Goal: Task Accomplishment & Management: Complete application form

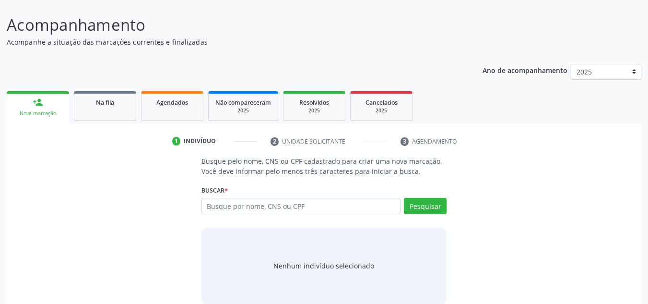
scroll to position [80, 0]
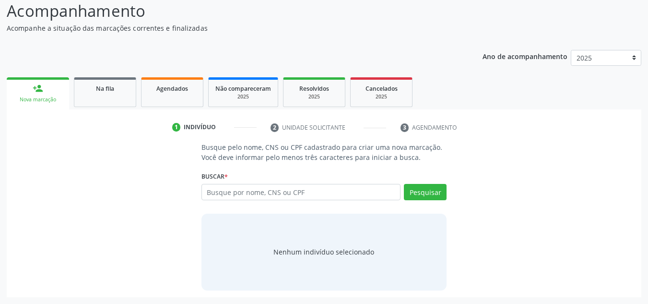
click at [48, 96] on link "person_add Nova marcação" at bounding box center [38, 93] width 62 height 32
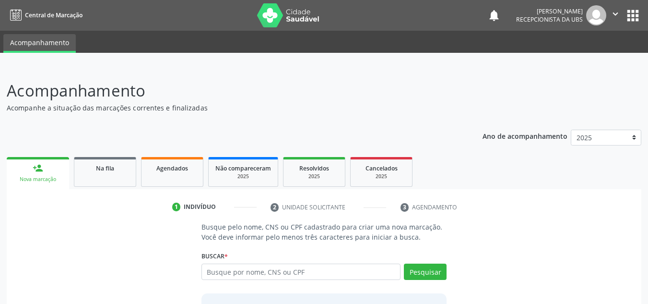
scroll to position [80, 0]
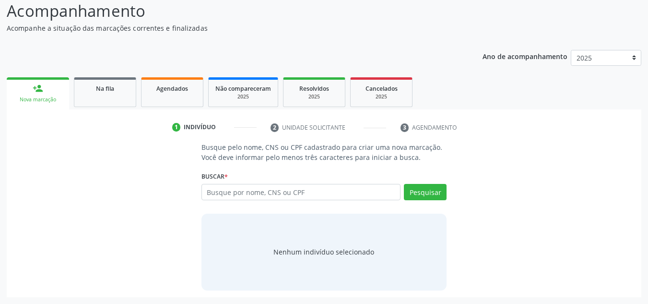
drag, startPoint x: 245, startPoint y: 191, endPoint x: 239, endPoint y: 179, distance: 13.1
click at [245, 191] on input "text" at bounding box center [302, 192] width 200 height 16
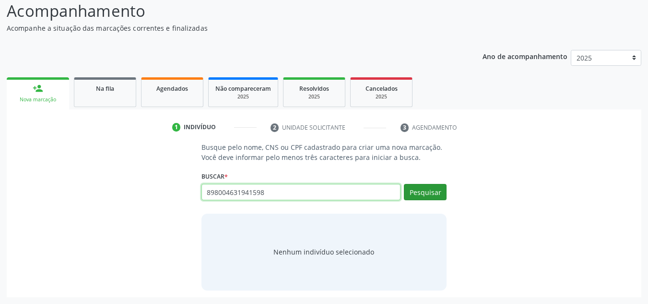
type input "898004631941598"
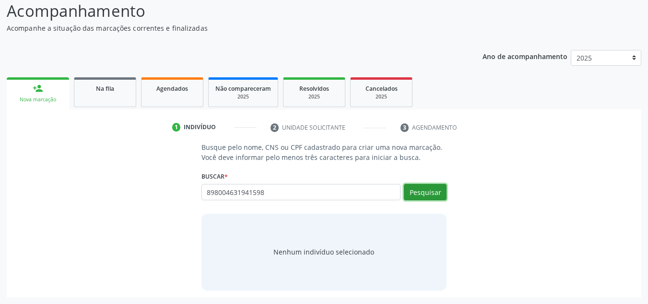
click at [425, 200] on button "Pesquisar" at bounding box center [425, 192] width 43 height 16
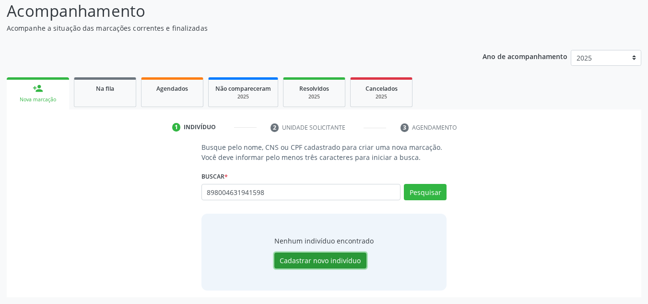
click at [325, 264] on button "Cadastrar novo indivíduo" at bounding box center [321, 260] width 92 height 16
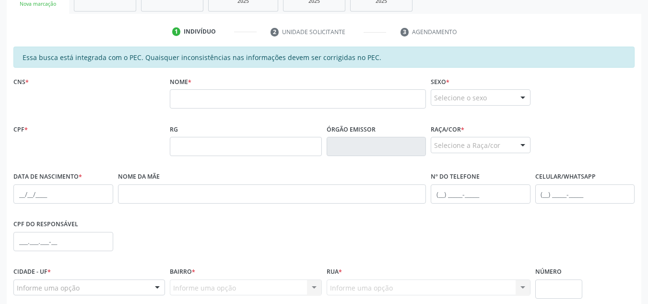
scroll to position [176, 0]
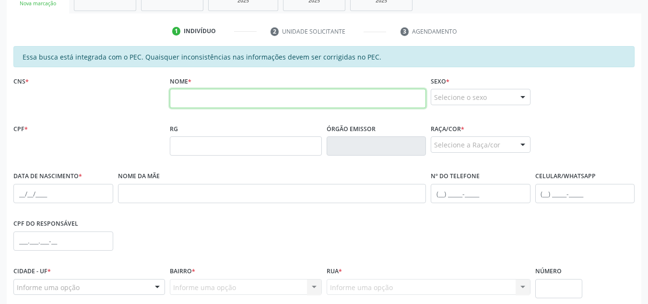
click at [209, 107] on input "text" at bounding box center [298, 98] width 256 height 19
type input "a"
type input "ALICIA ALINE ARAÚJO DOS SANTOS"
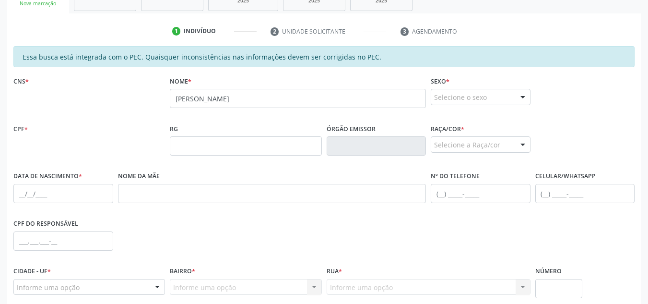
click at [508, 101] on div "Selecione o sexo" at bounding box center [481, 97] width 100 height 16
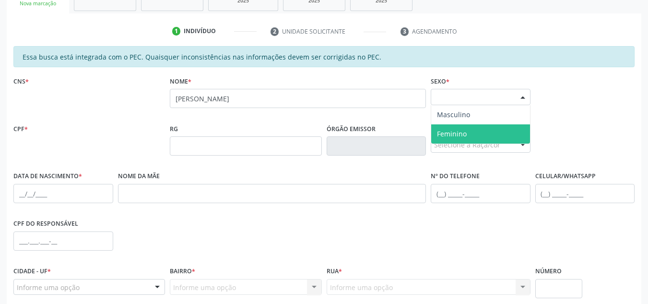
click at [484, 140] on span "Feminino" at bounding box center [480, 133] width 99 height 19
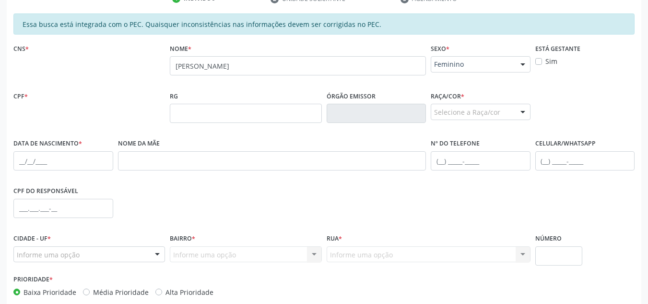
scroll to position [258, 0]
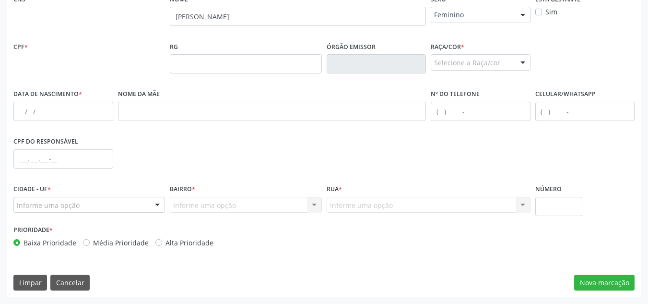
click at [481, 66] on div "Selecione a Raça/cor" at bounding box center [481, 62] width 100 height 16
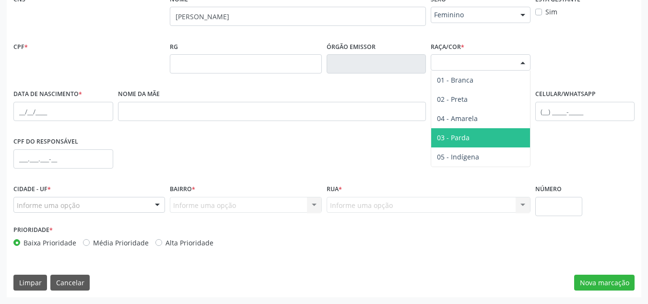
click at [483, 130] on span "03 - Parda" at bounding box center [480, 137] width 99 height 19
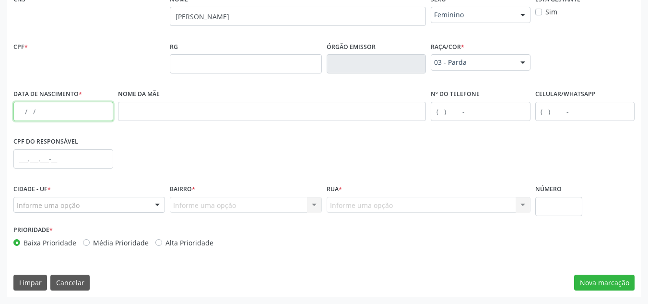
click at [48, 117] on input "text" at bounding box center [63, 111] width 100 height 19
type input "30/09/1998"
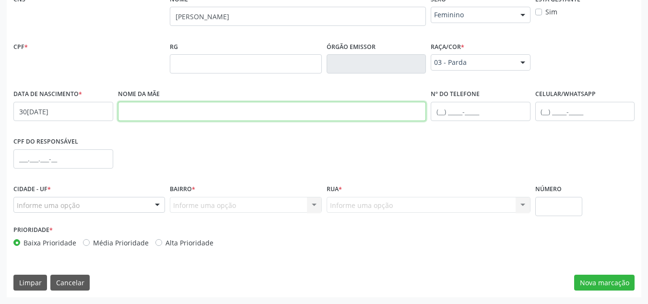
click at [218, 115] on input "text" at bounding box center [272, 111] width 309 height 19
type input "CLAUDENICE SANTOS DE ARAÚJO"
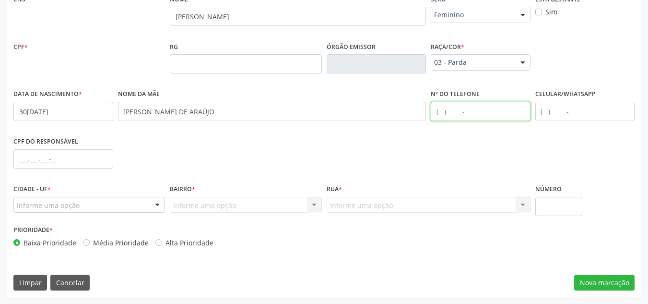
click at [466, 115] on input "text" at bounding box center [481, 111] width 100 height 19
type input "(82) 99398-4815"
click at [132, 205] on div at bounding box center [89, 205] width 152 height 16
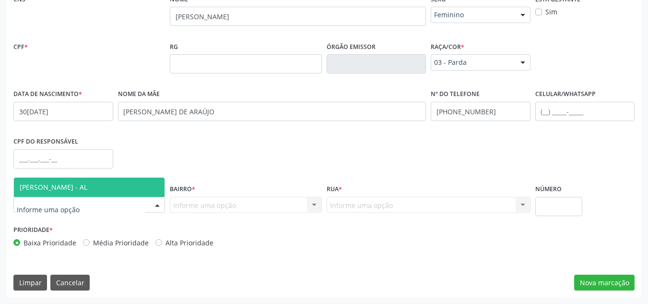
click at [126, 180] on span "[PERSON_NAME] - AL" at bounding box center [89, 187] width 151 height 19
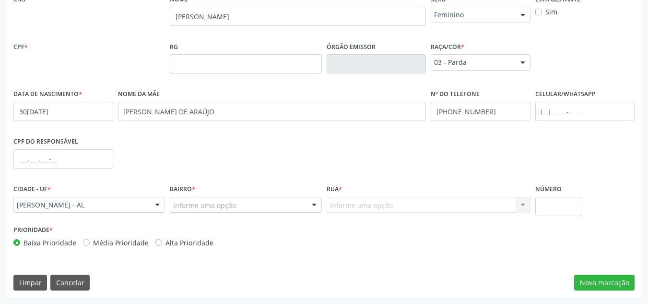
click at [236, 207] on div "Informe uma opção" at bounding box center [246, 205] width 152 height 16
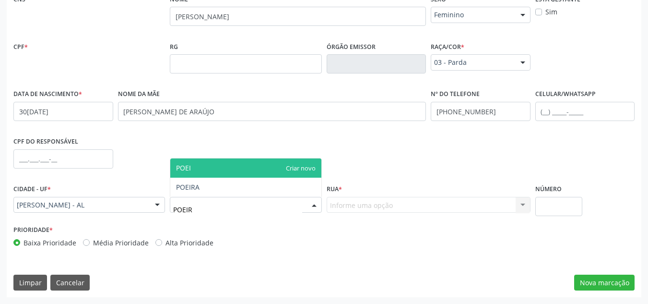
type input "POEIRA"
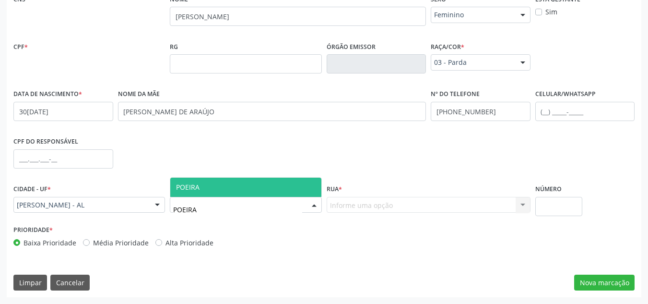
click at [233, 189] on span "POEIRA" at bounding box center [245, 187] width 151 height 19
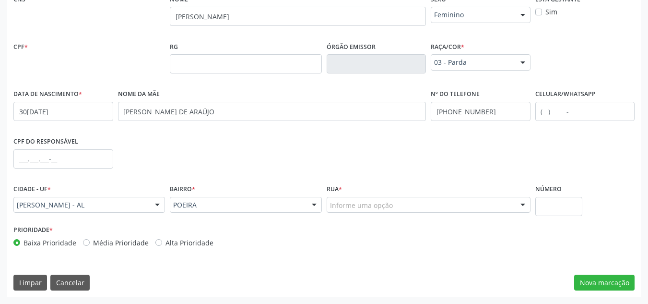
click at [411, 207] on div "Informe uma opção" at bounding box center [429, 205] width 204 height 16
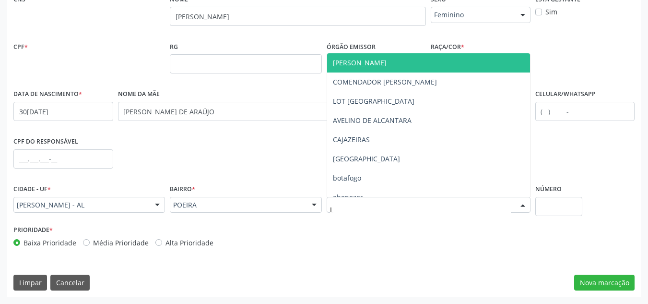
type input "LO"
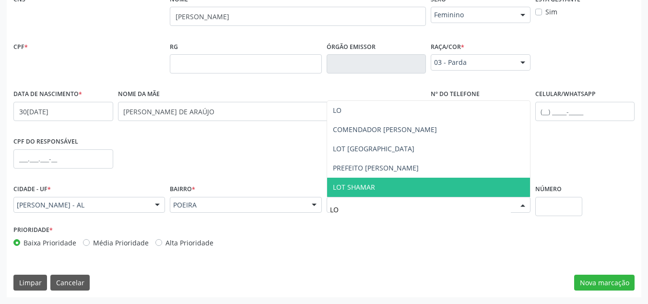
click at [386, 193] on span "LOT SHAMAR" at bounding box center [428, 187] width 203 height 19
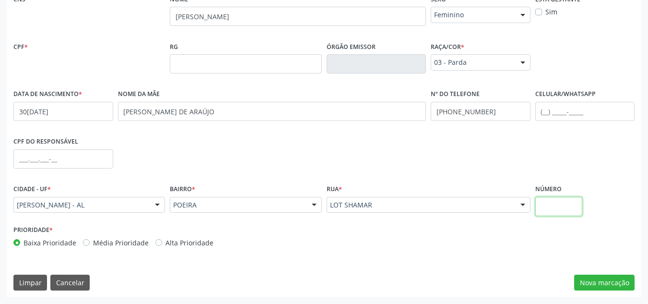
click at [576, 206] on input "text" at bounding box center [560, 206] width 48 height 19
type input "S/N"
click at [596, 285] on button "Nova marcação" at bounding box center [604, 283] width 60 height 16
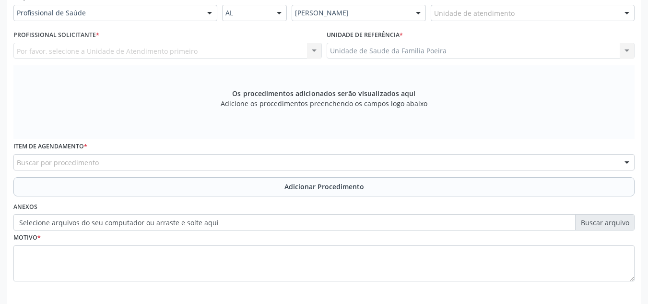
scroll to position [210, 0]
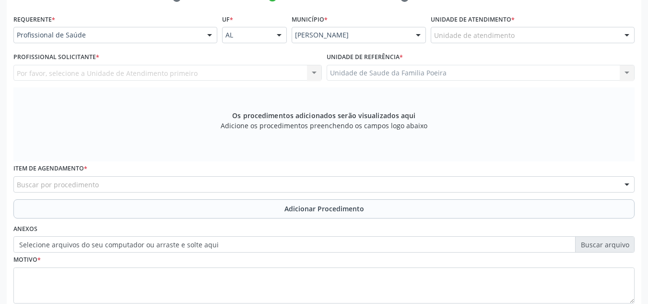
click at [600, 43] on div "Unidade de atendimento * Unidade de atendimento Aeronave Baron 58 Aeronave Cess…" at bounding box center [533, 30] width 209 height 37
click at [598, 23] on div "Unidade de atendimento * Unidade de atendimento Aeronave Baron 58 Aeronave Cess…" at bounding box center [533, 27] width 204 height 31
click at [601, 31] on div "Unidade de atendimento" at bounding box center [533, 35] width 204 height 16
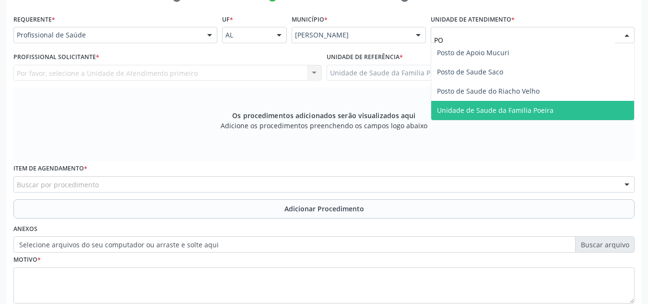
click at [562, 109] on span "Unidade de Saude da Familia Poeira" at bounding box center [532, 110] width 203 height 19
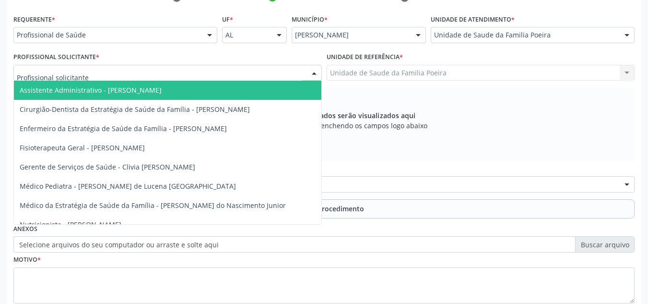
click at [622, 31] on div at bounding box center [627, 35] width 14 height 16
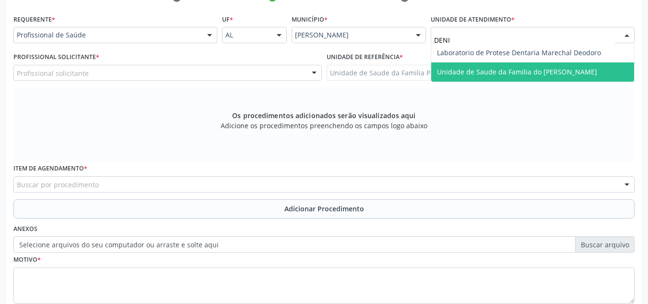
type input "DENIS"
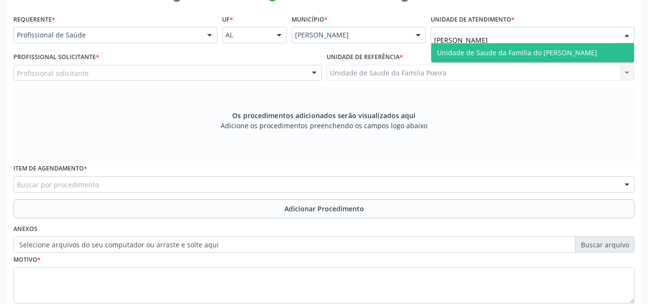
click at [581, 52] on span "Unidade de Saude da Familia do [PERSON_NAME]" at bounding box center [517, 52] width 160 height 9
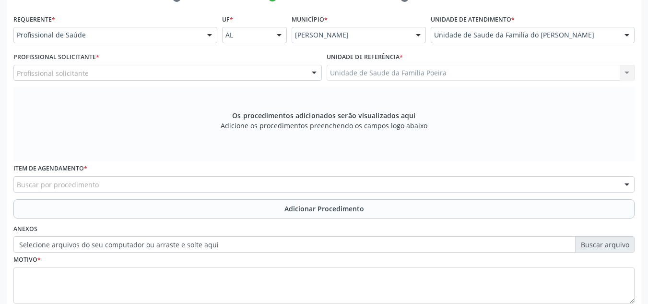
click at [305, 74] on div "Profissional solicitante" at bounding box center [167, 73] width 309 height 16
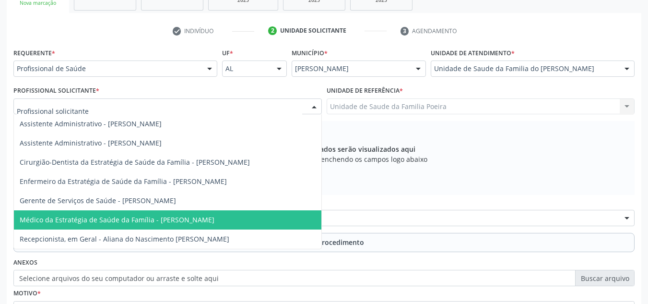
scroll to position [129, 0]
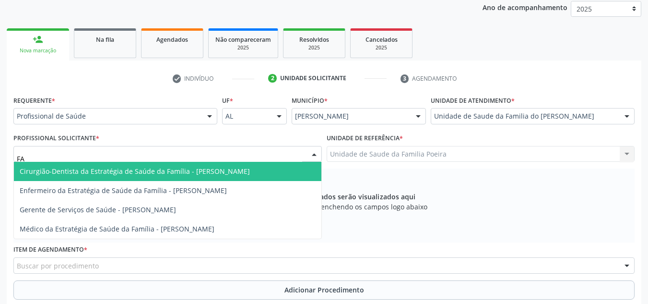
type input "F"
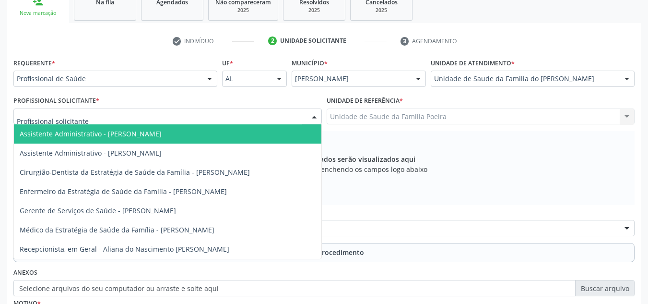
scroll to position [177, 0]
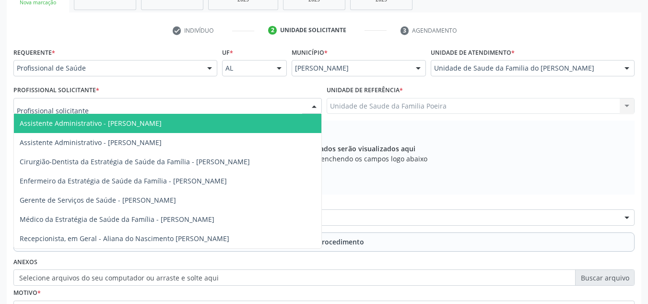
click at [630, 69] on div at bounding box center [627, 68] width 14 height 16
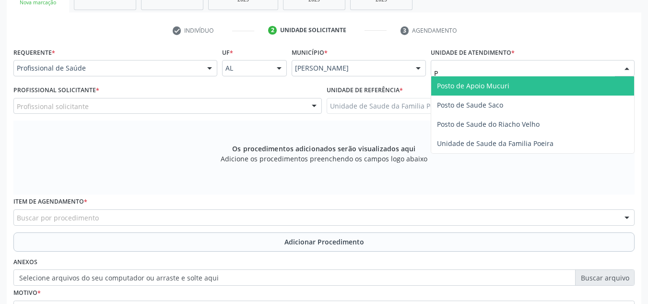
type input "PO"
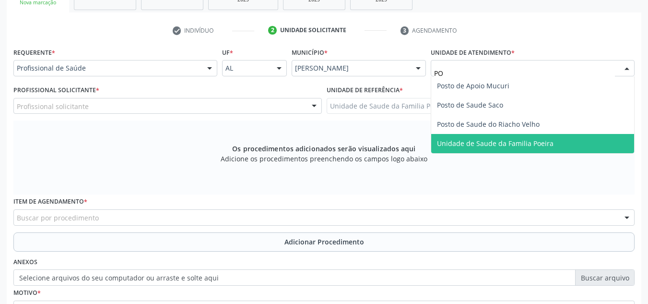
click at [576, 144] on span "Unidade de Saude da Familia Poeira" at bounding box center [532, 143] width 203 height 19
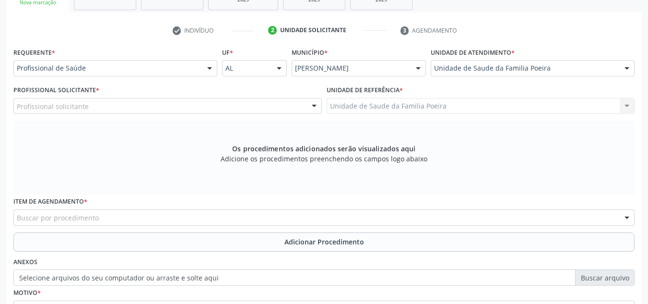
click at [120, 111] on div "Profissional solicitante" at bounding box center [167, 106] width 309 height 16
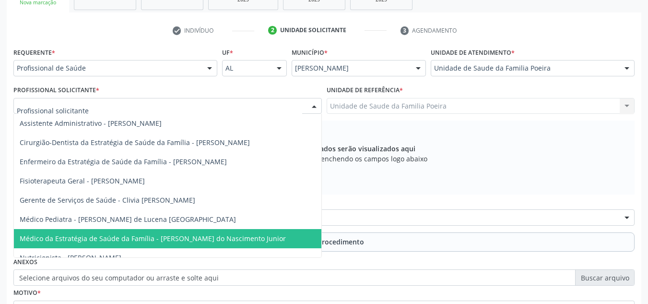
click at [158, 240] on span "Médico da Estratégia de Saúde da Família - [PERSON_NAME] do Nascimento Junior" at bounding box center [153, 238] width 266 height 9
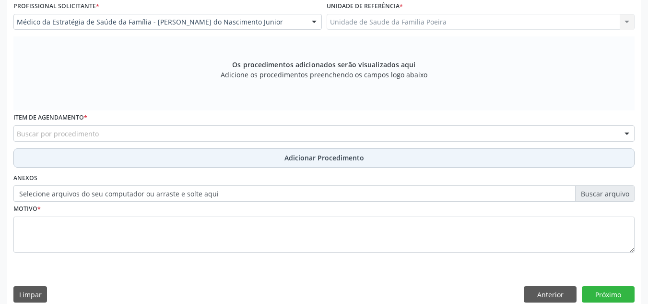
scroll to position [273, 0]
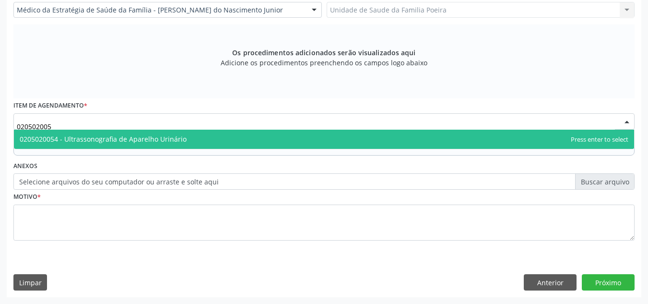
type input "0205020054"
click at [73, 141] on span "0205020054 - Ultrassonografia de Aparelho Urinário" at bounding box center [103, 138] width 167 height 9
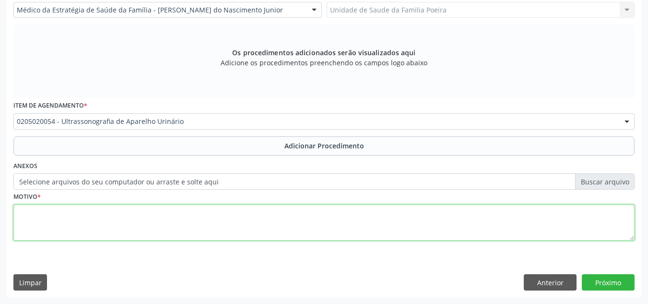
click at [143, 221] on textarea at bounding box center [323, 222] width 621 height 36
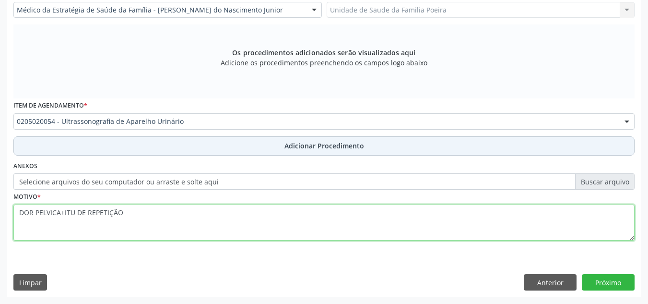
type textarea "DOR PELVICA+ITU DE REPETIÇÃO"
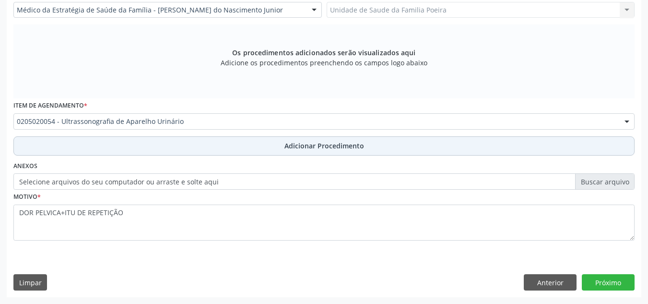
click at [286, 150] on span "Adicionar Procedimento" at bounding box center [325, 146] width 80 height 10
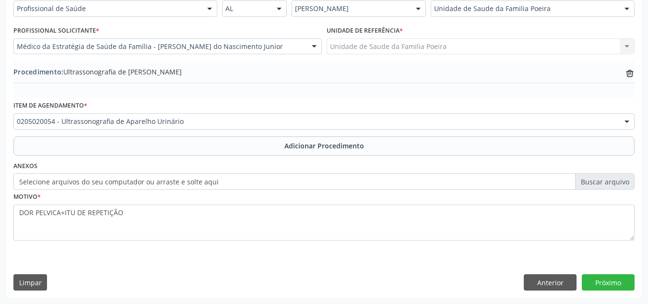
scroll to position [236, 0]
click at [606, 282] on button "Próximo" at bounding box center [608, 282] width 53 height 16
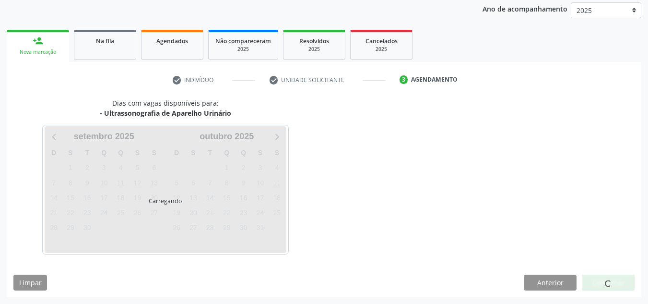
scroll to position [127, 0]
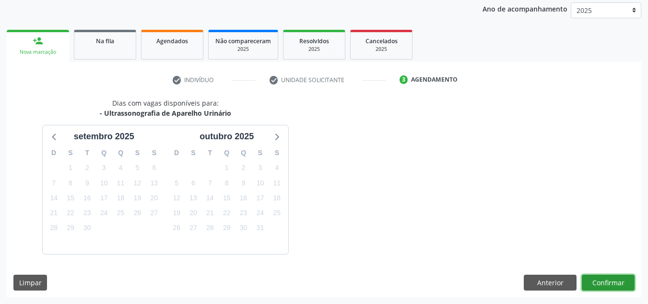
click at [606, 282] on button "Confirmar" at bounding box center [608, 283] width 53 height 16
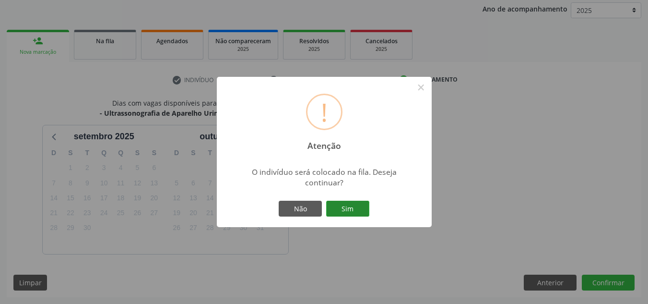
click at [355, 207] on button "Sim" at bounding box center [347, 209] width 43 height 16
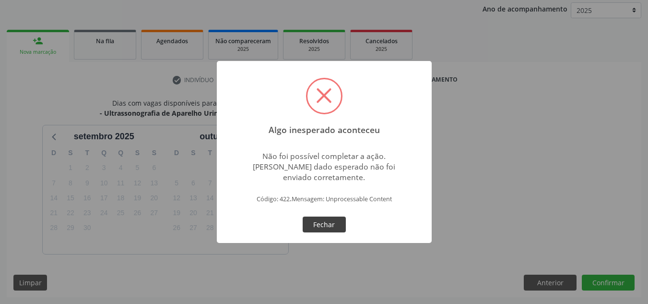
click at [327, 226] on button "Fechar" at bounding box center [324, 224] width 43 height 16
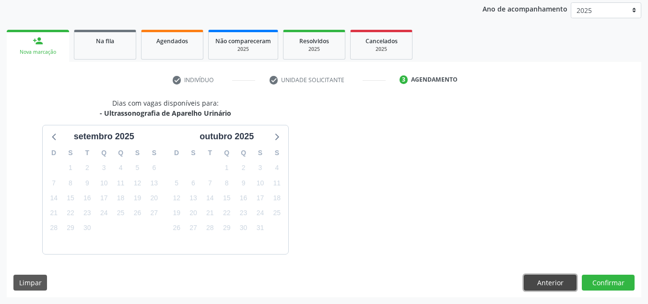
click at [545, 284] on button "Anterior" at bounding box center [550, 283] width 53 height 16
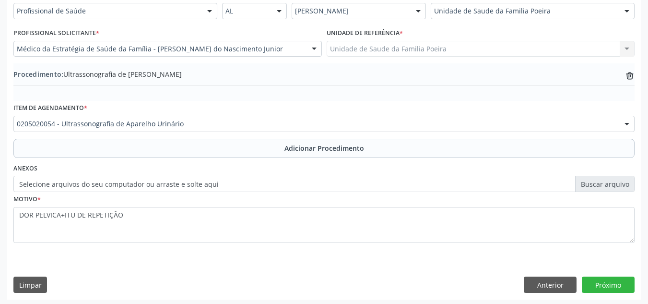
scroll to position [236, 0]
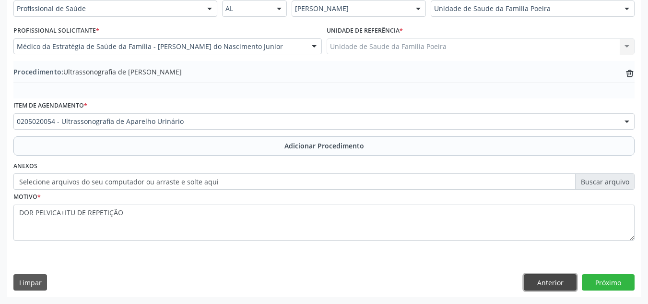
click at [544, 277] on button "Anterior" at bounding box center [550, 282] width 53 height 16
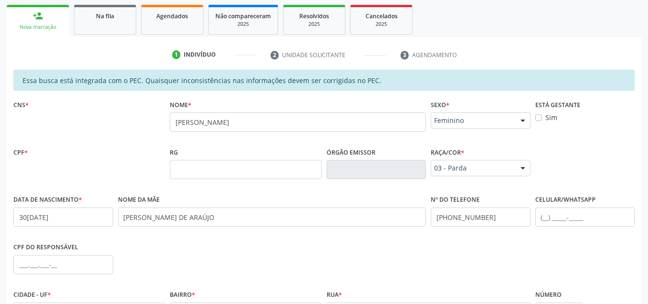
scroll to position [140, 0]
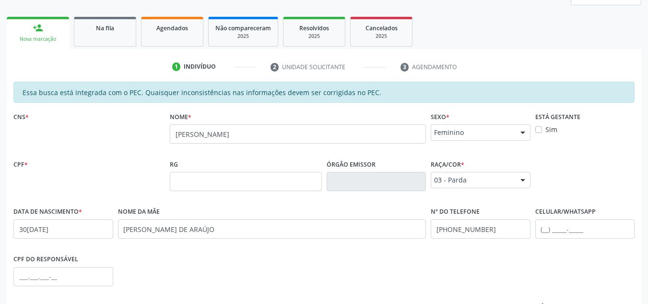
click at [68, 136] on div "CNS *" at bounding box center [89, 133] width 156 height 48
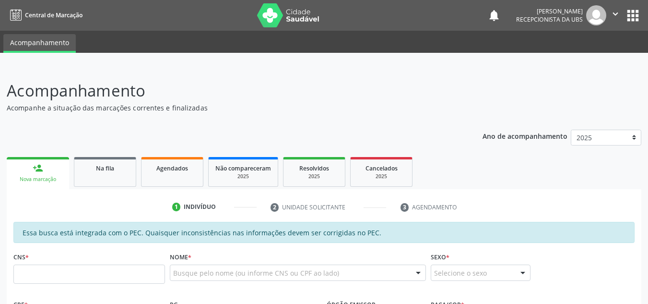
scroll to position [138, 0]
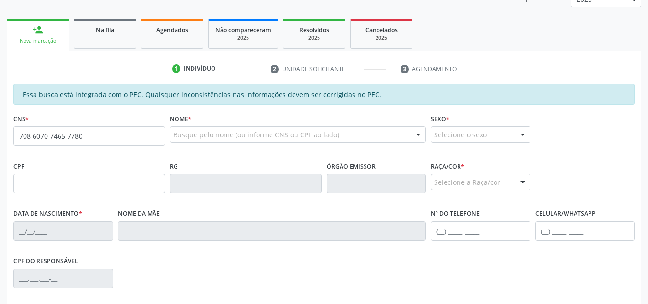
type input "708 6070 7465 7780"
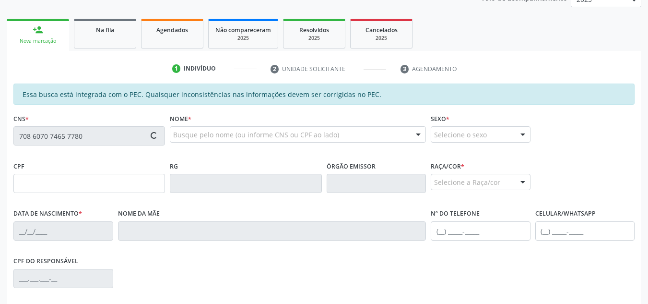
type input "662.112.714-68"
type input "[DATE]"
type input "Benedita Silva dos Santos"
type input "(82) 99185-9370"
type input "S/N"
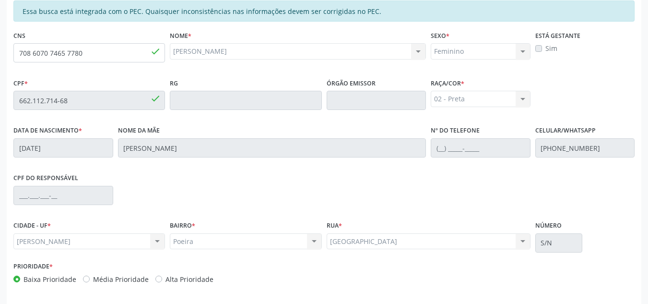
scroll to position [258, 0]
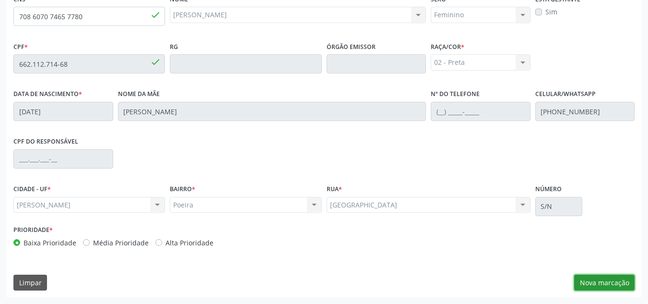
click at [614, 278] on button "Nova marcação" at bounding box center [604, 283] width 60 height 16
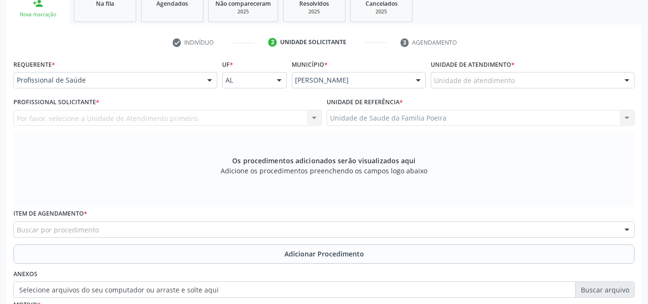
scroll to position [162, 0]
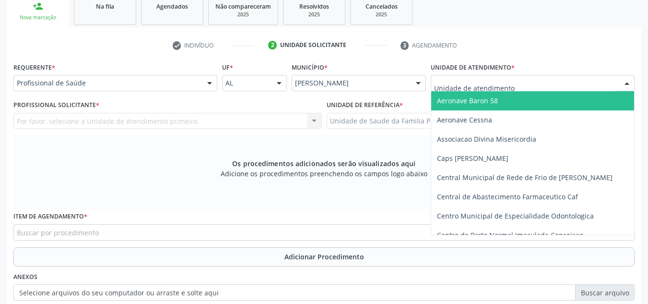
click at [579, 89] on div at bounding box center [533, 83] width 204 height 16
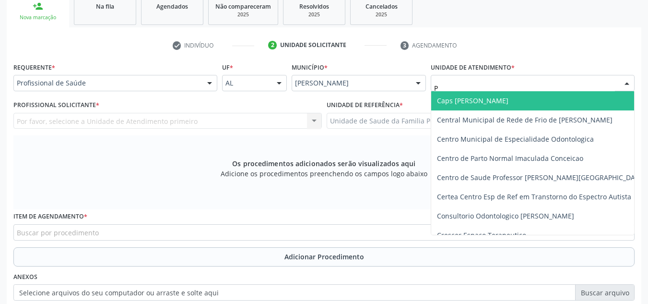
type input "PO"
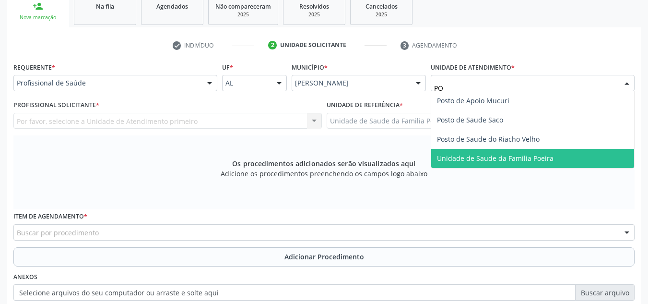
click at [541, 157] on span "Unidade de Saude da Familia Poeira" at bounding box center [495, 158] width 117 height 9
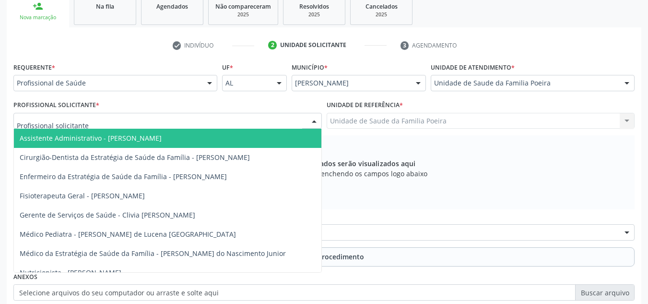
click at [246, 127] on div at bounding box center [167, 121] width 309 height 16
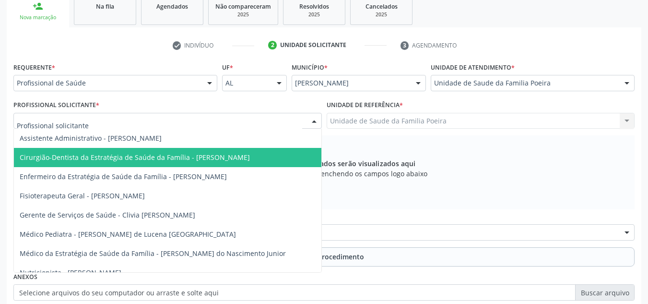
click at [238, 158] on span "Cirurgião-Dentista da Estratégia de Saúde da Família - [PERSON_NAME]" at bounding box center [135, 157] width 230 height 9
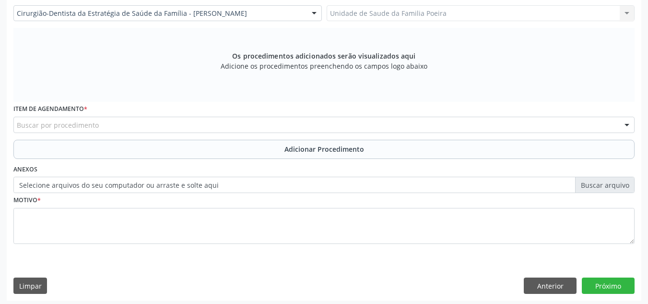
scroll to position [273, 0]
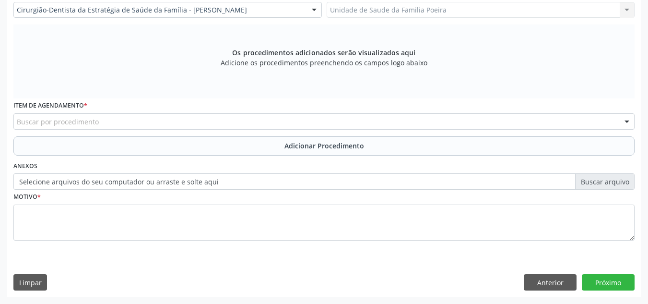
click at [138, 124] on div "Buscar por procedimento" at bounding box center [323, 121] width 621 height 16
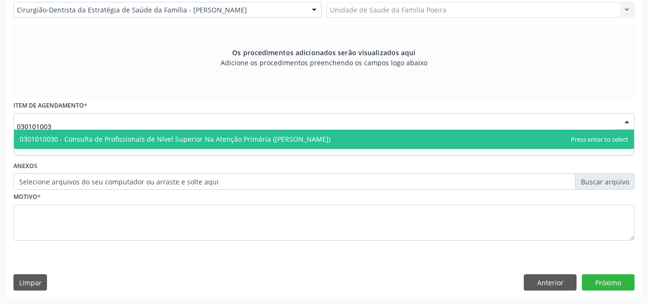
type input "0301010030"
click at [78, 143] on span "0301010030 - Consulta de Profissionais de Nível Superior Na Atenção Primária ([…" at bounding box center [324, 139] width 621 height 19
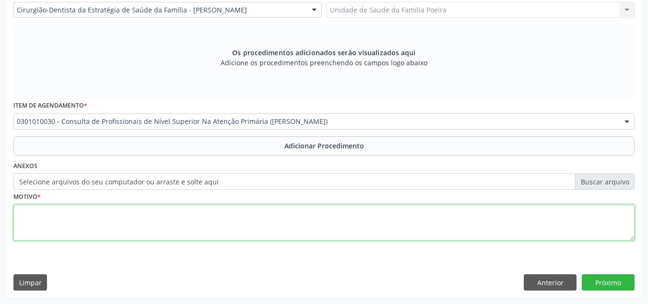
click at [120, 240] on textarea at bounding box center [323, 222] width 621 height 36
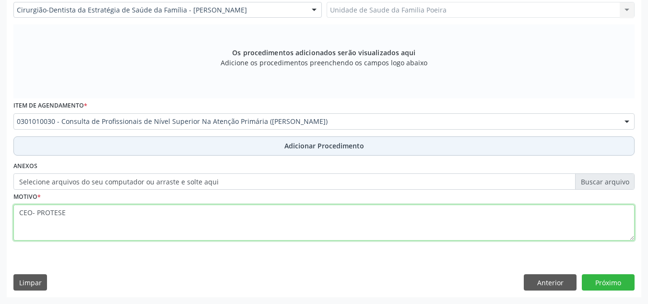
type textarea "CEO- PROTESE"
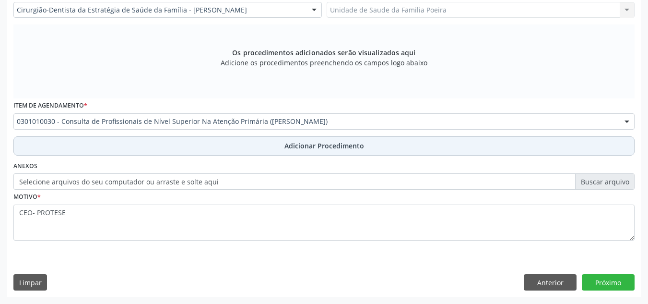
drag, startPoint x: 247, startPoint y: 151, endPoint x: 330, endPoint y: 155, distance: 83.1
click at [248, 150] on button "Adicionar Procedimento" at bounding box center [323, 145] width 621 height 19
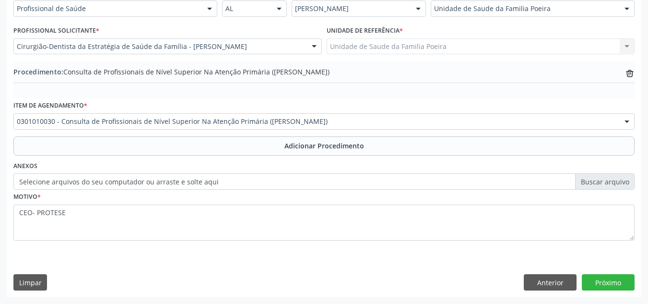
scroll to position [236, 0]
click at [606, 282] on button "Próximo" at bounding box center [608, 282] width 53 height 16
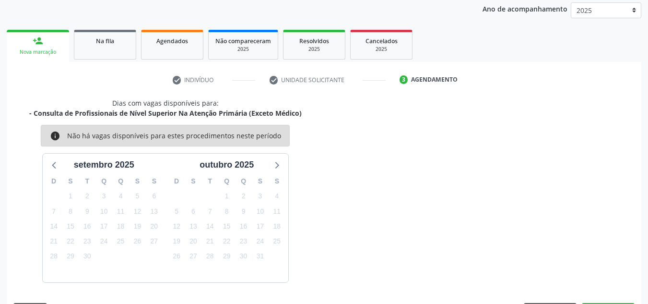
scroll to position [155, 0]
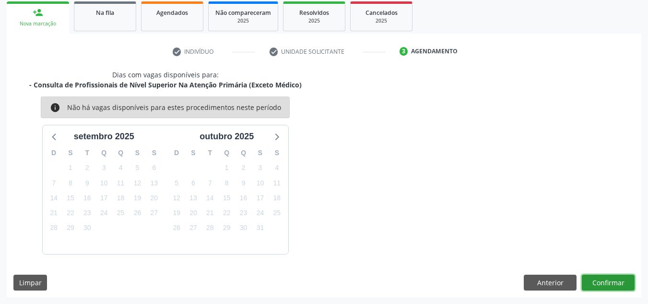
click at [606, 282] on button "Confirmar" at bounding box center [608, 283] width 53 height 16
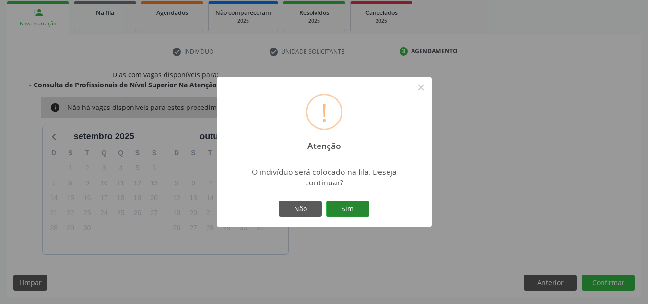
click at [359, 211] on button "Sim" at bounding box center [347, 209] width 43 height 16
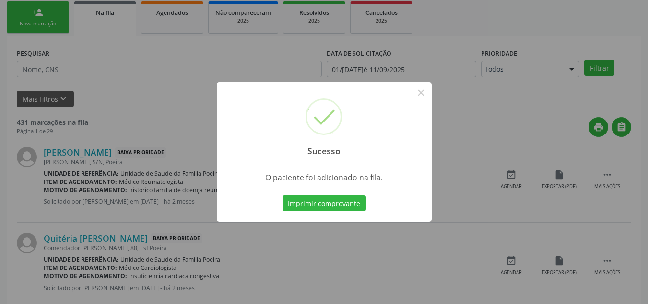
scroll to position [26, 0]
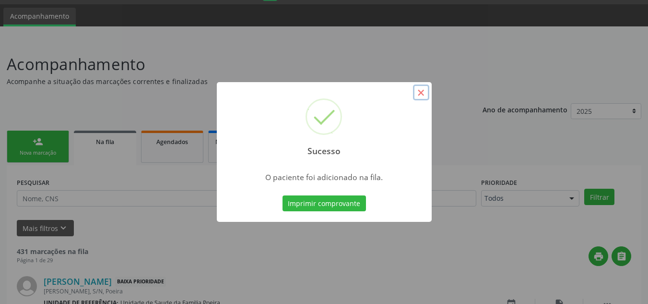
click at [423, 90] on button "×" at bounding box center [421, 92] width 16 height 16
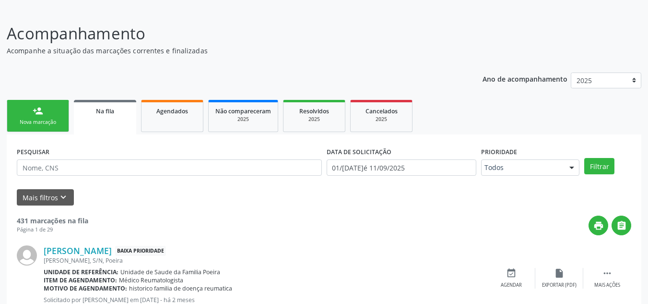
scroll to position [74, 0]
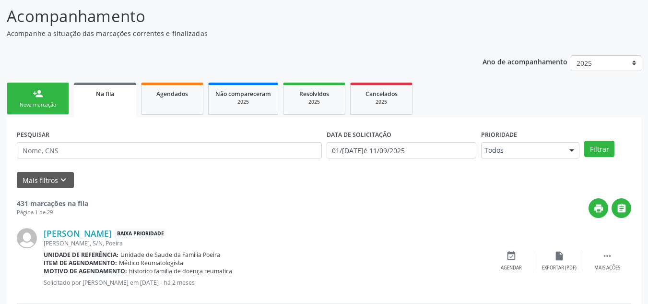
click at [41, 100] on link "person_add Nova marcação" at bounding box center [38, 99] width 62 height 32
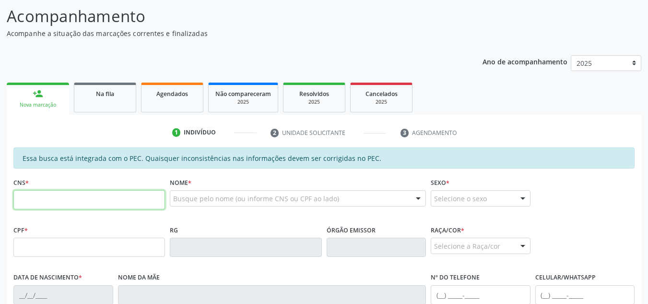
click at [81, 202] on input "text" at bounding box center [89, 199] width 152 height 19
type input "898 0046 3194 1598"
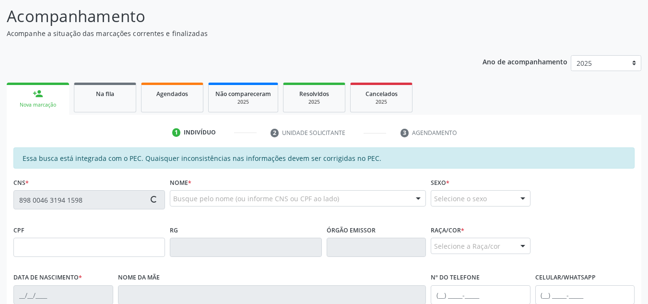
type input "171.269.424-35"
type input "01/10/2005"
type input "Fernanda Patrocia dos Santos"
type input "(82) 99120-6683"
type input "1"
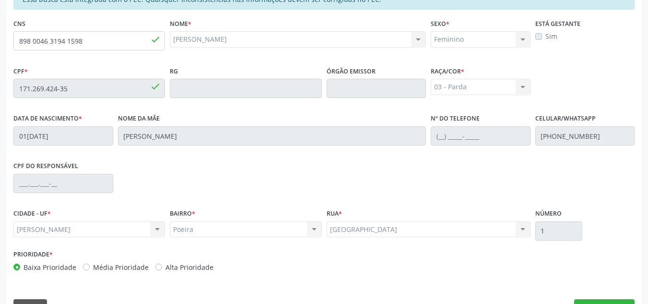
scroll to position [258, 0]
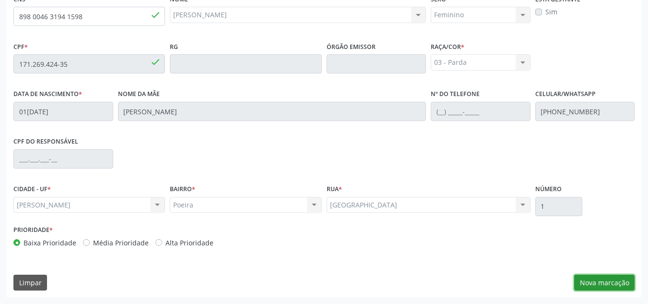
click at [610, 288] on button "Nova marcação" at bounding box center [604, 283] width 60 height 16
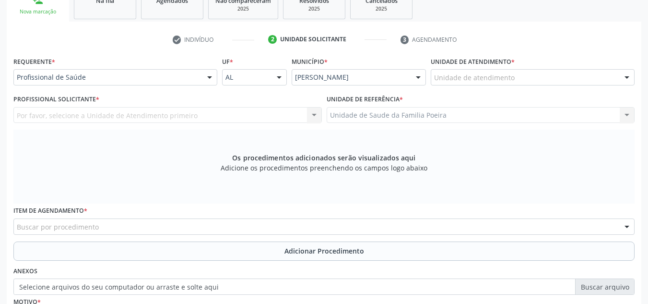
scroll to position [114, 0]
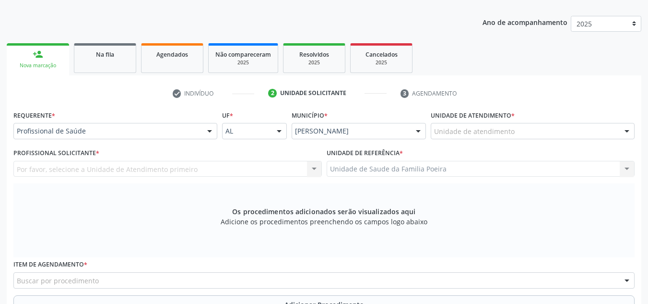
click at [569, 133] on div "Unidade de atendimento" at bounding box center [533, 131] width 204 height 16
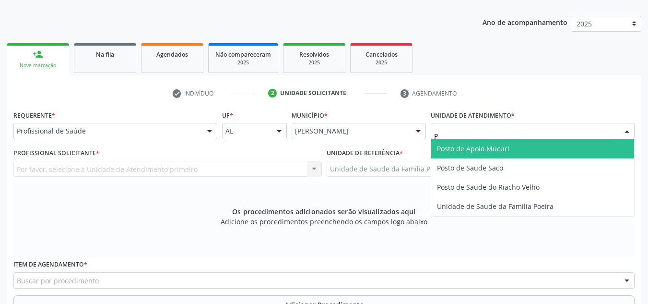
type input "PO"
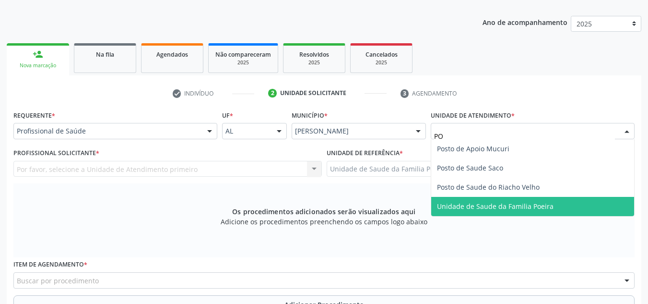
click at [533, 206] on span "Unidade de Saude da Familia Poeira" at bounding box center [495, 206] width 117 height 9
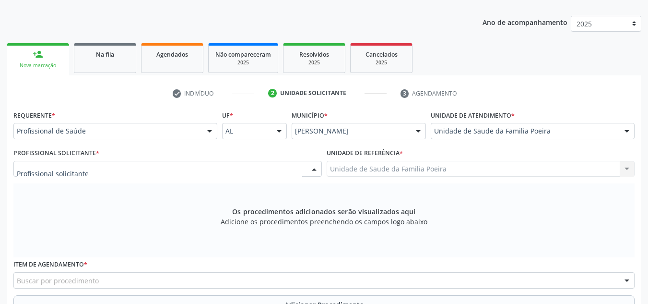
click at [209, 173] on div at bounding box center [167, 169] width 309 height 16
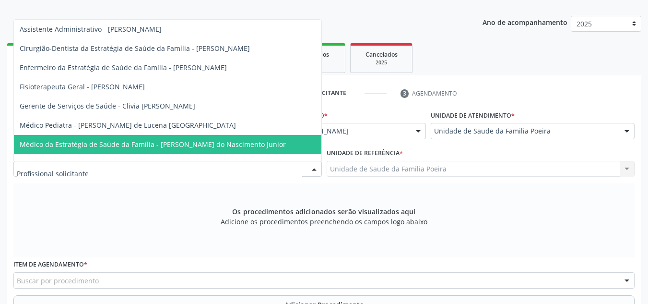
click at [217, 146] on span "Médico da Estratégia de Saúde da Família - [PERSON_NAME] do Nascimento Junior" at bounding box center [153, 144] width 266 height 9
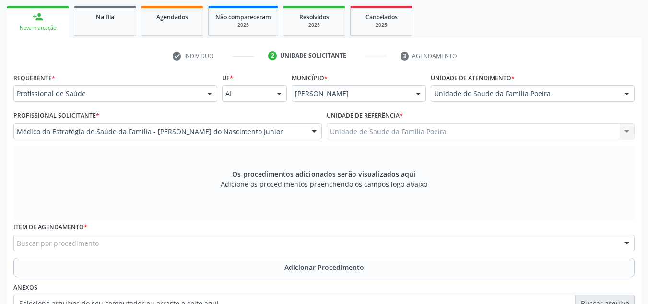
scroll to position [273, 0]
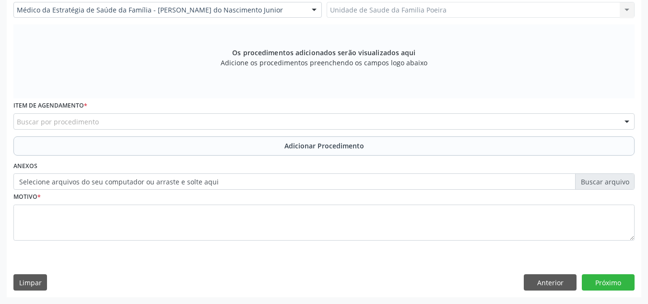
click at [209, 121] on div "Buscar por procedimento" at bounding box center [323, 121] width 621 height 16
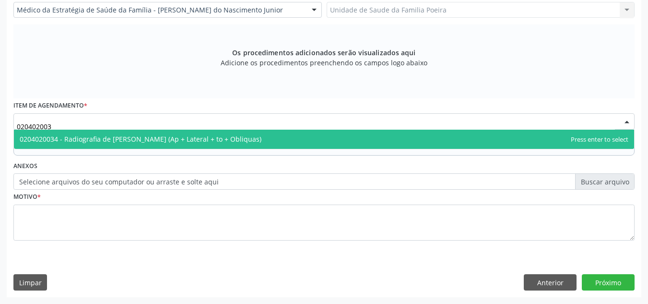
type input "0204020034"
click at [204, 141] on span "0204020034 - Radiografia de Coluna Cervical (Ap + Lateral + to + Obliquas)" at bounding box center [141, 138] width 242 height 9
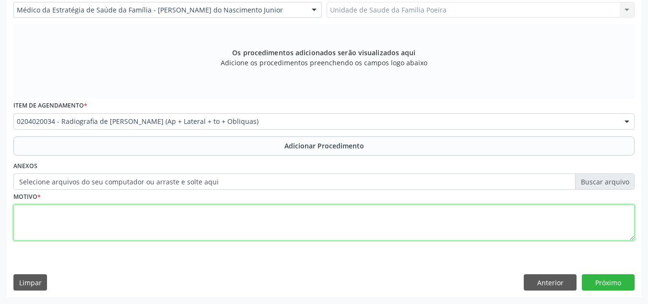
click at [227, 215] on textarea at bounding box center [323, 222] width 621 height 36
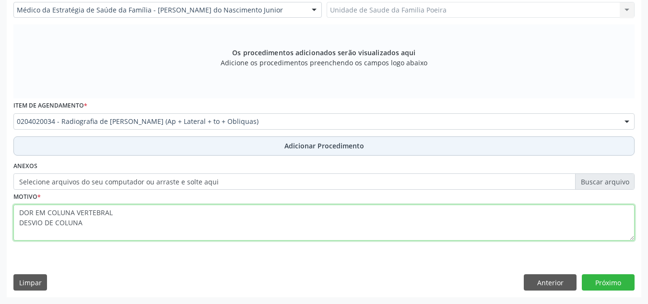
type textarea "DOR EM COLUNA VERTEBRAL DESVIO DE COLUNA"
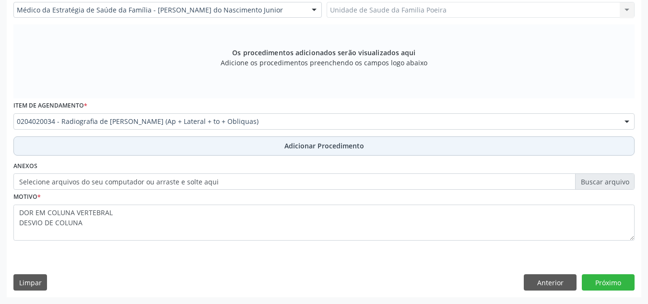
click at [307, 142] on span "Adicionar Procedimento" at bounding box center [325, 146] width 80 height 10
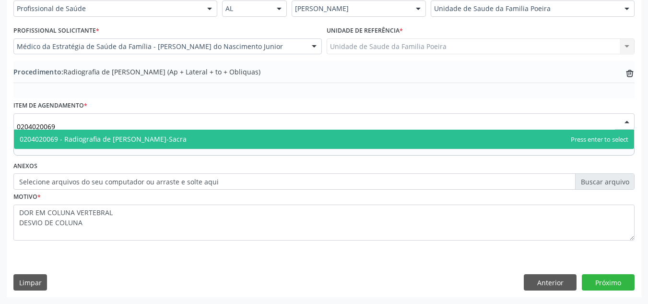
click at [201, 138] on span "0204020069 - Radiografia de Coluna Lombo-Sacra" at bounding box center [324, 139] width 621 height 19
type input "0204020069"
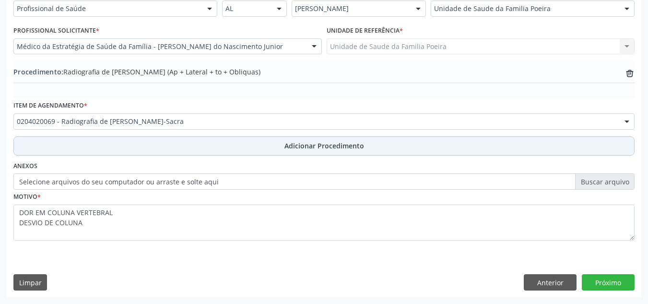
click at [212, 148] on button "Adicionar Procedimento" at bounding box center [323, 145] width 621 height 19
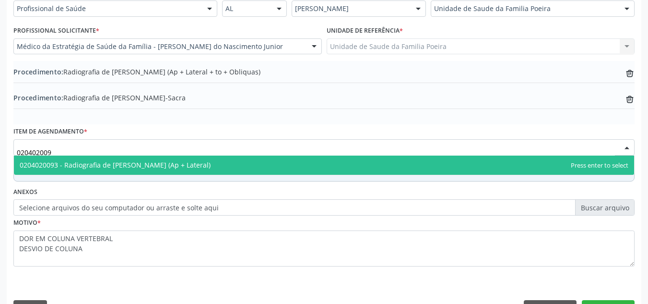
type input "0204020093"
click at [138, 172] on span "0204020093 - Radiografia de Coluna Toracica (Ap + Lateral)" at bounding box center [324, 164] width 621 height 19
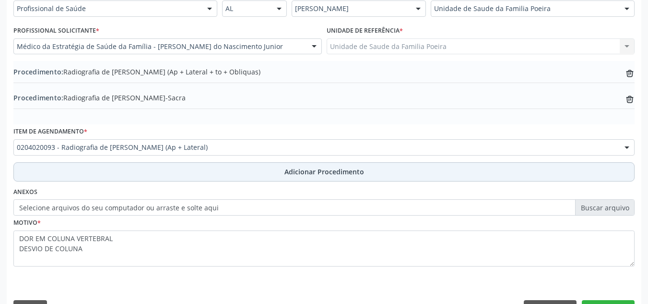
click at [181, 169] on button "Adicionar Procedimento" at bounding box center [323, 171] width 621 height 19
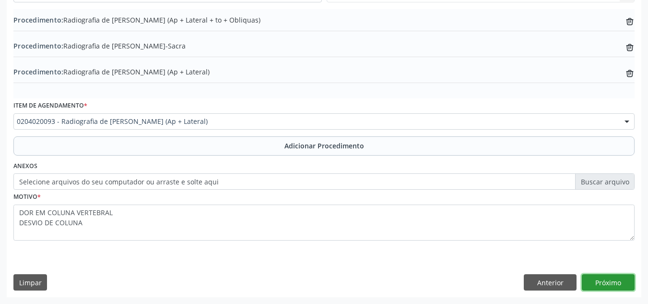
click at [621, 283] on button "Próximo" at bounding box center [608, 282] width 53 height 16
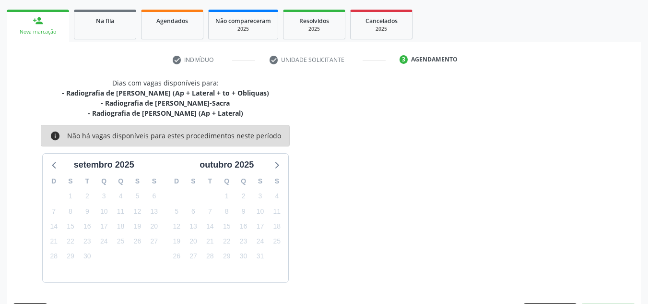
scroll to position [176, 0]
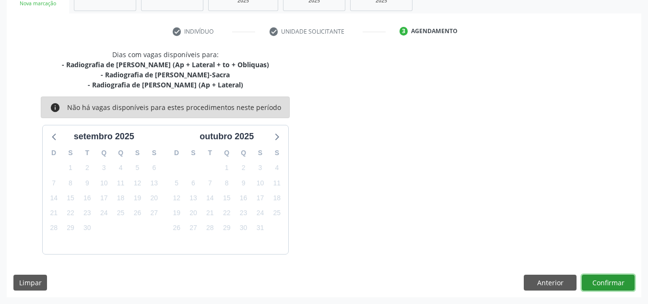
click at [621, 283] on button "Confirmar" at bounding box center [608, 283] width 53 height 16
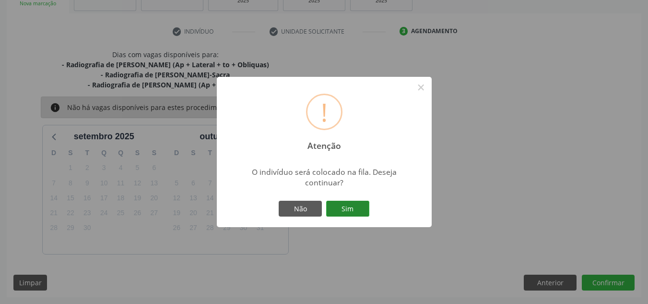
click at [358, 209] on button "Sim" at bounding box center [347, 209] width 43 height 16
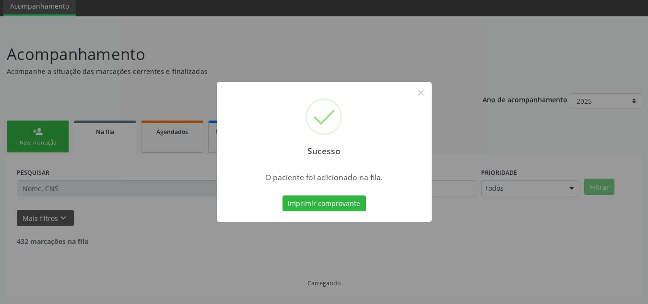
scroll to position [26, 0]
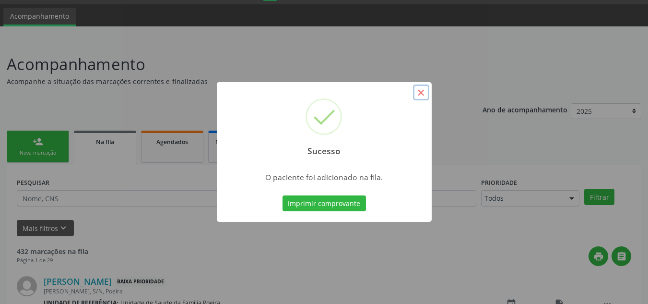
click at [422, 89] on button "×" at bounding box center [421, 92] width 16 height 16
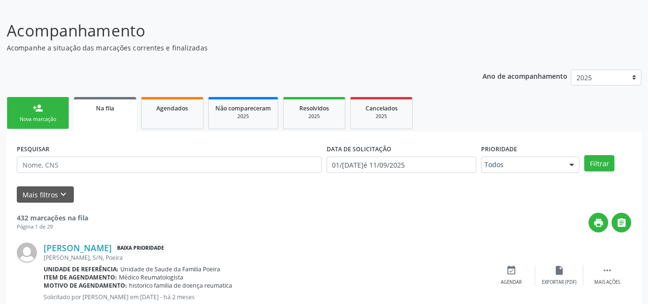
scroll to position [74, 0]
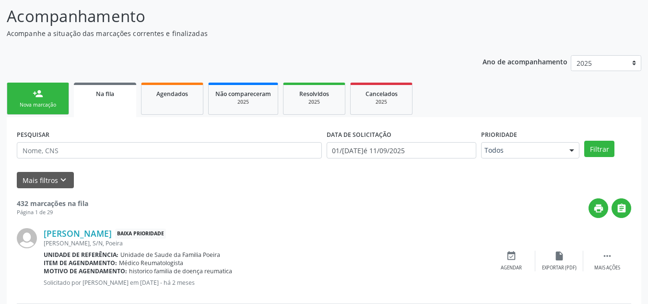
click at [45, 102] on div "Nova marcação" at bounding box center [38, 104] width 48 height 7
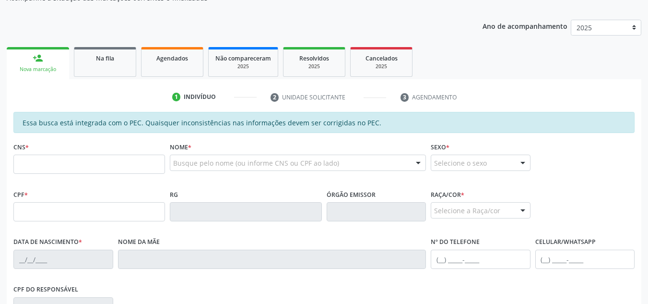
scroll to position [218, 0]
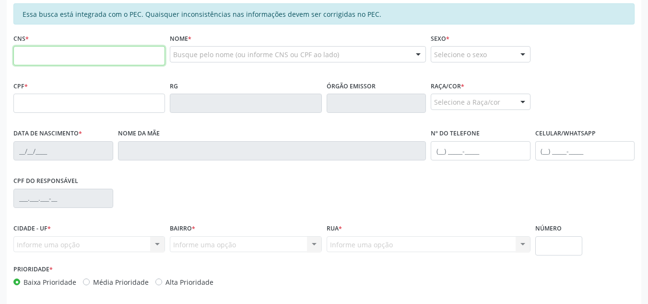
click at [40, 56] on input "text" at bounding box center [89, 55] width 152 height 19
type input "706 7042 7608 4420"
type input "228.596.164-20"
type input "30/03/1953"
type input "Maria Idalina dos Santos"
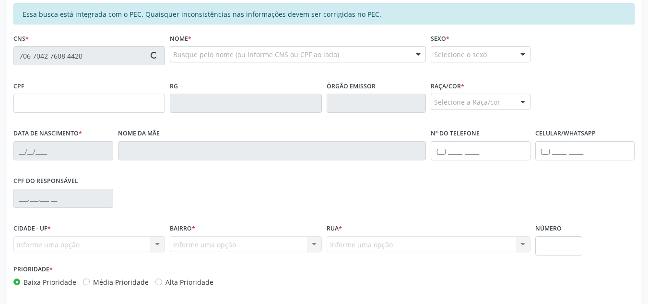
type input "(82) 99690-8253"
type input "S/N"
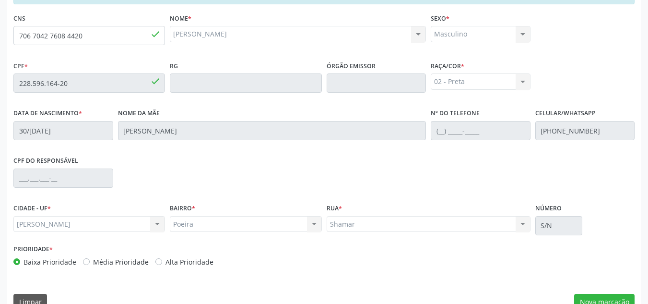
scroll to position [258, 0]
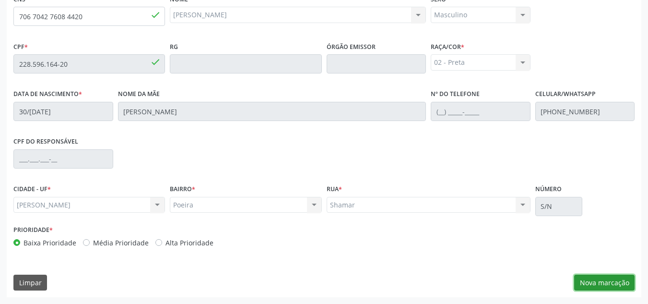
click at [595, 284] on button "Nova marcação" at bounding box center [604, 283] width 60 height 16
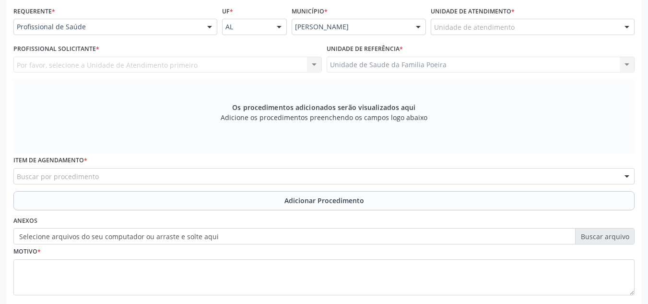
scroll to position [162, 0]
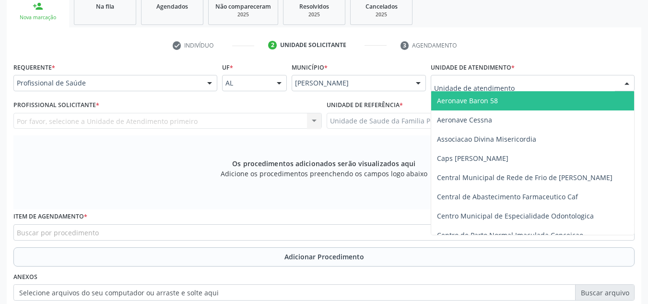
click at [579, 82] on div at bounding box center [533, 83] width 204 height 16
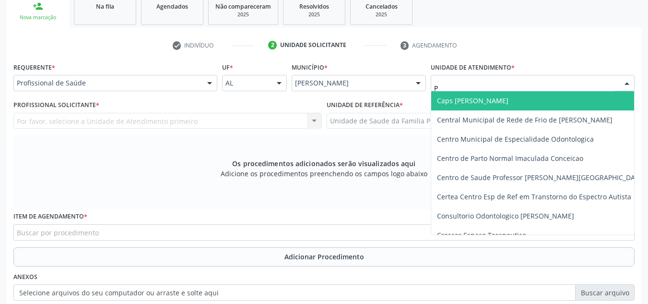
type input "PO"
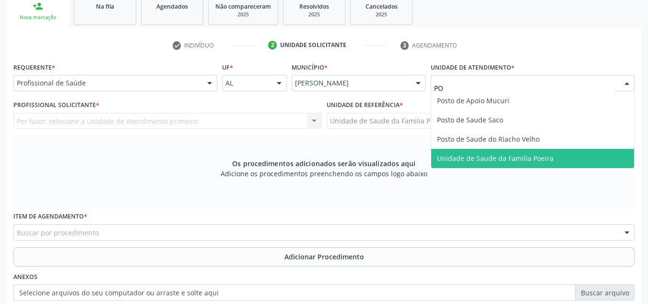
click at [555, 156] on span "Unidade de Saude da Familia Poeira" at bounding box center [532, 158] width 203 height 19
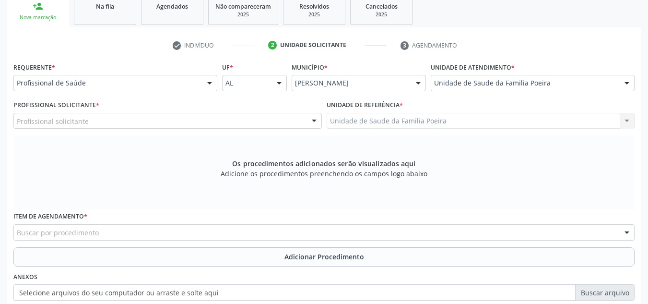
click at [304, 120] on div "Profissional solicitante" at bounding box center [167, 121] width 309 height 16
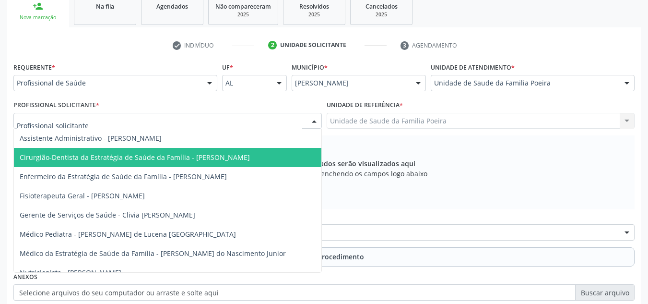
click at [250, 154] on span "Cirurgião-Dentista da Estratégia de Saúde da Família - [PERSON_NAME]" at bounding box center [135, 157] width 230 height 9
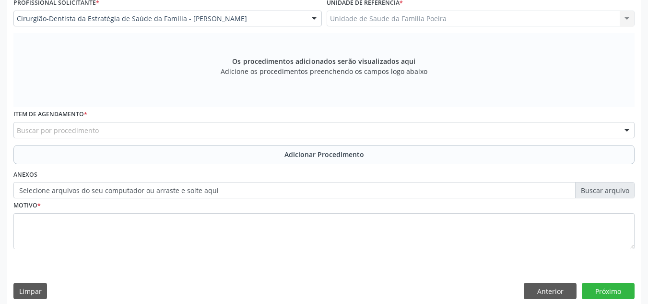
scroll to position [273, 0]
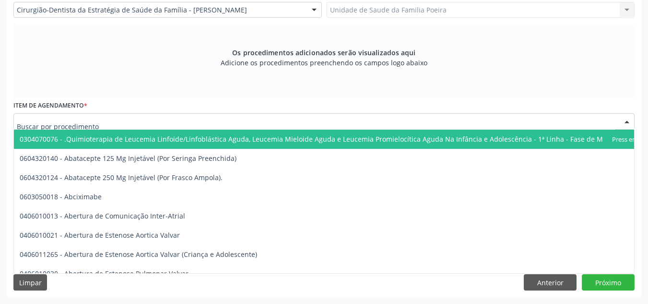
click at [216, 123] on div at bounding box center [323, 121] width 621 height 16
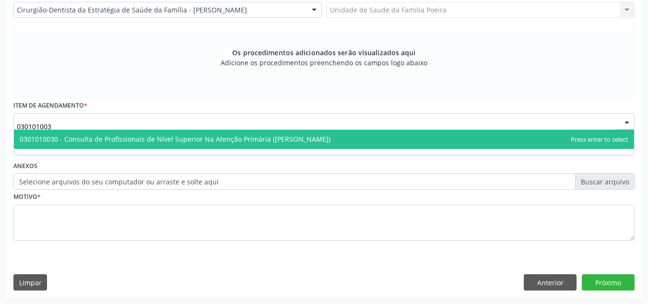
type input "0301010030"
click at [220, 134] on span "0301010030 - Consulta de Profissionais de Nível Superior Na Atenção Primária ([…" at bounding box center [175, 138] width 311 height 9
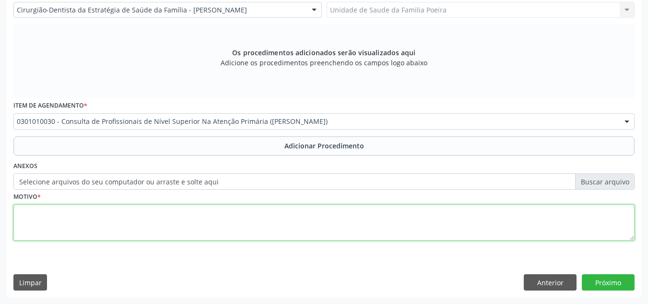
click at [182, 228] on textarea at bounding box center [323, 222] width 621 height 36
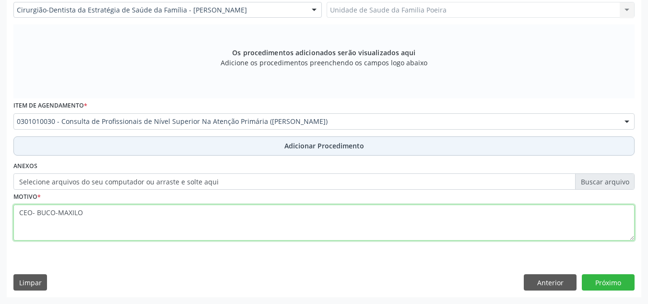
type textarea "CEO- BUCO-MAXILO"
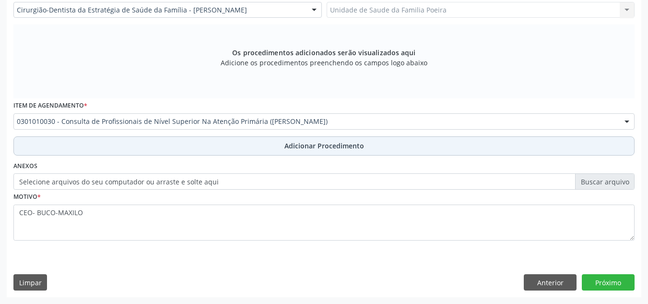
click at [228, 150] on button "Adicionar Procedimento" at bounding box center [323, 145] width 621 height 19
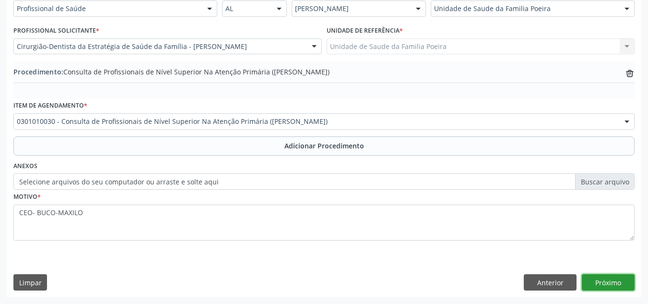
click at [609, 287] on button "Próximo" at bounding box center [608, 282] width 53 height 16
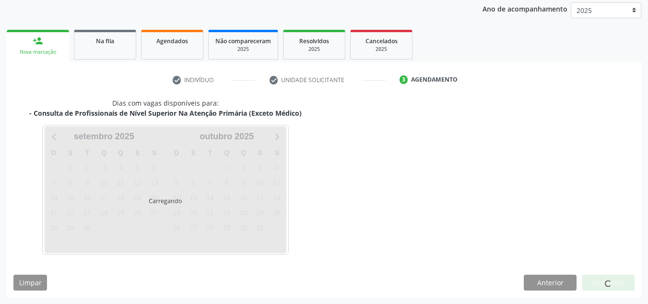
scroll to position [155, 0]
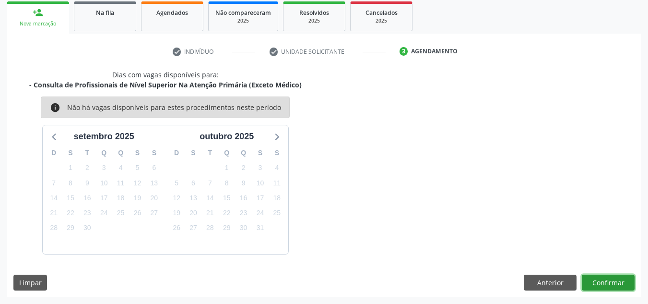
click at [609, 285] on button "Confirmar" at bounding box center [608, 283] width 53 height 16
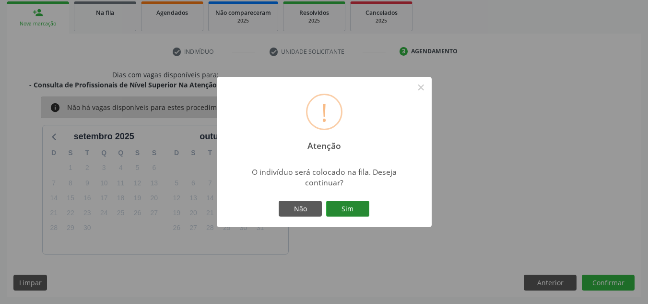
click at [351, 207] on button "Sim" at bounding box center [347, 209] width 43 height 16
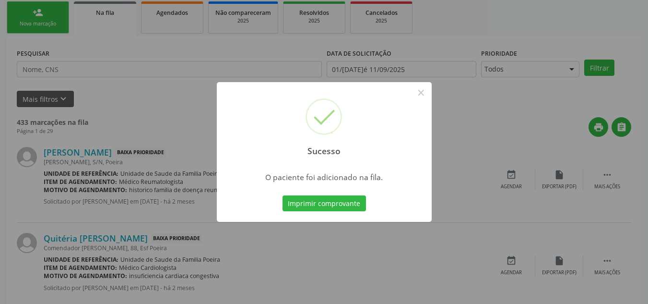
scroll to position [26, 0]
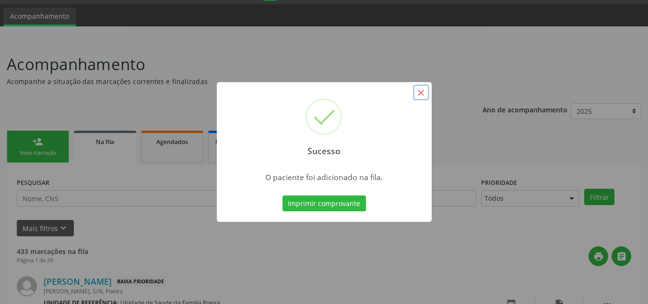
click at [424, 93] on button "×" at bounding box center [421, 92] width 16 height 16
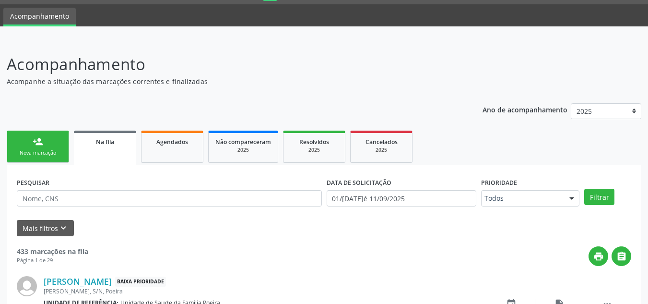
click at [58, 142] on link "person_add Nova marcação" at bounding box center [38, 147] width 62 height 32
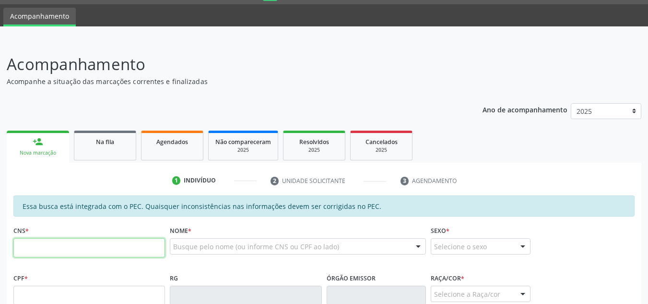
click at [70, 242] on input "text" at bounding box center [89, 247] width 152 height 19
type input "707 6032 7211 2894"
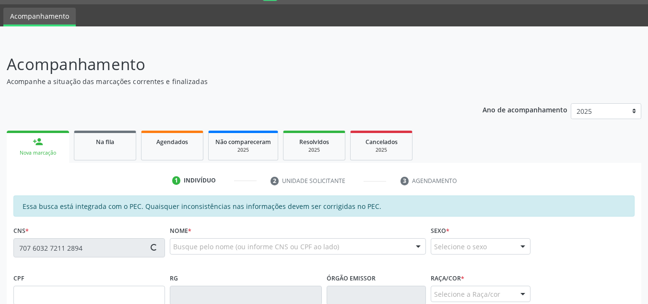
type input "118.792.284-67"
type input "30/09/1998"
type input "[PERSON_NAME]"
type input "(82) 99398-4815"
type input "S/N"
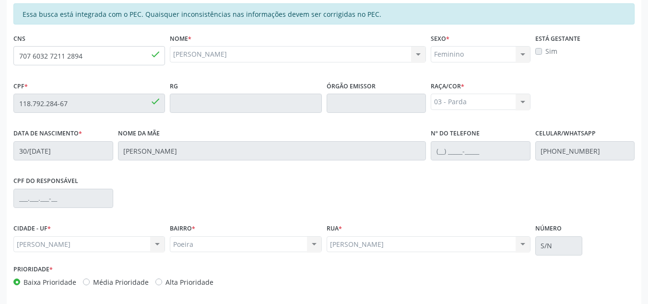
scroll to position [258, 0]
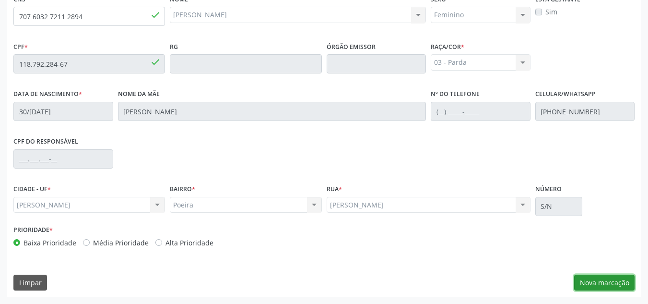
click at [606, 282] on button "Nova marcação" at bounding box center [604, 283] width 60 height 16
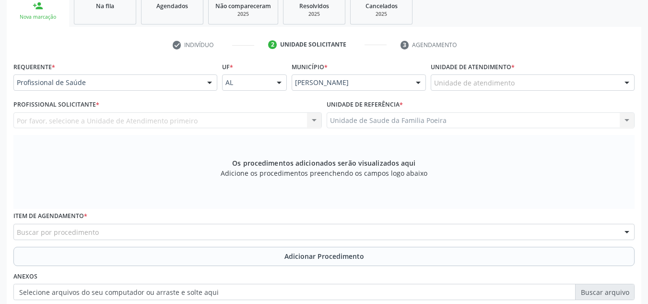
scroll to position [162, 0]
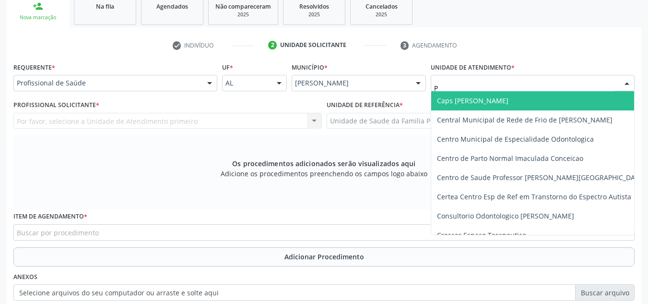
type input "PO"
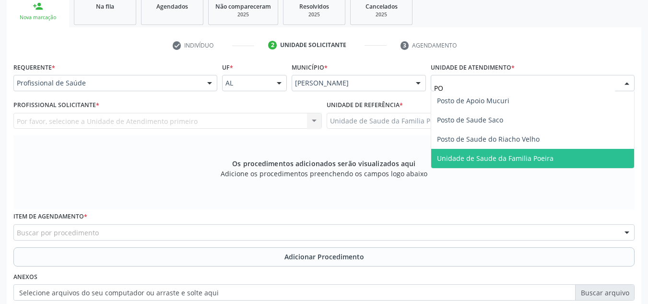
click at [516, 163] on span "Unidade de Saude da Familia Poeira" at bounding box center [532, 158] width 203 height 19
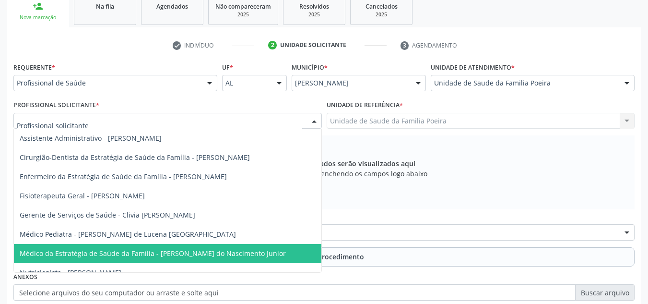
click at [113, 253] on span "Médico da Estratégia de Saúde da Família - [PERSON_NAME] do Nascimento Junior" at bounding box center [153, 253] width 266 height 9
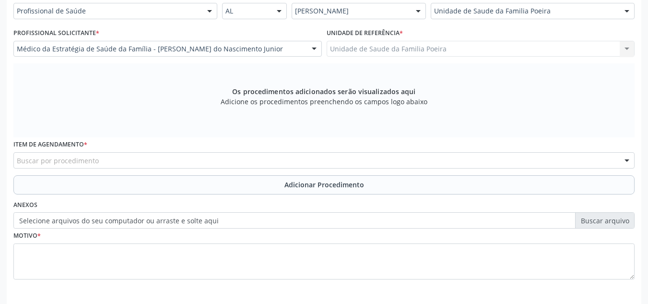
scroll to position [273, 0]
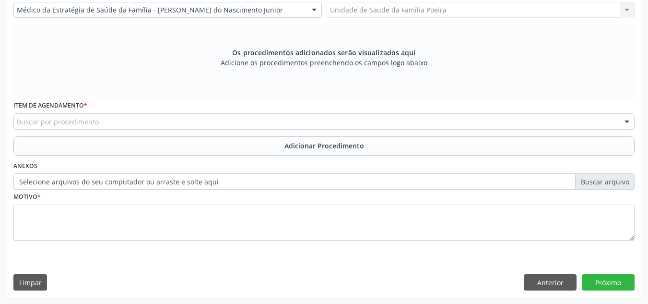
click at [114, 119] on div "Buscar por procedimento" at bounding box center [323, 121] width 621 height 16
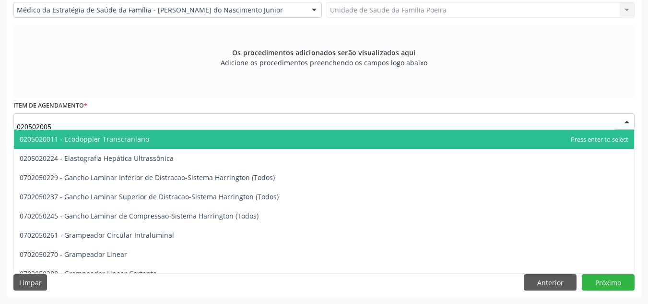
type input "0205020054"
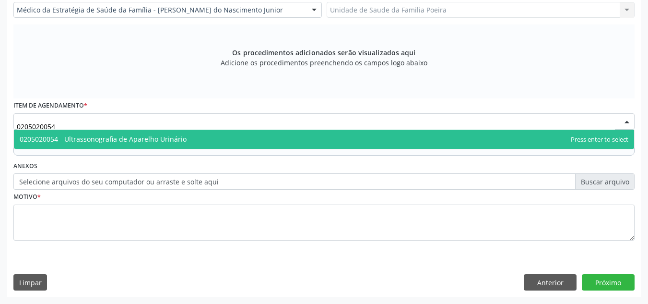
click at [139, 144] on span "0205020054 - Ultrassonografia de Aparelho Urinário" at bounding box center [324, 139] width 621 height 19
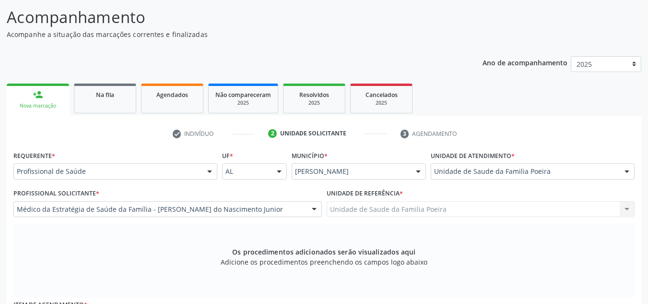
scroll to position [33, 0]
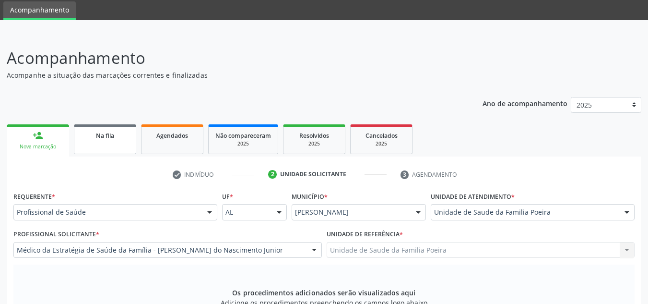
click at [106, 141] on link "Na fila" at bounding box center [105, 139] width 62 height 30
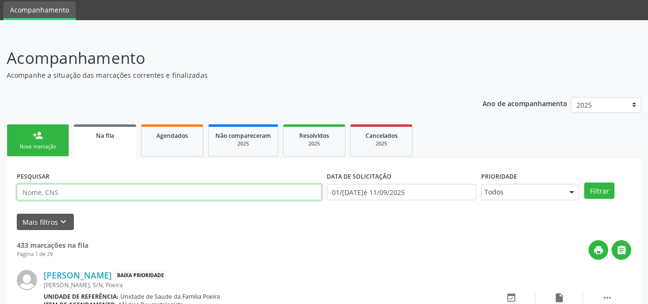
click at [82, 191] on input "text" at bounding box center [169, 192] width 305 height 16
type input "707603272112894"
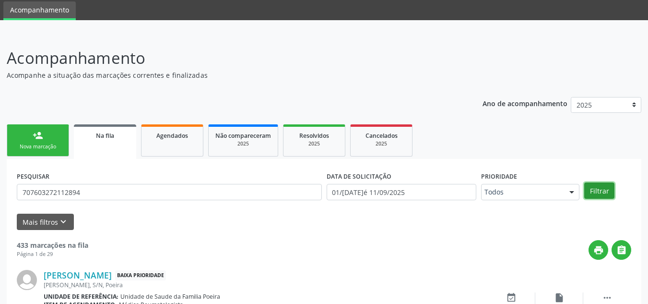
click at [595, 186] on button "Filtrar" at bounding box center [600, 190] width 30 height 16
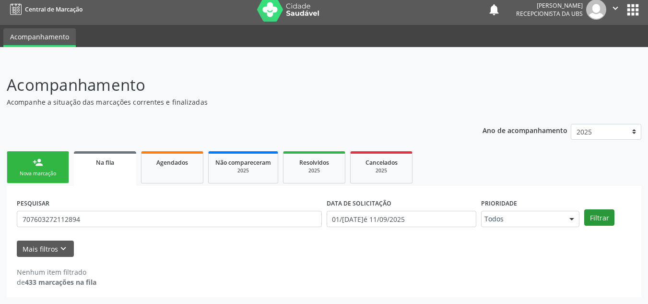
scroll to position [6, 0]
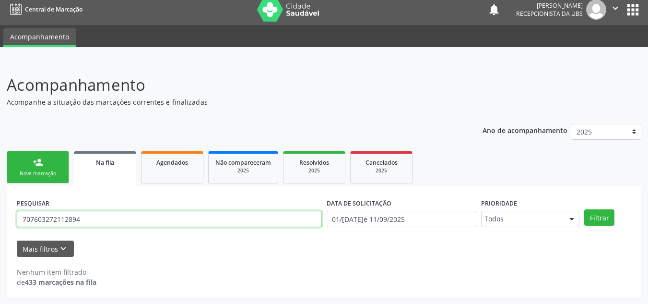
drag, startPoint x: 88, startPoint y: 220, endPoint x: 20, endPoint y: 217, distance: 68.2
click at [20, 217] on input "707603272112894" at bounding box center [169, 219] width 305 height 16
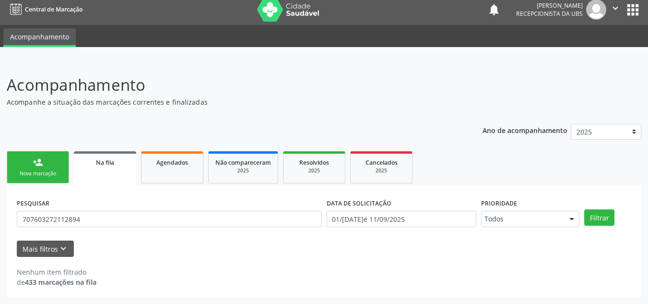
click at [35, 176] on div "Nova marcação" at bounding box center [38, 173] width 48 height 7
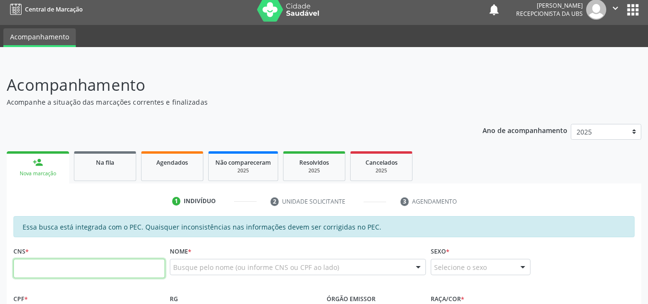
paste input "707 6032 7211 2894"
type input "707 6032 7211 2894"
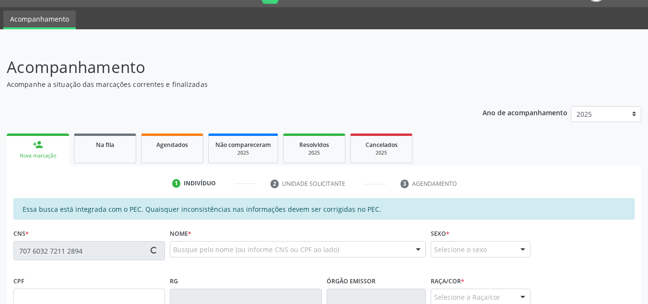
type input "118.792.284-67"
type input "30/09/1998"
type input "[PERSON_NAME]"
type input "(82) 99398-4815"
type input "S/N"
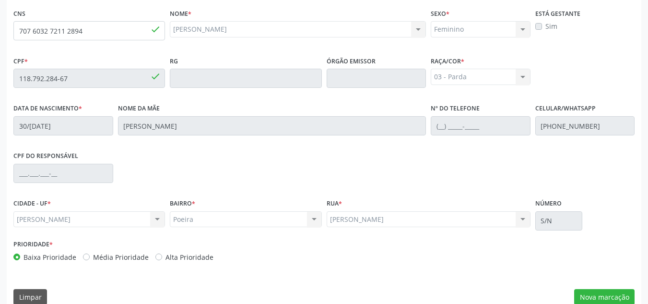
scroll to position [246, 0]
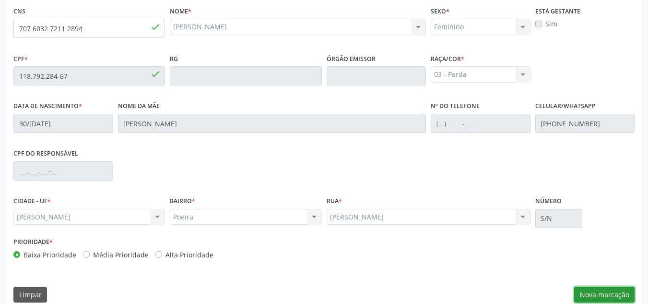
click at [585, 293] on button "Nova marcação" at bounding box center [604, 295] width 60 height 16
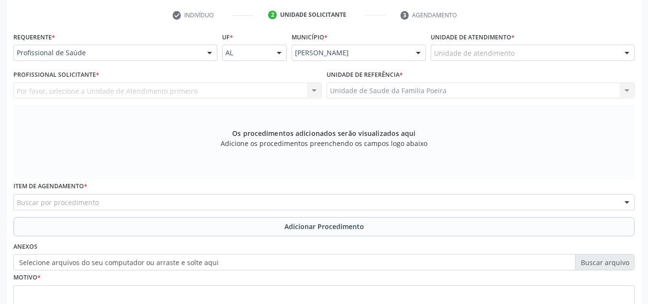
scroll to position [150, 0]
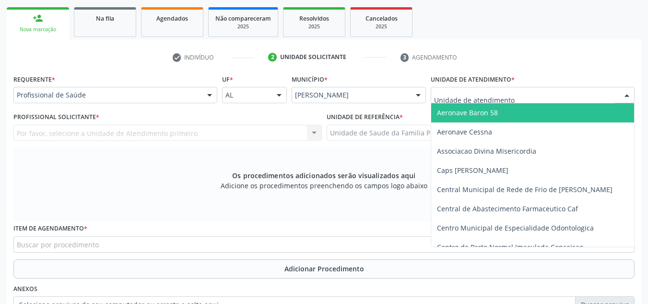
click at [518, 100] on div at bounding box center [533, 95] width 204 height 16
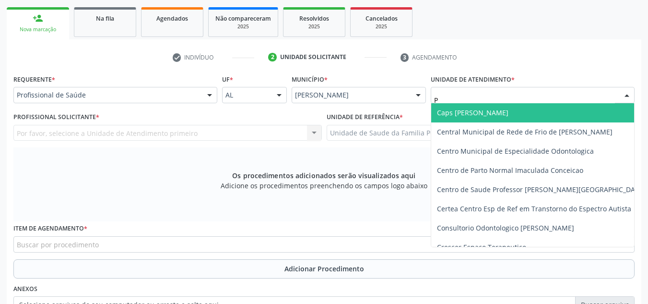
type input "PO"
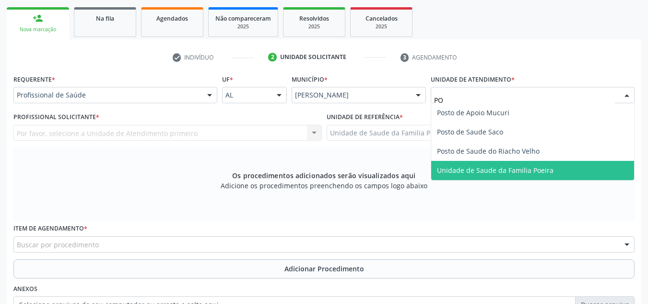
click at [546, 166] on span "Unidade de Saude da Familia Poeira" at bounding box center [495, 170] width 117 height 9
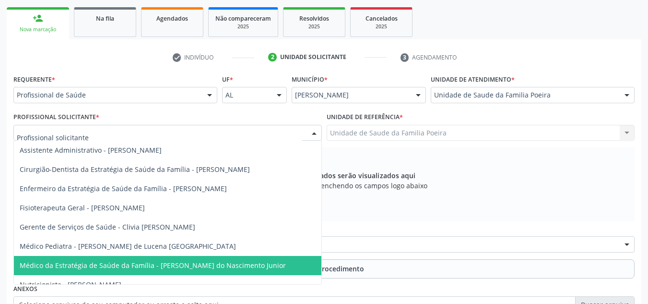
click at [101, 269] on span "Médico da Estratégia de Saúde da Família - [PERSON_NAME] do Nascimento Junior" at bounding box center [153, 265] width 266 height 9
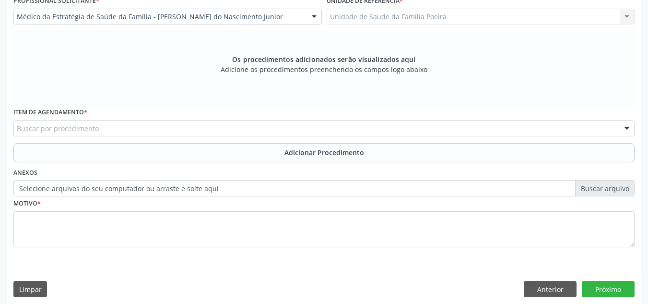
scroll to position [273, 0]
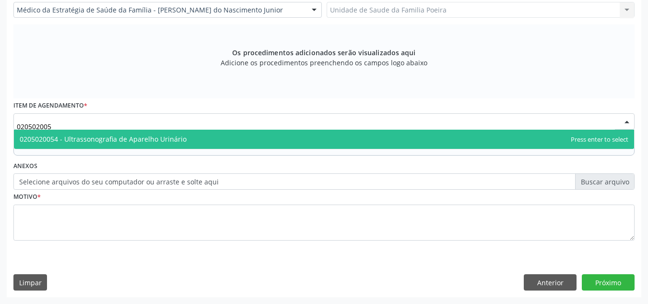
type input "0205020054"
click at [91, 133] on span "0205020054 - Ultrassonografia de Aparelho Urinário" at bounding box center [324, 139] width 621 height 19
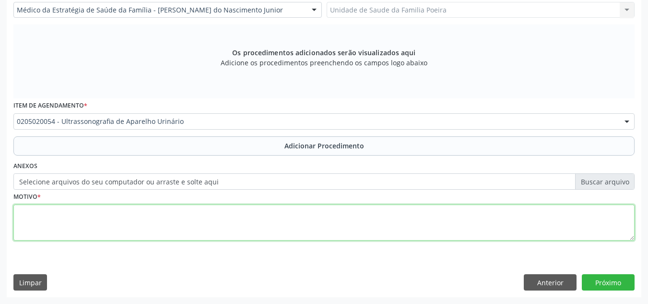
click at [114, 227] on textarea at bounding box center [323, 222] width 621 height 36
drag, startPoint x: 64, startPoint y: 211, endPoint x: 15, endPoint y: 211, distance: 49.0
click at [15, 211] on textarea "DOR PELVICA+ITU DE REPETIÇÃO" at bounding box center [323, 222] width 621 height 36
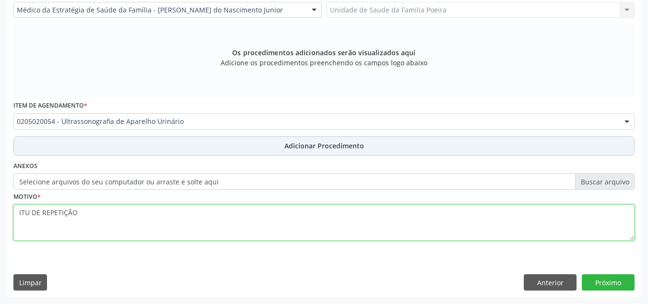
type textarea "ITU DE REPETIÇÃO"
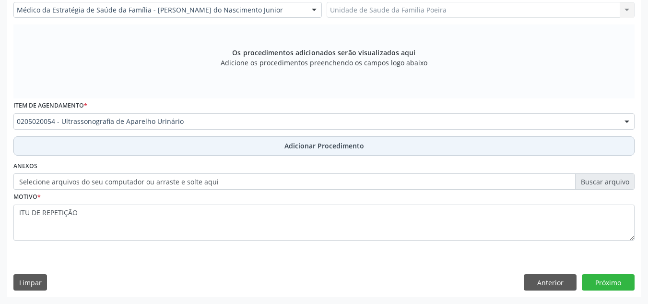
click at [264, 151] on button "Adicionar Procedimento" at bounding box center [323, 145] width 621 height 19
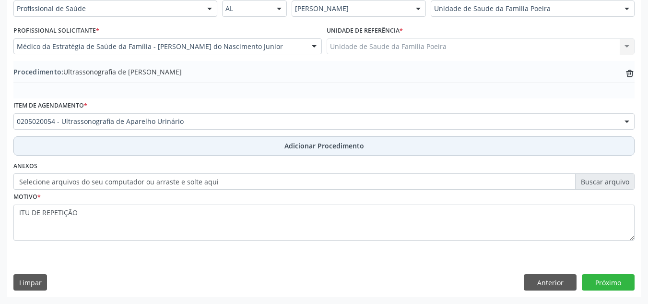
scroll to position [236, 0]
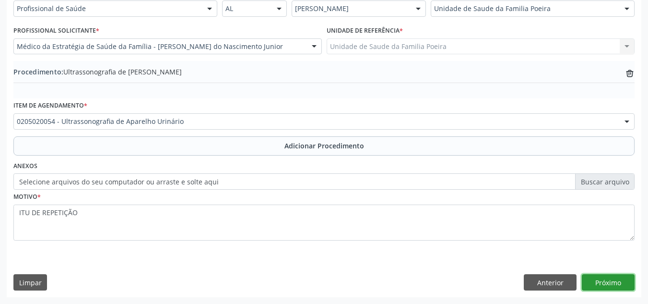
click at [618, 279] on button "Próximo" at bounding box center [608, 282] width 53 height 16
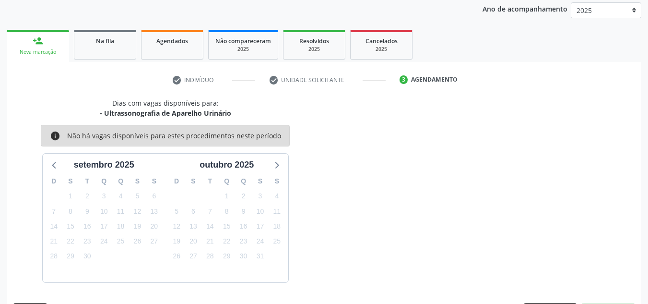
scroll to position [155, 0]
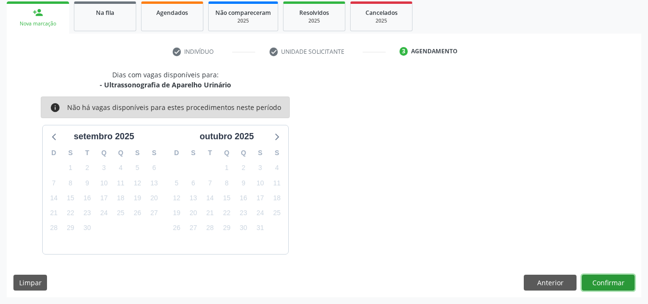
click at [613, 284] on button "Confirmar" at bounding box center [608, 283] width 53 height 16
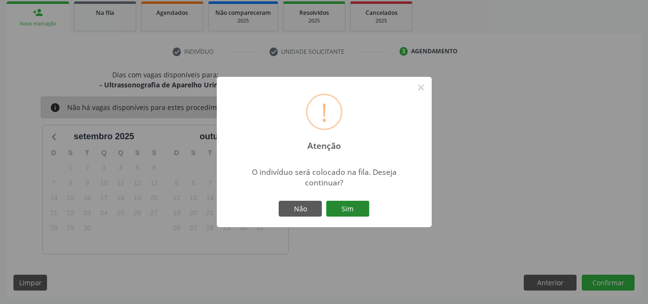
click at [351, 206] on button "Sim" at bounding box center [347, 209] width 43 height 16
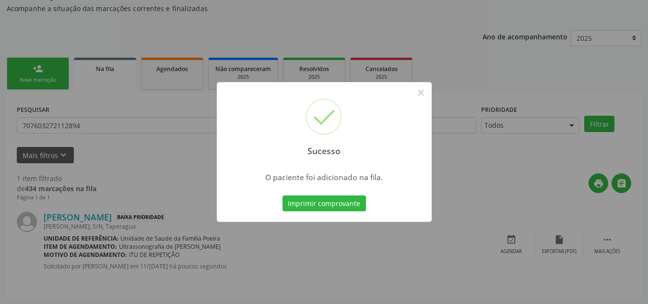
scroll to position [26, 0]
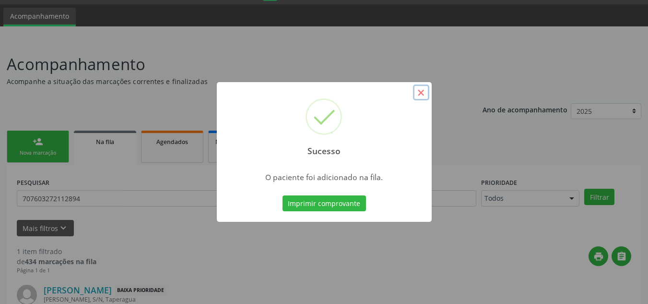
click at [418, 96] on button "×" at bounding box center [421, 92] width 16 height 16
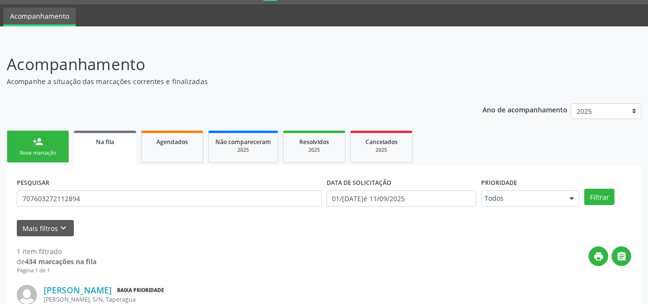
click at [38, 140] on div "person_add" at bounding box center [38, 141] width 11 height 11
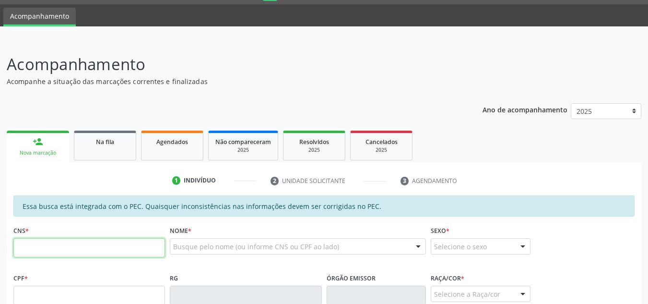
paste input "707 6032 7211 2894"
type input "707 6032 7211 2894"
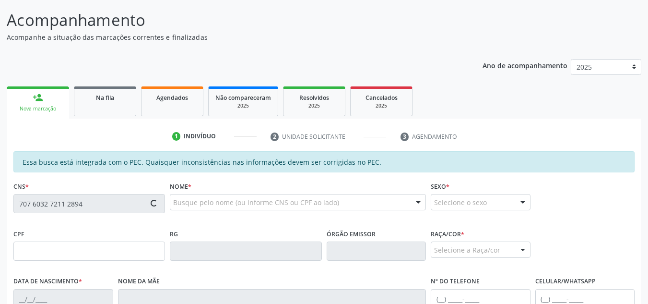
scroll to position [74, 0]
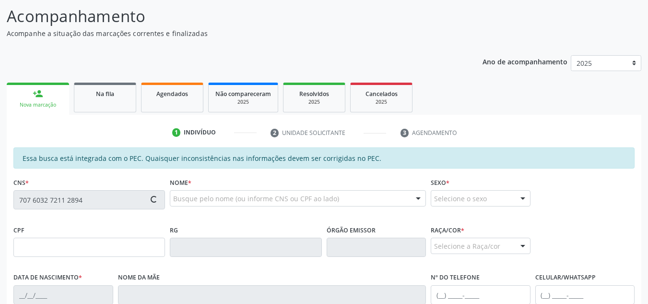
type input "118.792.284-67"
type input "30/09/1998"
type input "[PERSON_NAME]"
type input "(82) 99398-4815"
type input "S/N"
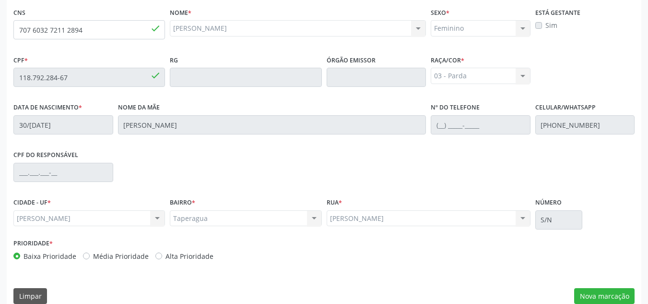
scroll to position [258, 0]
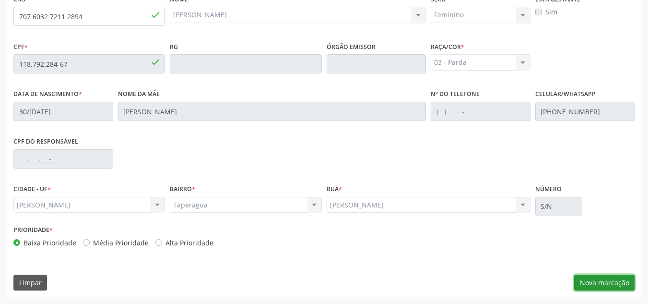
click at [602, 282] on button "Nova marcação" at bounding box center [604, 283] width 60 height 16
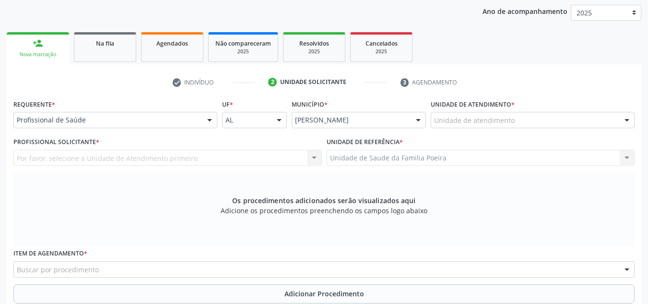
scroll to position [114, 0]
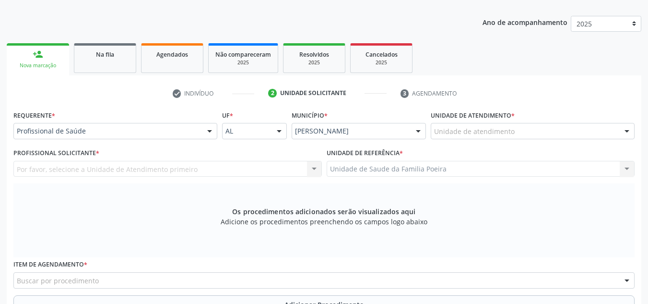
click at [526, 138] on div "Unidade de atendimento" at bounding box center [533, 131] width 204 height 16
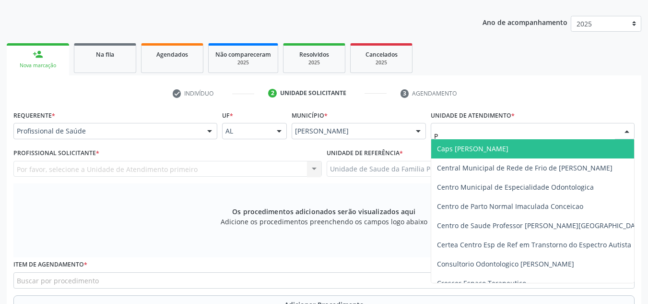
type input "PO"
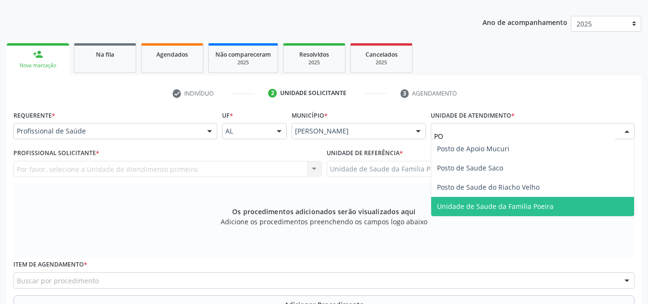
click at [521, 202] on span "Unidade de Saude da Familia Poeira" at bounding box center [495, 206] width 117 height 9
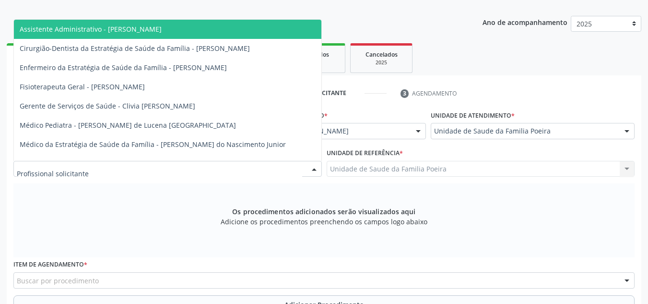
click at [115, 169] on div at bounding box center [167, 169] width 309 height 16
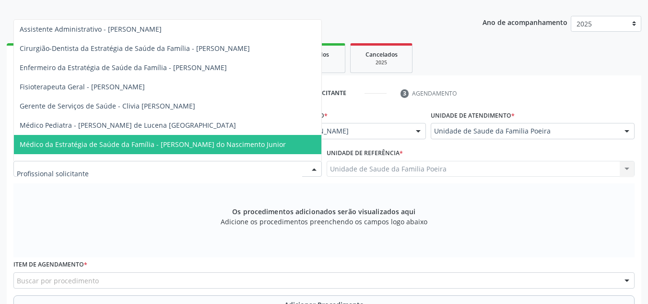
click at [124, 144] on span "Médico da Estratégia de Saúde da Família - [PERSON_NAME] do Nascimento Junior" at bounding box center [153, 144] width 266 height 9
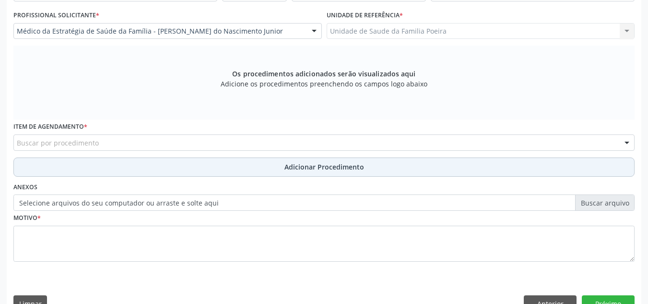
scroll to position [273, 0]
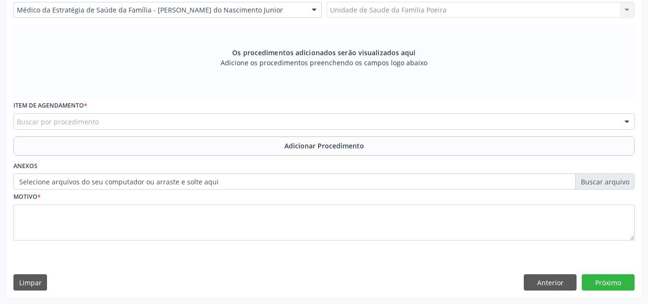
click at [107, 119] on div "Buscar por procedimento" at bounding box center [323, 121] width 621 height 16
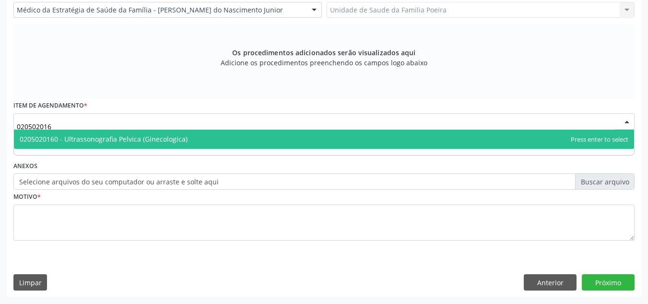
type input "0205020160"
click at [132, 140] on span "0205020160 - Ultrassonografia Pelvica (Ginecologica)" at bounding box center [104, 138] width 168 height 9
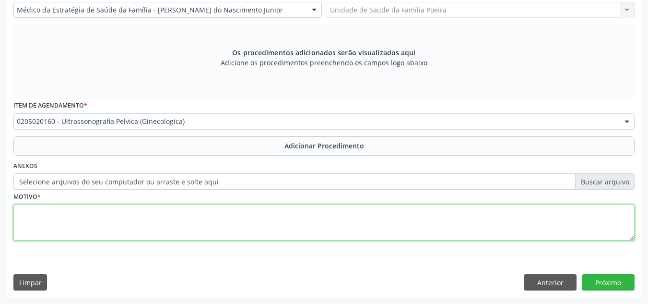
click at [120, 213] on textarea at bounding box center [323, 222] width 621 height 36
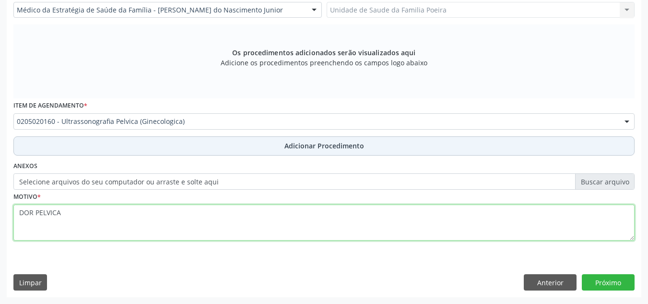
type textarea "DOR PELVICA"
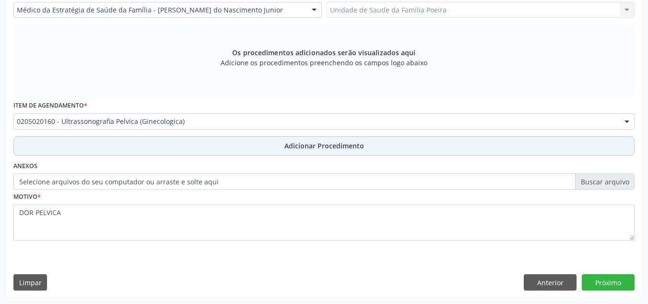
click at [254, 145] on button "Adicionar Procedimento" at bounding box center [323, 145] width 621 height 19
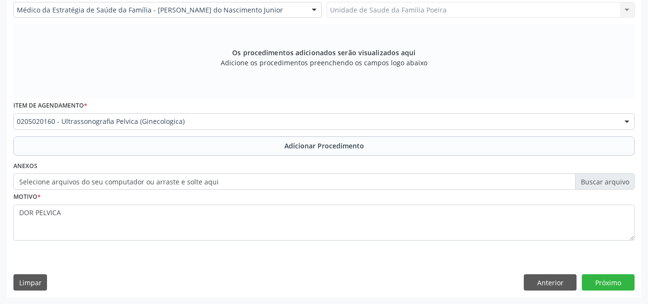
scroll to position [236, 0]
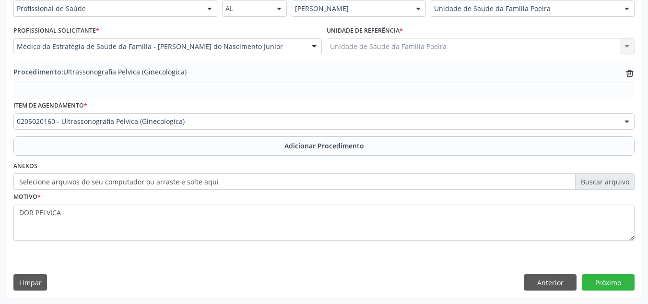
click at [177, 125] on div "0205020160 - Ultrassonografia Pelvica (Ginecologica)" at bounding box center [323, 121] width 621 height 16
click at [17, 125] on input "text" at bounding box center [17, 126] width 0 height 19
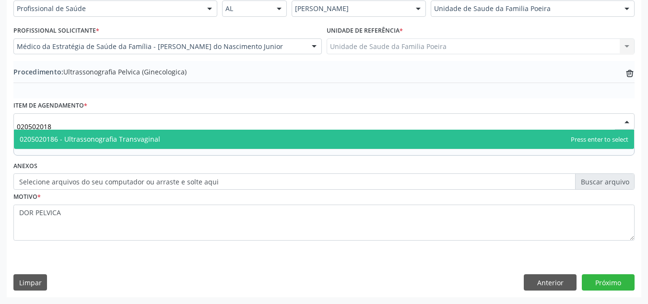
type input "0205020186"
click at [161, 143] on span "0205020186 - Ultrassonografia Transvaginal" at bounding box center [324, 139] width 621 height 19
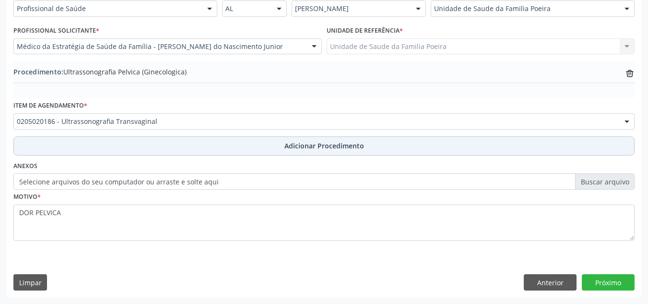
click at [239, 147] on button "Adicionar Procedimento" at bounding box center [323, 145] width 621 height 19
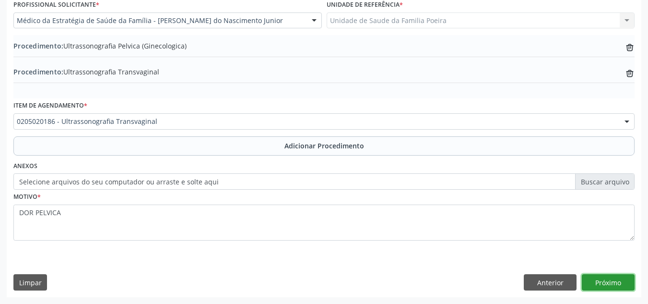
click at [604, 281] on button "Próximo" at bounding box center [608, 282] width 53 height 16
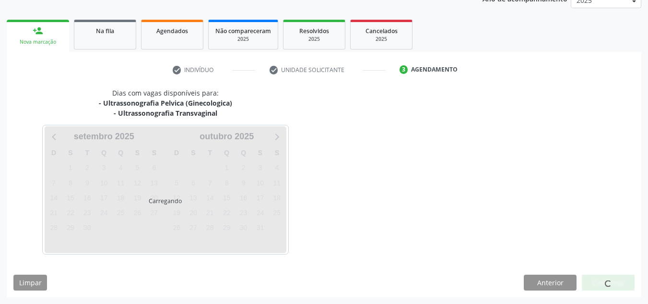
scroll to position [166, 0]
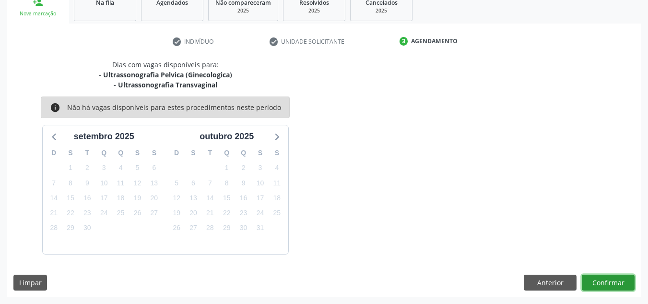
click at [605, 281] on button "Confirmar" at bounding box center [608, 283] width 53 height 16
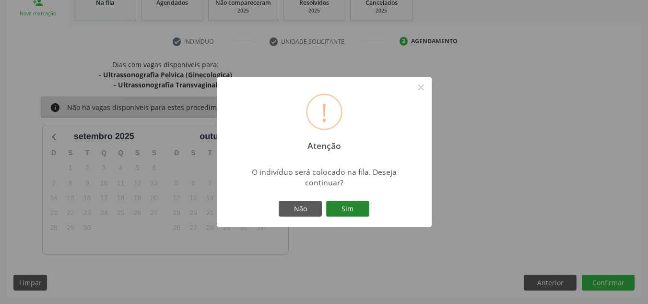
click at [351, 209] on button "Sim" at bounding box center [347, 209] width 43 height 16
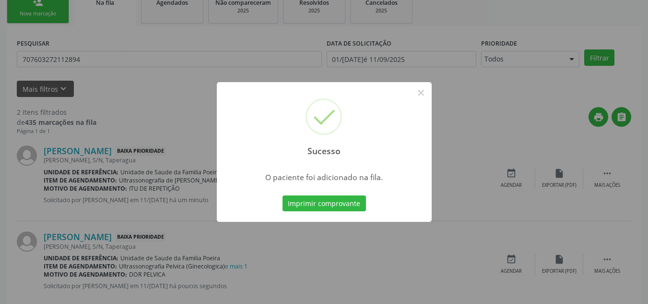
scroll to position [26, 0]
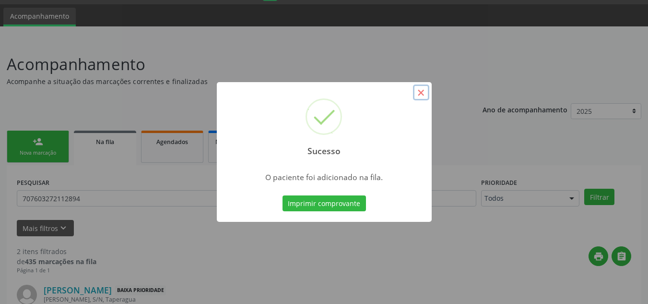
click at [424, 96] on button "×" at bounding box center [421, 92] width 16 height 16
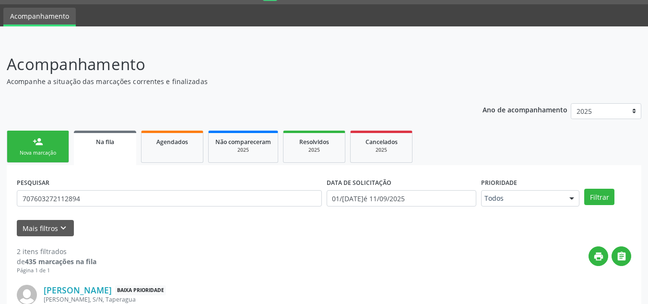
click at [40, 155] on div "Nova marcação" at bounding box center [38, 152] width 48 height 7
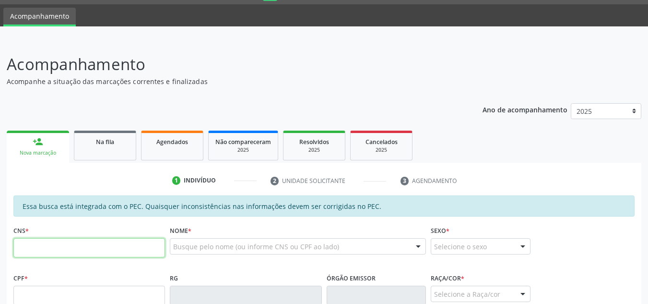
click at [96, 244] on input "text" at bounding box center [89, 247] width 152 height 19
type input "706 2085 6346 5068"
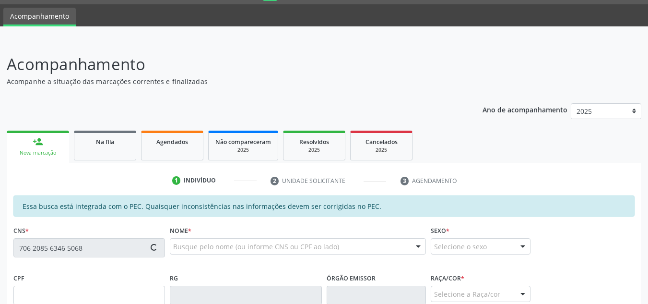
type input "126.431.534-13"
type input "03/04/2010"
type input "Flavia Janielle dos Santos"
type input "(82) 99633-3764"
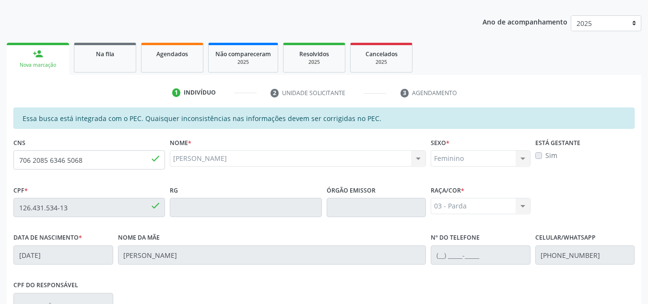
scroll to position [114, 0]
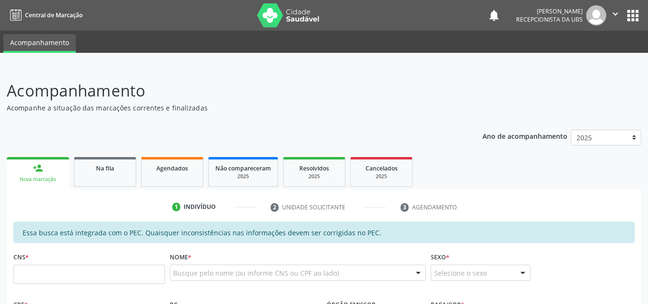
scroll to position [145, 0]
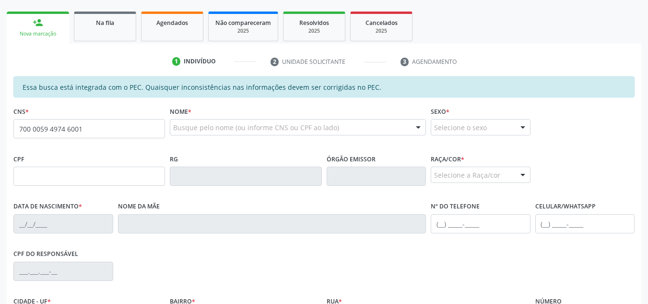
type input "700 0059 4974 6001"
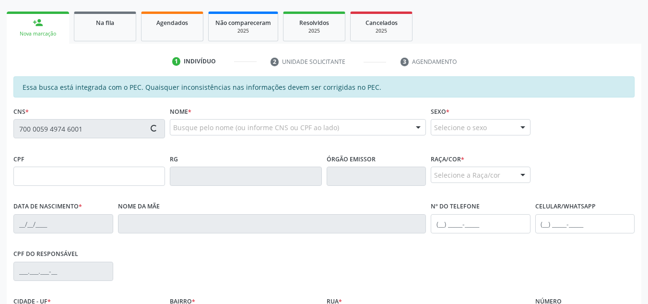
type input "725.488.864-68"
type input "07/04/1959"
type input "Luzinete Vieira dos Santos"
type input "(82) 99958-6130"
type input "S/N"
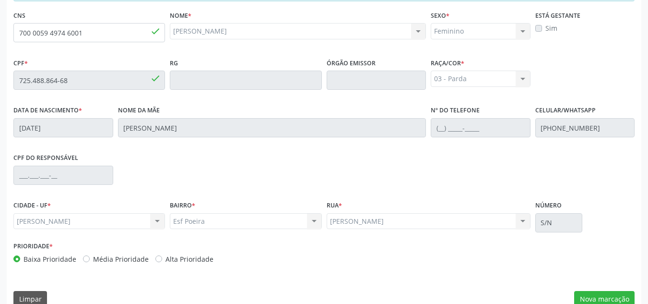
scroll to position [258, 0]
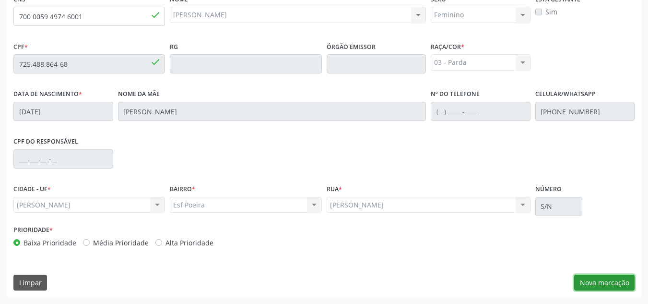
click at [632, 286] on button "Nova marcação" at bounding box center [604, 283] width 60 height 16
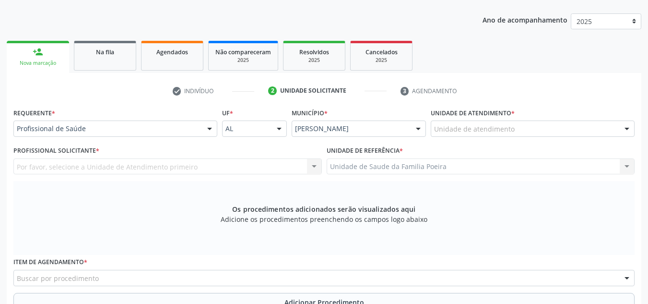
scroll to position [114, 0]
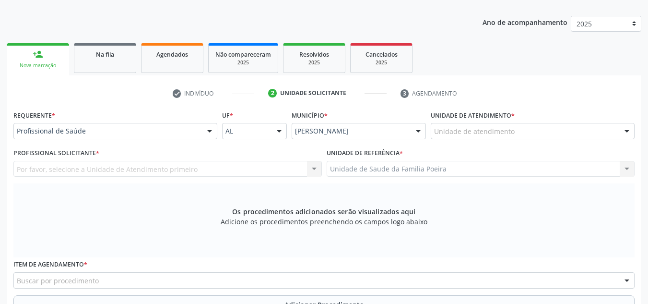
click at [559, 136] on div "Unidade de atendimento" at bounding box center [533, 131] width 204 height 16
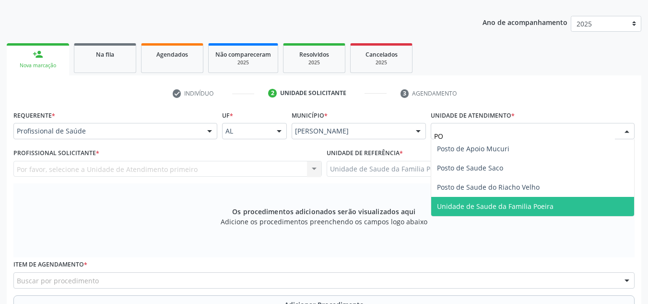
click at [535, 202] on span "Unidade de Saude da Familia Poeira" at bounding box center [495, 206] width 117 height 9
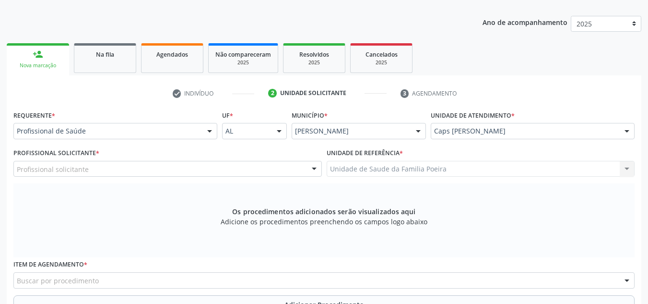
click at [91, 170] on div "Profissional solicitante" at bounding box center [167, 169] width 309 height 16
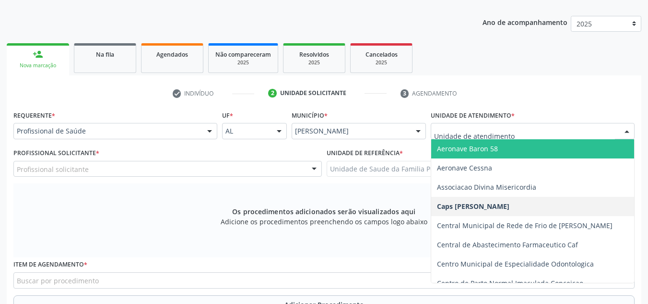
click at [576, 139] on div "Aeronave Baron 58 Aeronave Cessna Associacao Divina Misericordia Caps Maria Cel…" at bounding box center [533, 131] width 204 height 16
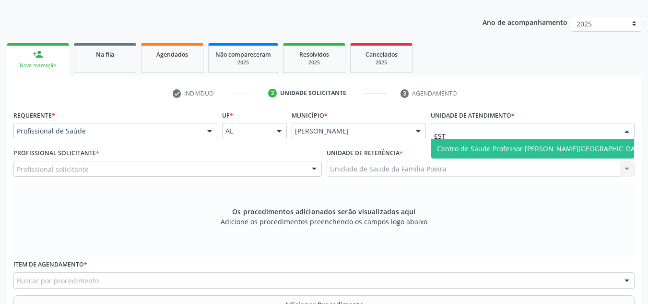
type input "ESTA"
click at [516, 152] on span "Centro de Saude Professor [PERSON_NAME][GEOGRAPHIC_DATA]" at bounding box center [541, 148] width 209 height 9
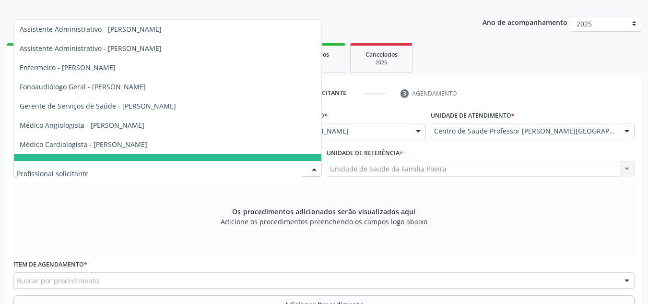
click at [206, 169] on div at bounding box center [167, 169] width 309 height 16
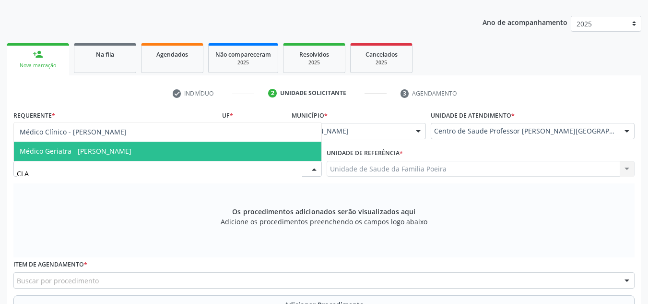
type input "CLAU"
click at [165, 157] on span "Médico Geriatra - Claudia Roberta de Oliveira Ferreira" at bounding box center [168, 151] width 308 height 19
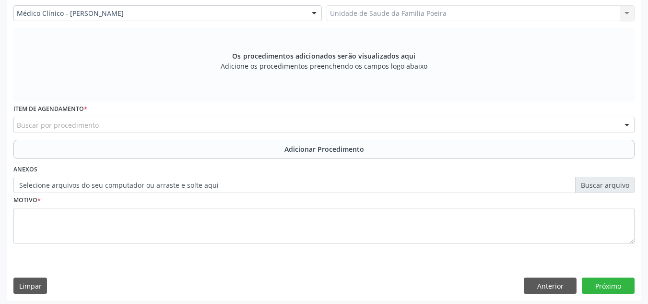
scroll to position [273, 0]
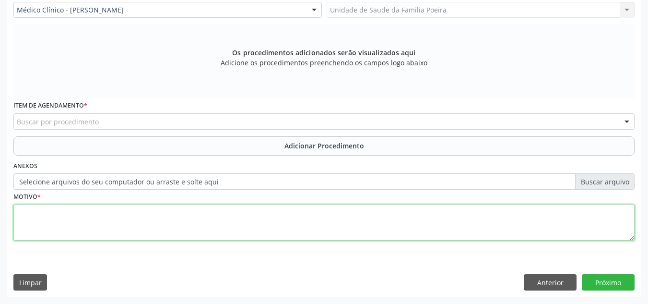
click at [105, 220] on textarea at bounding box center [323, 222] width 621 height 36
drag, startPoint x: 67, startPoint y: 217, endPoint x: 21, endPoint y: 214, distance: 46.2
click at [21, 214] on textarea "0204060060" at bounding box center [323, 222] width 621 height 36
type textarea "0204060060"
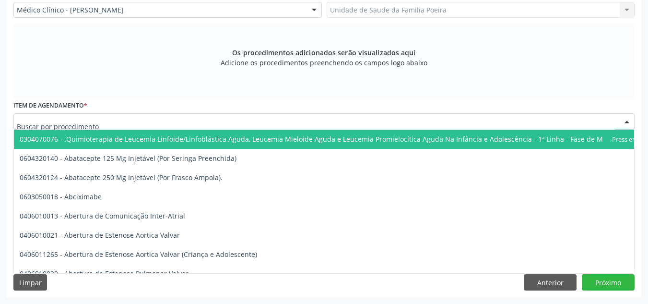
paste input "0204060060"
type input "0204060060"
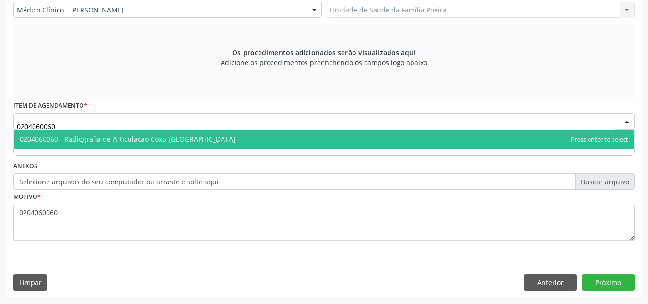
click at [87, 137] on span "0204060060 - Radiografia de Articulacao Coxo-Femoral" at bounding box center [128, 138] width 216 height 9
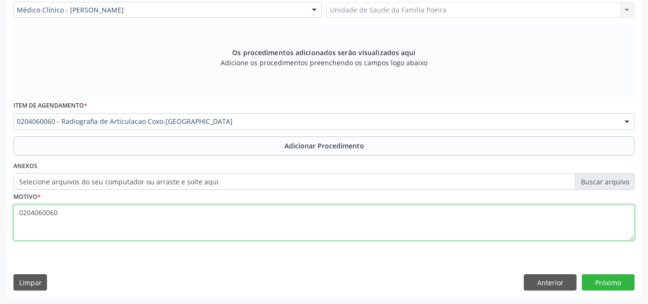
click at [71, 217] on textarea "0204060060" at bounding box center [323, 222] width 621 height 36
type textarea "0"
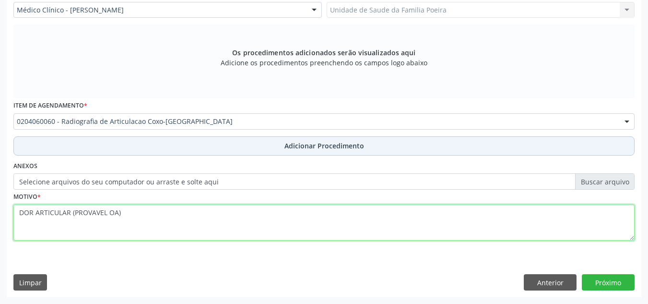
type textarea "DOR ARTICULAR (PROVAVEL OA)"
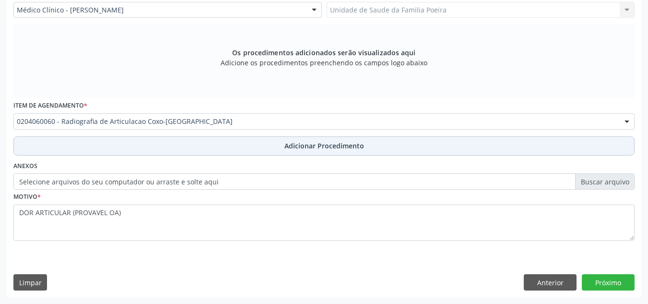
click at [259, 147] on button "Adicionar Procedimento" at bounding box center [323, 145] width 621 height 19
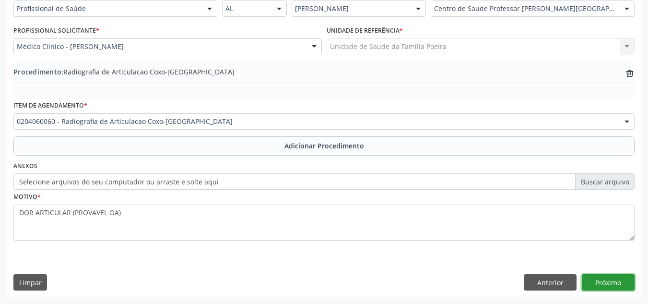
click at [621, 286] on button "Próximo" at bounding box center [608, 282] width 53 height 16
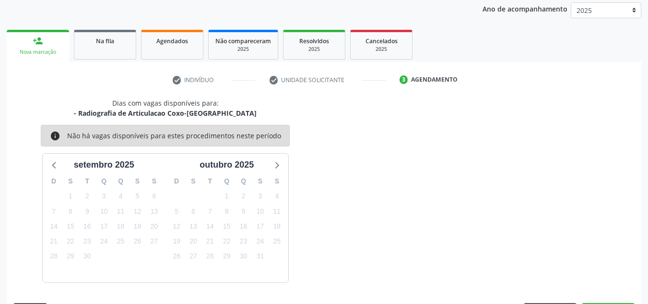
scroll to position [155, 0]
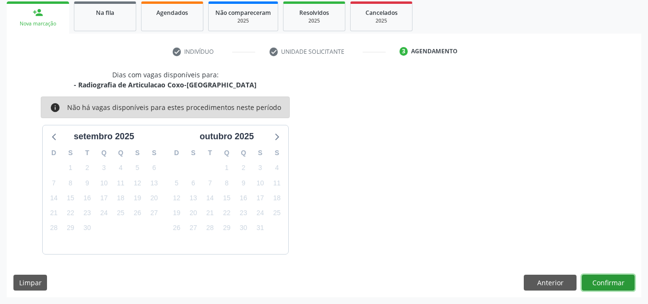
click at [621, 286] on button "Confirmar" at bounding box center [608, 283] width 53 height 16
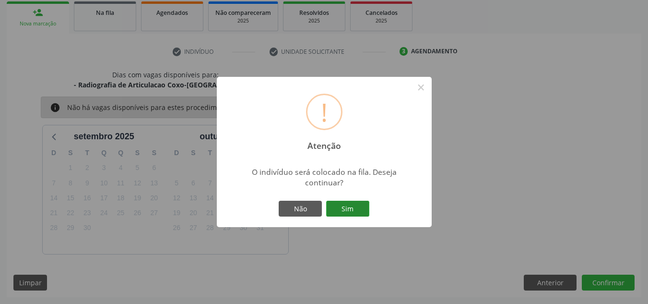
click at [347, 213] on button "Sim" at bounding box center [347, 209] width 43 height 16
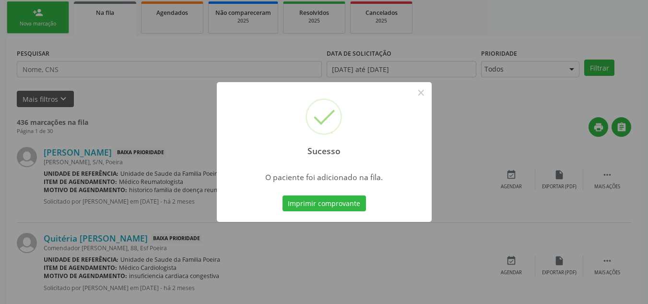
scroll to position [26, 0]
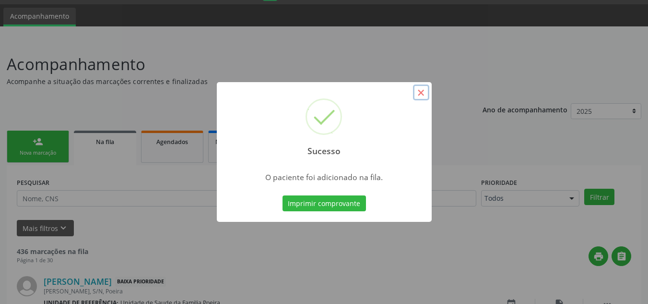
click at [425, 93] on button "×" at bounding box center [421, 92] width 16 height 16
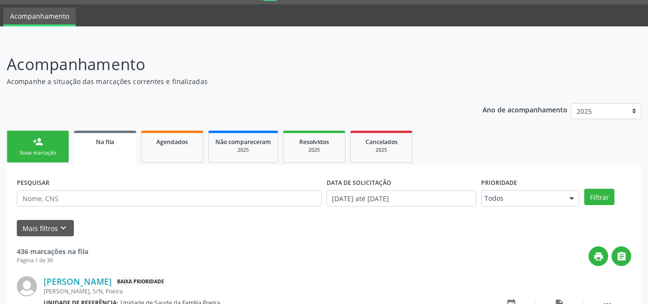
click at [24, 149] on div "Nova marcação" at bounding box center [38, 152] width 48 height 7
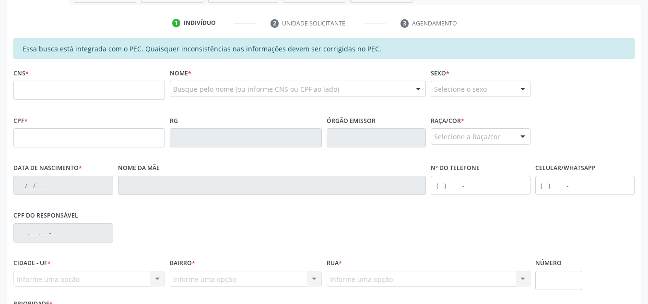
scroll to position [258, 0]
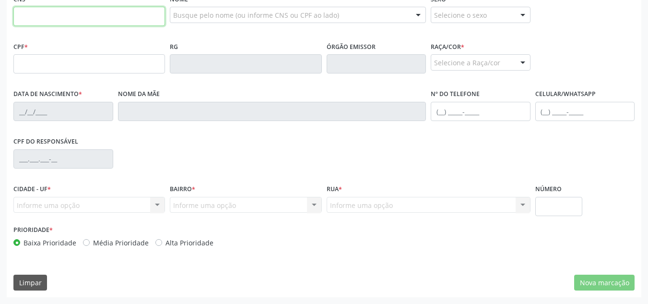
click at [45, 22] on input "text" at bounding box center [89, 16] width 152 height 19
type input "704 5023 1807 4812"
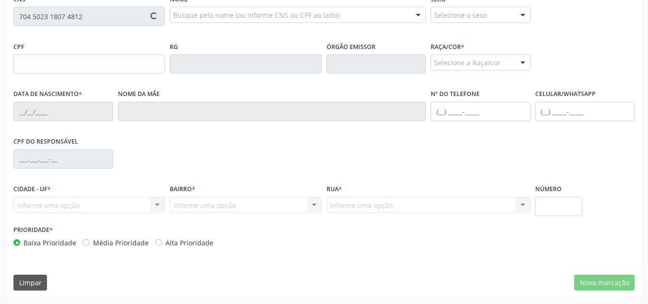
type input "103.428.564-56"
type input "20/03/1984"
type input "Maria Jadima dos Santos"
type input "(82) 98810-4050"
type input "S/N"
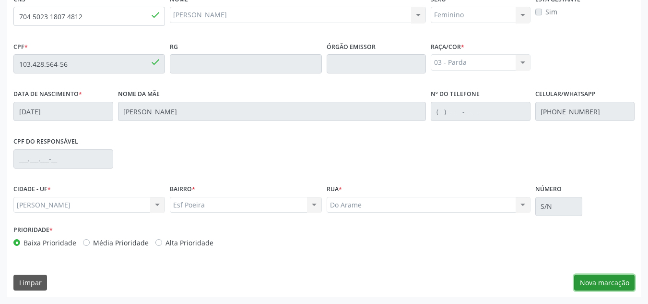
click at [600, 282] on button "Nova marcação" at bounding box center [604, 283] width 60 height 16
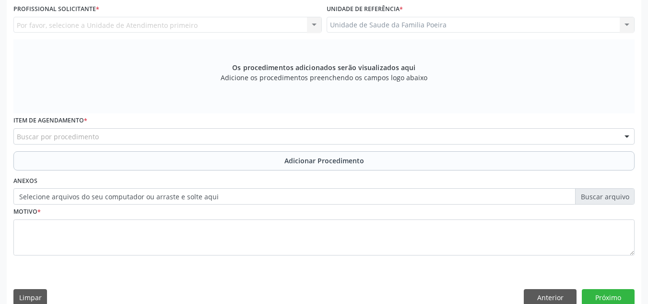
scroll to position [162, 0]
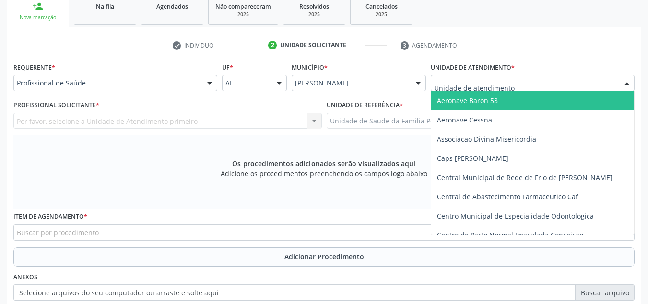
click at [544, 87] on div at bounding box center [533, 83] width 204 height 16
type input "PO"
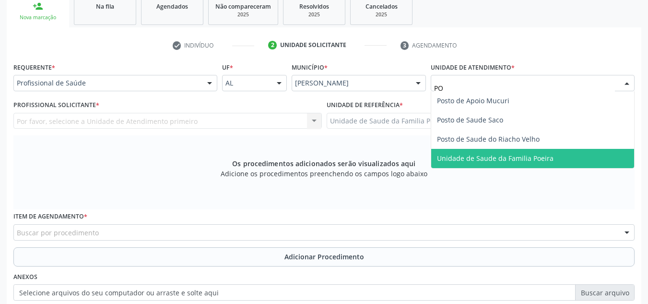
click at [507, 162] on span "Unidade de Saude da Familia Poeira" at bounding box center [495, 158] width 117 height 9
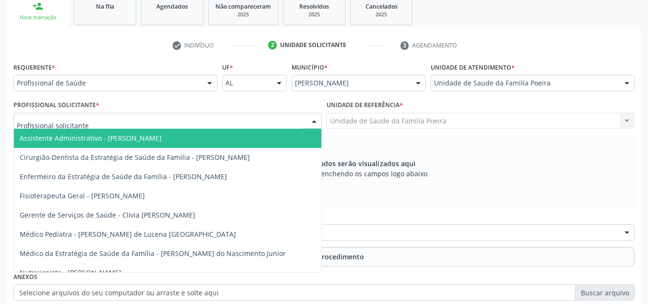
click at [148, 127] on div at bounding box center [167, 121] width 309 height 16
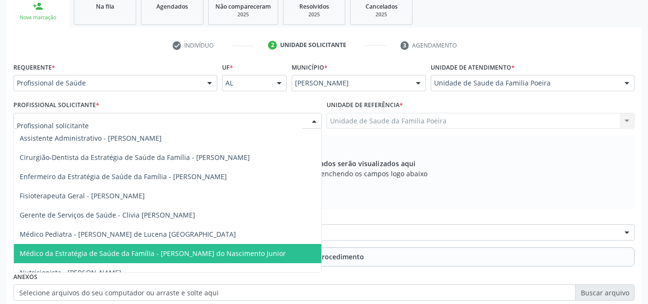
click at [170, 256] on span "Médico da Estratégia de Saúde da Família - [PERSON_NAME] do Nascimento Junior" at bounding box center [153, 253] width 266 height 9
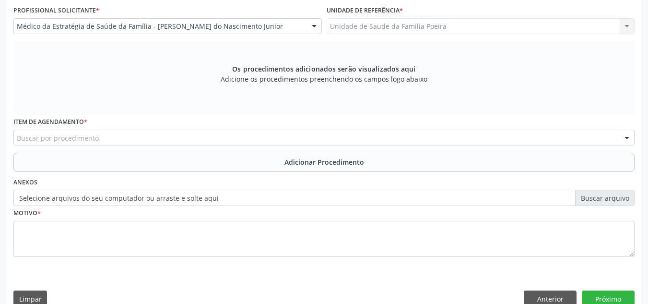
scroll to position [273, 0]
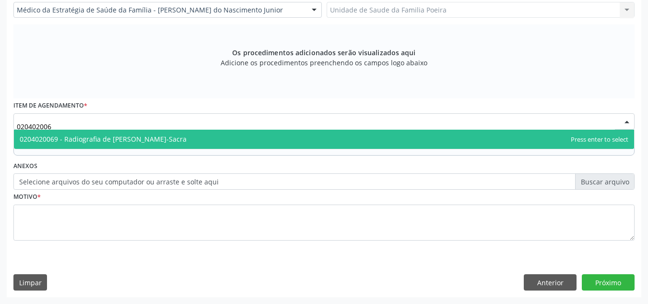
type input "0204020069"
click at [95, 135] on span "0204020069 - Radiografia de Coluna Lombo-Sacra" at bounding box center [103, 138] width 167 height 9
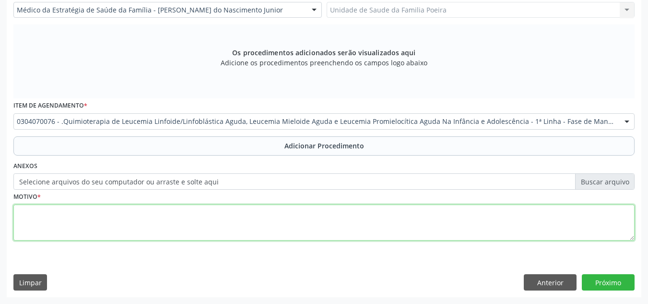
click at [108, 220] on textarea at bounding box center [323, 222] width 621 height 36
type textarea "DOR A ESCLARECER"
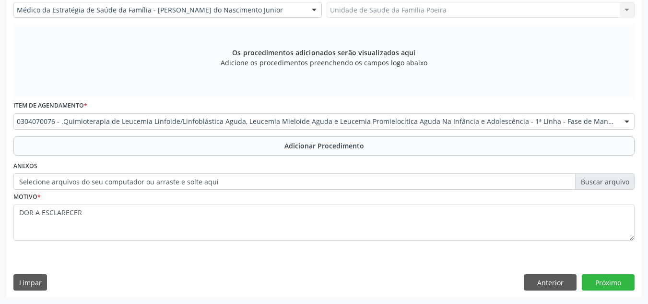
click at [192, 156] on div "Requerente * Profissional de Saúde Profissional de Saúde Paciente Nenhum result…" at bounding box center [323, 101] width 621 height 305
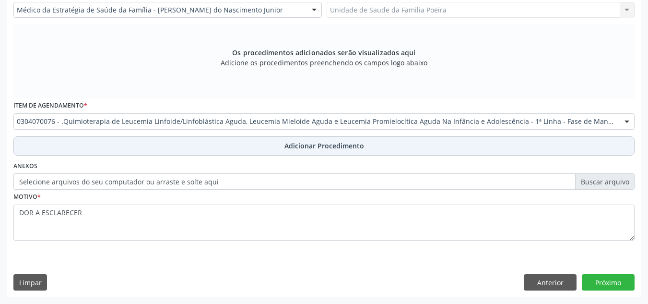
click at [203, 149] on button "Adicionar Procedimento" at bounding box center [323, 145] width 621 height 19
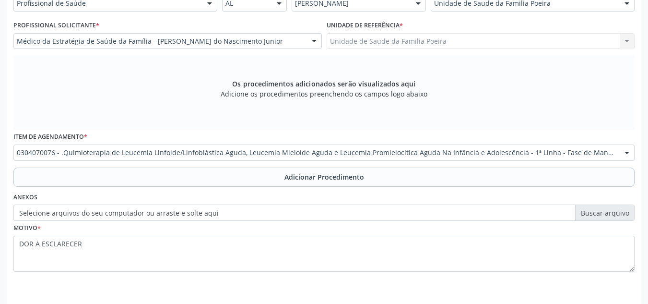
scroll to position [225, 0]
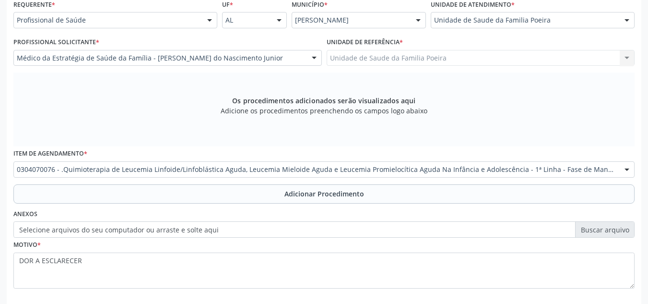
click at [17, 166] on input "text" at bounding box center [17, 174] width 0 height 19
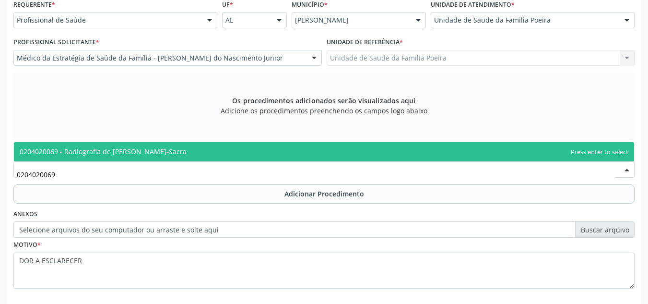
click at [35, 153] on span "0204020069 - Radiografia de Coluna Lombo-Sacra" at bounding box center [103, 151] width 167 height 9
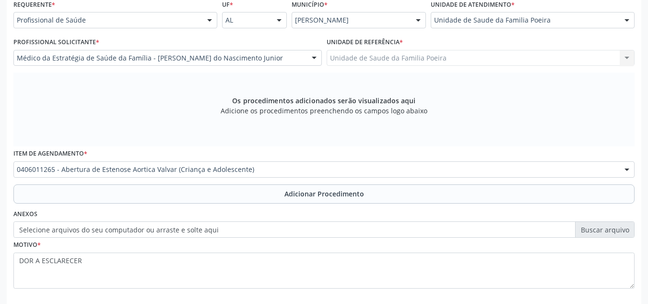
click at [183, 175] on div "0406011265 - Abertura de Estenose Aortica Valvar (Criança e Adolescente)" at bounding box center [323, 169] width 621 height 16
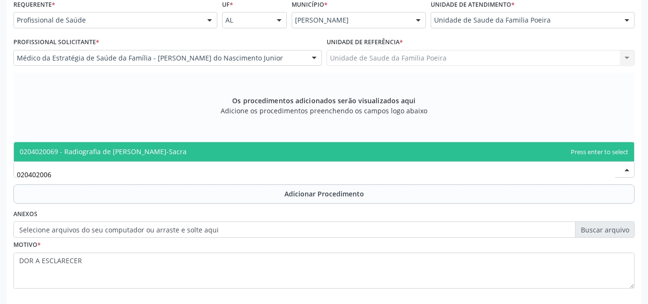
type input "0204020069"
click at [118, 149] on span "0204020069 - Radiografia de Coluna Lombo-Sacra" at bounding box center [103, 151] width 167 height 9
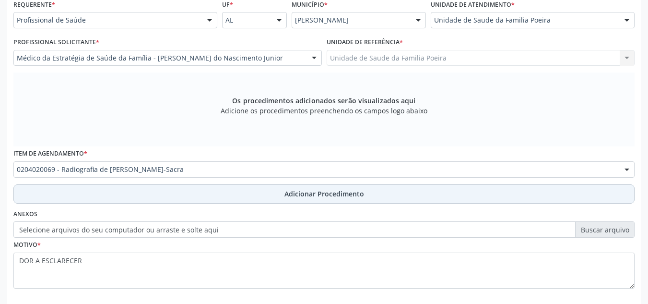
click at [267, 197] on button "Adicionar Procedimento" at bounding box center [323, 193] width 621 height 19
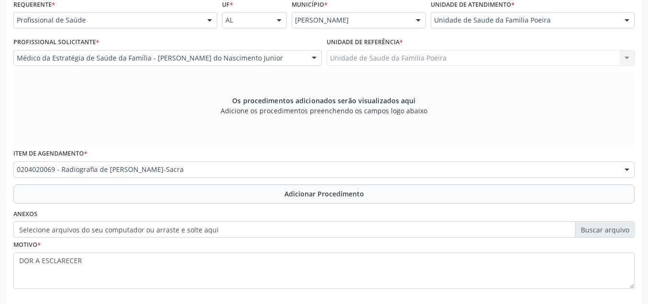
click at [267, 221] on label "Selecione arquivos do seu computador ou arraste e solte aqui" at bounding box center [323, 229] width 621 height 16
click at [267, 221] on input "Selecione arquivos do seu computador ou arraste e solte aqui" at bounding box center [323, 229] width 621 height 16
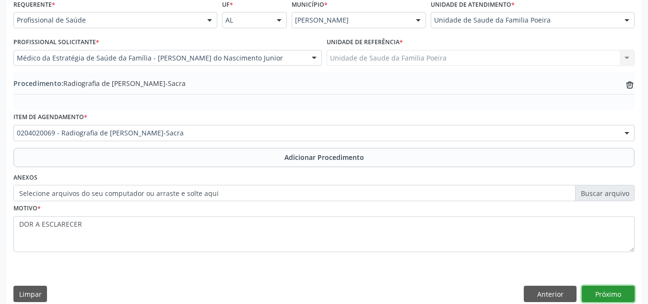
click at [603, 295] on button "Próximo" at bounding box center [608, 294] width 53 height 16
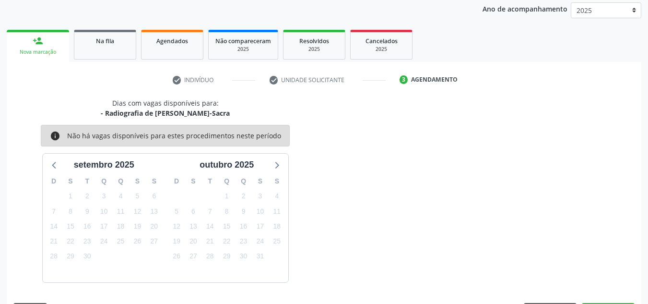
scroll to position [155, 0]
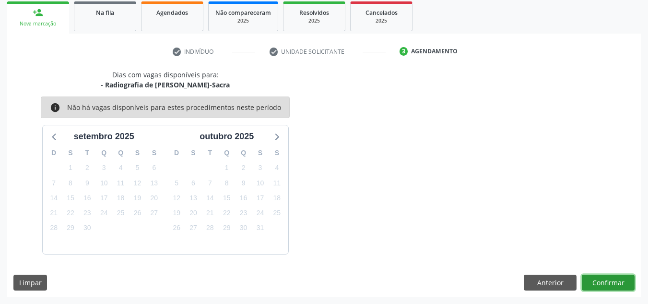
click at [600, 282] on button "Confirmar" at bounding box center [608, 283] width 53 height 16
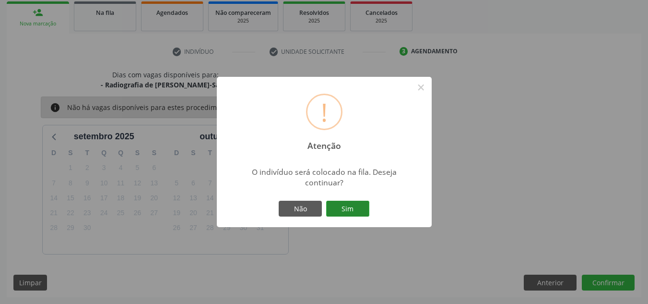
click at [336, 211] on button "Sim" at bounding box center [347, 209] width 43 height 16
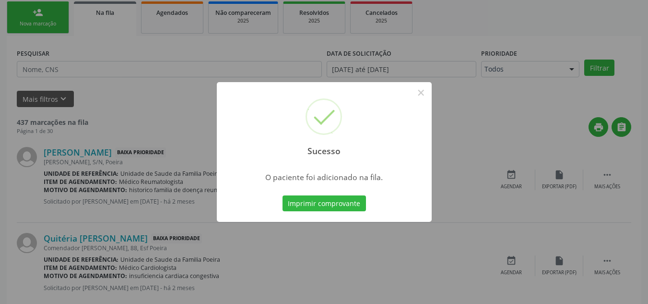
scroll to position [26, 0]
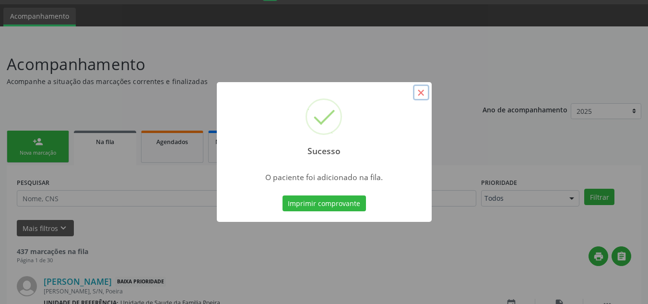
click at [420, 89] on button "×" at bounding box center [421, 92] width 16 height 16
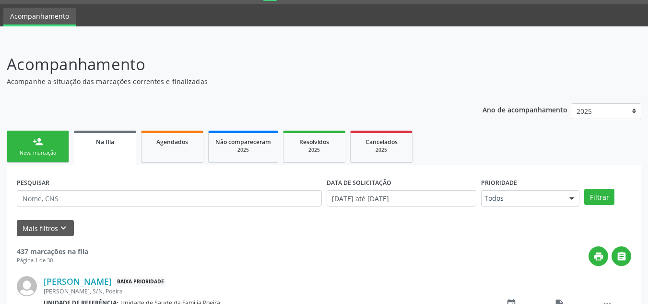
click at [30, 142] on link "person_add Nova marcação" at bounding box center [38, 147] width 62 height 32
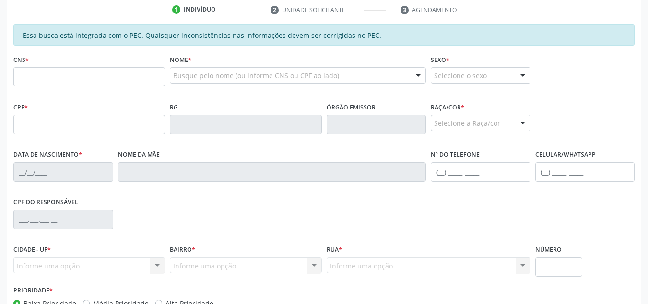
scroll to position [218, 0]
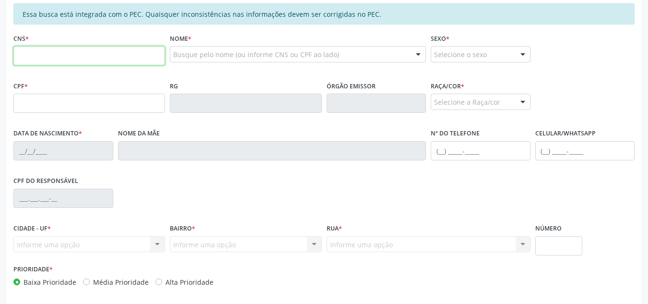
click at [54, 60] on input "text" at bounding box center [89, 55] width 152 height 19
type input "705 1003 41"
drag, startPoint x: 66, startPoint y: 59, endPoint x: 10, endPoint y: 59, distance: 56.6
click at [10, 59] on div "Essa busca está integrada com o PEC. Quaisquer inconsistências nas informações …" at bounding box center [324, 169] width 635 height 333
paste input "705 1003 4151 1840"
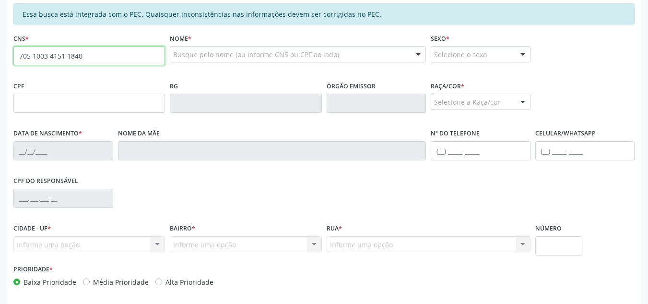
type input "705 1003 4151 1840"
type input "347.827.964-04"
type input "11/02/1947"
type input "Ana Pires de Moraes"
type input "(82) 99327-6900"
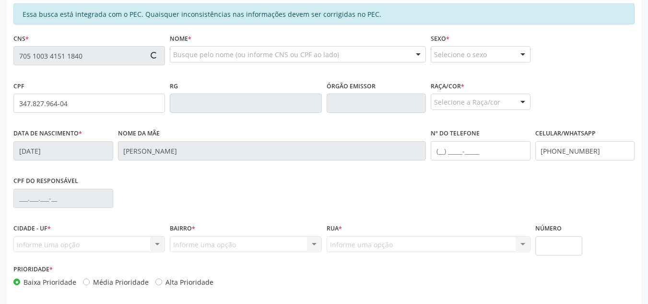
type input "50"
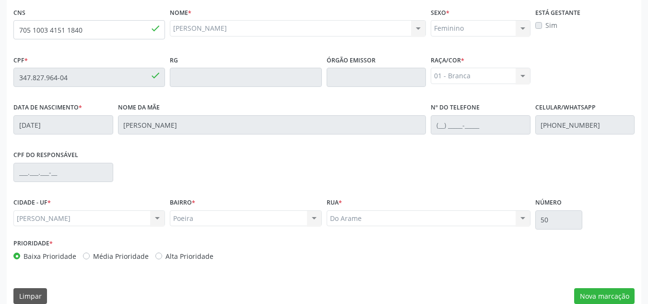
scroll to position [258, 0]
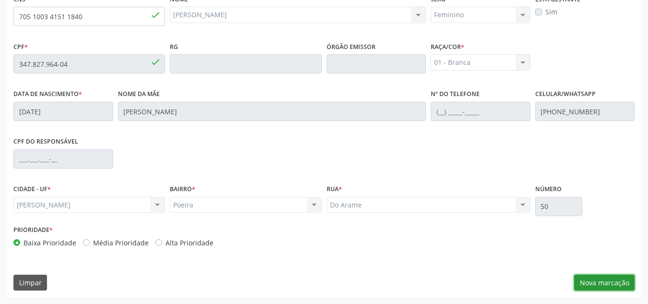
click at [600, 283] on button "Nova marcação" at bounding box center [604, 283] width 60 height 16
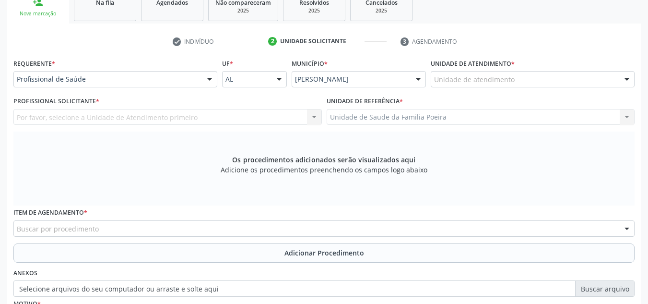
scroll to position [162, 0]
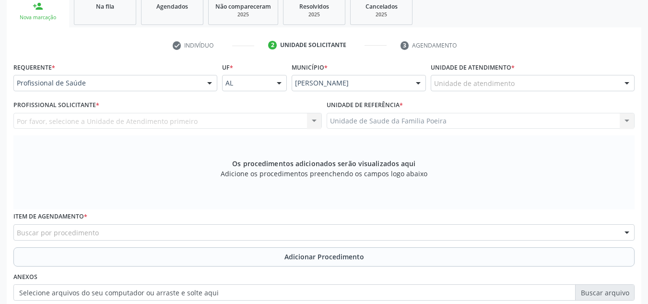
click at [557, 82] on div "Unidade de atendimento" at bounding box center [533, 83] width 204 height 16
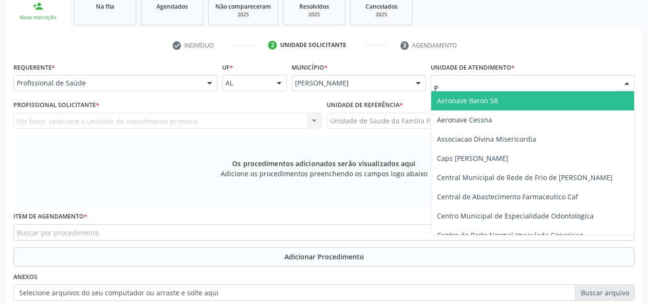
type input "PO"
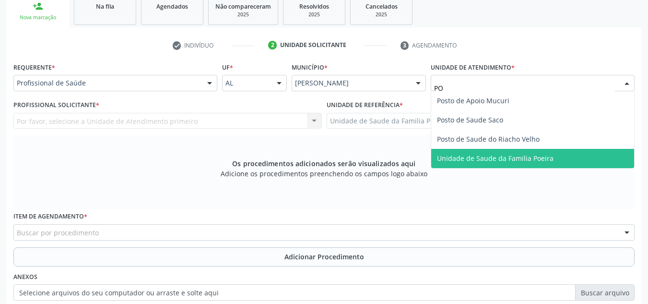
click at [540, 158] on span "Unidade de Saude da Familia Poeira" at bounding box center [495, 158] width 117 height 9
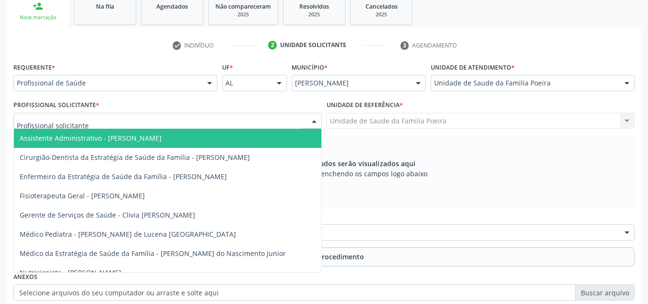
click at [145, 117] on div at bounding box center [167, 121] width 309 height 16
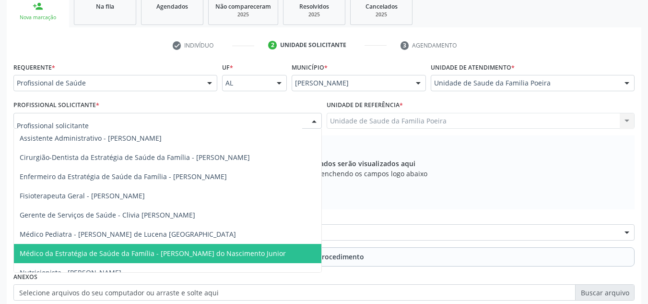
click at [169, 256] on span "Médico da Estratégia de Saúde da Família - [PERSON_NAME] do Nascimento Junior" at bounding box center [153, 253] width 266 height 9
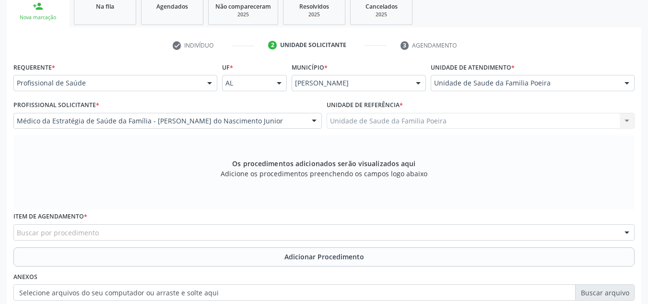
click at [166, 231] on div "Buscar por procedimento" at bounding box center [323, 232] width 621 height 16
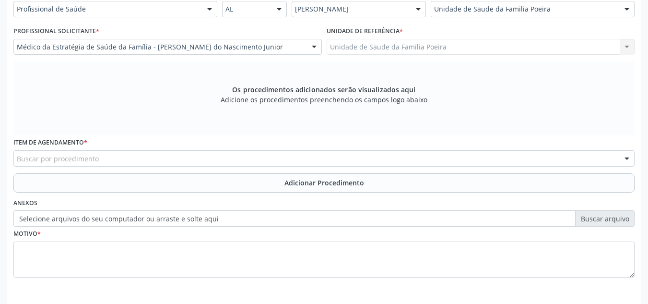
scroll to position [273, 0]
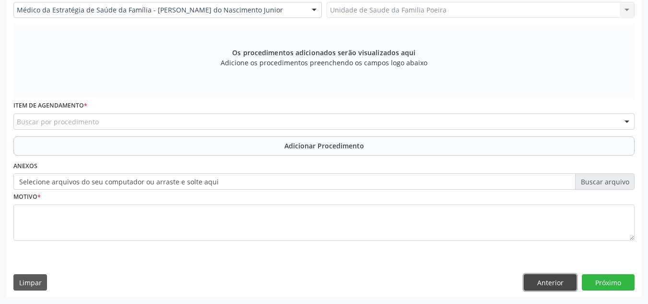
click at [531, 280] on button "Anterior" at bounding box center [550, 282] width 53 height 16
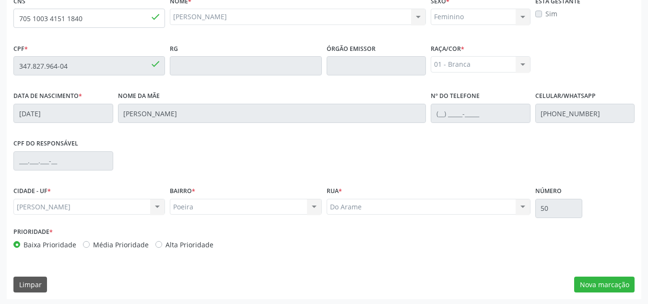
scroll to position [258, 0]
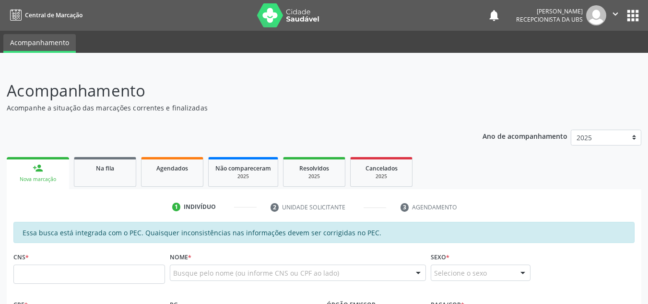
scroll to position [258, 0]
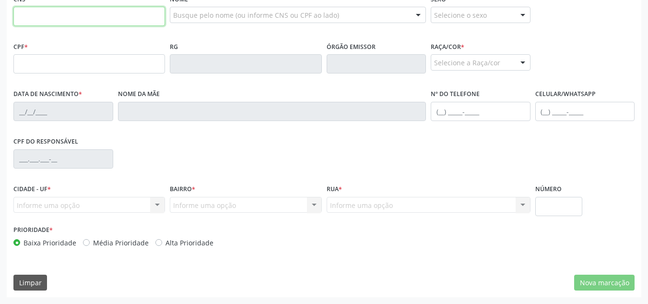
paste input "704 7077 7966 0339"
type input "704 7077 7966 0339"
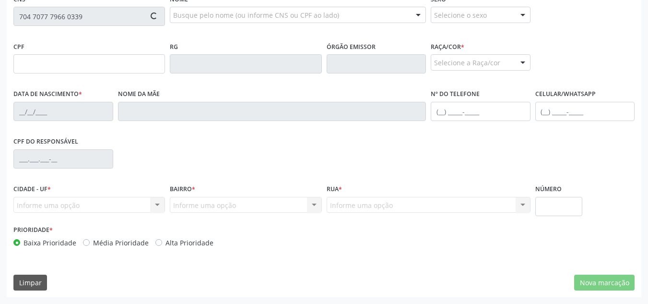
type input "788.163.944-04"
type input "[DATE]"
type input "[PERSON_NAME]"
type input "[PHONE_NUMBER]"
type input "S/N"
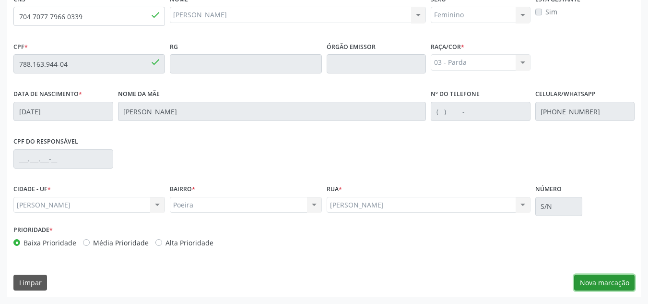
click at [604, 279] on button "Nova marcação" at bounding box center [604, 283] width 60 height 16
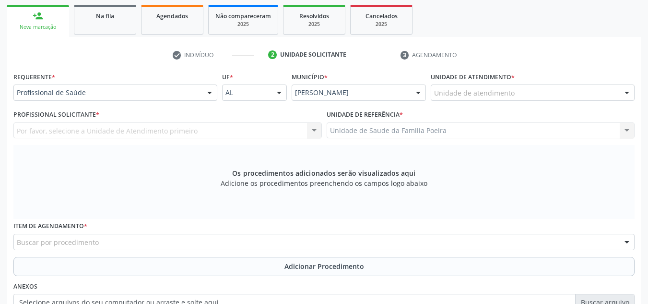
scroll to position [114, 0]
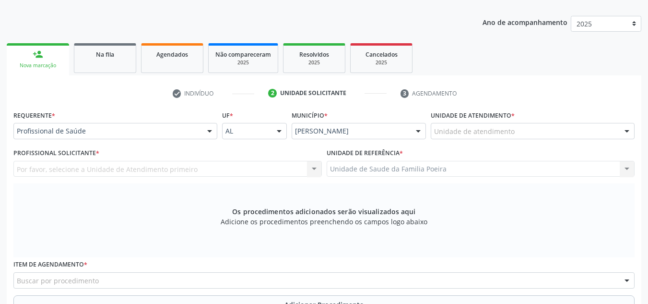
click at [543, 128] on div "Unidade de atendimento" at bounding box center [533, 131] width 204 height 16
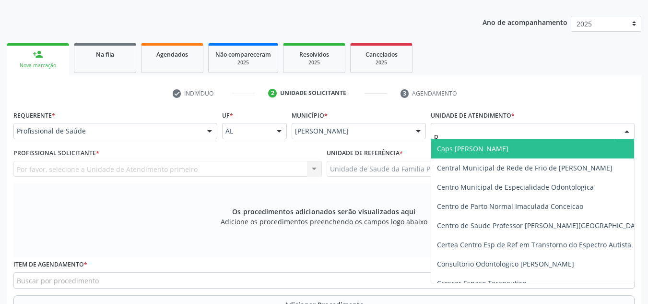
type input "po"
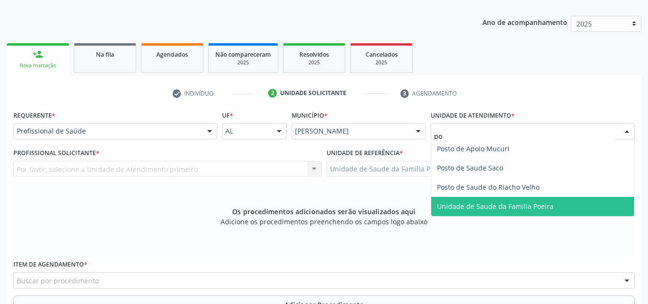
click at [558, 203] on span "Unidade de Saude da Familia Poeira" at bounding box center [532, 206] width 203 height 19
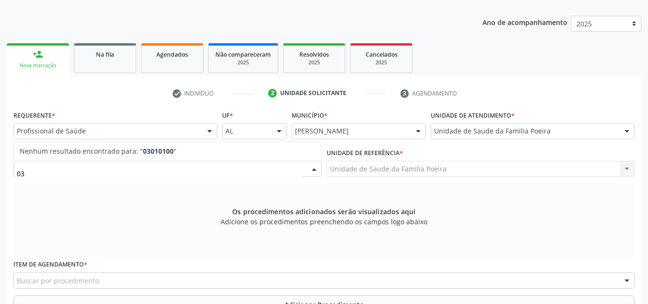
type input "0"
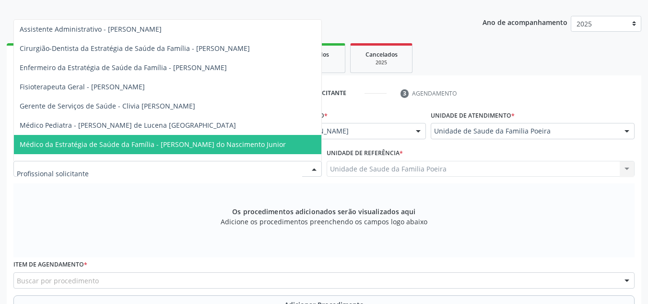
click at [86, 145] on span "Médico da Estratégia de Saúde da Família - [PERSON_NAME] do Nascimento Junior" at bounding box center [153, 144] width 266 height 9
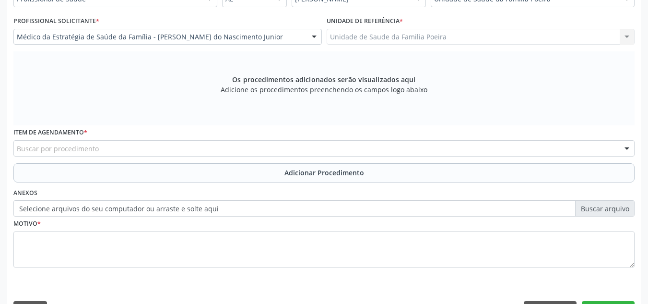
scroll to position [258, 0]
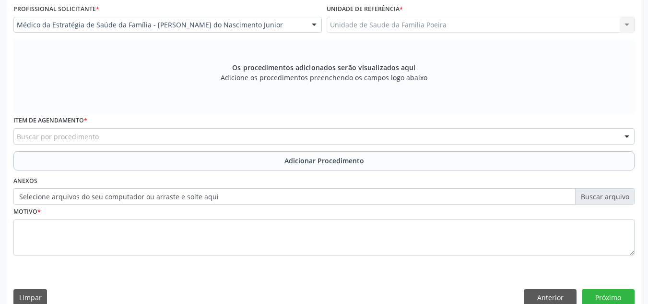
click at [99, 139] on div "Buscar por procedimento" at bounding box center [323, 136] width 621 height 16
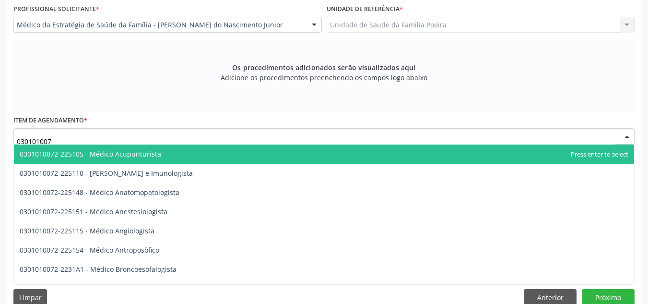
type input "0301010072"
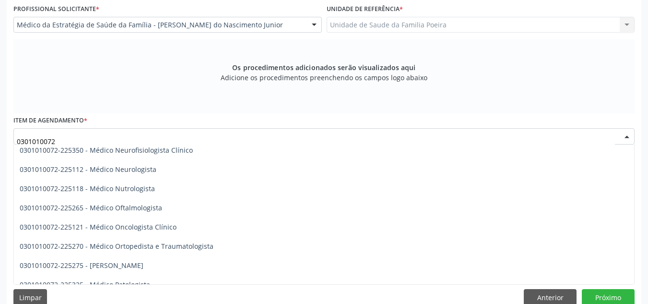
scroll to position [768, 0]
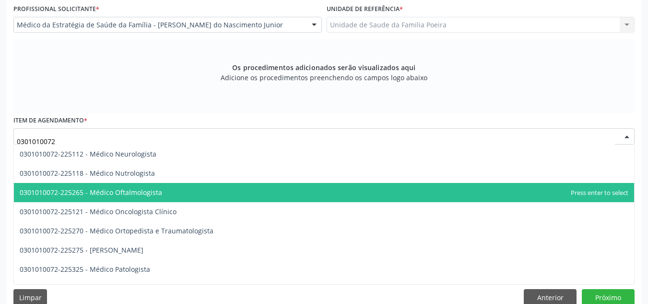
click at [128, 192] on span "0301010072-225265 - Médico Oftalmologista" at bounding box center [91, 192] width 143 height 9
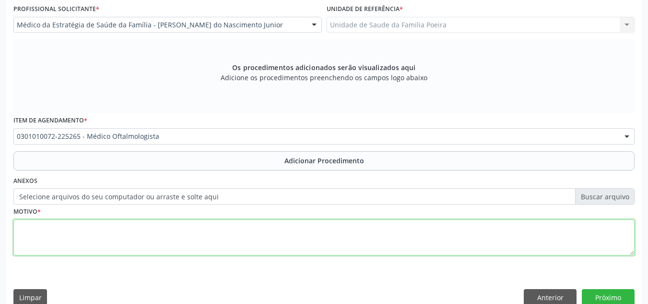
click at [136, 232] on textarea at bounding box center [323, 237] width 621 height 36
type textarea "v"
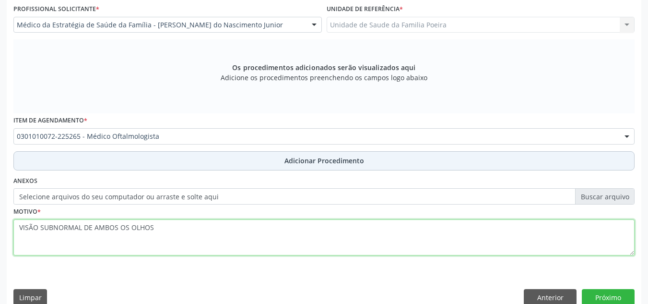
type textarea "VISÃO SUBNORMAL DE AMBOS OS OLHOS"
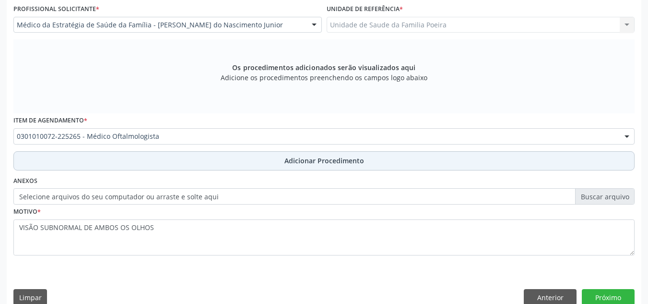
click at [262, 164] on button "Adicionar Procedimento" at bounding box center [323, 160] width 621 height 19
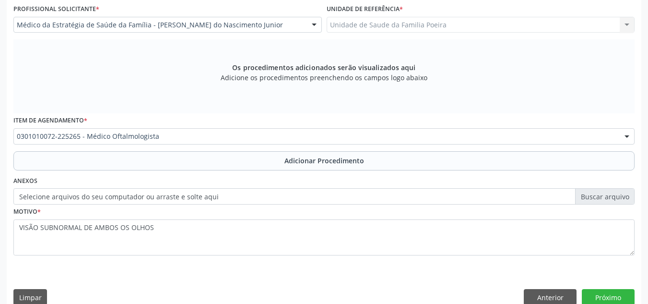
click at [262, 174] on div "Anexos Selecione arquivos do seu computador ou arraste e solte aqui" at bounding box center [324, 189] width 626 height 31
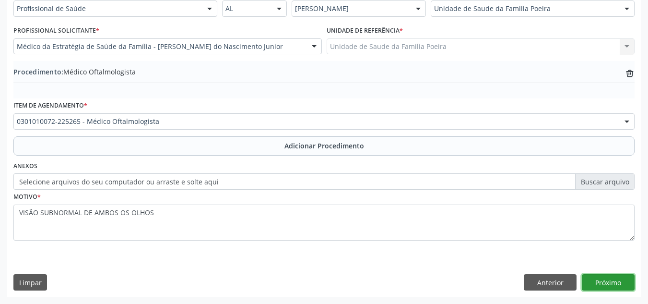
click at [605, 284] on button "Próximo" at bounding box center [608, 282] width 53 height 16
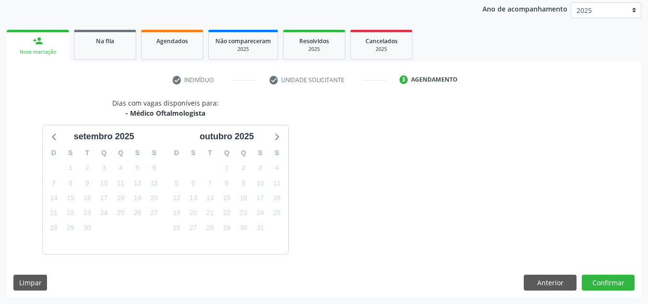
scroll to position [155, 0]
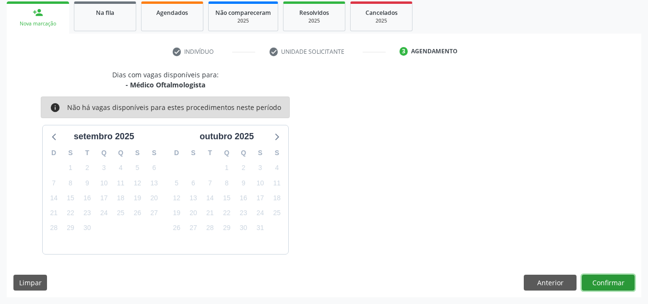
click at [604, 287] on button "Confirmar" at bounding box center [608, 283] width 53 height 16
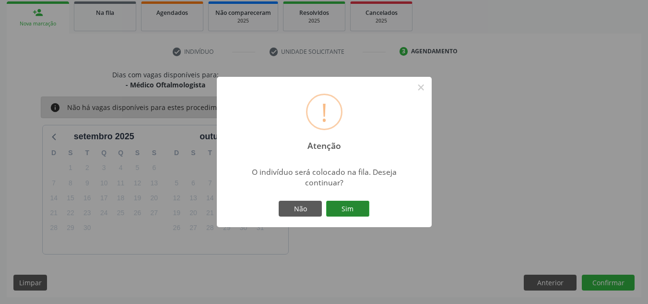
click at [355, 212] on button "Sim" at bounding box center [347, 209] width 43 height 16
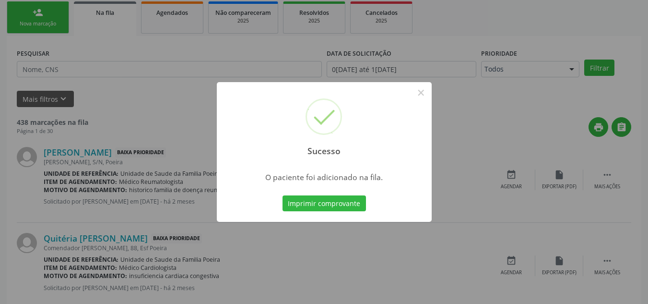
scroll to position [26, 0]
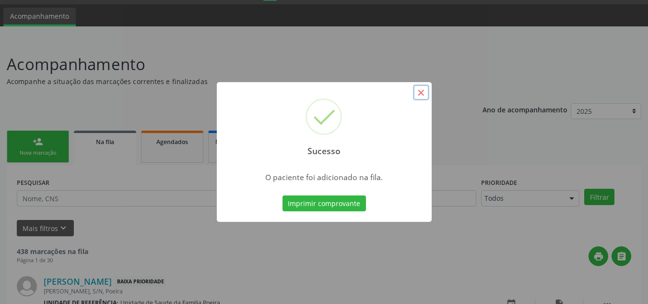
click at [421, 93] on button "×" at bounding box center [421, 92] width 16 height 16
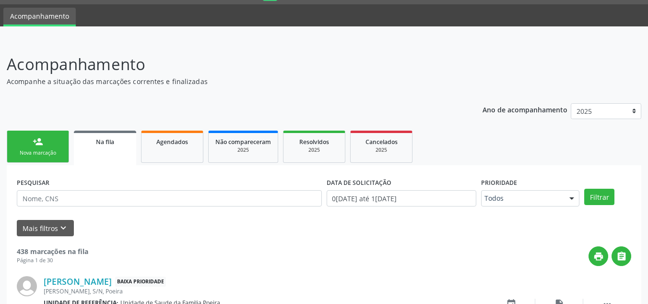
click at [39, 150] on div "Nova marcação" at bounding box center [38, 152] width 48 height 7
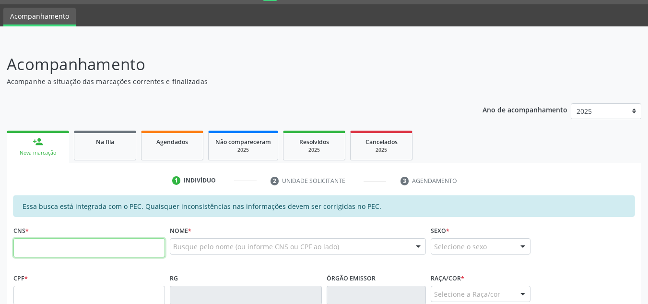
click at [94, 245] on input "text" at bounding box center [89, 247] width 152 height 19
paste input "708 1055 2509 0030"
type input "708 1055 2509 0030"
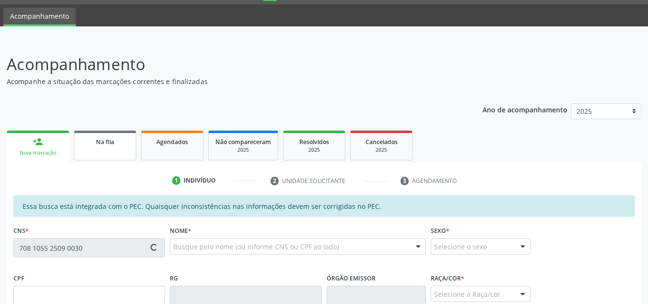
type input "279.145.558-27"
type input "[DATE]"
type input "Benedita [PERSON_NAME]"
type input "[PHONE_NUMBER]"
type input "66"
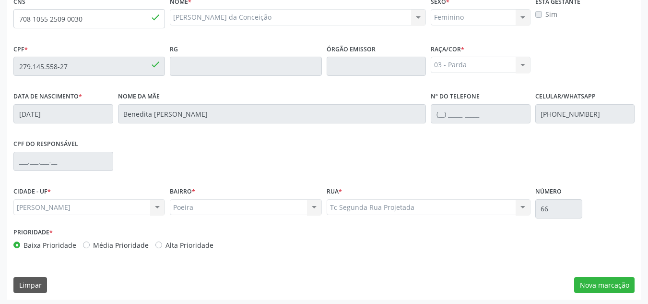
scroll to position [258, 0]
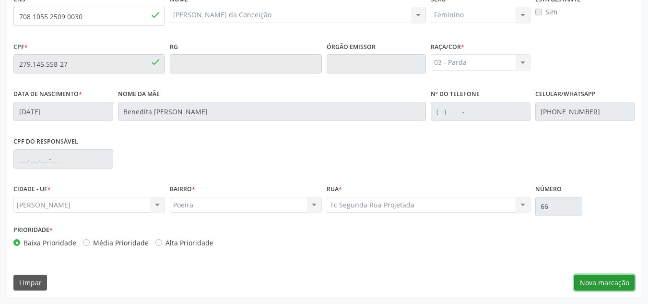
click at [604, 285] on button "Nova marcação" at bounding box center [604, 283] width 60 height 16
click at [0, 0] on div "Requerente * Profissional de Saúde Profissional de Saúde Paciente Nenhum result…" at bounding box center [0, 0] width 0 height 0
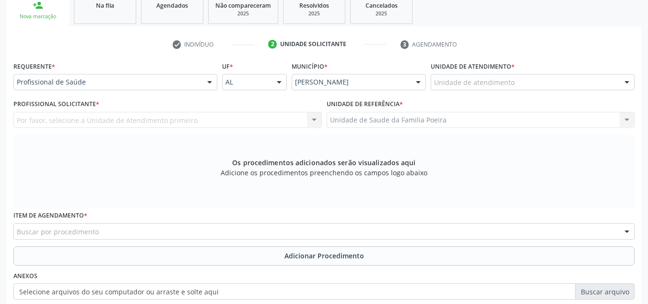
scroll to position [162, 0]
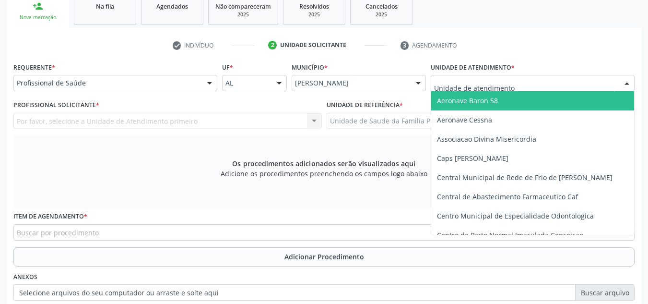
click at [574, 83] on div at bounding box center [533, 83] width 204 height 16
type input "PO"
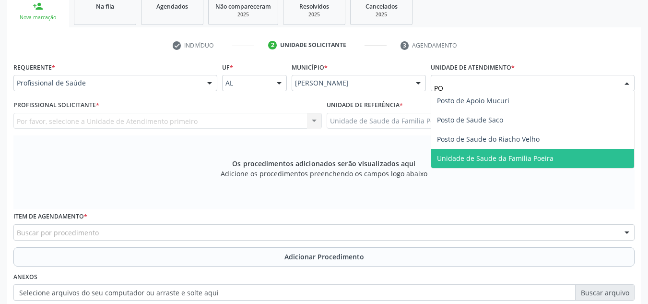
click at [524, 157] on span "Unidade de Saude da Familia Poeira" at bounding box center [495, 158] width 117 height 9
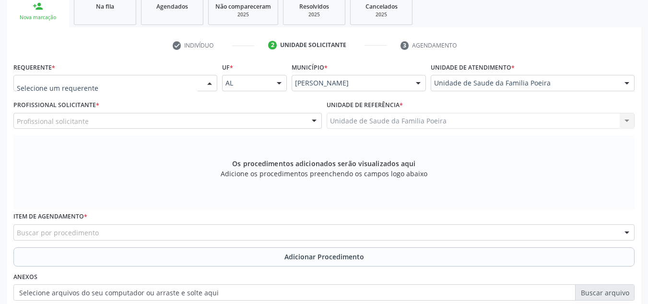
click at [194, 89] on div at bounding box center [115, 83] width 204 height 16
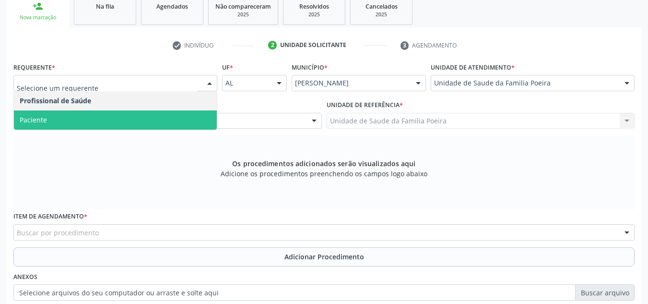
click at [127, 110] on span "Paciente" at bounding box center [115, 119] width 203 height 19
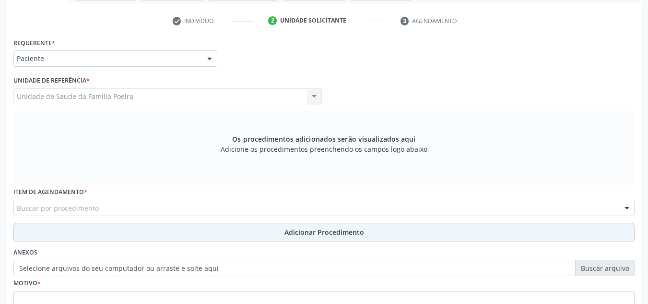
scroll to position [210, 0]
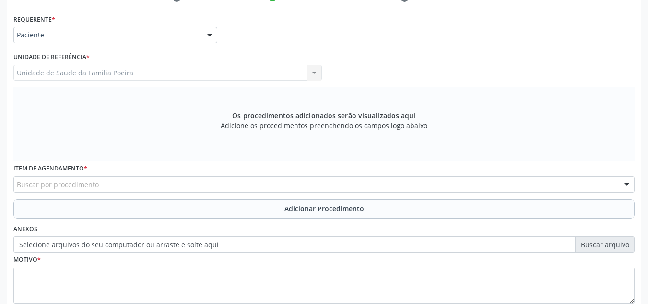
click at [119, 185] on div "Buscar por procedimento" at bounding box center [323, 184] width 621 height 16
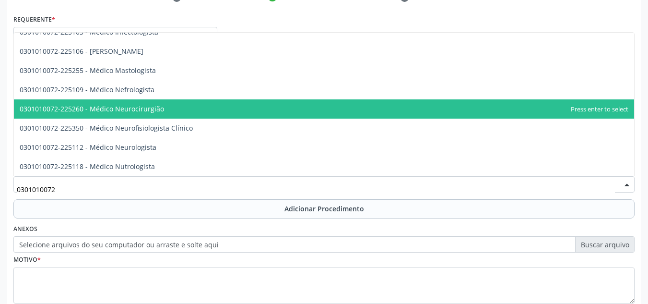
scroll to position [720, 0]
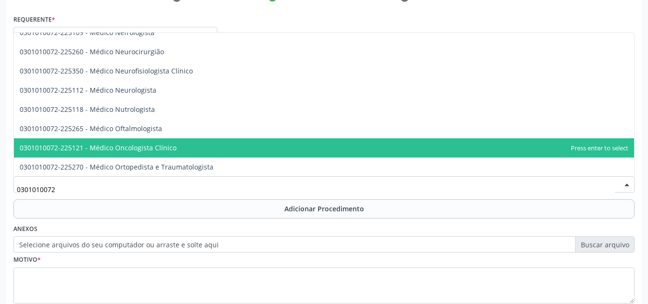
click at [146, 128] on span "0301010072-225265 - Médico Oftalmologista" at bounding box center [91, 128] width 143 height 9
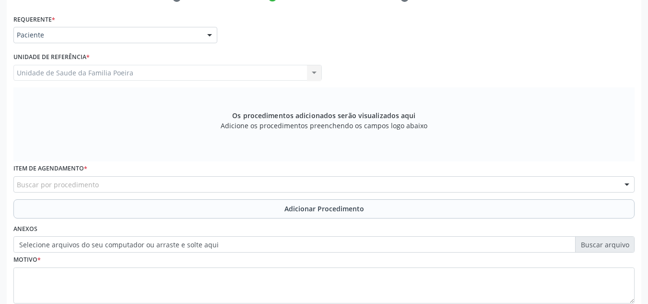
scroll to position [258, 0]
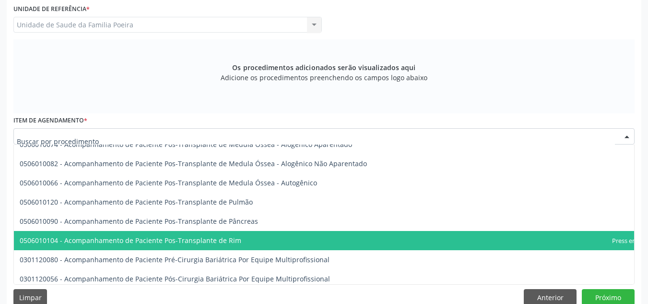
click at [102, 141] on div at bounding box center [323, 136] width 621 height 16
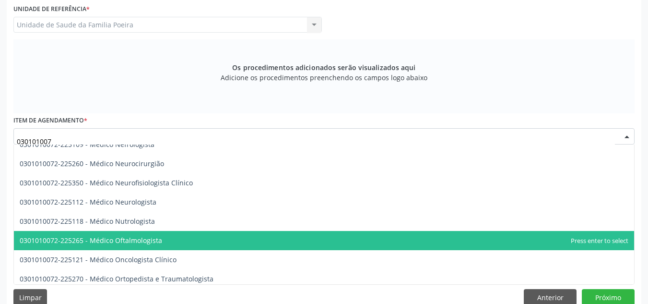
type input "0301010072"
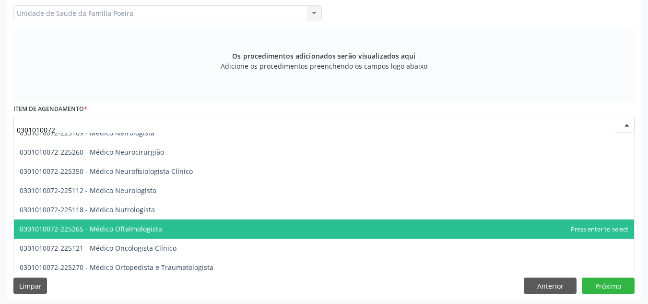
scroll to position [273, 0]
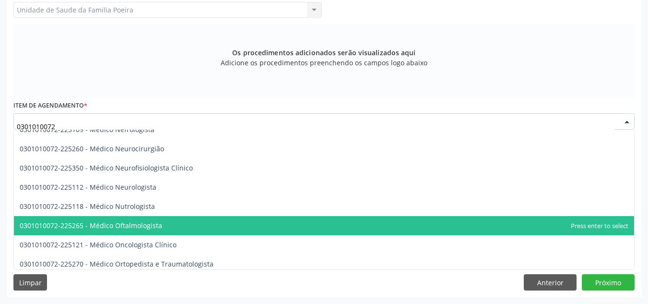
click at [116, 228] on span "0301010072-225265 - Médico Oftalmologista" at bounding box center [91, 225] width 143 height 9
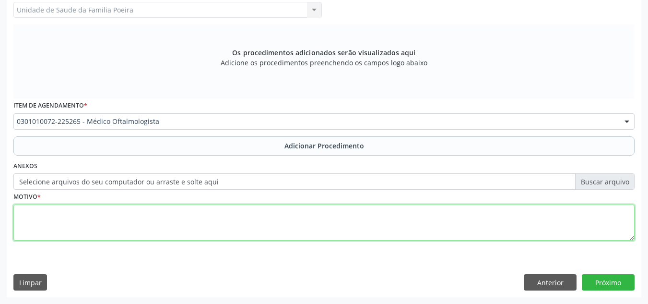
click at [116, 228] on textarea at bounding box center [323, 222] width 621 height 36
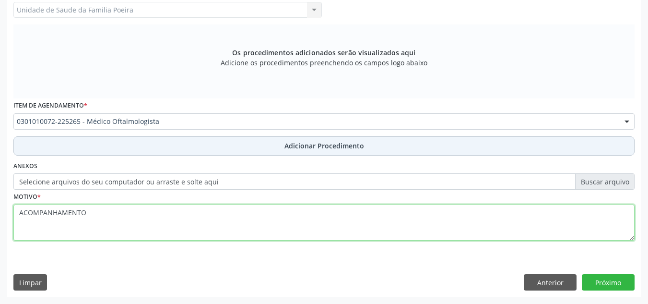
type textarea "ACOMPANHAMENTO"
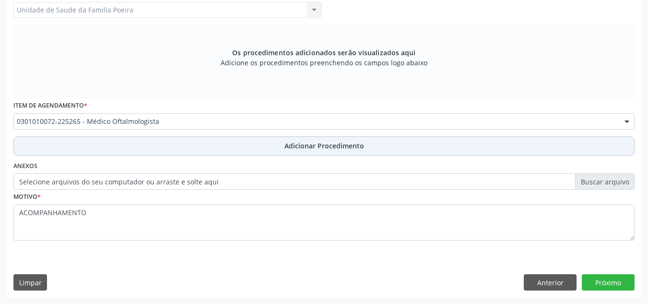
click at [215, 150] on button "Adicionar Procedimento" at bounding box center [323, 145] width 621 height 19
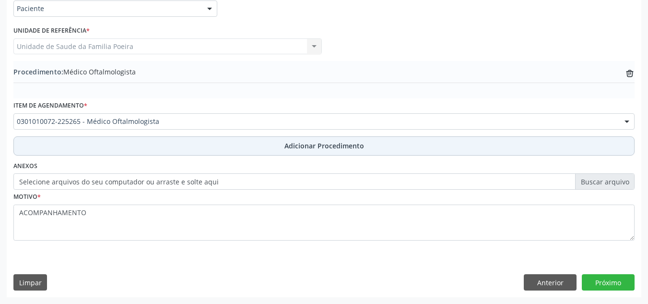
scroll to position [236, 0]
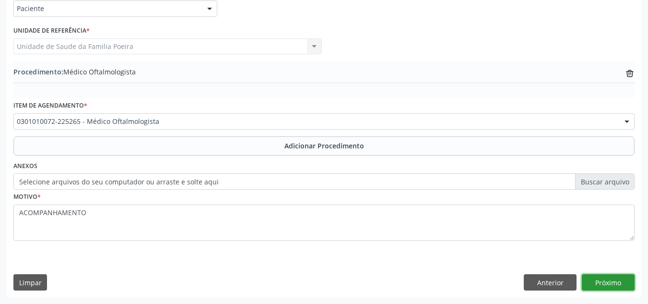
click at [622, 288] on button "Próximo" at bounding box center [608, 282] width 53 height 16
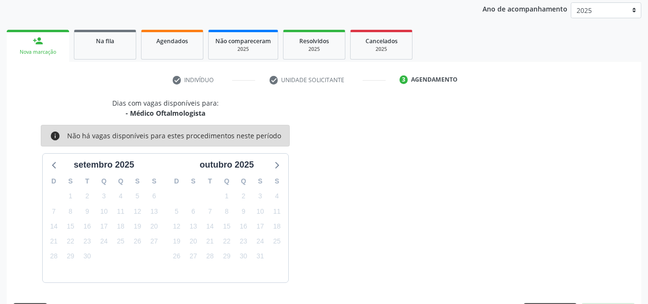
scroll to position [155, 0]
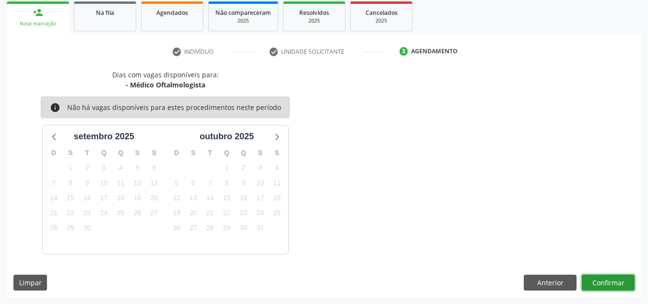
click at [622, 288] on button "Confirmar" at bounding box center [608, 283] width 53 height 16
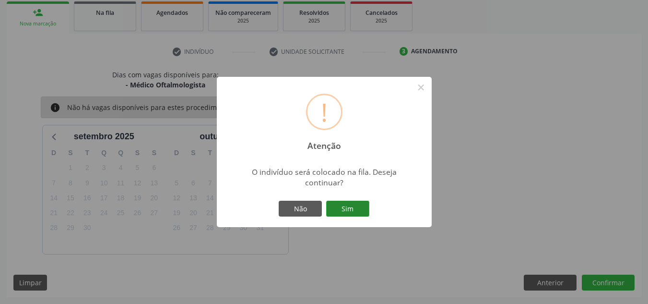
click at [358, 211] on button "Sim" at bounding box center [347, 209] width 43 height 16
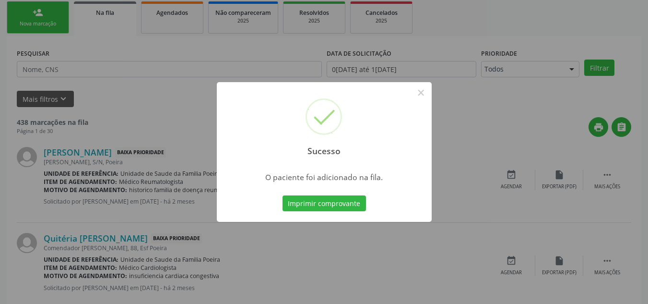
scroll to position [26, 0]
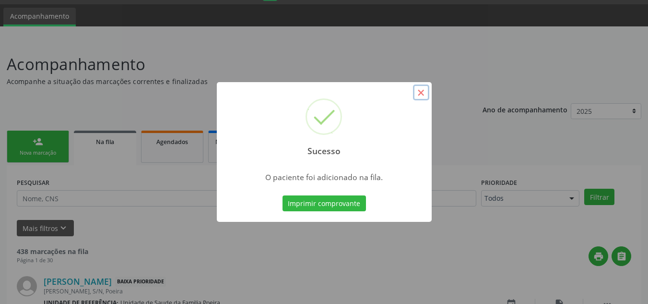
click at [417, 90] on button "×" at bounding box center [421, 92] width 16 height 16
click at [417, 90] on div "Sucesso × O paciente foi adicionado na fila. Imprimir comprovante Cancel" at bounding box center [324, 152] width 648 height 304
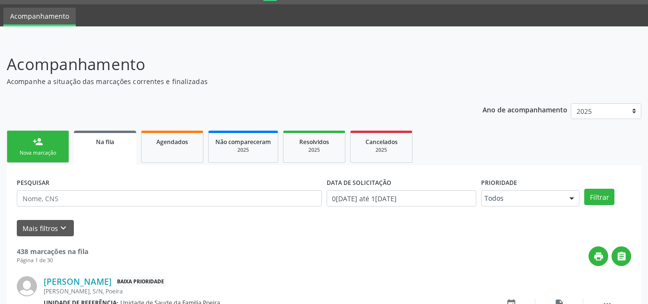
click at [35, 146] on div "person_add" at bounding box center [38, 141] width 11 height 11
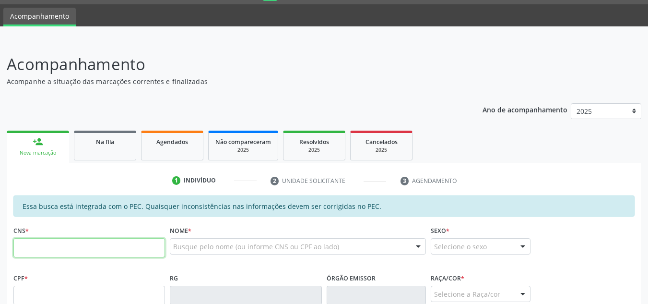
click at [72, 254] on input "text" at bounding box center [89, 247] width 152 height 19
type input "898 0041 4947 3988"
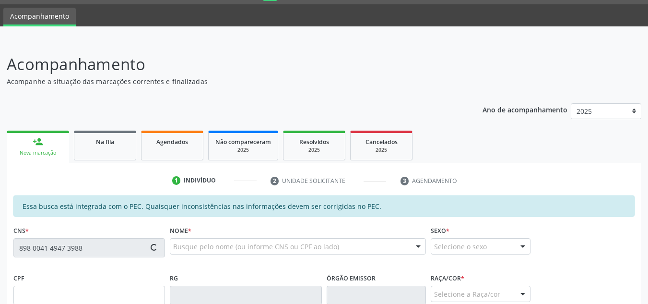
type input "169.564.014-44"
type input "0[DATE]"
type input "[PERSON_NAME]"
type input "[PHONE_NUMBER]"
type input "S/N"
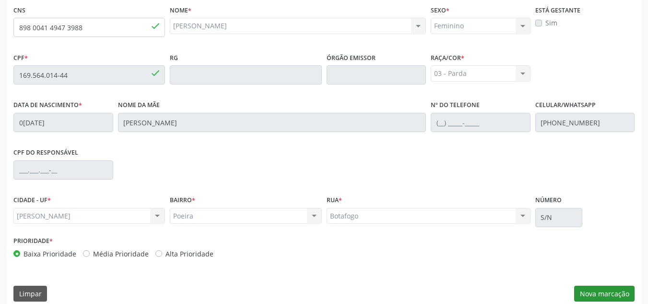
scroll to position [258, 0]
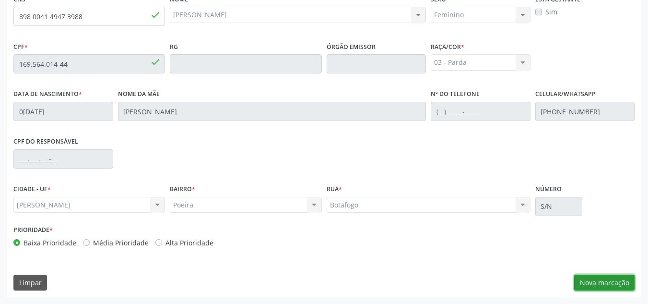
click at [606, 279] on button "Nova marcação" at bounding box center [604, 283] width 60 height 16
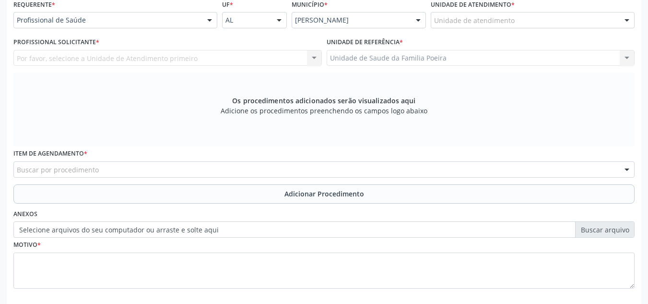
scroll to position [210, 0]
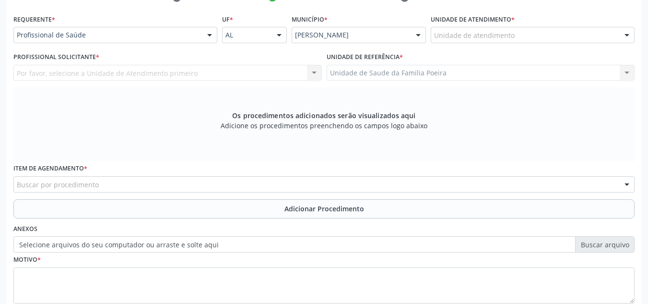
click at [502, 42] on div "Unidade de atendimento" at bounding box center [533, 35] width 204 height 16
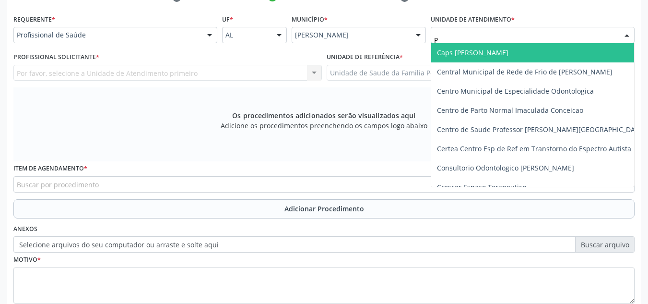
type input "PO"
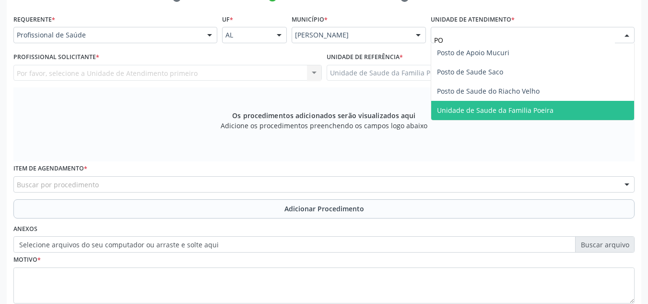
click at [495, 110] on span "Unidade de Saude da Familia Poeira" at bounding box center [495, 110] width 117 height 9
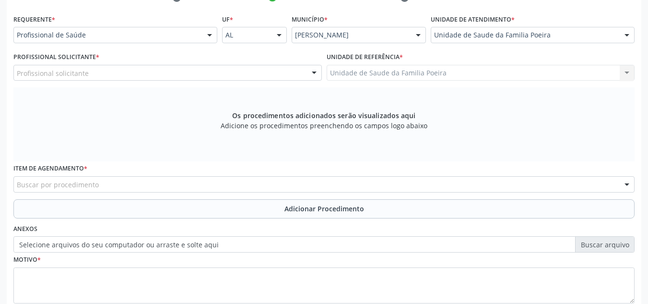
click at [117, 73] on div "Profissional solicitante" at bounding box center [167, 73] width 309 height 16
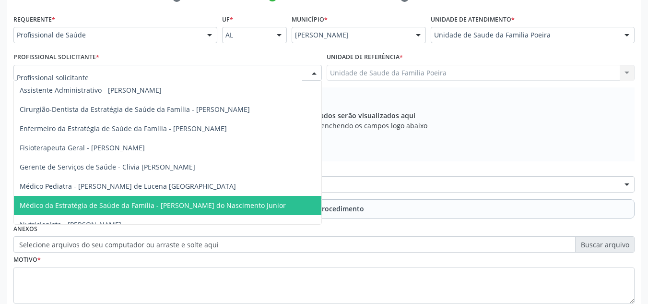
click at [139, 209] on span "Médico da Estratégia de Saúde da Família - [PERSON_NAME] do Nascimento Junior" at bounding box center [153, 205] width 266 height 9
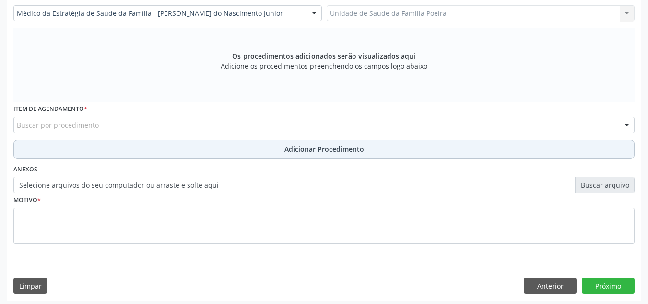
scroll to position [273, 0]
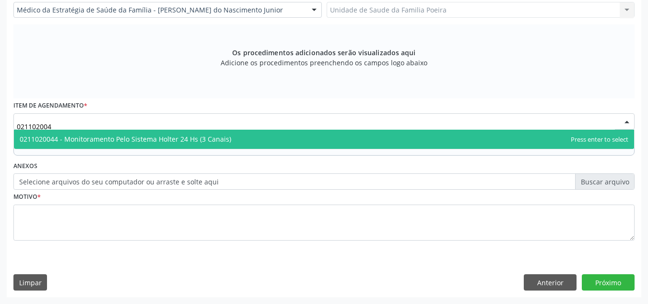
type input "0211020044"
click at [58, 137] on span "0211020044 - Monitoramento Pelo Sistema Holter 24 Hs (3 Canais)" at bounding box center [126, 138] width 212 height 9
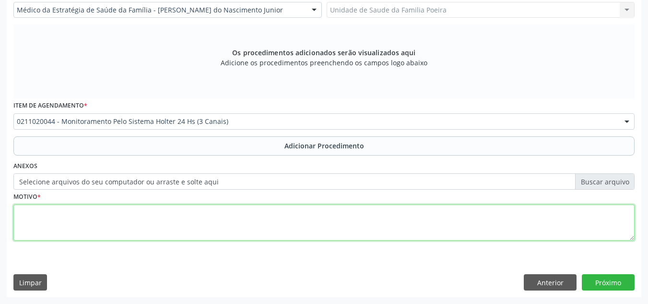
click at [86, 216] on textarea at bounding box center [323, 222] width 621 height 36
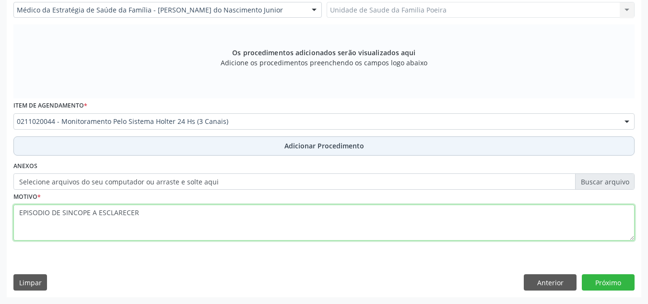
type textarea "EPISODIO DE SINCOPE A ESCLARECER"
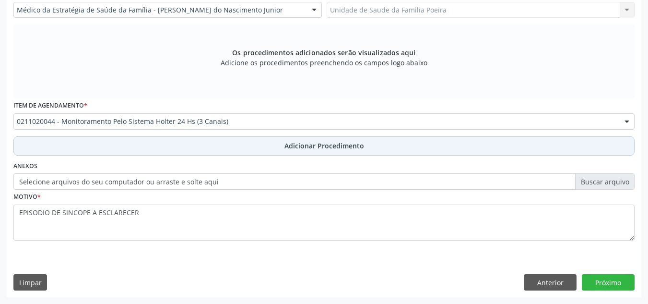
click at [328, 151] on button "Adicionar Procedimento" at bounding box center [323, 145] width 621 height 19
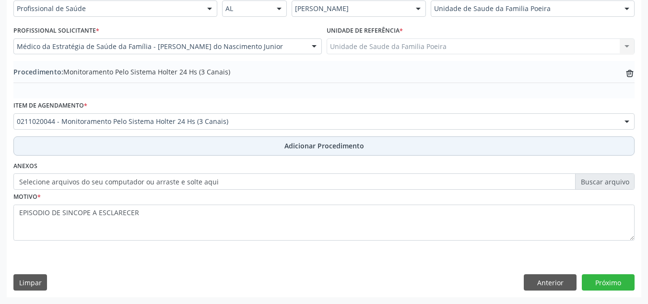
scroll to position [236, 0]
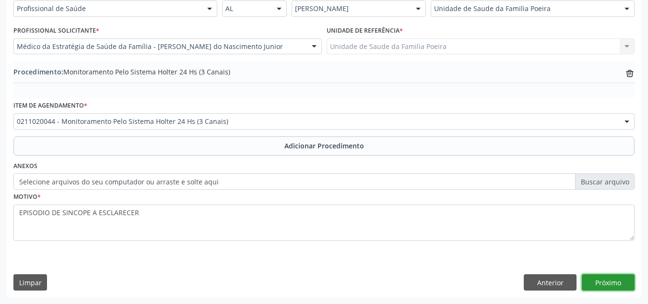
click at [594, 278] on button "Próximo" at bounding box center [608, 282] width 53 height 16
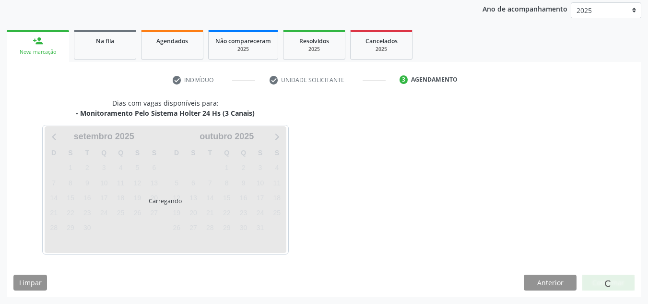
scroll to position [155, 0]
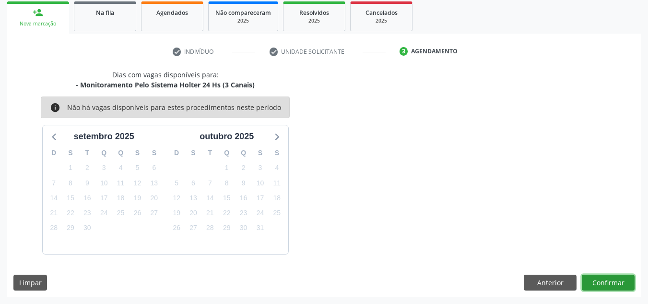
click at [621, 281] on button "Confirmar" at bounding box center [608, 283] width 53 height 16
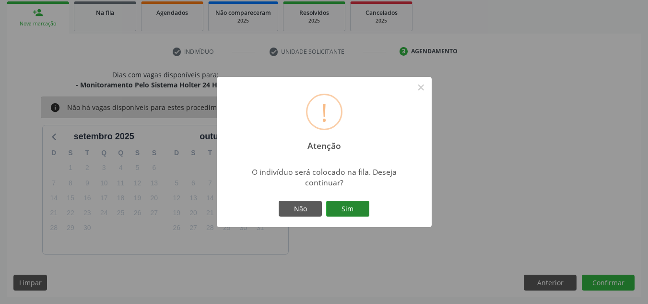
click at [363, 211] on button "Sim" at bounding box center [347, 209] width 43 height 16
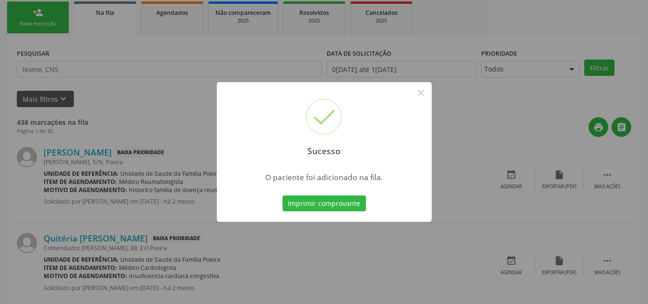
scroll to position [26, 0]
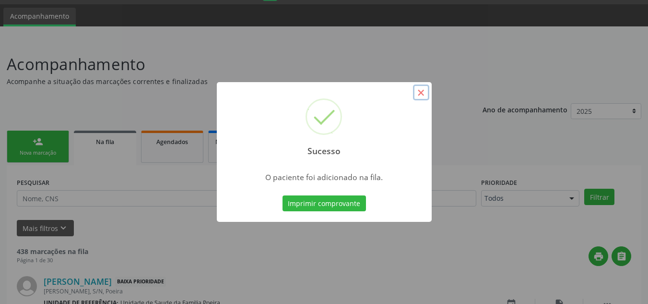
click at [424, 92] on button "×" at bounding box center [421, 92] width 16 height 16
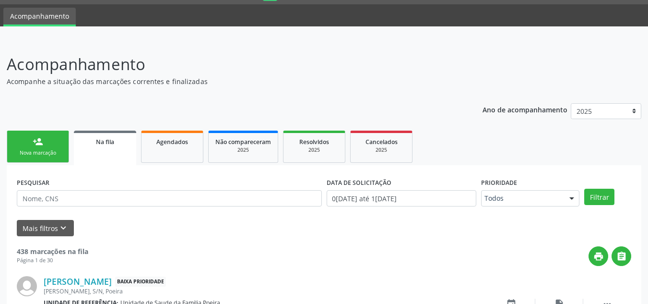
click at [43, 139] on div "person_add" at bounding box center [38, 141] width 11 height 11
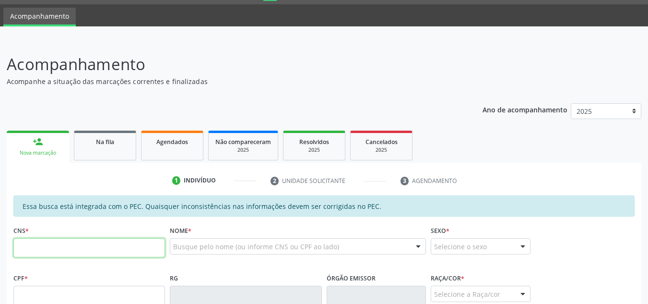
click at [65, 247] on input "text" at bounding box center [89, 247] width 152 height 19
type input "898 0041 4947 3988"
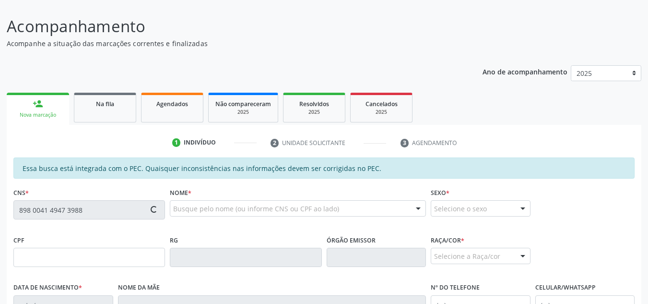
type input "169.564.014-44"
type input "0[DATE]"
type input "[PERSON_NAME]"
type input "[PHONE_NUMBER]"
type input "S/N"
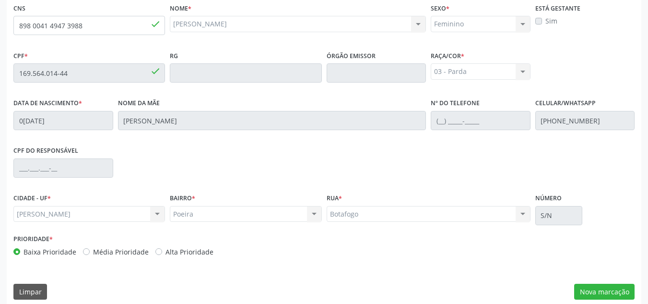
scroll to position [258, 0]
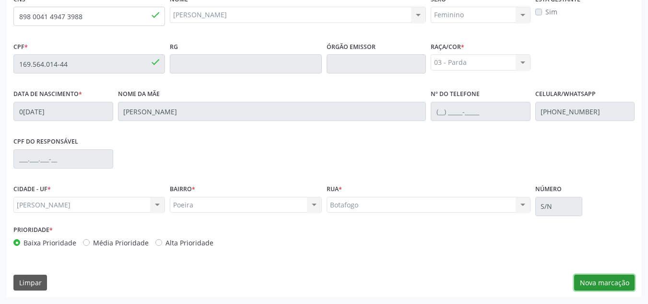
click at [608, 280] on button "Nova marcação" at bounding box center [604, 283] width 60 height 16
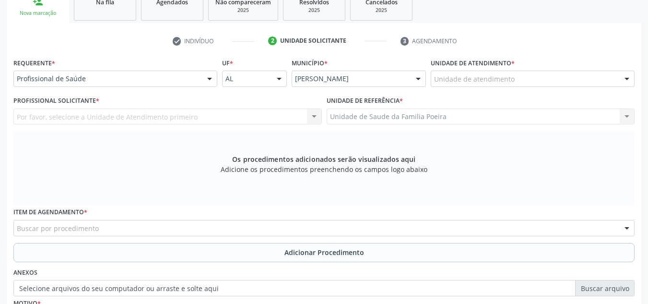
scroll to position [162, 0]
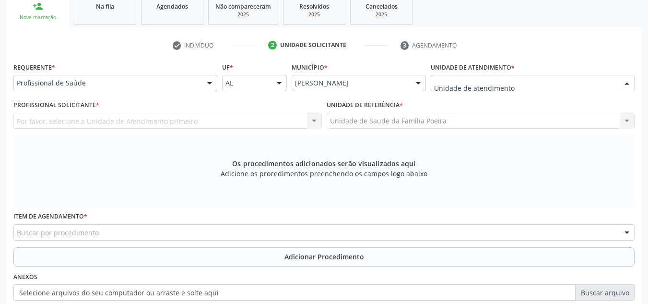
click at [530, 87] on div at bounding box center [533, 83] width 204 height 16
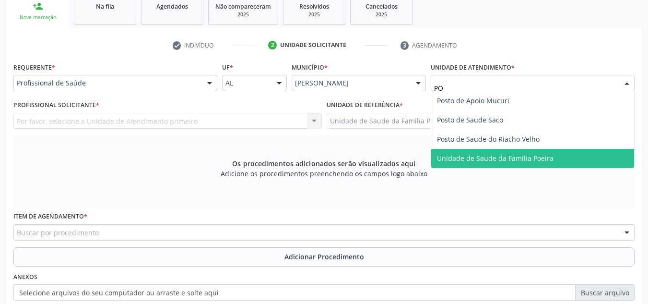
click at [532, 164] on span "Unidade de Saude da Familia Poeira" at bounding box center [532, 158] width 203 height 19
type input "PO"
click at [532, 164] on span "Unidade de Saude da Familia Poeira" at bounding box center [532, 158] width 203 height 19
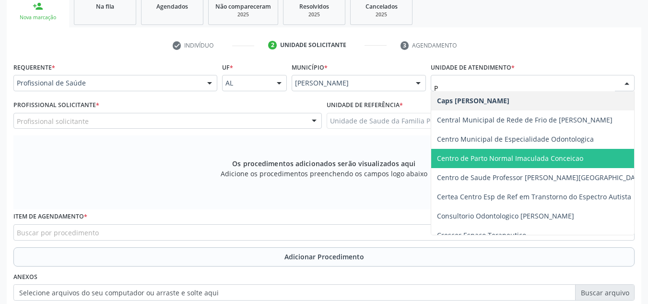
type input "PO"
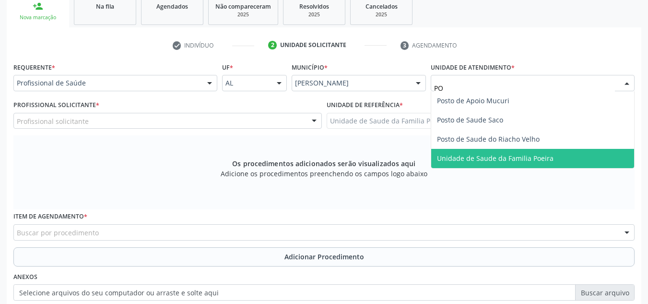
click at [517, 157] on span "Unidade de Saude da Familia Poeira" at bounding box center [495, 158] width 117 height 9
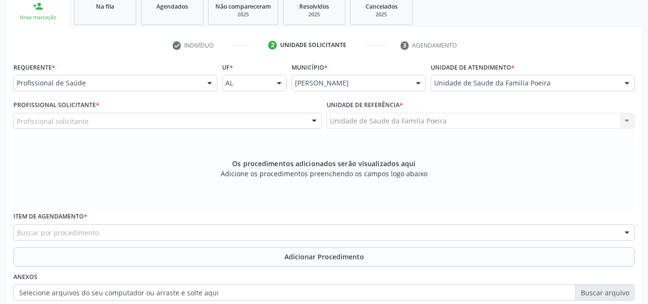
click at [162, 123] on div "Profissional solicitante" at bounding box center [167, 121] width 309 height 16
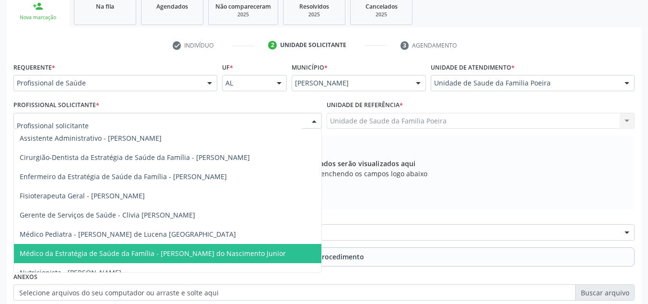
click at [197, 251] on span "Médico da Estratégia de Saúde da Família - [PERSON_NAME] do Nascimento Junior" at bounding box center [153, 253] width 266 height 9
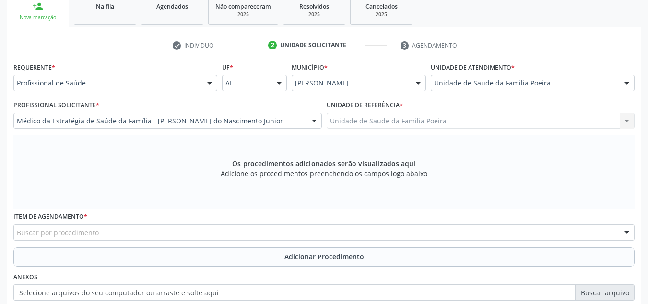
click at [183, 229] on div "Buscar por procedimento" at bounding box center [323, 232] width 621 height 16
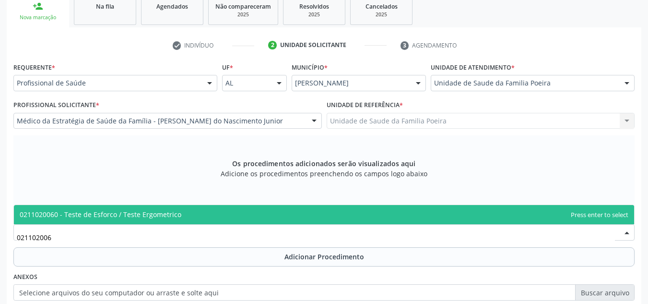
type input "0211020060"
click at [196, 215] on span "0211020060 - Teste de Esforco / Teste Ergometrico" at bounding box center [324, 214] width 621 height 19
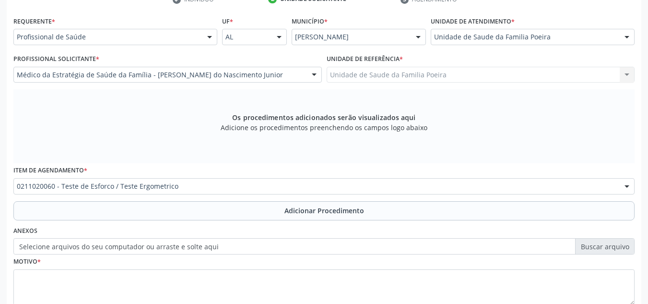
scroll to position [273, 0]
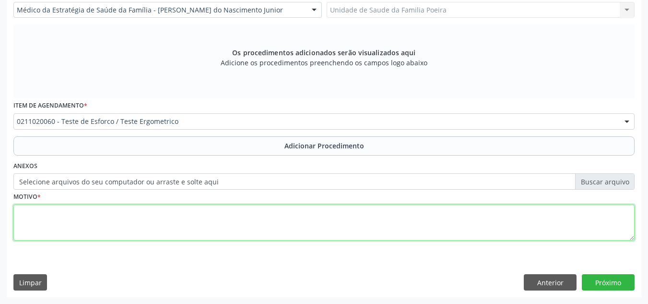
click at [93, 209] on textarea at bounding box center [323, 222] width 621 height 36
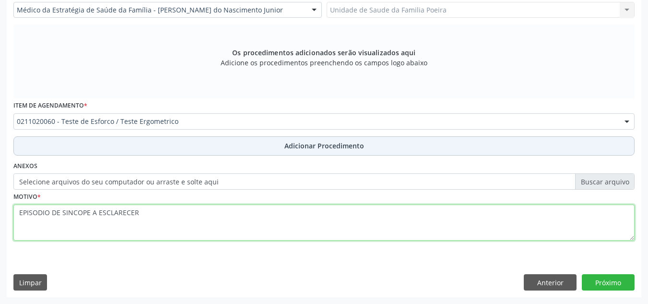
type textarea "EPISODIO DE SINCOPE A ESCLARECER"
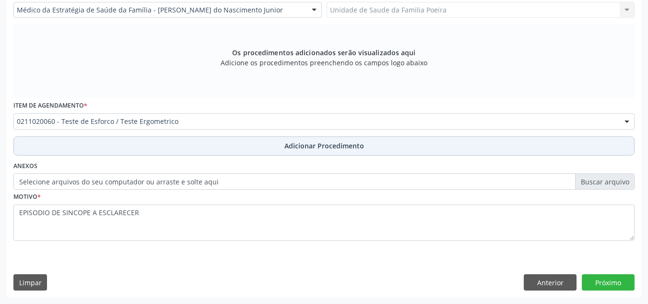
click at [255, 151] on button "Adicionar Procedimento" at bounding box center [323, 145] width 621 height 19
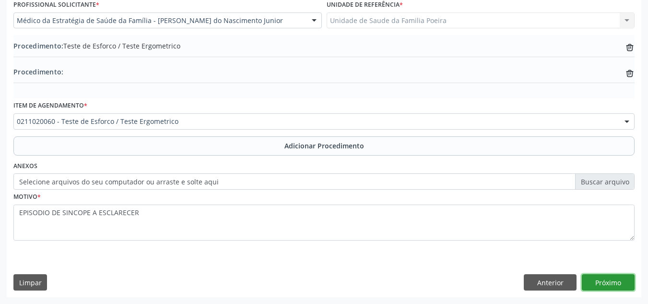
click at [597, 280] on button "Próximo" at bounding box center [608, 282] width 53 height 16
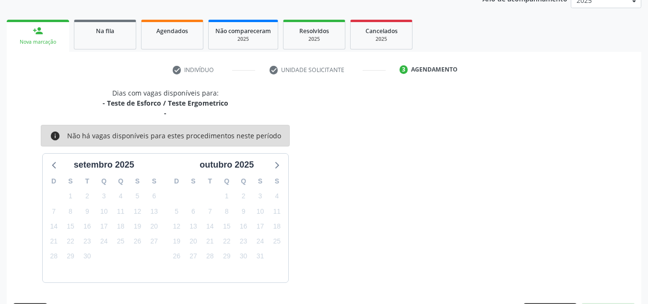
scroll to position [166, 0]
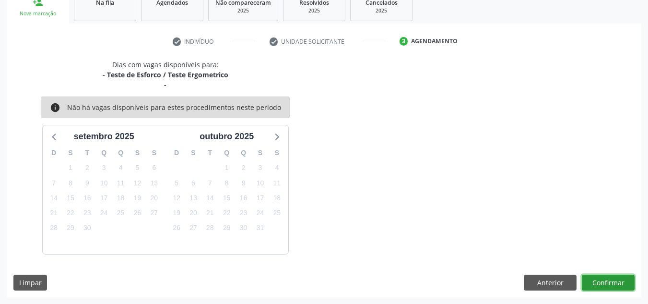
click at [597, 283] on button "Confirmar" at bounding box center [608, 283] width 53 height 16
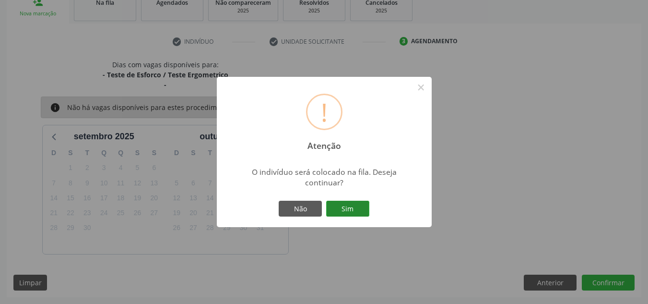
click at [347, 208] on button "Sim" at bounding box center [347, 209] width 43 height 16
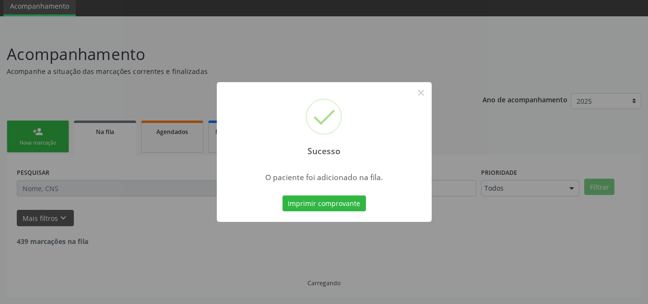
scroll to position [26, 0]
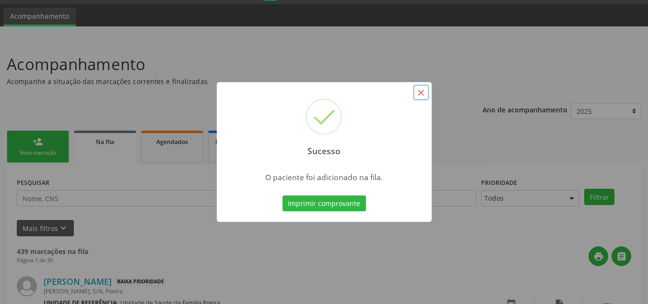
click at [422, 95] on button "×" at bounding box center [421, 92] width 16 height 16
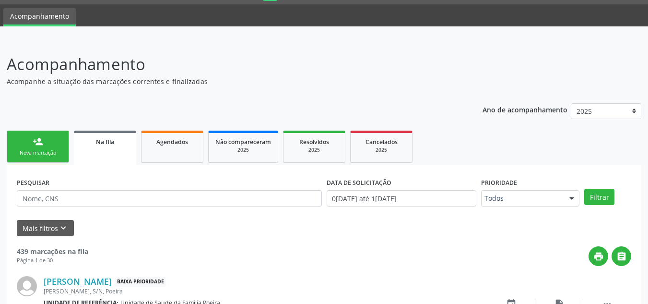
click at [120, 144] on div "Na fila" at bounding box center [105, 141] width 49 height 10
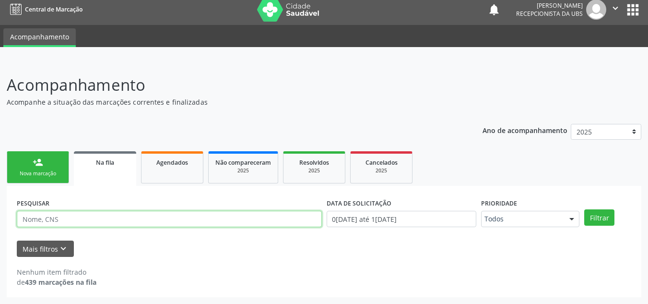
click at [83, 220] on input "text" at bounding box center [169, 219] width 305 height 16
paste input "700208936068329"
type input "700208936068329"
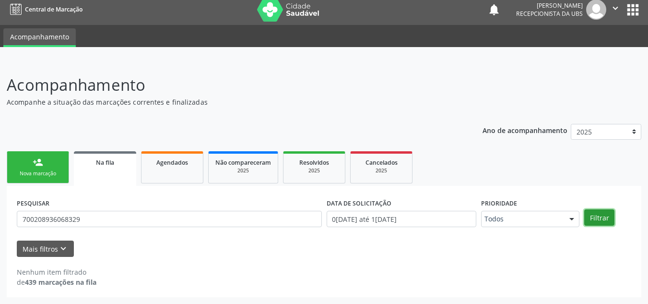
click at [606, 218] on button "Filtrar" at bounding box center [600, 217] width 30 height 16
click at [41, 174] on div "Nova marcação" at bounding box center [38, 173] width 48 height 7
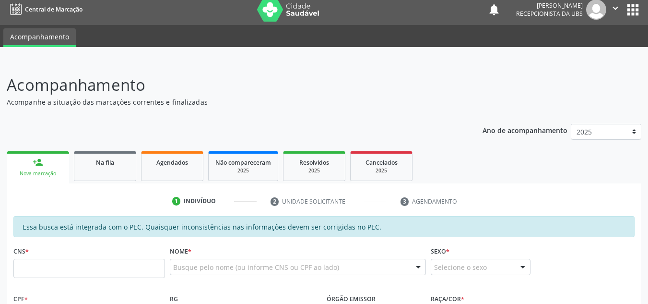
scroll to position [54, 0]
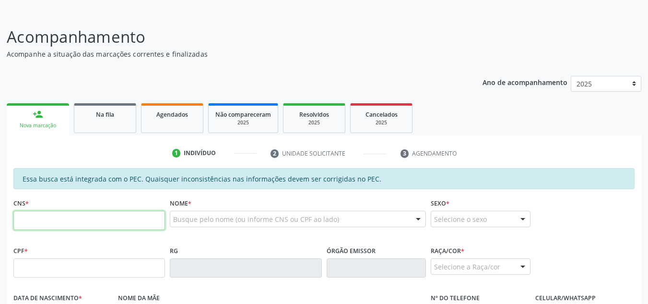
click at [59, 223] on input "text" at bounding box center [89, 220] width 152 height 19
type input "165 9503 6267 0008"
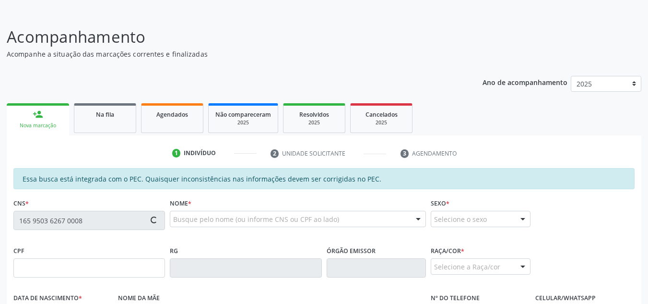
type input "0[DATE]"
type input "Claudecir [PERSON_NAME]"
type input "[PHONE_NUMBER]"
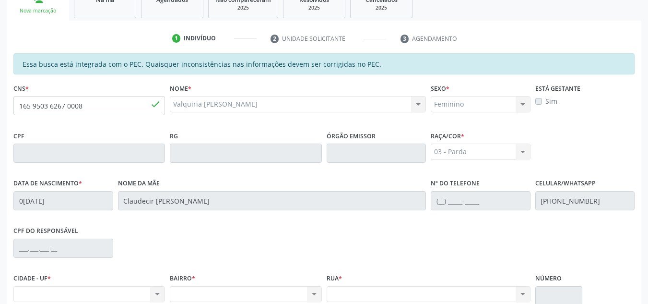
scroll to position [114, 0]
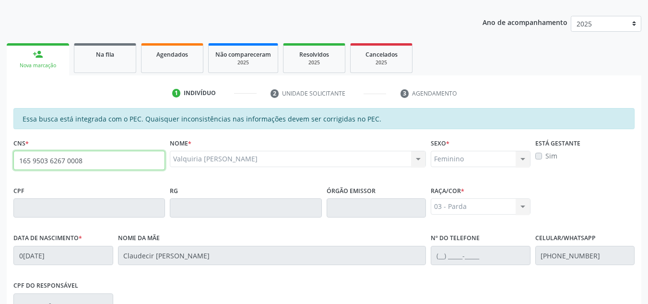
drag, startPoint x: 88, startPoint y: 163, endPoint x: 19, endPoint y: 163, distance: 68.6
click at [19, 163] on input "165 9503 6267 0008" at bounding box center [89, 160] width 152 height 19
click at [18, 161] on input "165 9503 6267 0008" at bounding box center [89, 160] width 152 height 19
drag, startPoint x: 18, startPoint y: 161, endPoint x: 70, endPoint y: 163, distance: 52.3
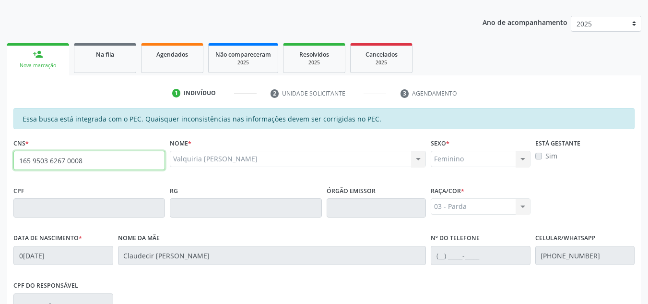
click at [63, 163] on input "165 9503 6267 0008" at bounding box center [89, 160] width 152 height 19
click at [70, 163] on input "165 9503 6267 0008" at bounding box center [89, 160] width 152 height 19
drag, startPoint x: 70, startPoint y: 163, endPoint x: 81, endPoint y: 165, distance: 10.7
click at [75, 164] on input "165 9503 6267 0008" at bounding box center [89, 160] width 152 height 19
click at [80, 165] on input "165 9503 6267 0008" at bounding box center [89, 160] width 152 height 19
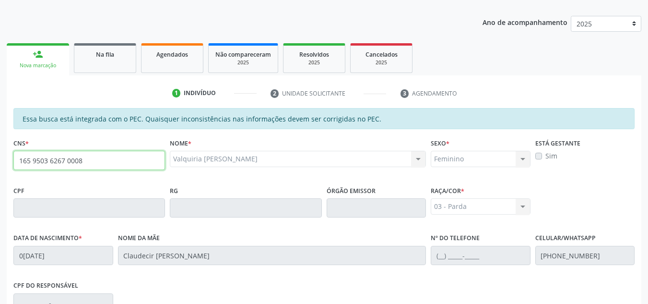
click at [82, 165] on input "165 9503 6267 0008" at bounding box center [89, 160] width 152 height 19
click at [78, 160] on input "000 8165 9503 6267" at bounding box center [89, 160] width 152 height 19
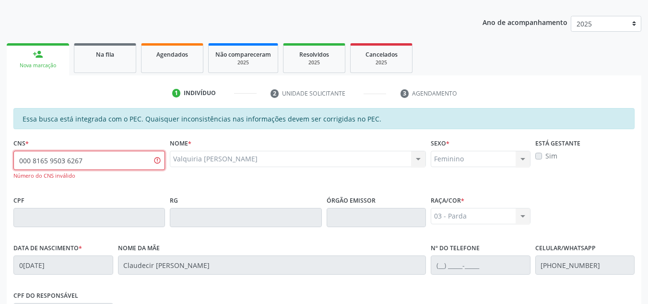
drag, startPoint x: 80, startPoint y: 159, endPoint x: 22, endPoint y: 162, distance: 58.6
click at [22, 162] on input "000 8165 9503 6267" at bounding box center [89, 160] width 152 height 19
click at [96, 161] on input "000 8165 9503 6267" at bounding box center [89, 160] width 152 height 19
type input "0"
type input "709 2092 0277 0332"
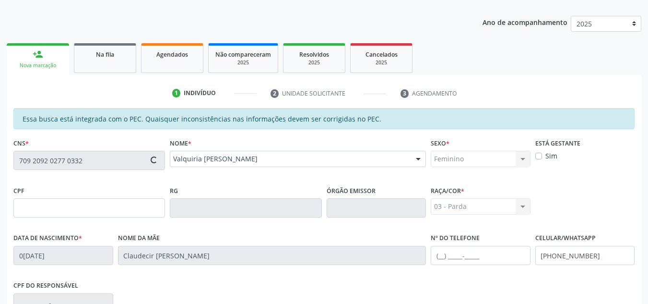
type input "150.051.234-66"
type input "2[DATE]"
type input "[PERSON_NAME]"
type input "[PHONE_NUMBER]"
type input "S/N"
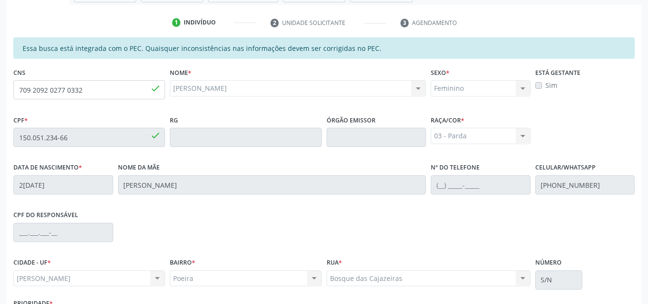
scroll to position [258, 0]
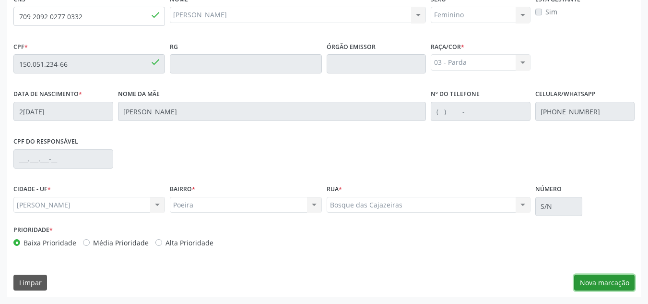
click at [588, 278] on button "Nova marcação" at bounding box center [604, 283] width 60 height 16
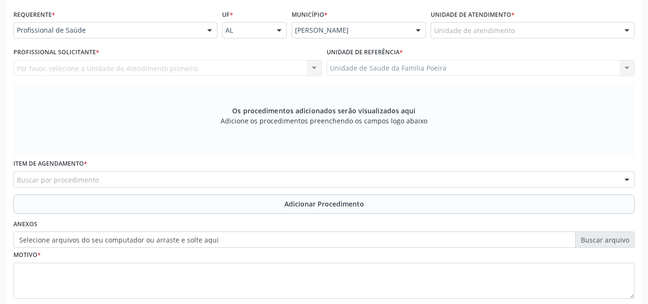
scroll to position [162, 0]
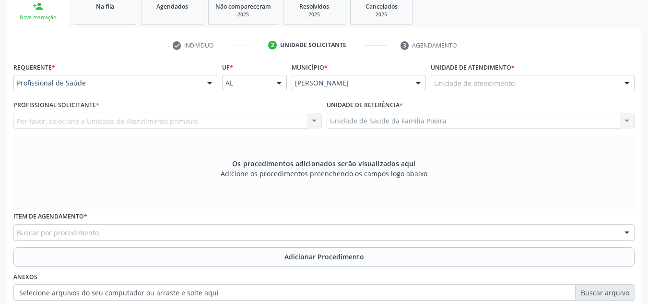
click at [532, 75] on div "Unidade de atendimento" at bounding box center [533, 83] width 204 height 16
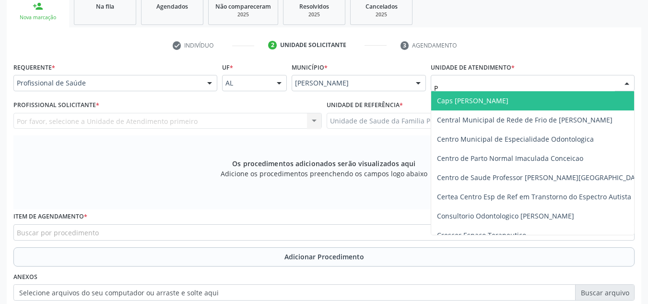
type input "PO"
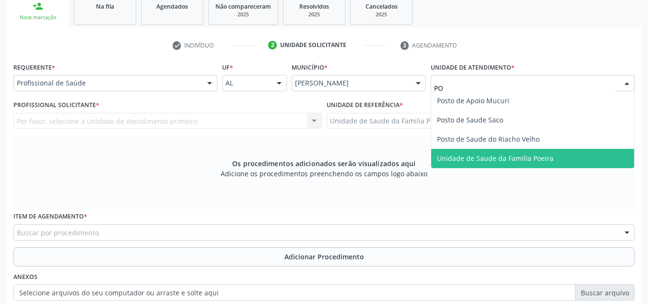
click at [510, 161] on span "Unidade de Saude da Familia Poeira" at bounding box center [495, 158] width 117 height 9
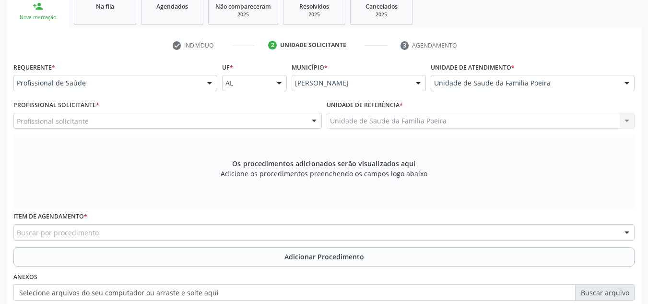
click at [88, 127] on div "Profissional solicitante" at bounding box center [167, 121] width 309 height 16
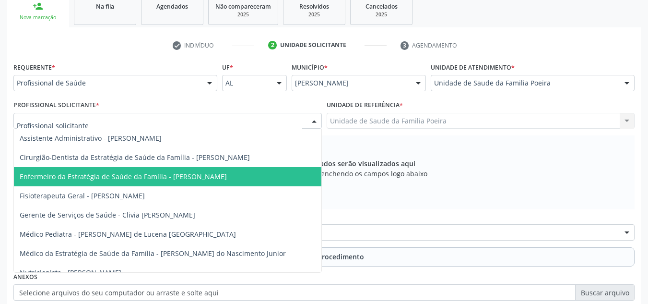
click at [113, 177] on span "Enfermeiro da Estratégia de Saúde da Família - [PERSON_NAME]" at bounding box center [123, 176] width 207 height 9
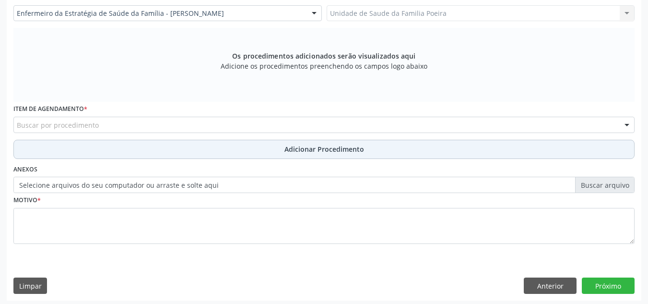
scroll to position [273, 0]
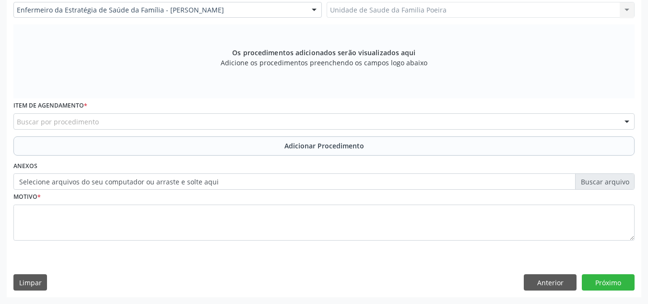
click at [130, 125] on div "Buscar por procedimento" at bounding box center [323, 121] width 621 height 16
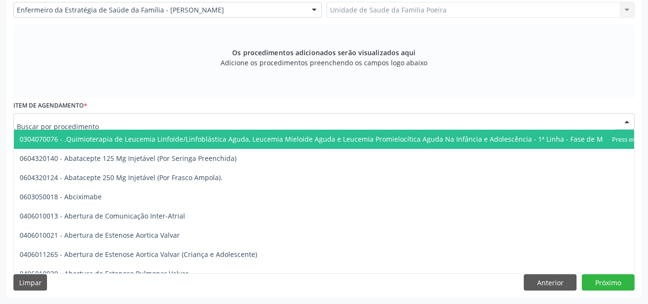
click at [130, 125] on input "text" at bounding box center [316, 126] width 598 height 19
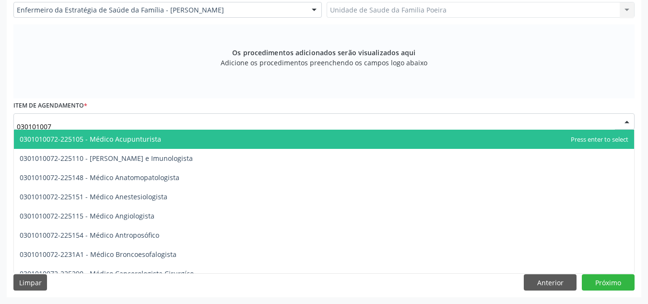
type input "0301010072"
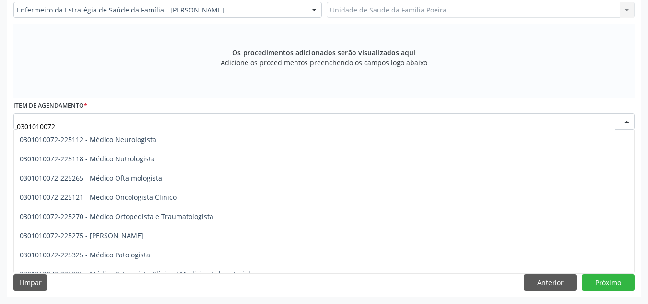
scroll to position [768, 0]
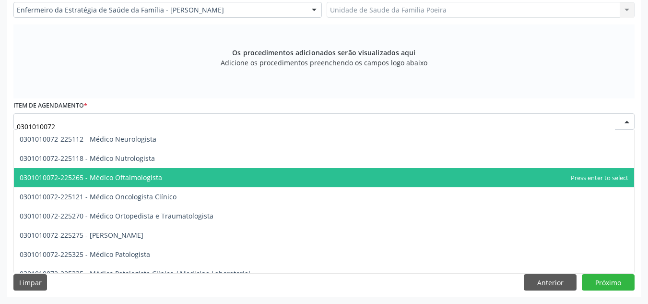
click at [121, 174] on span "0301010072-225265 - Médico Oftalmologista" at bounding box center [91, 177] width 143 height 9
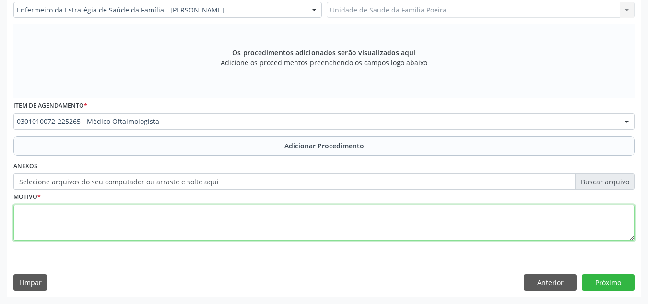
click at [127, 212] on textarea at bounding box center [323, 222] width 621 height 36
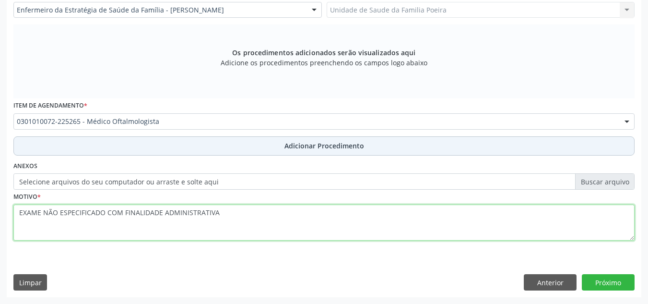
type textarea "EXAME NÃO ESPECIFICADO COM FINALIDADE ADMINISTRATIVA"
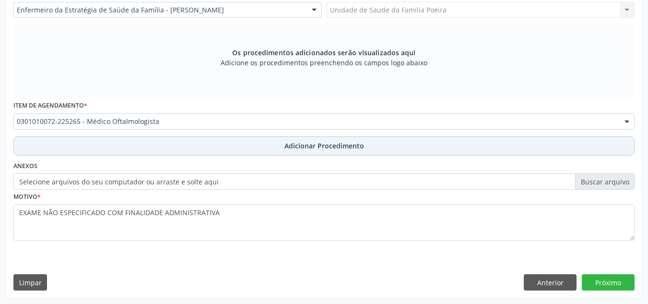
click at [304, 140] on button "Adicionar Procedimento" at bounding box center [323, 145] width 621 height 19
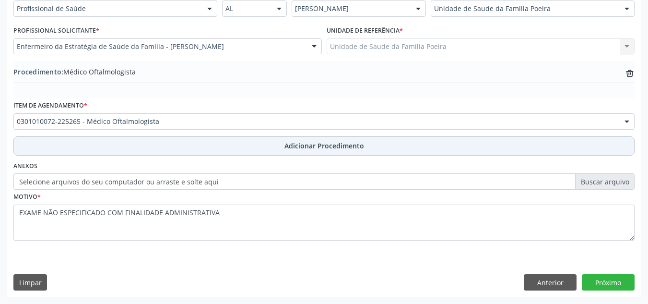
scroll to position [236, 0]
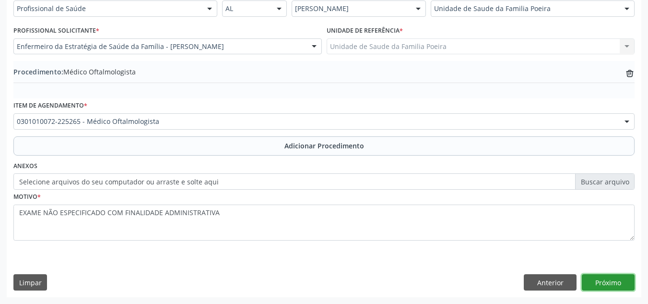
click at [623, 280] on button "Próximo" at bounding box center [608, 282] width 53 height 16
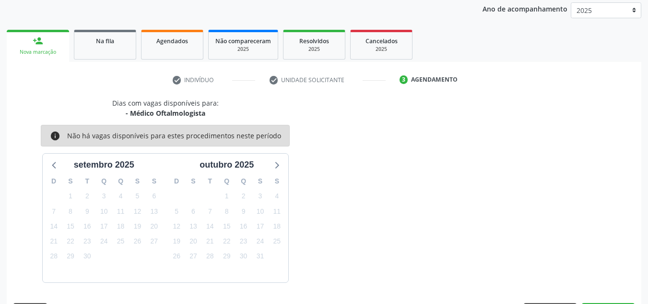
scroll to position [155, 0]
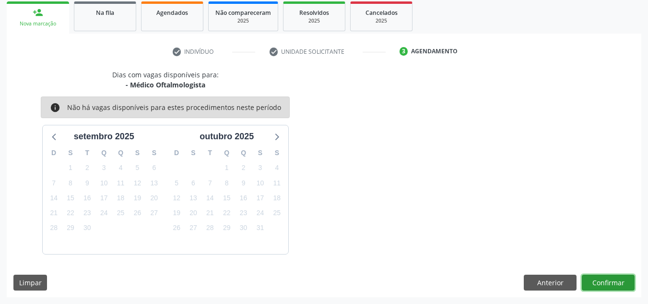
click at [607, 279] on button "Confirmar" at bounding box center [608, 283] width 53 height 16
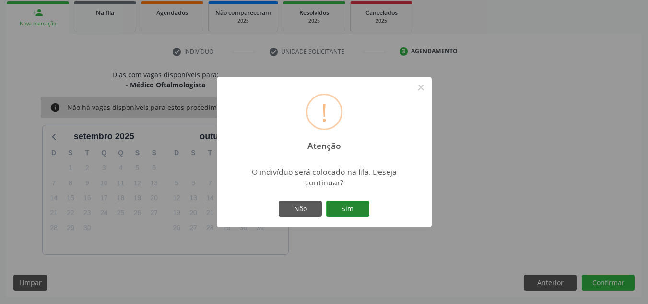
click at [352, 202] on button "Sim" at bounding box center [347, 209] width 43 height 16
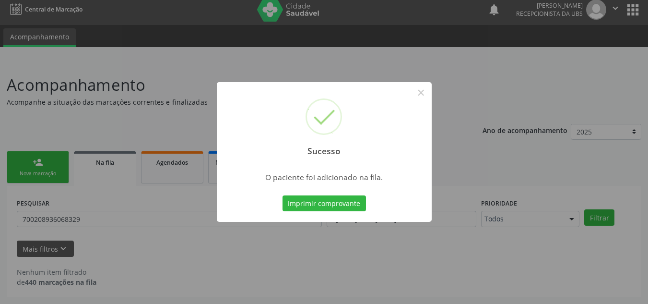
scroll to position [6, 0]
click at [420, 96] on button "×" at bounding box center [421, 92] width 16 height 16
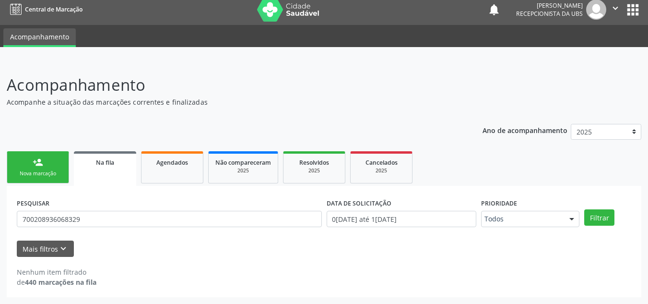
drag, startPoint x: 21, startPoint y: 154, endPoint x: 75, endPoint y: 154, distance: 54.2
click at [21, 154] on link "person_add Nova marcação" at bounding box center [38, 167] width 62 height 32
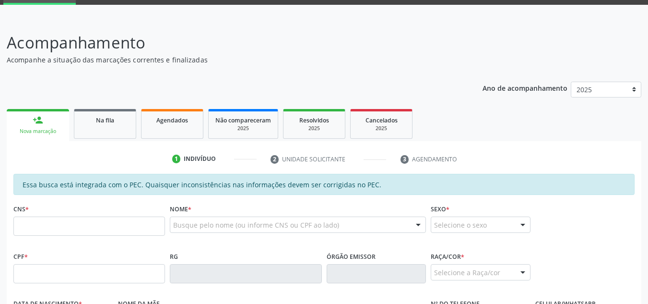
scroll to position [54, 0]
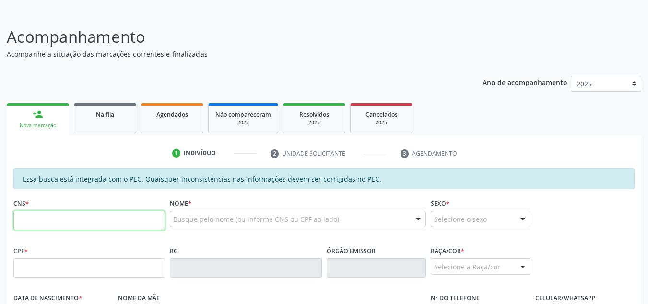
click at [76, 215] on input "text" at bounding box center [89, 220] width 152 height 19
type input "705 0066 9068 8351"
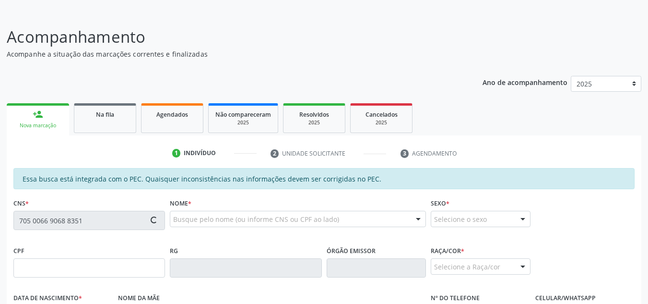
type input "150.050.674-50"
type input "20/08/2011"
type input "Anita Bastos dos Santos"
type input "(82) 99136-0378"
type input "S/N"
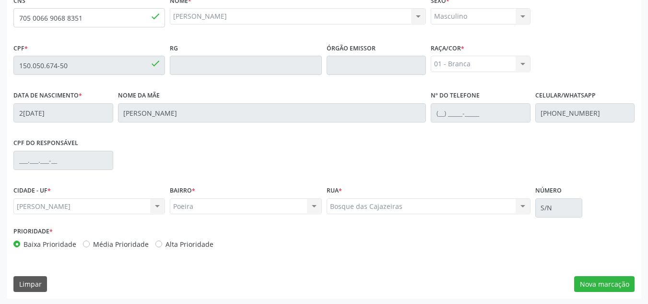
scroll to position [258, 0]
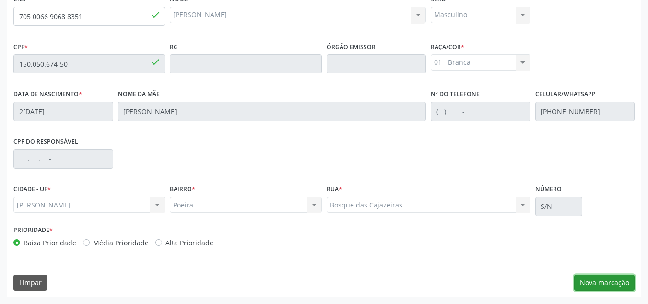
click at [610, 277] on button "Nova marcação" at bounding box center [604, 283] width 60 height 16
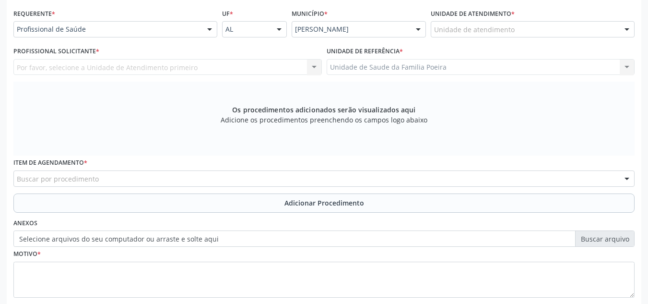
scroll to position [210, 0]
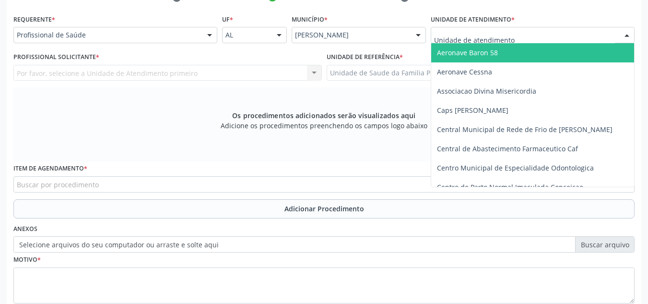
click at [560, 41] on div at bounding box center [533, 35] width 204 height 16
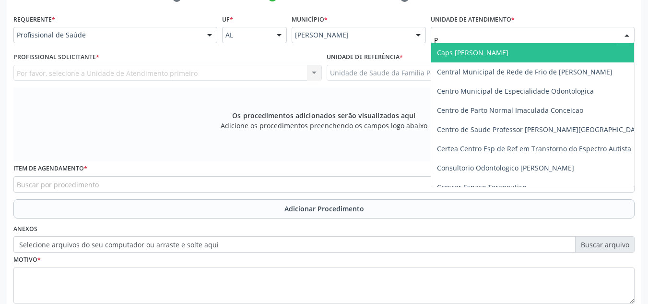
type input "PO"
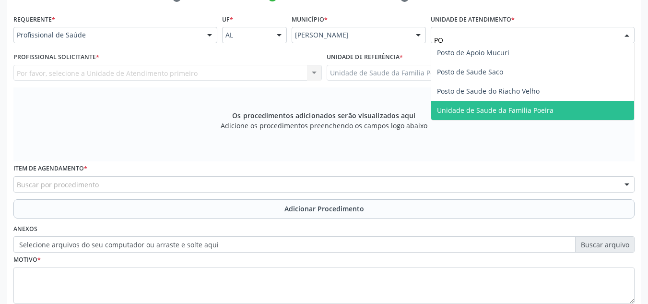
click at [506, 108] on span "Unidade de Saude da Familia Poeira" at bounding box center [495, 110] width 117 height 9
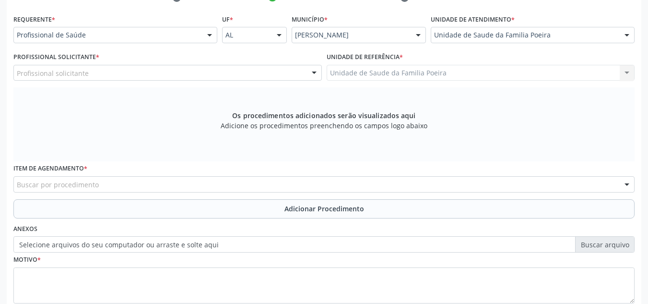
click at [149, 68] on div "Profissional solicitante" at bounding box center [167, 73] width 309 height 16
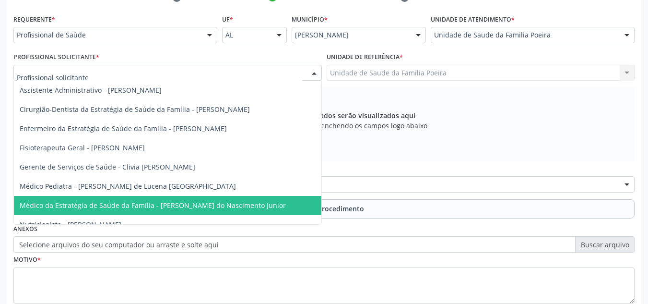
click at [151, 196] on span "Médico da Estratégia de Saúde da Família - [PERSON_NAME] do Nascimento Junior" at bounding box center [168, 205] width 308 height 19
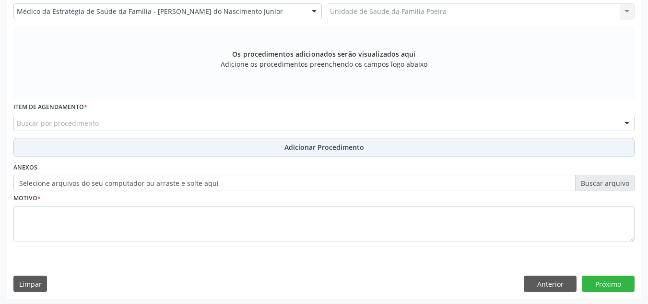
scroll to position [273, 0]
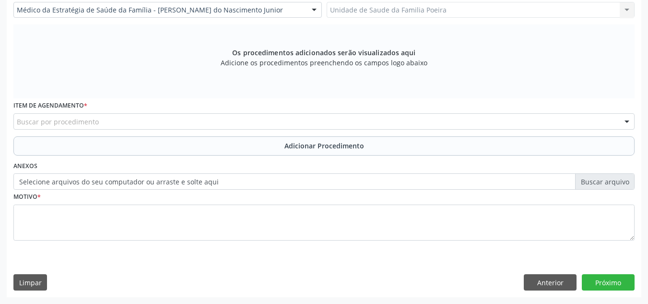
click at [122, 118] on div "Buscar por procedimento" at bounding box center [323, 121] width 621 height 16
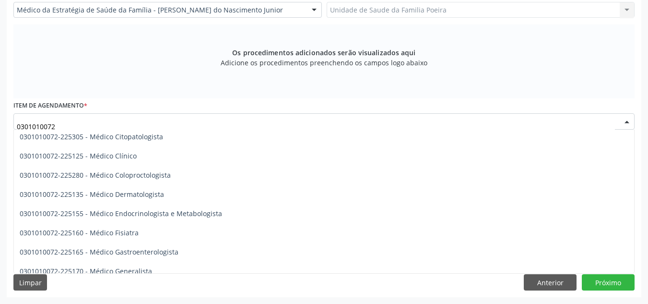
scroll to position [384, 0]
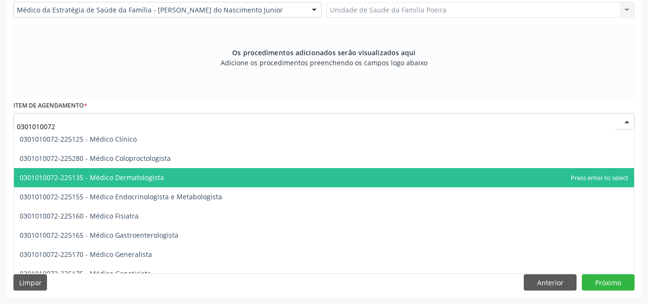
click at [131, 175] on span "0301010072-225135 - Médico Dermatologista" at bounding box center [92, 177] width 144 height 9
type input "0301010072"
click at [131, 175] on span "0301010072-225135 - Médico Dermatologista" at bounding box center [92, 177] width 144 height 9
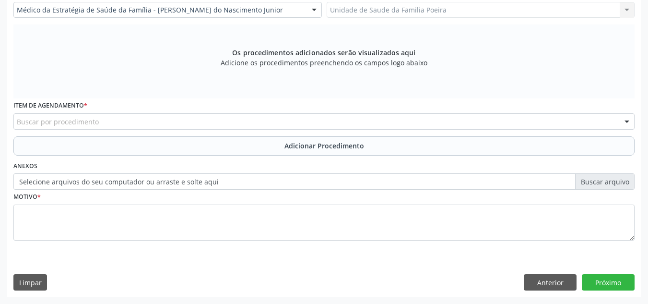
click at [151, 129] on div "Buscar por procedimento 0304070076 - .Quimioterapia de Leucemia Linfoide/Linfob…" at bounding box center [323, 121] width 621 height 16
click at [0, 0] on span "0301080038 - Acolhimento em Terceiro Turno de Paciente em Centro de Atenção Psi…" at bounding box center [0, 0] width 0 height 0
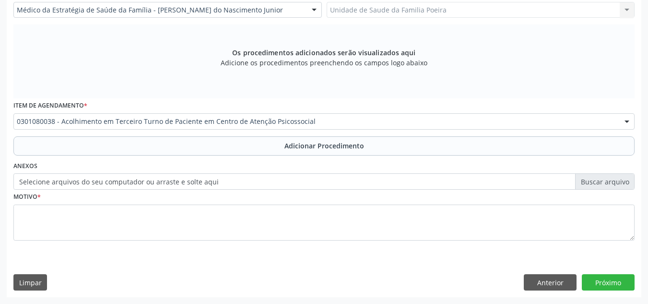
click at [331, 126] on div "0301080038 - Acolhimento em Terceiro Turno de Paciente em Centro de Atenção Psi…" at bounding box center [323, 121] width 621 height 16
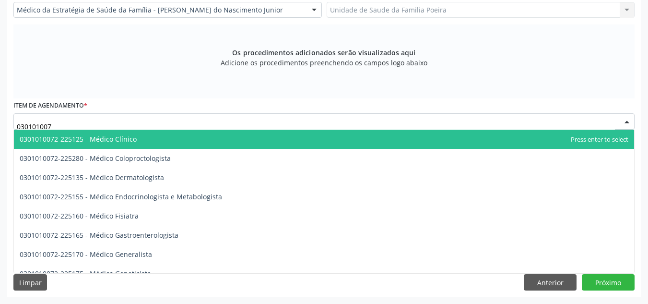
type input "0301010072"
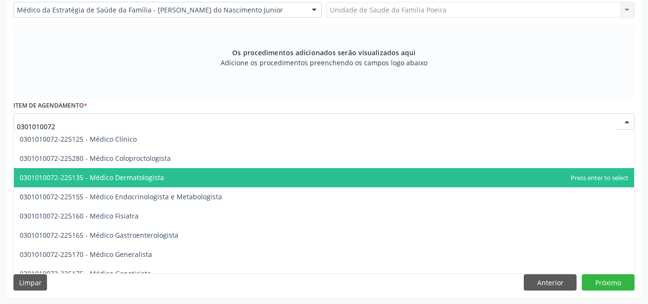
click at [184, 174] on span "0301010072-225135 - Médico Dermatologista" at bounding box center [324, 177] width 621 height 19
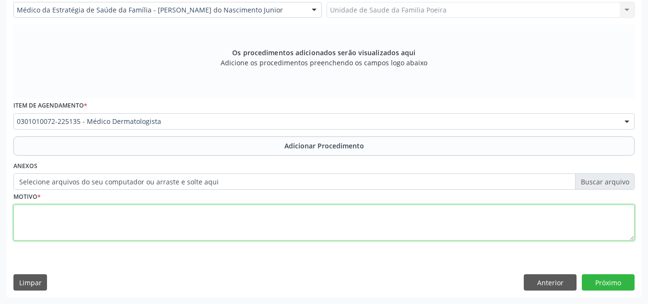
click at [173, 223] on textarea at bounding box center [323, 222] width 621 height 36
type textarea "MANCHA HIPOCROMICA EM FACE E PESCOÇO"
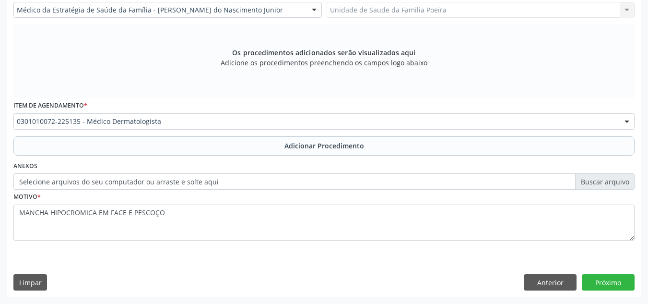
click at [308, 157] on div "Requerente * Profissional de Saúde Profissional de Saúde Paciente Nenhum result…" at bounding box center [323, 101] width 621 height 305
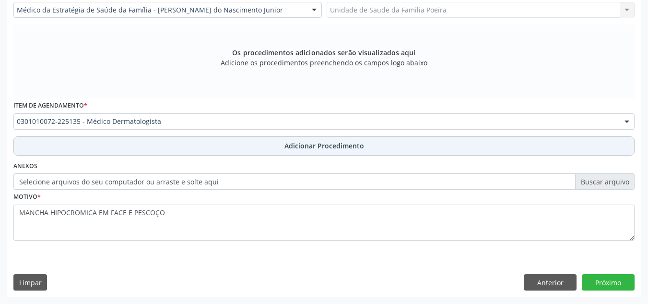
click at [309, 154] on button "Adicionar Procedimento" at bounding box center [323, 145] width 621 height 19
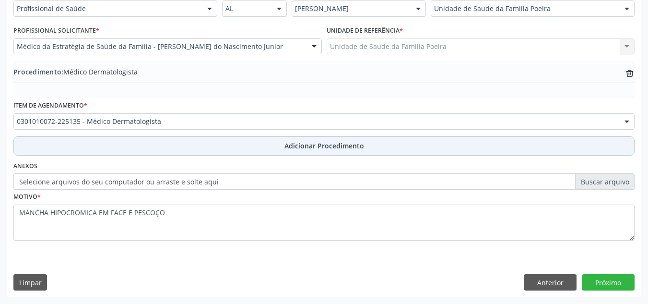
scroll to position [236, 0]
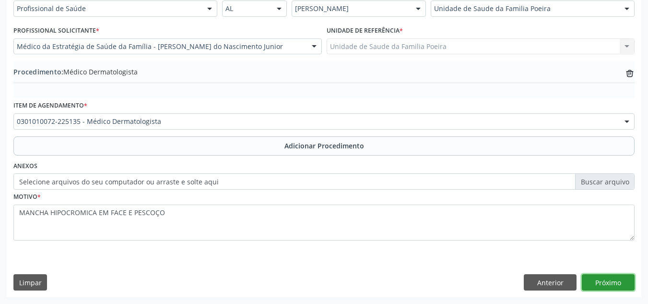
click at [620, 287] on button "Próximo" at bounding box center [608, 282] width 53 height 16
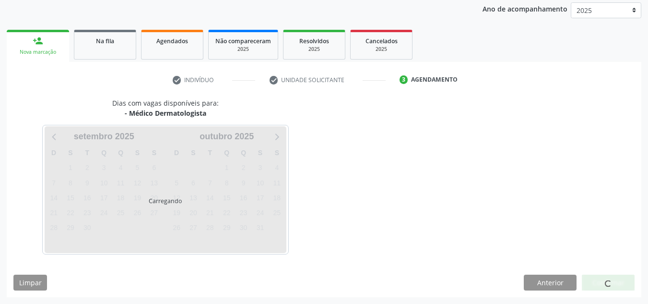
scroll to position [155, 0]
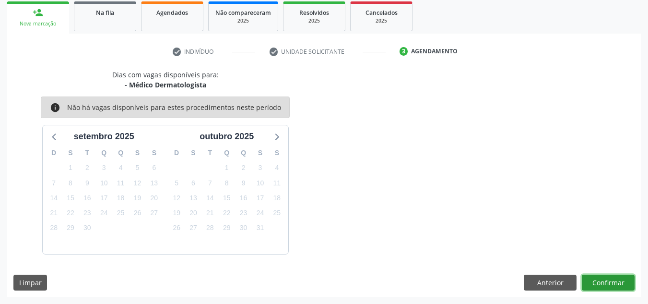
click at [616, 282] on button "Confirmar" at bounding box center [608, 283] width 53 height 16
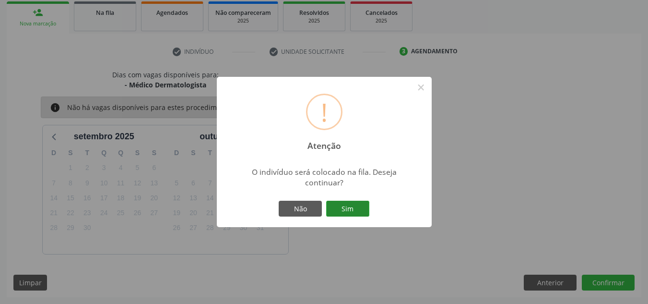
click at [356, 206] on button "Sim" at bounding box center [347, 209] width 43 height 16
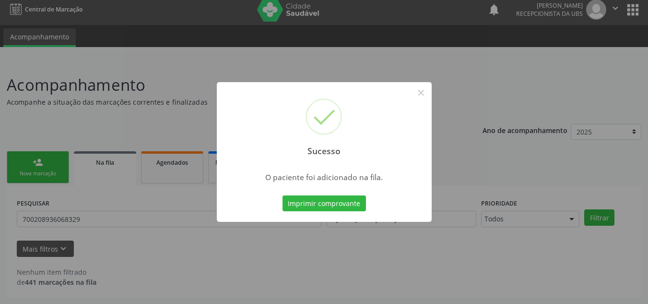
scroll to position [6, 0]
click at [424, 96] on button "×" at bounding box center [421, 92] width 16 height 16
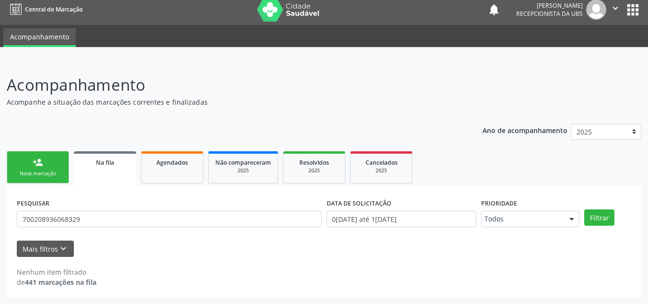
click at [34, 175] on div "Nova marcação" at bounding box center [38, 173] width 48 height 7
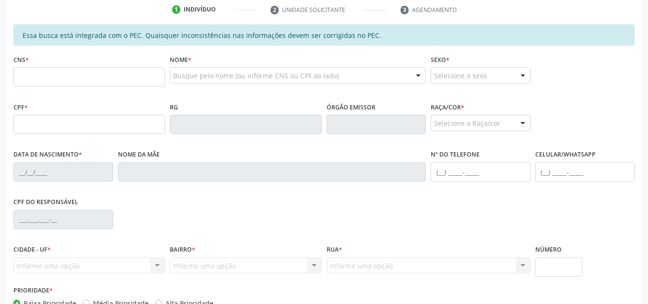
scroll to position [198, 0]
click at [41, 74] on input "text" at bounding box center [89, 76] width 152 height 19
paste input "708 0003 1058 9525"
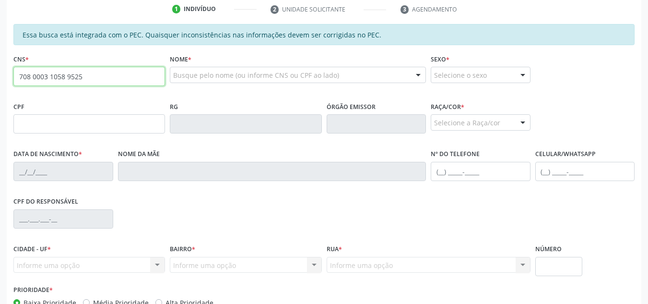
type input "708 0003 1058 9525"
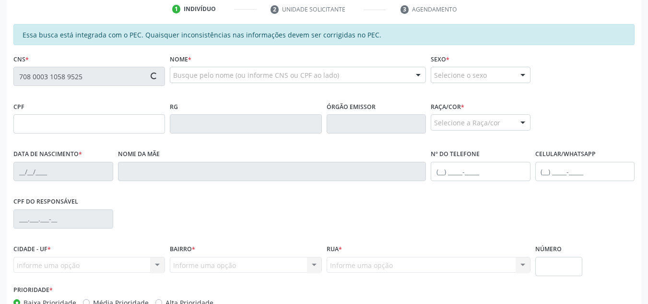
type input "118.792.674-46"
type input "09/06/2000"
type input "Claudenice Santos de Araujo"
type input "(82) 99347-8871"
type input "S/N"
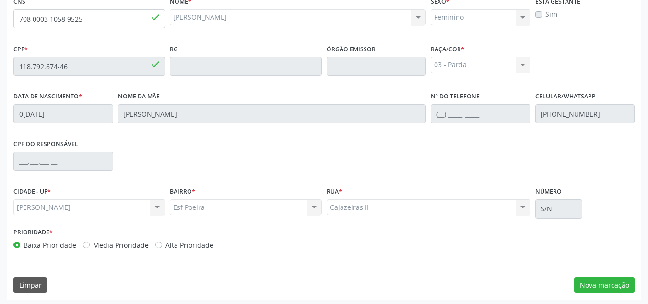
scroll to position [258, 0]
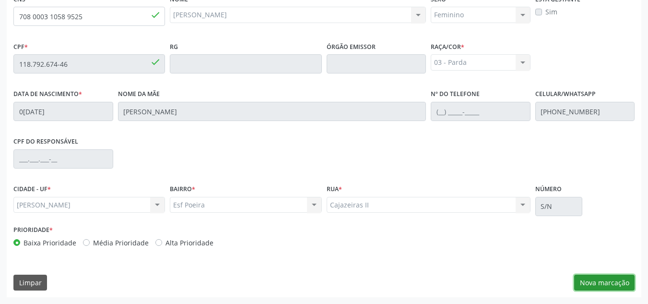
click at [604, 282] on button "Nova marcação" at bounding box center [604, 283] width 60 height 16
click at [0, 0] on div "Requerente * Profissional de Saúde Profissional de Saúde Paciente Nenhum result…" at bounding box center [0, 0] width 0 height 0
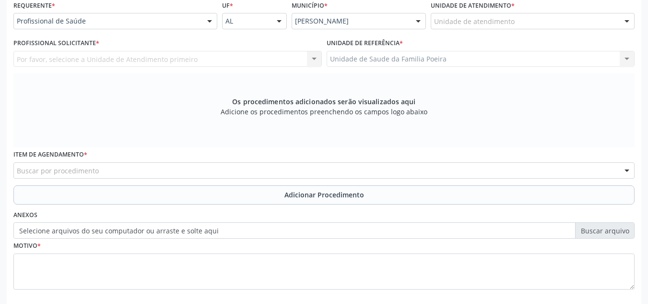
scroll to position [162, 0]
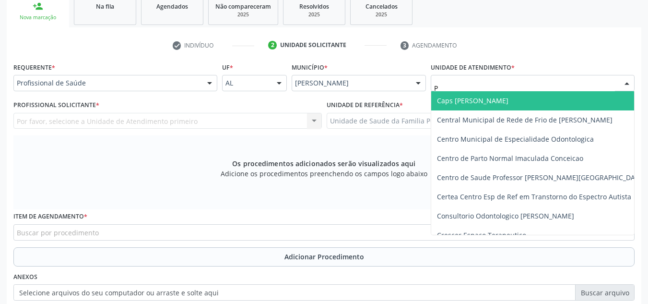
type input "PO"
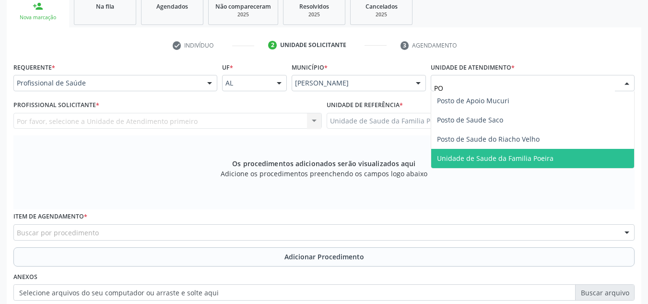
click at [506, 162] on span "Unidade de Saude da Familia Poeira" at bounding box center [495, 158] width 117 height 9
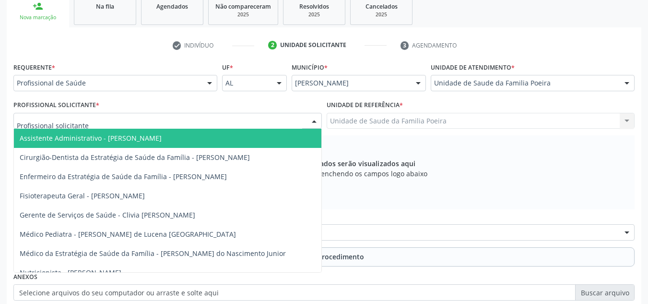
click at [94, 127] on div at bounding box center [167, 121] width 309 height 16
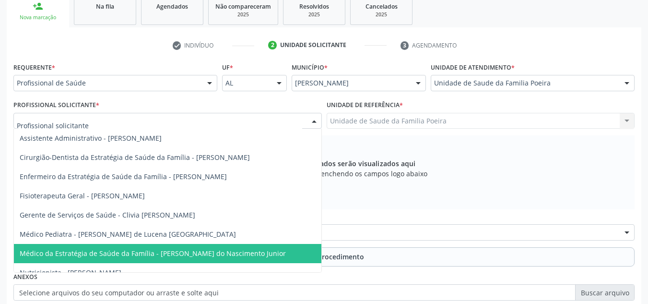
click at [117, 248] on span "Médico da Estratégia de Saúde da Família - [PERSON_NAME] do Nascimento Junior" at bounding box center [168, 253] width 308 height 19
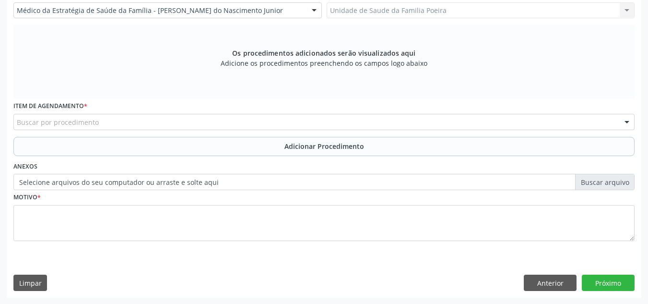
scroll to position [273, 0]
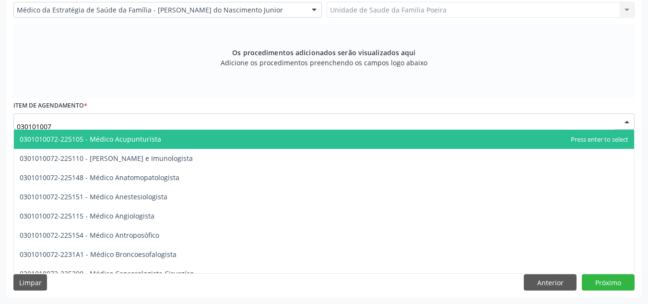
type input "0301010072"
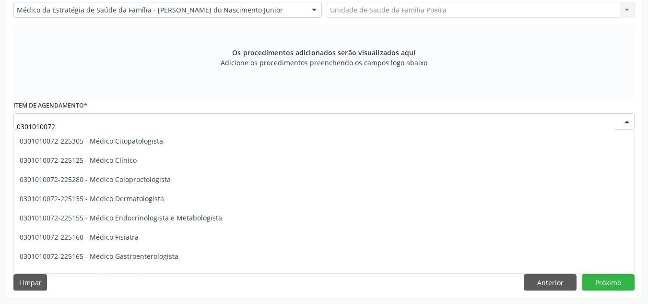
scroll to position [384, 0]
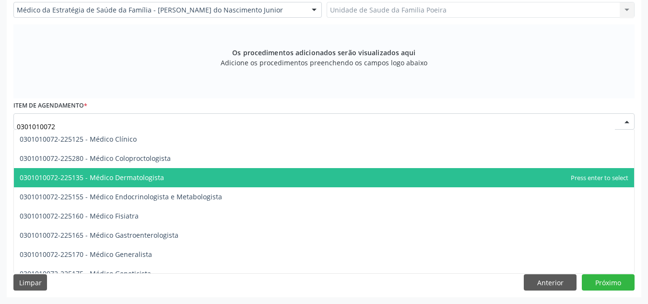
click at [97, 179] on span "0301010072-225135 - Médico Dermatologista" at bounding box center [92, 177] width 144 height 9
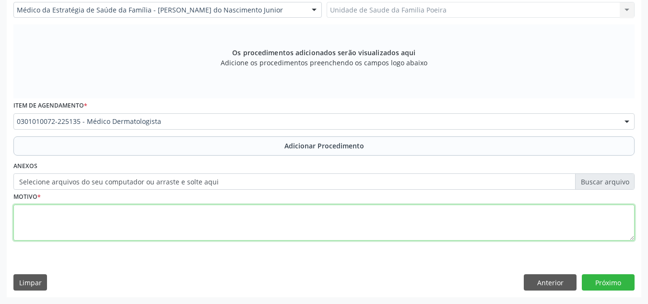
click at [97, 222] on textarea at bounding box center [323, 222] width 621 height 36
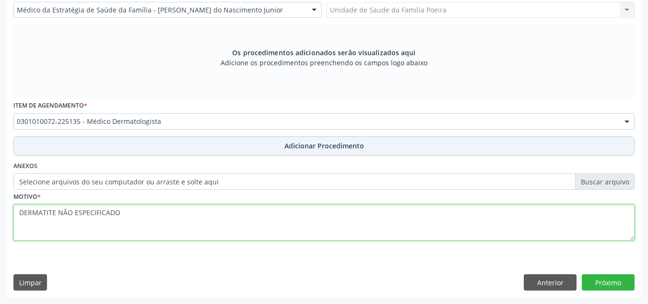
type textarea "DERMATITE NÃO ESPECIFICADO"
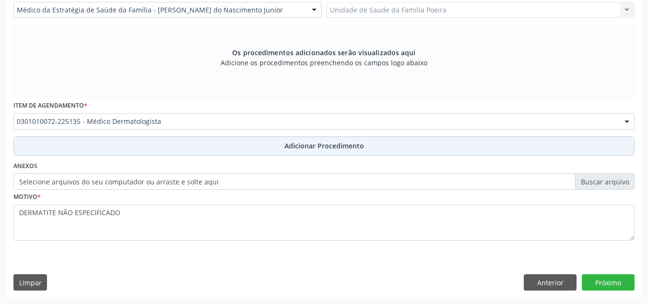
click at [279, 143] on button "Adicionar Procedimento" at bounding box center [323, 145] width 621 height 19
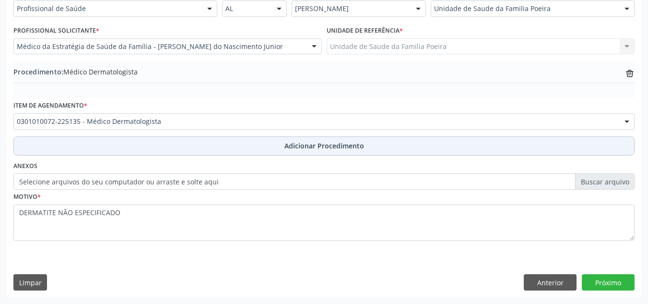
scroll to position [236, 0]
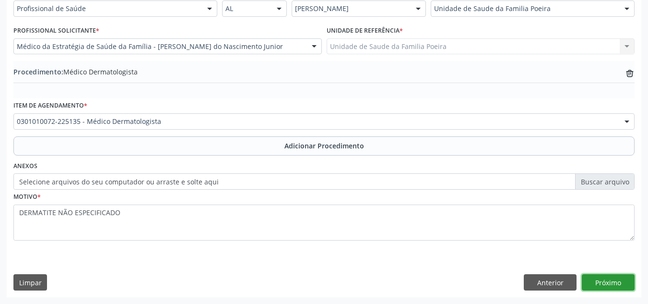
click at [608, 281] on button "Próximo" at bounding box center [608, 282] width 53 height 16
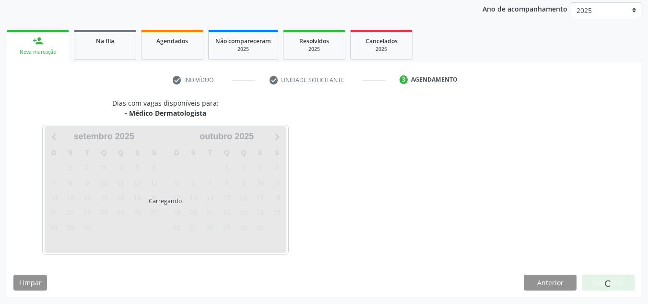
scroll to position [155, 0]
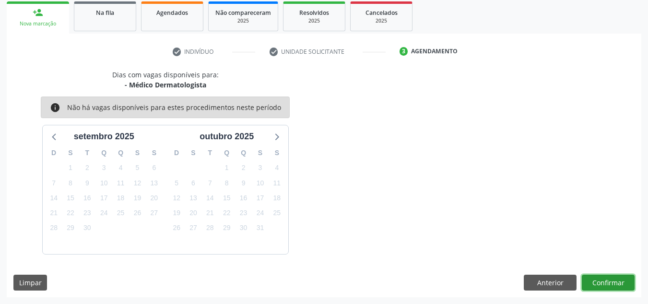
click at [604, 282] on button "Confirmar" at bounding box center [608, 283] width 53 height 16
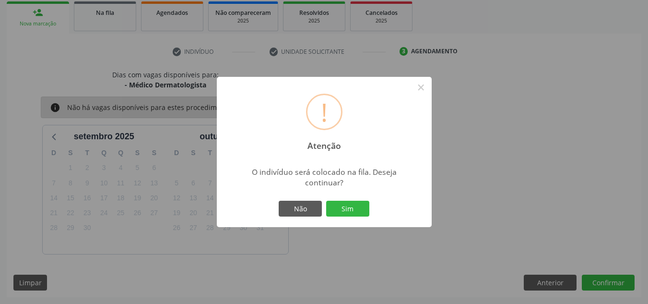
click at [355, 199] on div "Não Sim" at bounding box center [324, 209] width 95 height 20
click at [350, 213] on button "Sim" at bounding box center [347, 209] width 43 height 16
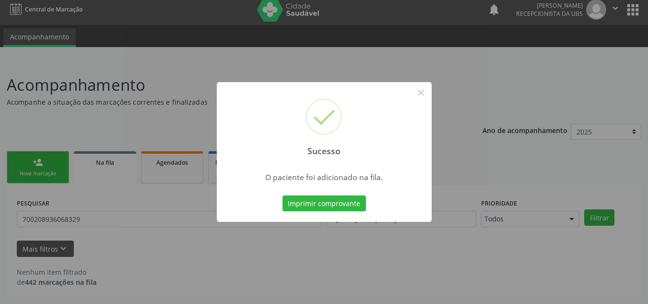
scroll to position [6, 0]
click at [418, 88] on button "×" at bounding box center [421, 92] width 16 height 16
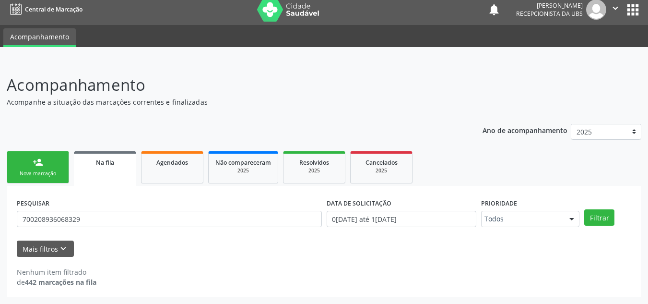
click at [55, 163] on link "person_add Nova marcação" at bounding box center [38, 167] width 62 height 32
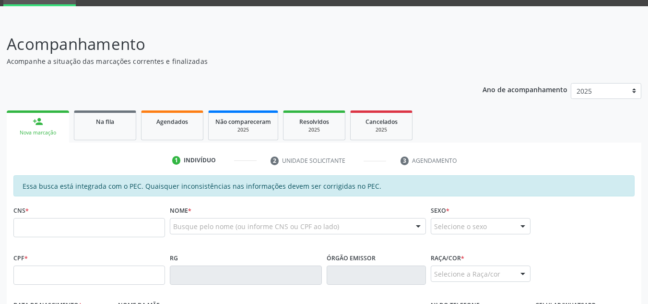
scroll to position [102, 0]
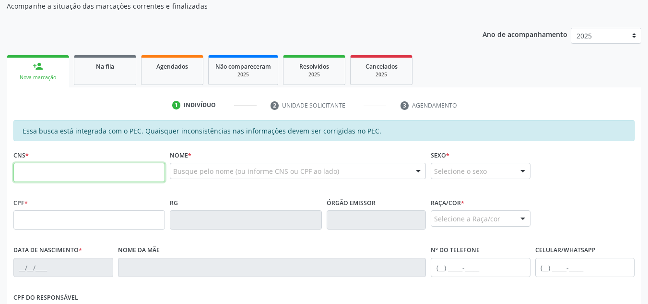
paste input "703 3022 6635 1210"
type input "703 3022 6635 1210"
click at [82, 197] on div "CPF *" at bounding box center [89, 212] width 152 height 34
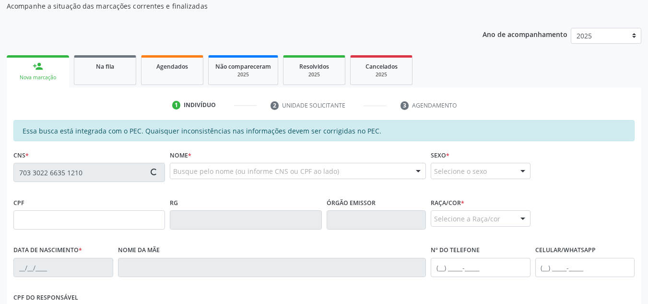
type input "540.283.454-72"
type input "15/11/1965"
type input "Maria da Salete do Nascimento"
type input "(82) 99381-3252"
type input "197"
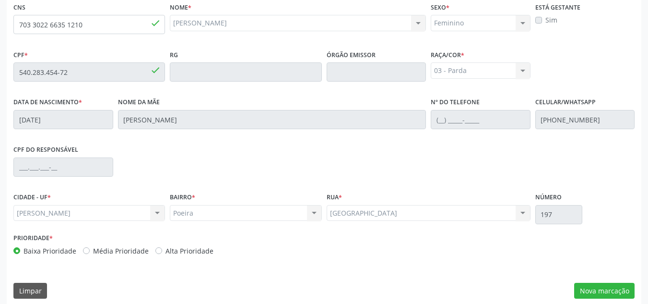
scroll to position [258, 0]
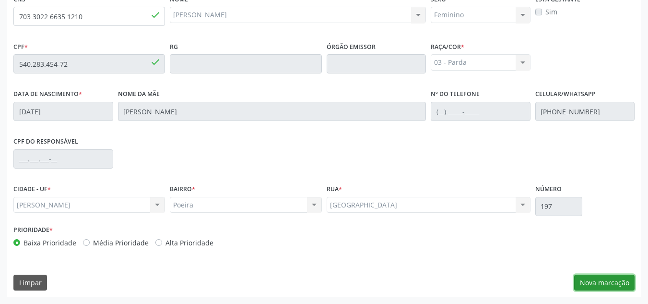
click at [584, 277] on button "Nova marcação" at bounding box center [604, 283] width 60 height 16
click at [0, 0] on div "Requerente * Profissional de Saúde Profissional de Saúde Paciente Nenhum result…" at bounding box center [0, 0] width 0 height 0
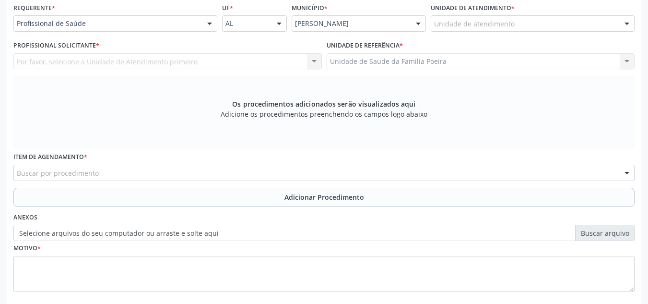
scroll to position [162, 0]
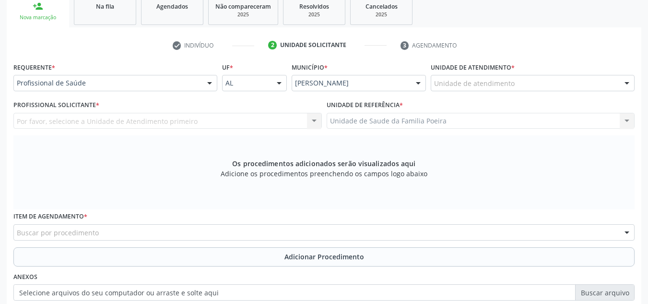
click at [608, 87] on div "Unidade de atendimento" at bounding box center [533, 83] width 204 height 16
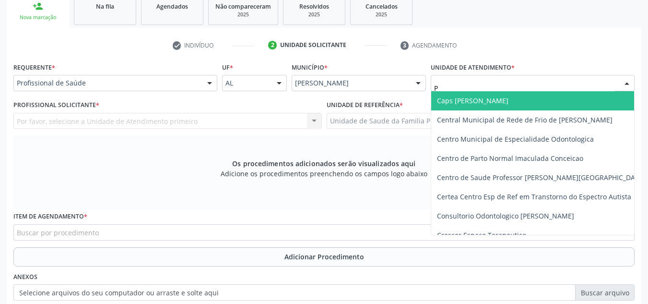
type input "PO"
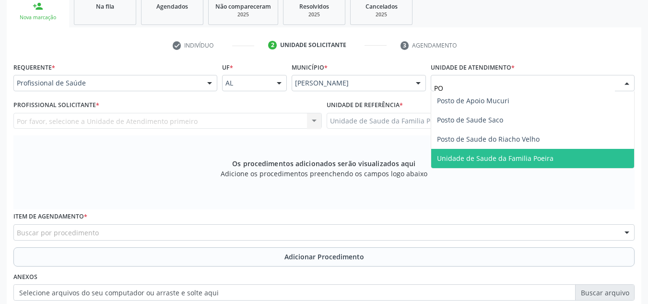
click at [565, 156] on span "Unidade de Saude da Familia Poeira" at bounding box center [532, 158] width 203 height 19
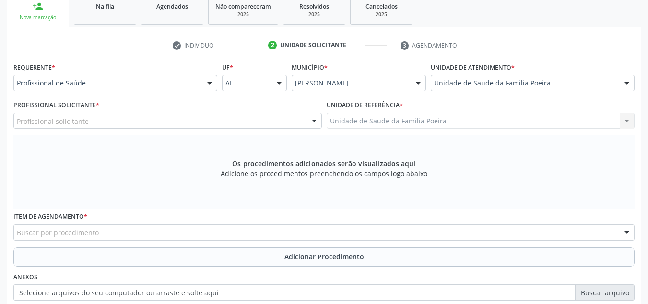
click at [311, 120] on div at bounding box center [314, 121] width 14 height 16
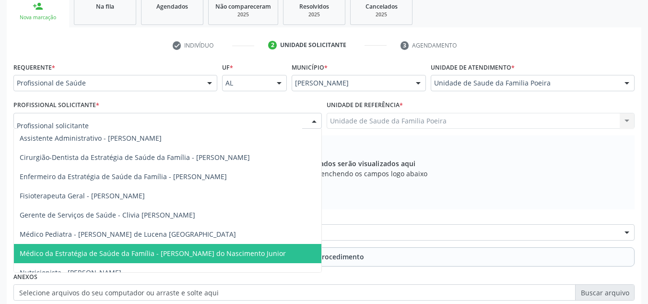
click at [244, 252] on span "Médico da Estratégia de Saúde da Família - [PERSON_NAME] do Nascimento Junior" at bounding box center [153, 253] width 266 height 9
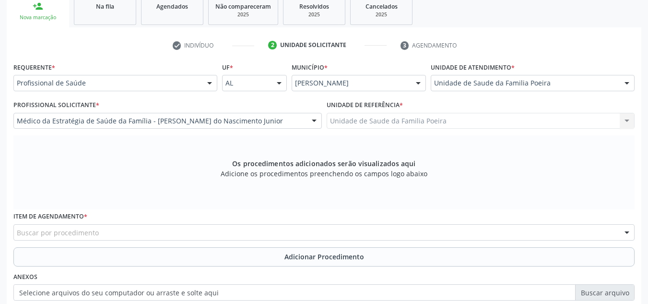
click at [150, 229] on div "Buscar por procedimento" at bounding box center [323, 232] width 621 height 16
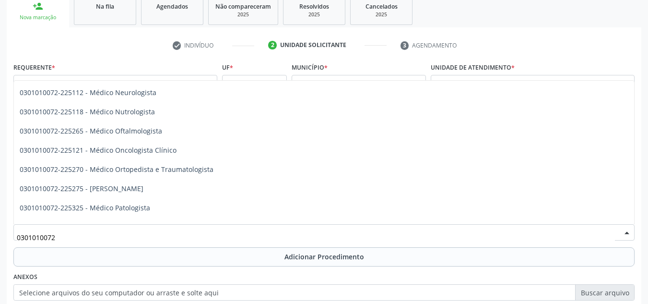
scroll to position [768, 0]
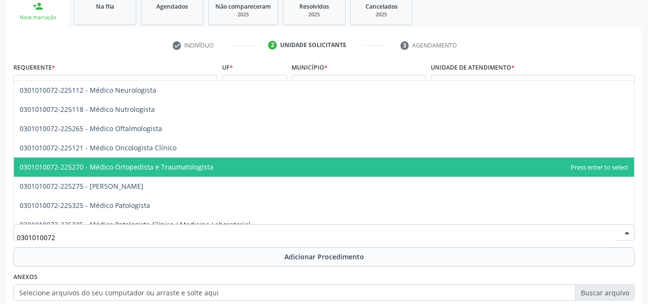
click at [175, 165] on span "0301010072-225270 - Médico Ortopedista e Traumatologista" at bounding box center [117, 166] width 194 height 9
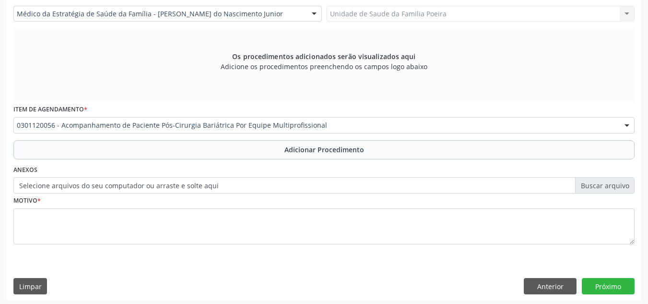
scroll to position [273, 0]
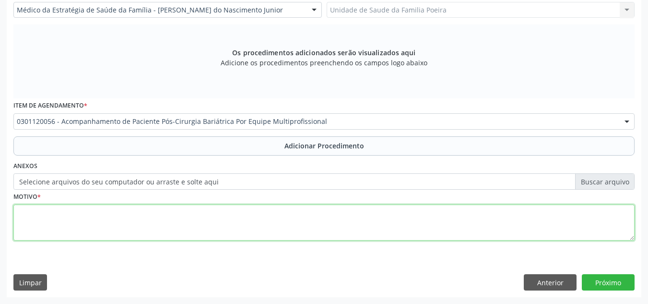
click at [164, 221] on textarea at bounding box center [323, 222] width 621 height 36
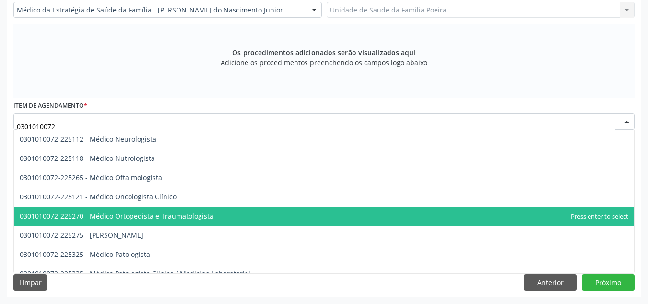
click at [131, 215] on span "0301010072-225270 - Médico Ortopedista e Traumatologista" at bounding box center [117, 215] width 194 height 9
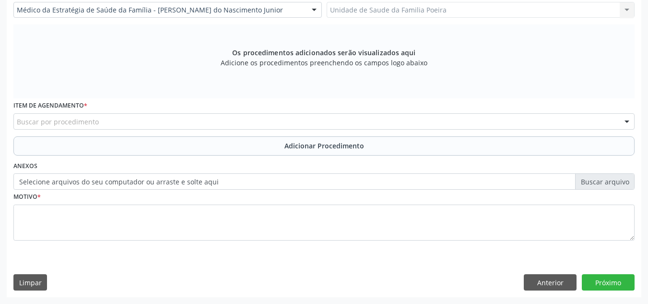
click at [134, 118] on div "Buscar por procedimento" at bounding box center [323, 121] width 621 height 16
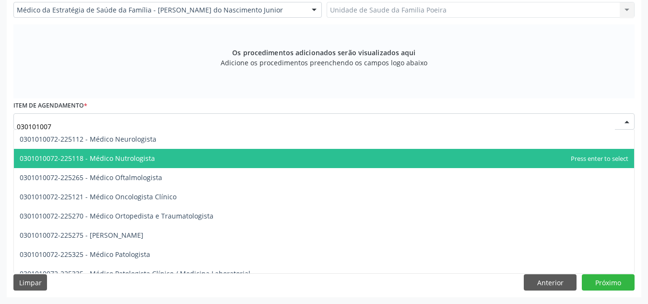
type input "0301010072"
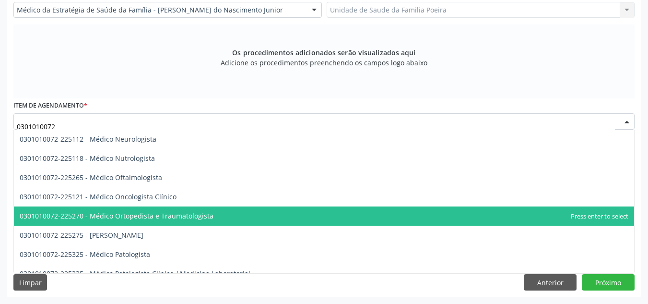
click at [138, 215] on span "0301010072-225270 - Médico Ortopedista e Traumatologista" at bounding box center [117, 215] width 194 height 9
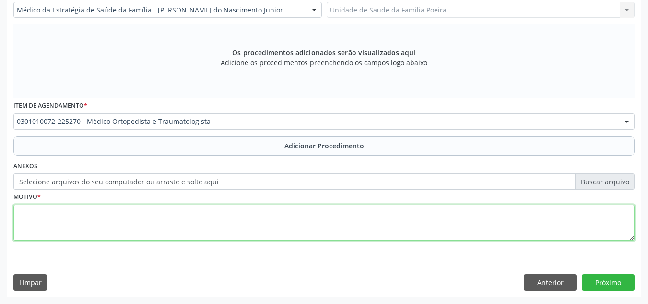
click at [138, 215] on textarea at bounding box center [323, 222] width 621 height 36
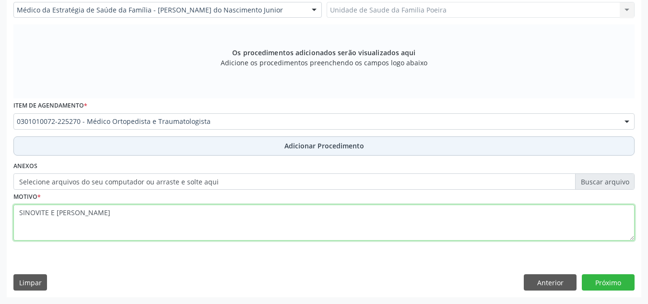
type textarea "SINOVITE E TENOSSINOVITE"
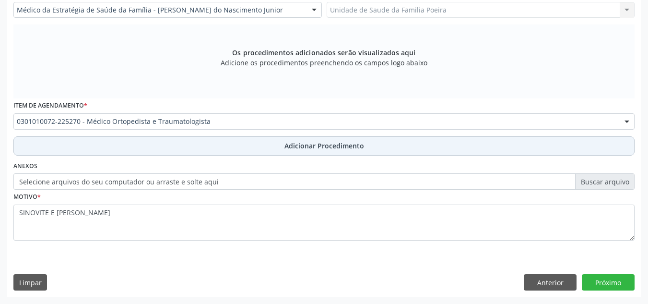
click at [248, 148] on button "Adicionar Procedimento" at bounding box center [323, 145] width 621 height 19
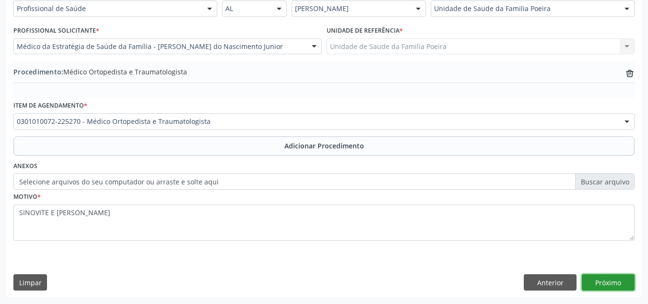
click at [606, 275] on button "Próximo" at bounding box center [608, 282] width 53 height 16
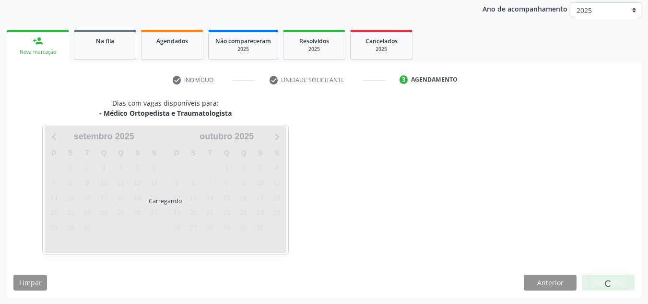
scroll to position [155, 0]
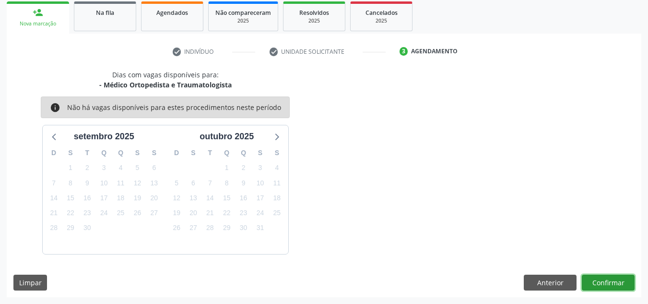
click at [610, 282] on button "Confirmar" at bounding box center [608, 283] width 53 height 16
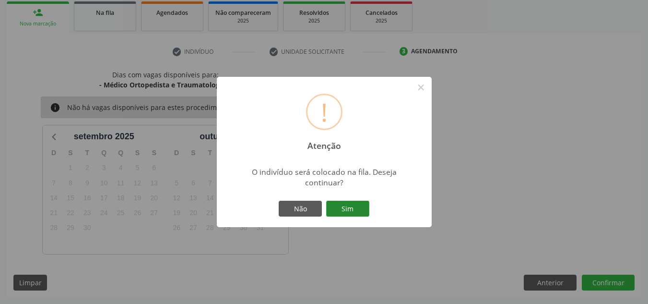
click at [339, 204] on button "Sim" at bounding box center [347, 209] width 43 height 16
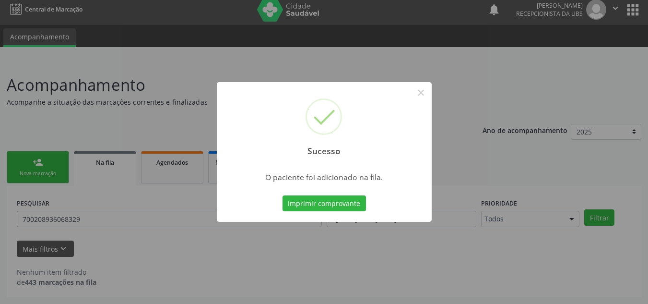
scroll to position [6, 0]
click at [418, 92] on button "×" at bounding box center [421, 92] width 16 height 16
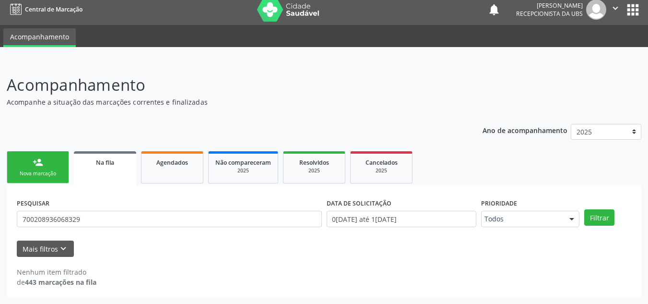
click at [53, 165] on link "person_add Nova marcação" at bounding box center [38, 167] width 62 height 32
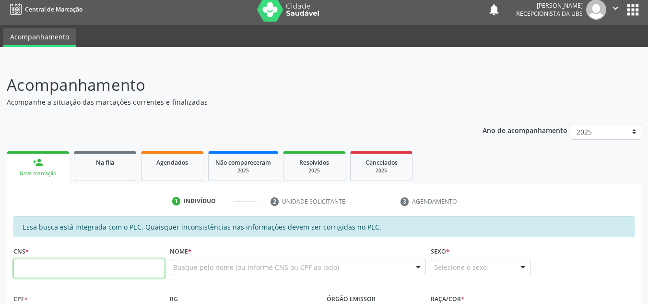
click at [114, 262] on input "text" at bounding box center [89, 268] width 152 height 19
type input "702 4095 0616 4425"
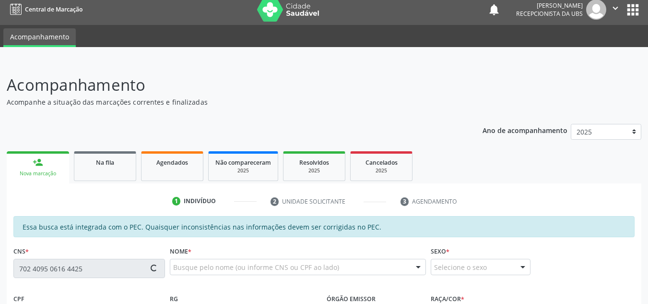
type input "121.886.404-46"
type input "01/03/1998"
type input "Luziânia Correia dos Santos"
type input "(82) 98895-5436"
type input "7"
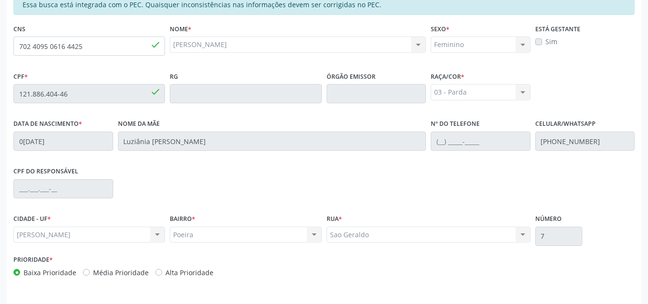
scroll to position [258, 0]
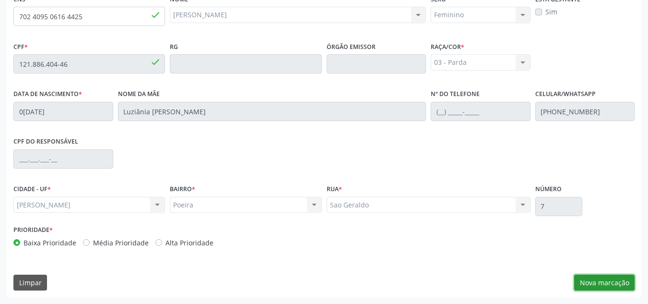
click at [619, 280] on button "Nova marcação" at bounding box center [604, 283] width 60 height 16
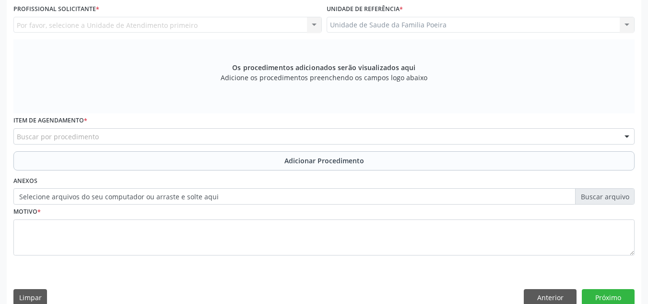
click at [619, 280] on div "Requerente * Profissional de Saúde Profissional de Saúde Paciente Nenhum result…" at bounding box center [324, 137] width 635 height 347
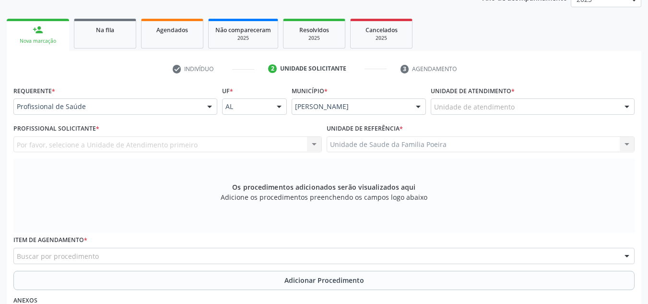
scroll to position [114, 0]
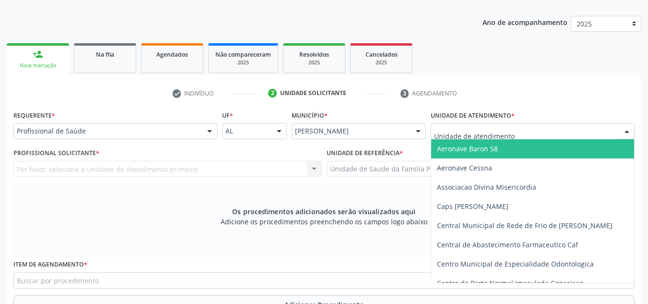
click at [581, 133] on div at bounding box center [533, 131] width 204 height 16
type input "PO"
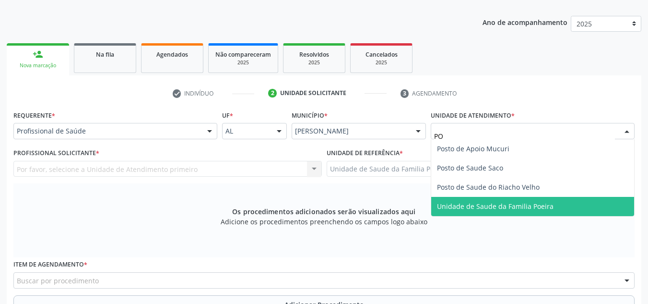
click at [553, 202] on span "Unidade de Saude da Familia Poeira" at bounding box center [532, 206] width 203 height 19
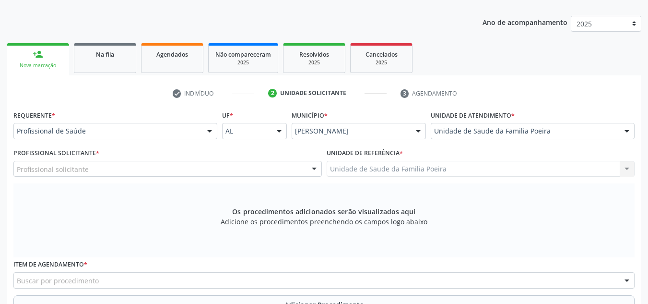
click at [144, 173] on div "Profissional solicitante" at bounding box center [167, 169] width 309 height 16
click at [17, 173] on input "text" at bounding box center [17, 173] width 0 height 19
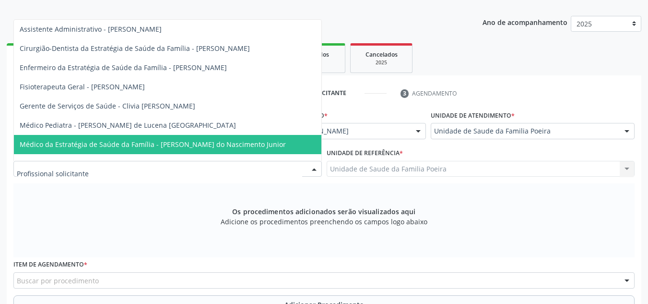
click at [151, 139] on span "Médico da Estratégia de Saúde da Família - [PERSON_NAME] do Nascimento Junior" at bounding box center [168, 144] width 308 height 19
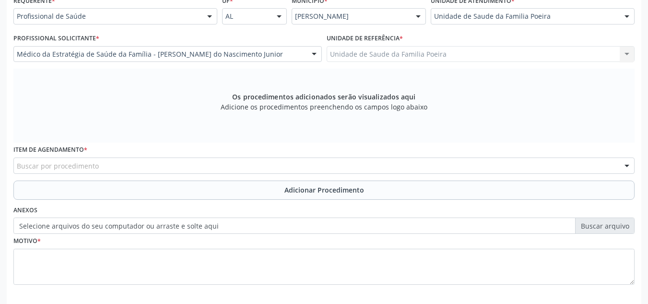
scroll to position [273, 0]
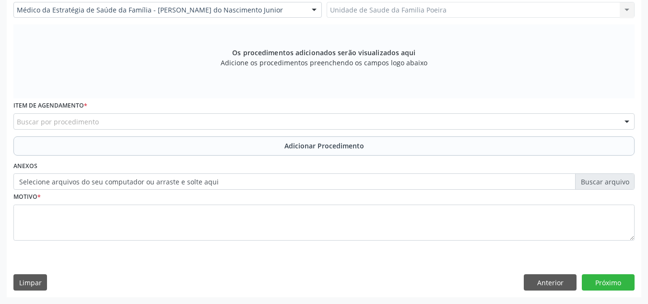
click at [120, 115] on div "Buscar por procedimento" at bounding box center [323, 121] width 621 height 16
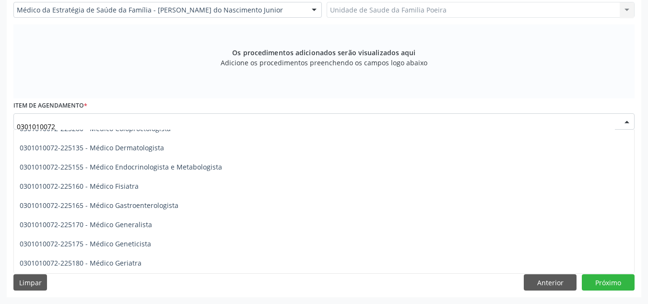
scroll to position [432, 0]
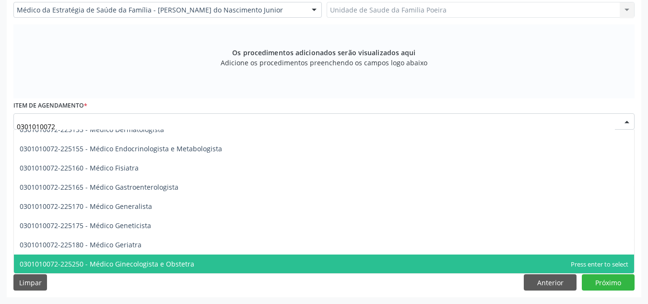
click at [118, 261] on span "0301010072-225250 - Médico Ginecologista e Obstetra" at bounding box center [107, 263] width 175 height 9
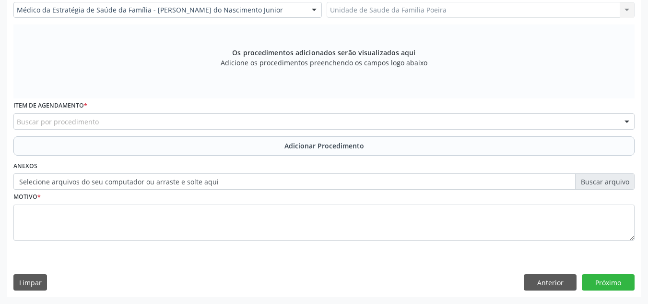
click at [135, 122] on div "Buscar por procedimento" at bounding box center [323, 121] width 621 height 16
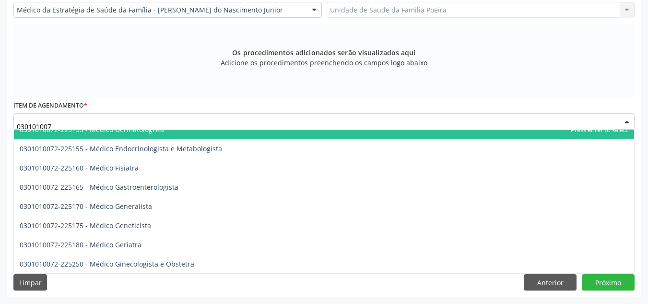
type input "0301010072"
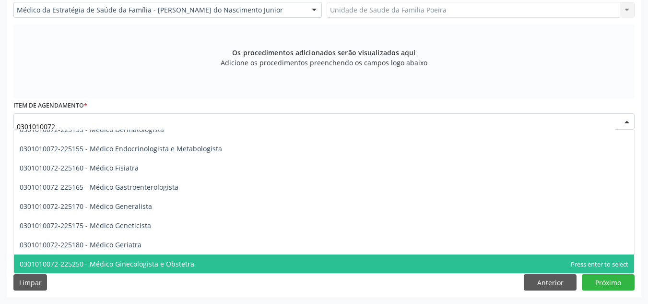
click at [180, 265] on span "0301010072-225250 - Médico Ginecologista e Obstetra" at bounding box center [107, 263] width 175 height 9
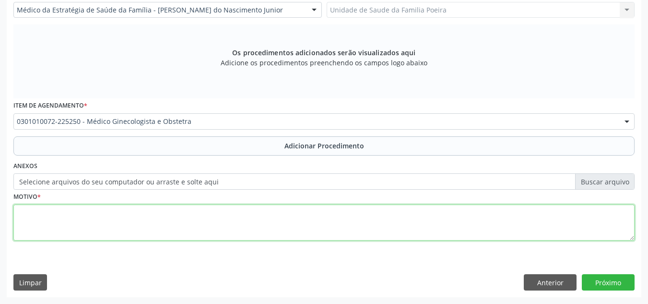
click at [149, 217] on textarea at bounding box center [323, 222] width 621 height 36
type textarea "M"
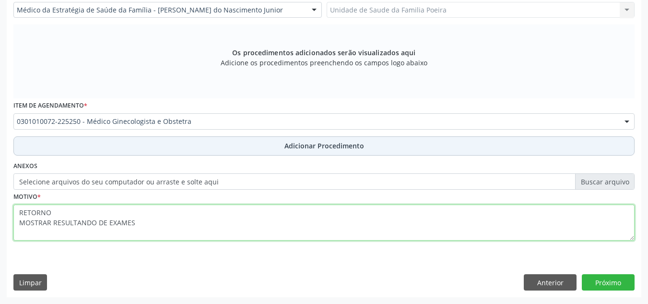
type textarea "RETORNO MOSTRAR RESULTANDO DE EXAMES"
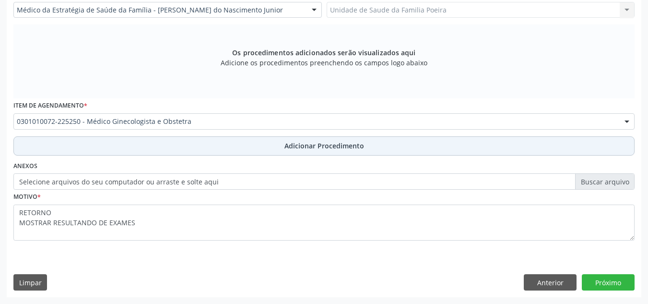
click at [258, 144] on button "Adicionar Procedimento" at bounding box center [323, 145] width 621 height 19
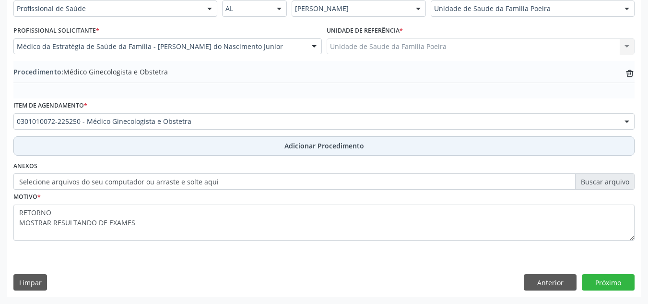
scroll to position [236, 0]
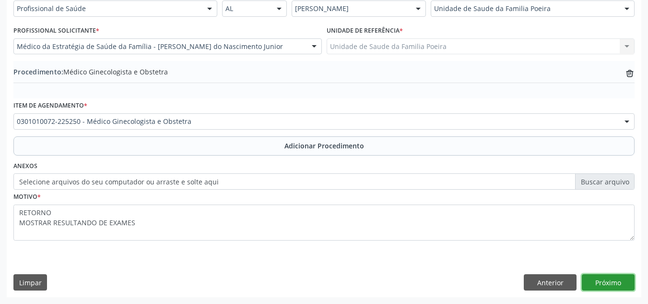
click at [608, 280] on button "Próximo" at bounding box center [608, 282] width 53 height 16
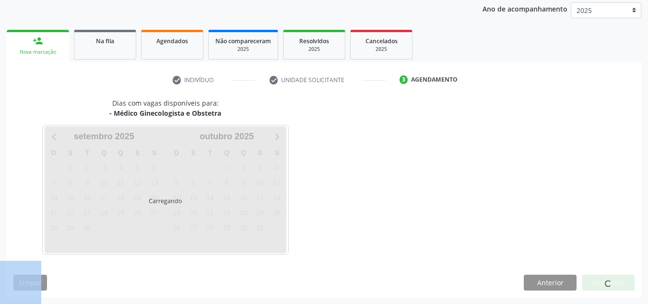
scroll to position [155, 0]
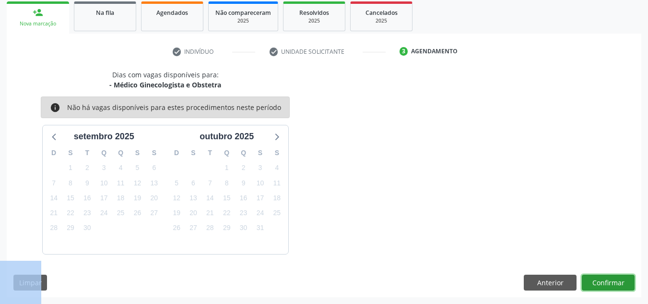
click at [608, 280] on button "Confirmar" at bounding box center [608, 283] width 53 height 16
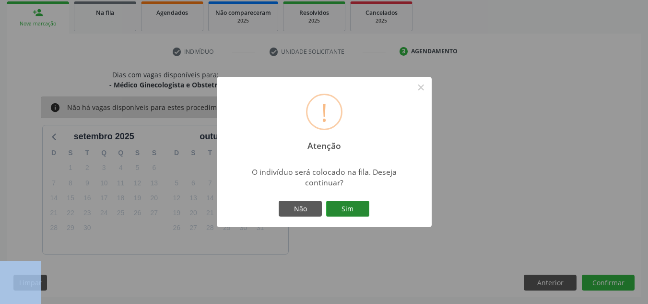
click at [350, 214] on button "Sim" at bounding box center [347, 209] width 43 height 16
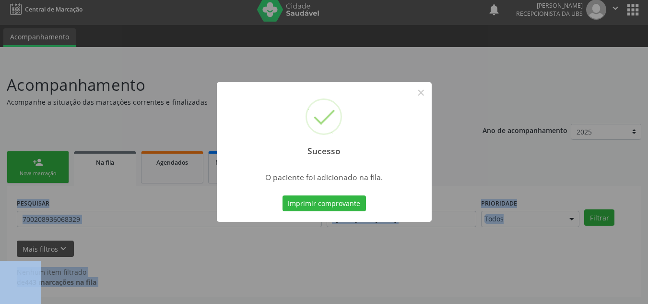
scroll to position [6, 0]
click at [422, 92] on button "×" at bounding box center [421, 92] width 16 height 16
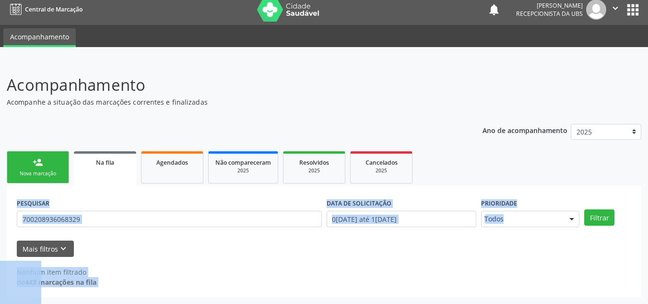
click at [54, 167] on link "person_add Nova marcação" at bounding box center [38, 167] width 62 height 32
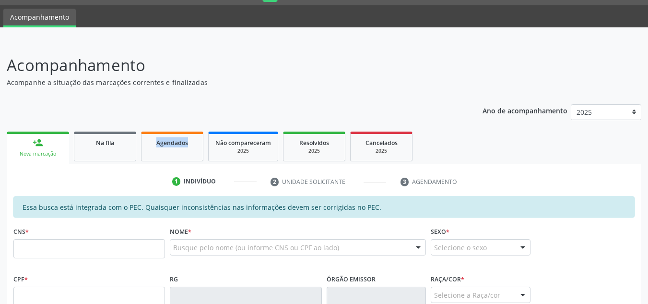
scroll to position [0, 0]
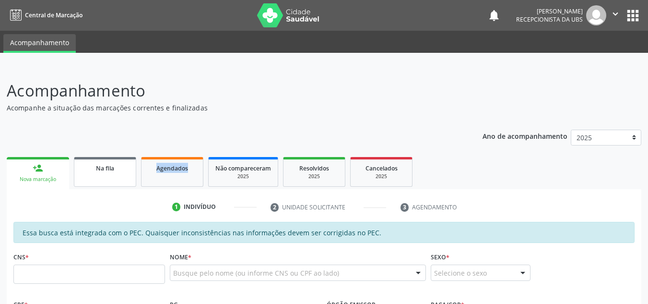
click at [126, 172] on div "Na fila" at bounding box center [105, 168] width 48 height 10
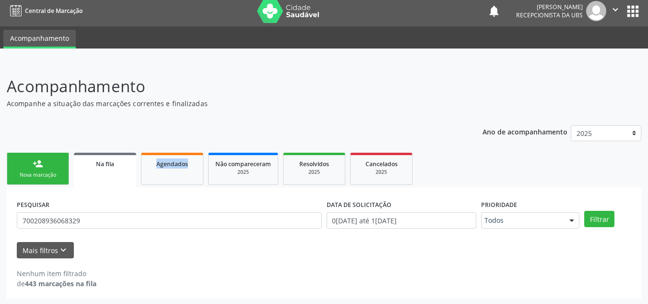
scroll to position [6, 0]
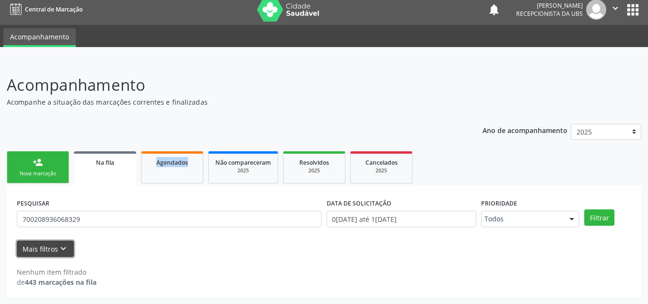
click at [60, 250] on icon "keyboard_arrow_down" at bounding box center [63, 248] width 11 height 11
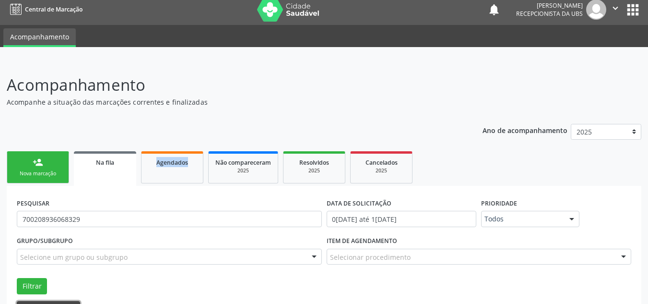
click at [60, 250] on form "PESQUISAR 700208936068329 DATA DE SOLICITAÇÃO 01/01/2025 até 11/09/2025 Priorid…" at bounding box center [324, 256] width 615 height 121
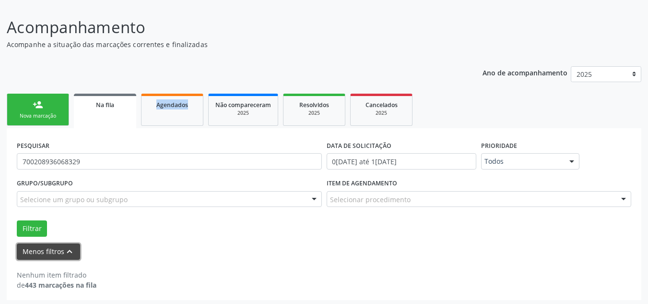
scroll to position [66, 0]
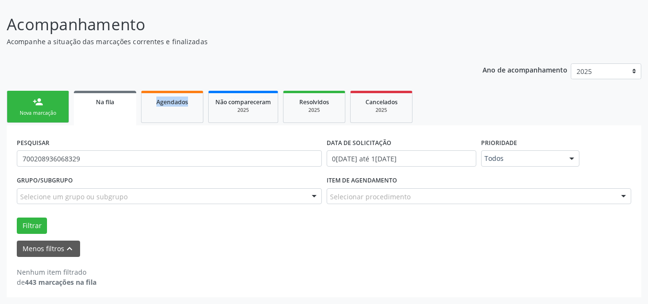
click at [330, 193] on input "text" at bounding box center [330, 200] width 0 height 19
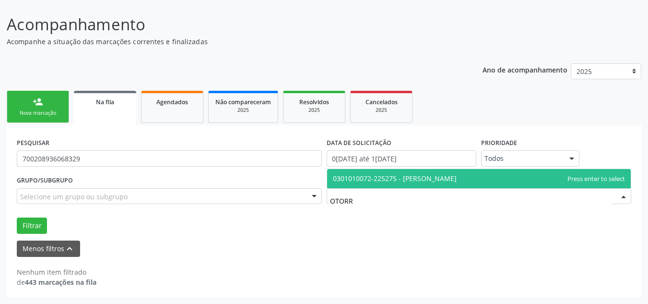
type input "OTORRI"
click at [364, 177] on span "0301010072-225275 - [PERSON_NAME]" at bounding box center [395, 178] width 124 height 9
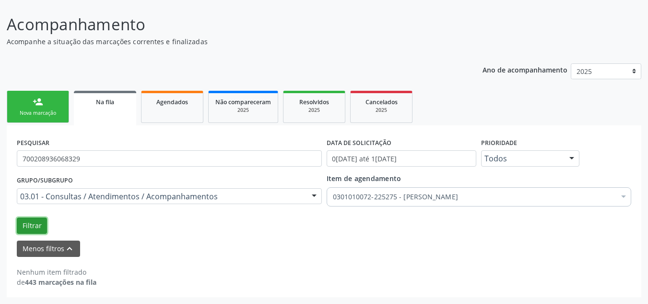
click at [28, 222] on button "Filtrar" at bounding box center [32, 225] width 30 height 16
click at [27, 224] on button "Filtrar" at bounding box center [32, 225] width 30 height 16
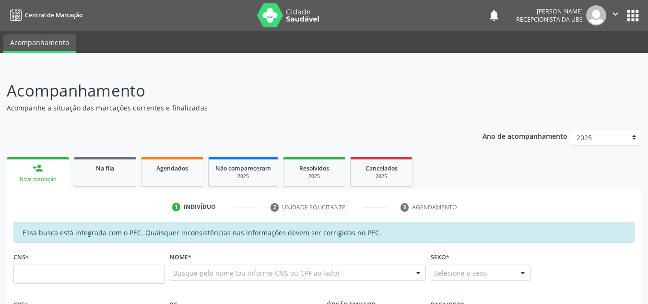
scroll to position [66, 0]
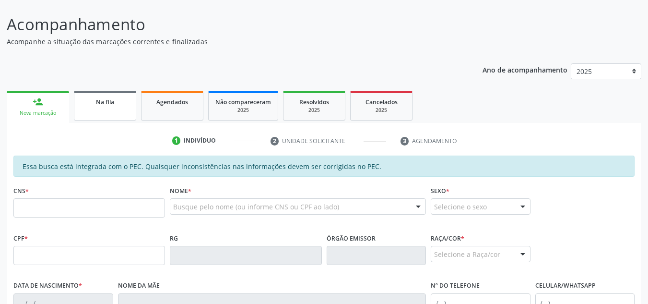
click at [111, 108] on link "Na fila" at bounding box center [105, 106] width 62 height 30
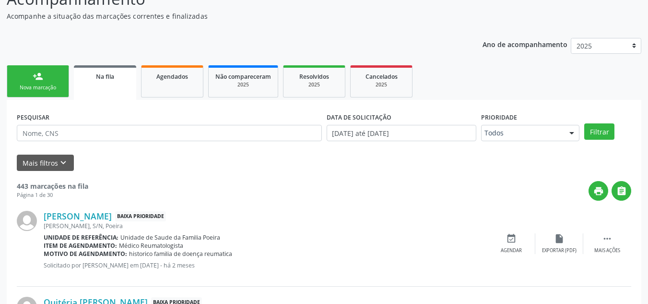
scroll to position [162, 0]
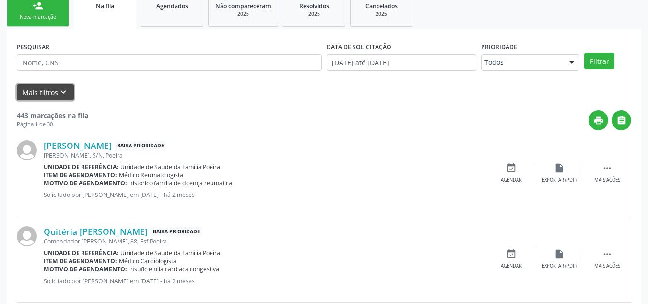
click at [55, 84] on button "Mais filtros keyboard_arrow_down" at bounding box center [45, 92] width 57 height 17
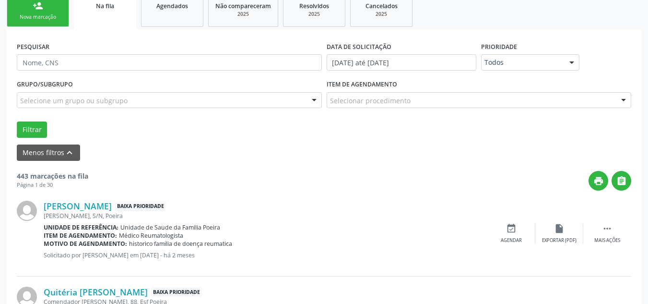
click at [461, 101] on div "Selecionar procedimento" at bounding box center [479, 100] width 305 height 16
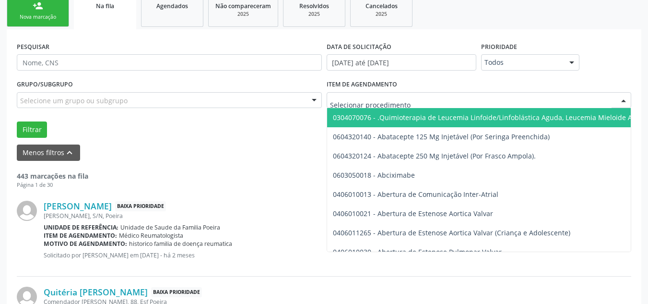
click at [461, 101] on input "text" at bounding box center [471, 105] width 282 height 19
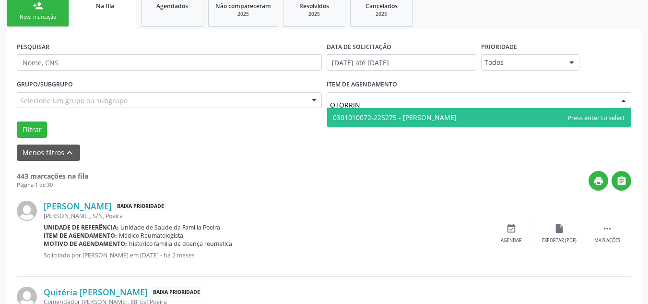
type input "OTORRINO"
click at [425, 114] on span "0301010072-225275 - [PERSON_NAME]" at bounding box center [395, 117] width 124 height 9
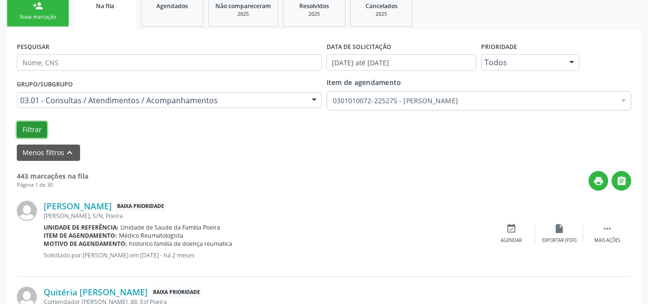
click at [29, 132] on button "Filtrar" at bounding box center [32, 129] width 30 height 16
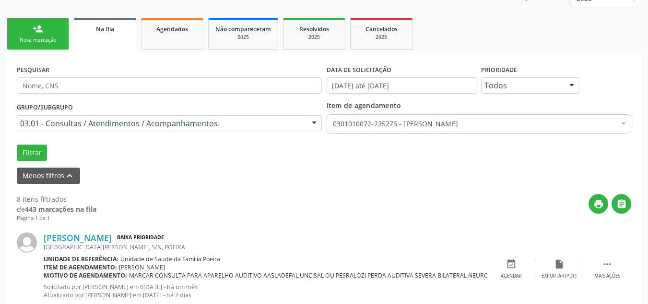
scroll to position [107, 0]
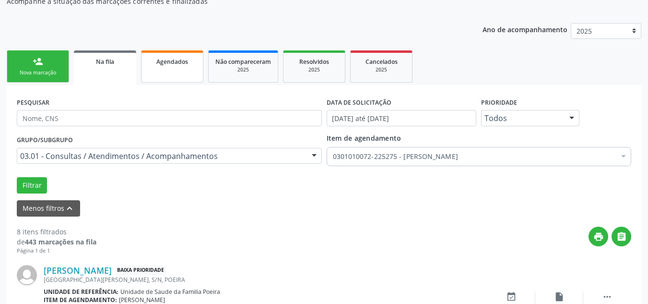
click at [177, 64] on span "Agendados" at bounding box center [172, 62] width 32 height 8
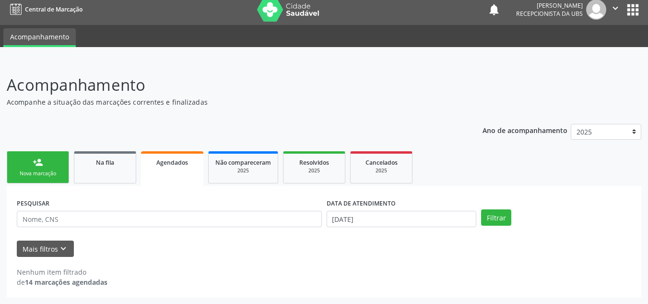
scroll to position [6, 0]
click at [368, 226] on input "[DATE]" at bounding box center [402, 219] width 150 height 16
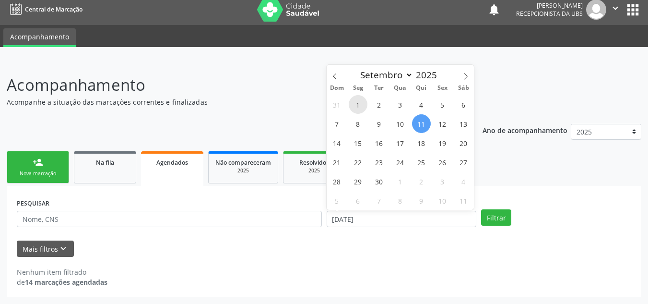
click at [362, 104] on span "1" at bounding box center [358, 104] width 19 height 19
type input "[DATE]"
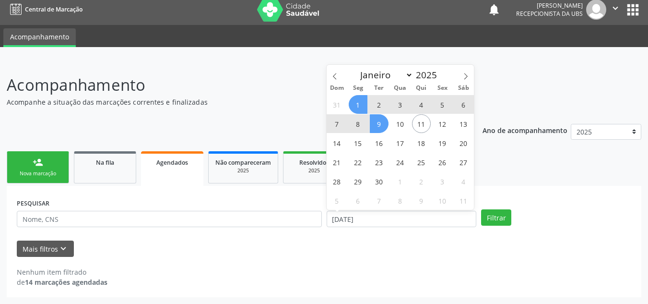
click at [382, 126] on span "9" at bounding box center [379, 123] width 19 height 19
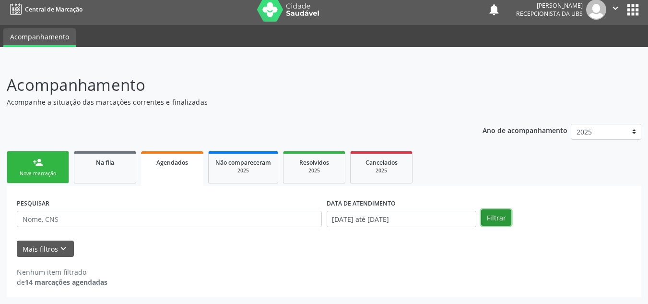
click at [490, 218] on button "Filtrar" at bounding box center [496, 217] width 30 height 16
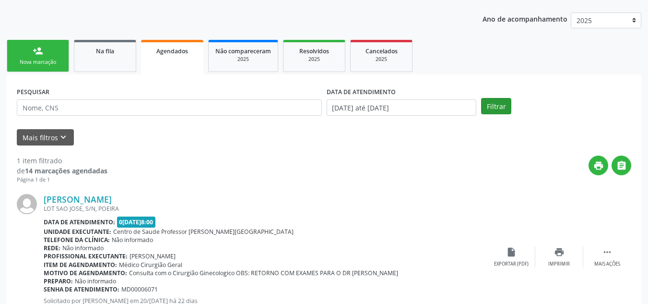
scroll to position [160, 0]
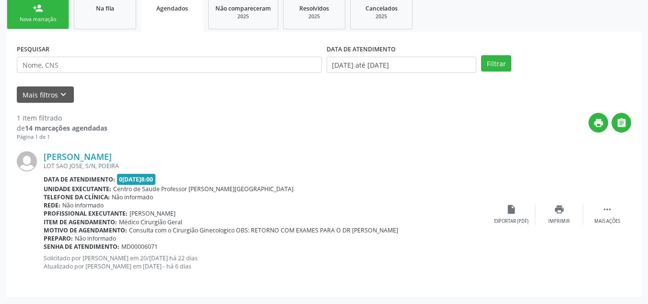
click at [422, 75] on div "DATA DE ATENDIMENTO [DATE] até [DATE]" at bounding box center [401, 60] width 155 height 37
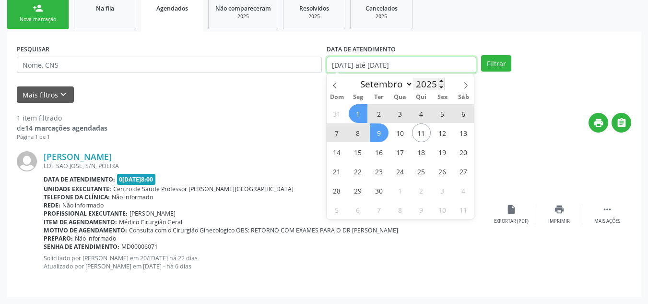
click at [426, 70] on input "[DATE] até [DATE]" at bounding box center [402, 65] width 150 height 16
click at [376, 114] on span "2" at bounding box center [379, 113] width 19 height 19
select select "8"
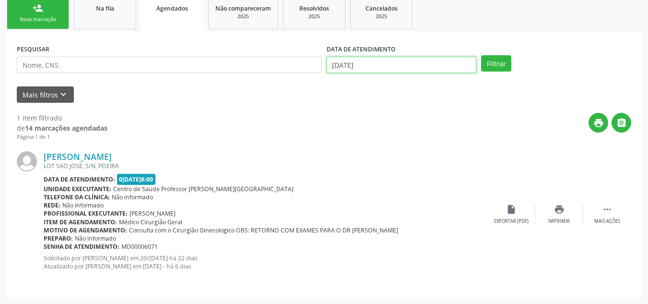
click at [405, 67] on input "[DATE]" at bounding box center [402, 65] width 150 height 16
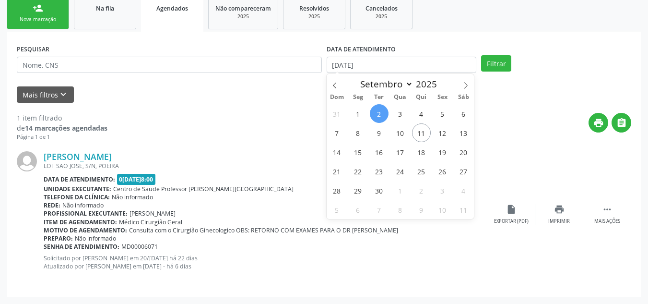
click at [379, 109] on span "2" at bounding box center [379, 113] width 19 height 19
type input "[DATE]"
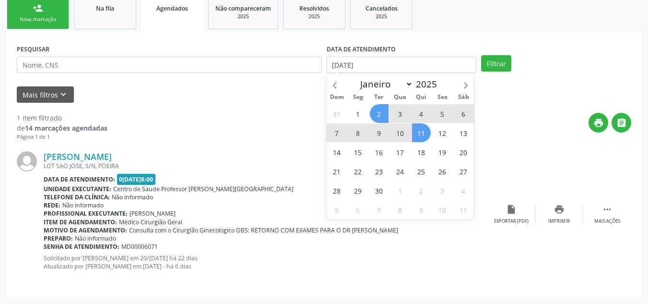
click at [424, 131] on span "11" at bounding box center [421, 132] width 19 height 19
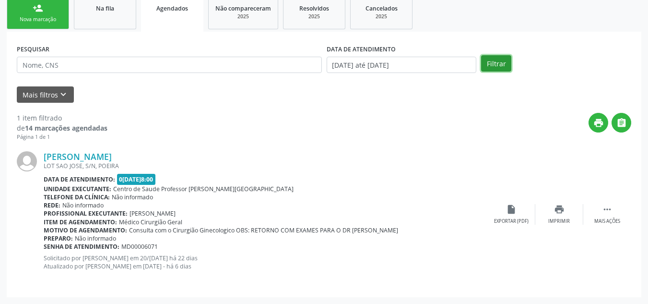
click at [485, 64] on button "Filtrar" at bounding box center [496, 63] width 30 height 16
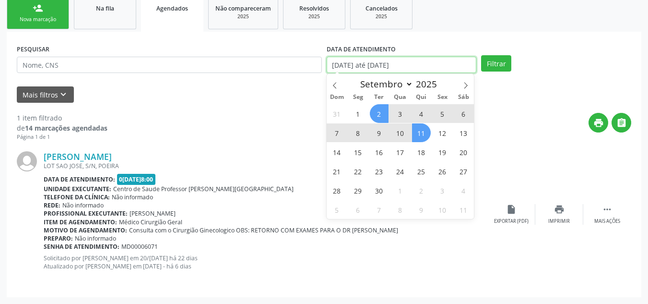
click at [421, 66] on input "[DATE] até [DATE]" at bounding box center [402, 65] width 150 height 16
click at [398, 117] on span "3" at bounding box center [400, 113] width 19 height 19
type input "[DATE]"
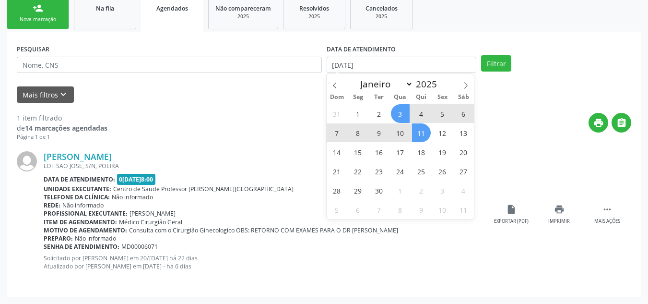
click at [422, 127] on span "11" at bounding box center [421, 132] width 19 height 19
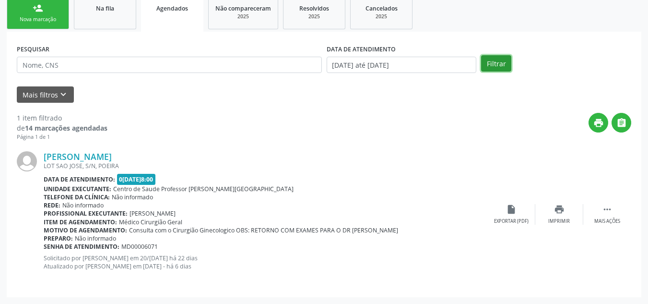
click at [488, 60] on button "Filtrar" at bounding box center [496, 63] width 30 height 16
click at [423, 65] on input "[DATE] até [DATE]" at bounding box center [402, 65] width 150 height 16
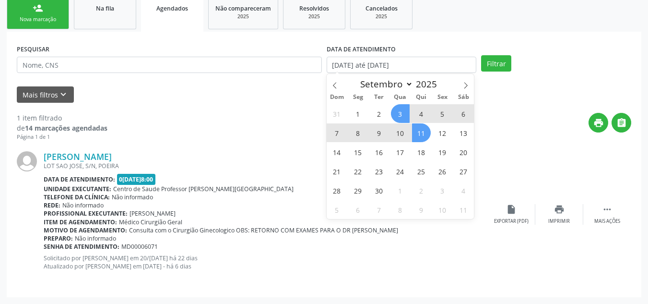
click at [421, 111] on span "4" at bounding box center [421, 113] width 19 height 19
type input "04/09/2025"
click at [423, 131] on span "11" at bounding box center [421, 132] width 19 height 19
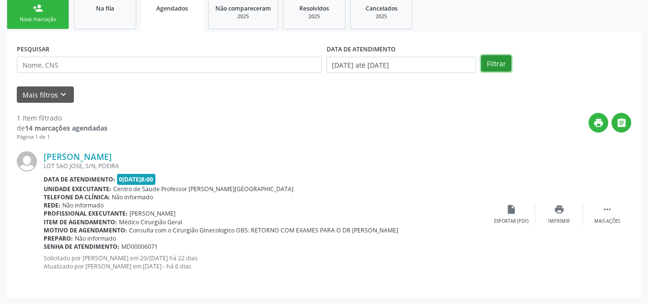
click at [487, 62] on button "Filtrar" at bounding box center [496, 63] width 30 height 16
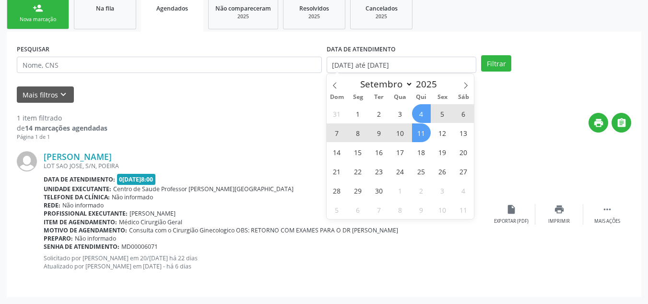
click at [440, 117] on span "5" at bounding box center [442, 113] width 19 height 19
type input "05/09/2025"
click at [417, 133] on span "11" at bounding box center [421, 132] width 19 height 19
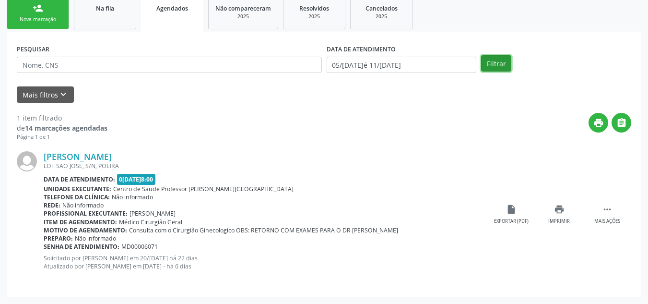
click at [486, 61] on button "Filtrar" at bounding box center [496, 63] width 30 height 16
click at [447, 66] on input "05/[DATE]é 11/[DATE]" at bounding box center [402, 65] width 150 height 16
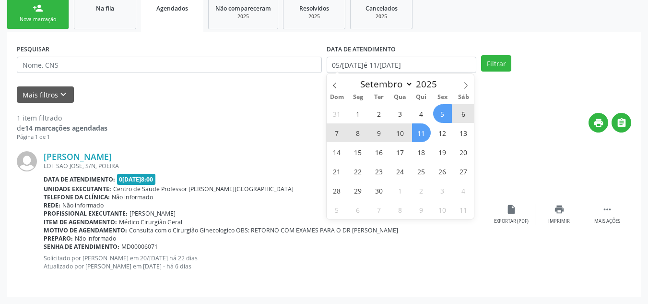
click at [360, 132] on span "8" at bounding box center [358, 132] width 19 height 19
type input "08/[DATE]"
click at [430, 133] on span "11" at bounding box center [421, 132] width 19 height 19
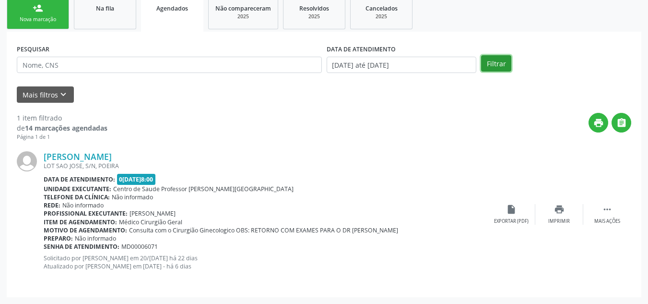
click at [490, 61] on button "Filtrar" at bounding box center [496, 63] width 30 height 16
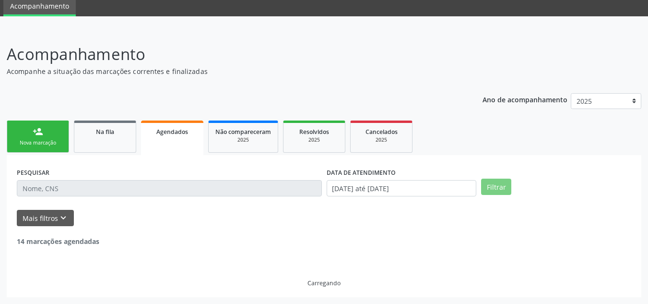
scroll to position [6, 0]
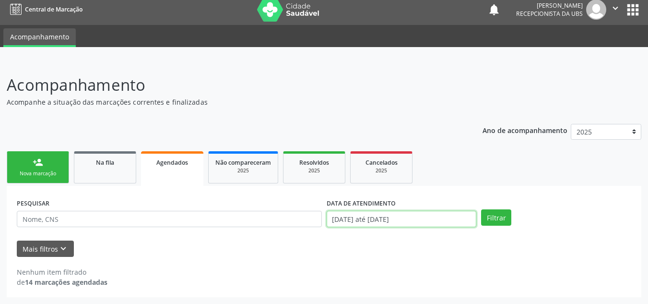
click at [431, 214] on body "Central de Marcação notifications [PERSON_NAME] Recepcionista da UBS  Configur…" at bounding box center [324, 146] width 648 height 304
click at [0, 0] on div "31 1 2 3 4 5 6 7 8 9 10 11 12 13 14 15 16 17 18 19 20 21 22 23 24 25 26 27 28 2…" at bounding box center [0, 0] width 0 height 0
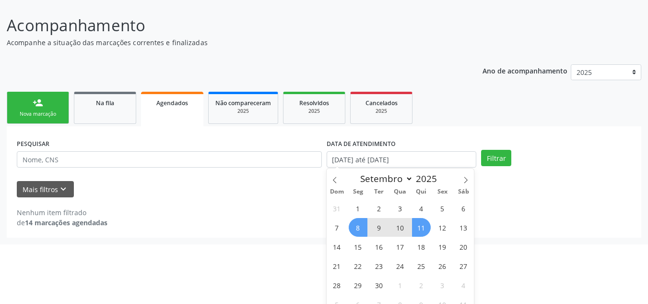
click at [380, 225] on span "9" at bounding box center [379, 227] width 19 height 19
type input "09/09/2025"
select select "8"
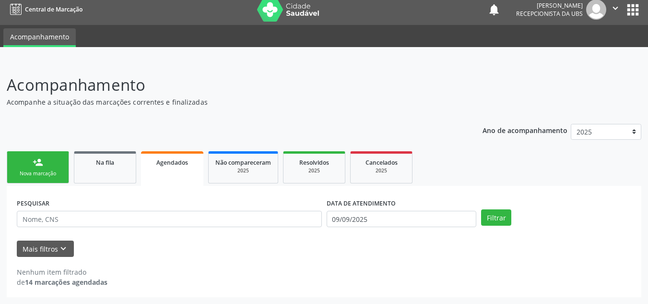
scroll to position [6, 0]
click at [380, 225] on input "09/09/2025" at bounding box center [402, 219] width 150 height 16
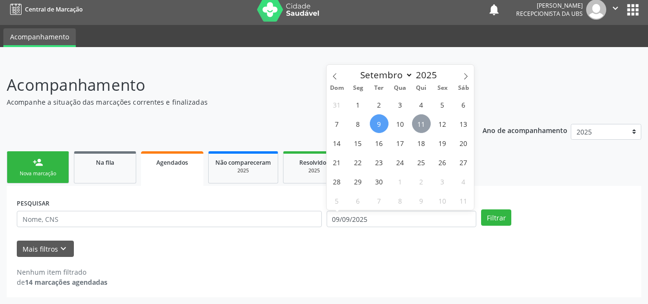
click at [420, 118] on span "11" at bounding box center [421, 123] width 19 height 19
type input "[DATE]"
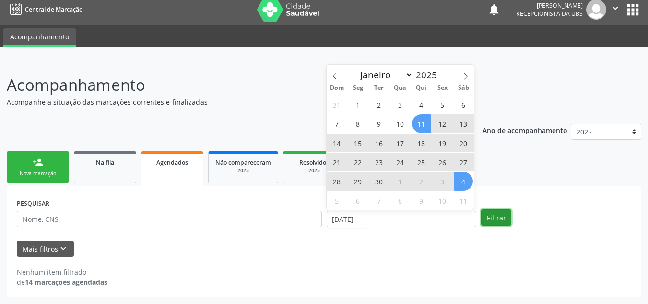
click at [498, 212] on button "Filtrar" at bounding box center [496, 217] width 30 height 16
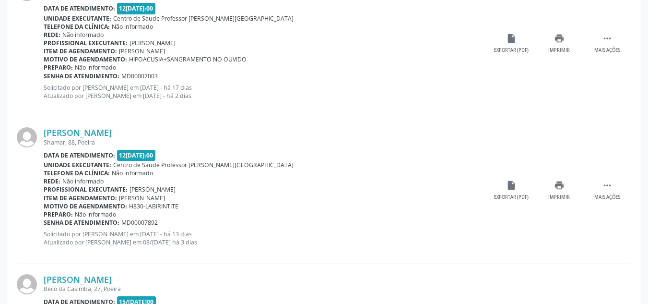
scroll to position [420, 0]
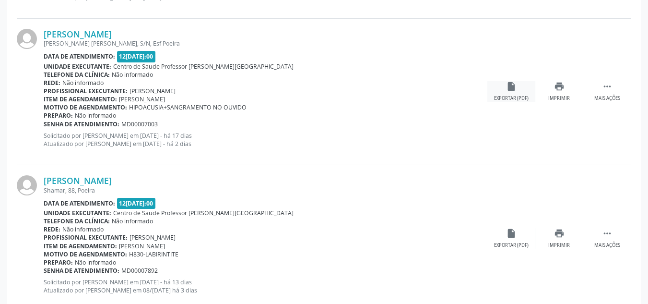
click at [501, 94] on div "insert_drive_file Exportar (PDF)" at bounding box center [512, 91] width 48 height 21
click at [516, 92] on div "insert_drive_file Exportar (PDF)" at bounding box center [512, 91] width 48 height 21
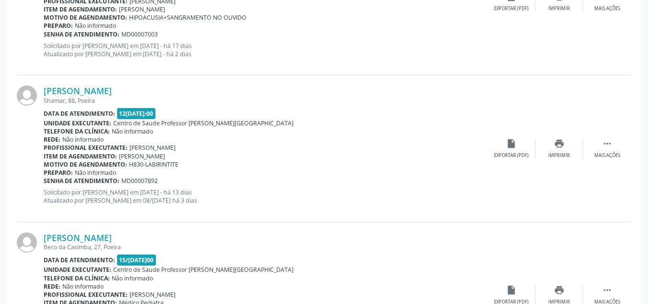
scroll to position [516, 0]
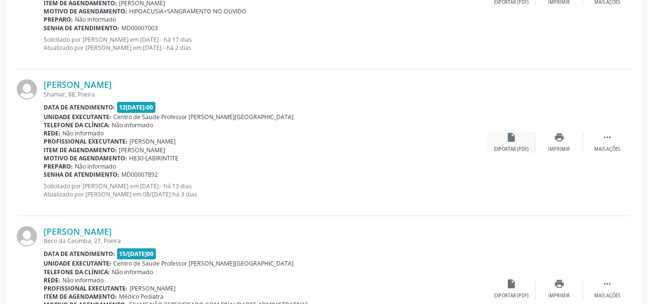
click at [508, 144] on div "insert_drive_file Exportar (PDF)" at bounding box center [512, 142] width 48 height 21
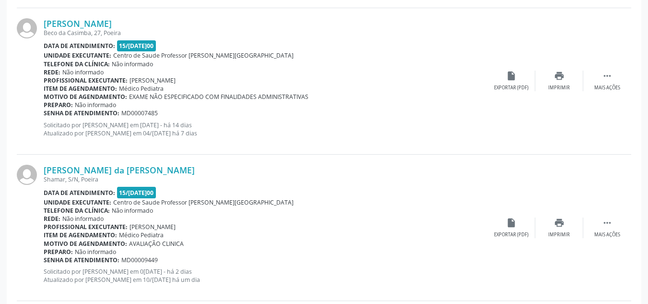
scroll to position [708, 0]
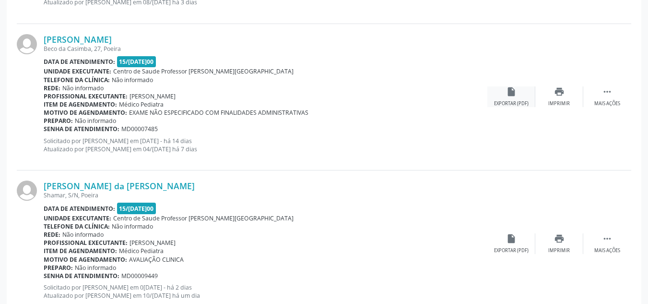
click at [503, 101] on div "Exportar (PDF)" at bounding box center [511, 103] width 35 height 7
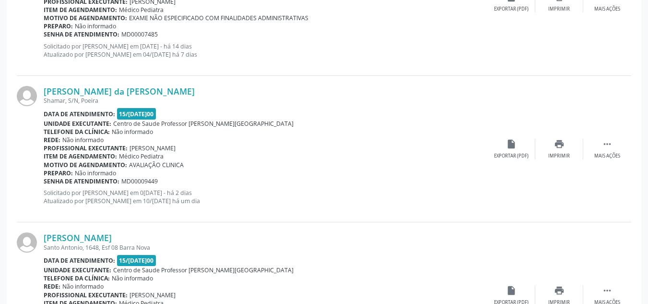
scroll to position [804, 0]
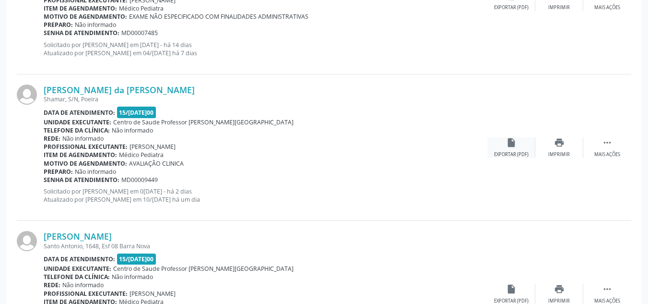
click at [518, 146] on div "insert_drive_file Exportar (PDF)" at bounding box center [512, 147] width 48 height 21
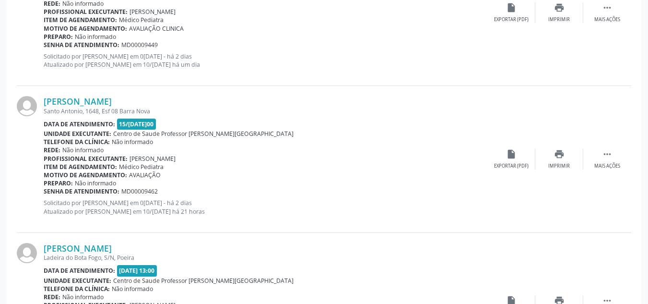
scroll to position [948, 0]
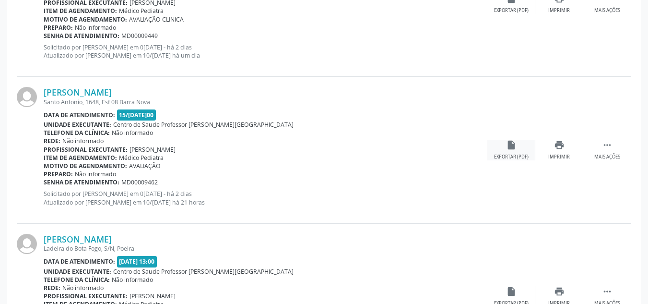
click at [505, 147] on div "insert_drive_file Exportar (PDF)" at bounding box center [512, 150] width 48 height 21
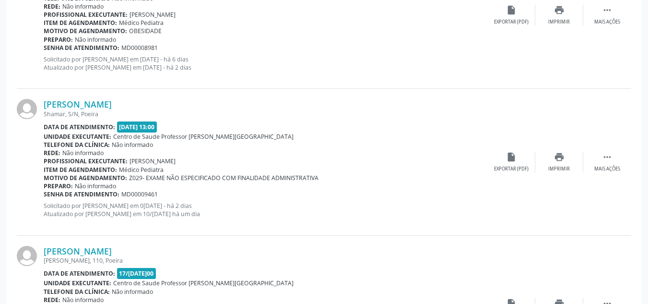
scroll to position [1284, 0]
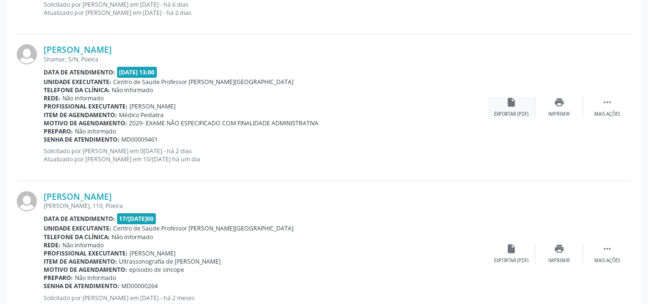
click at [500, 108] on div "insert_drive_file Exportar (PDF)" at bounding box center [512, 107] width 48 height 21
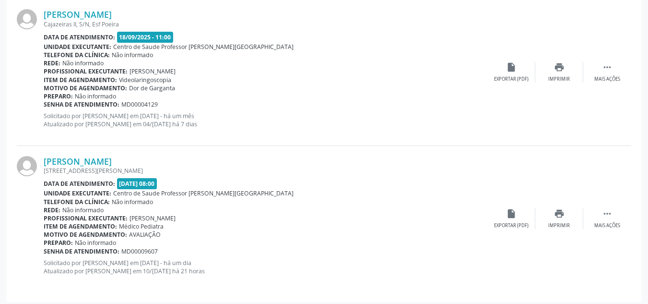
scroll to position [2057, 0]
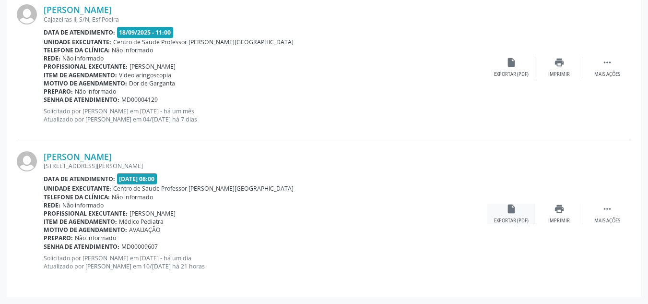
click at [506, 214] on icon "insert_drive_file" at bounding box center [511, 208] width 11 height 11
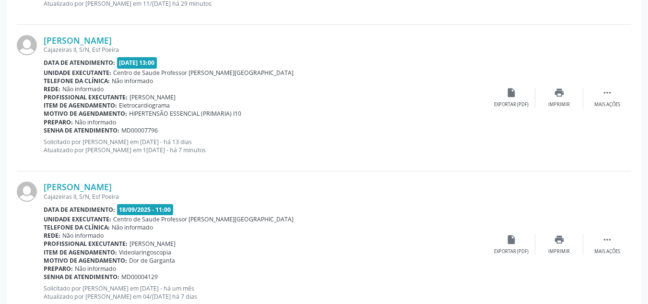
scroll to position [1865, 0]
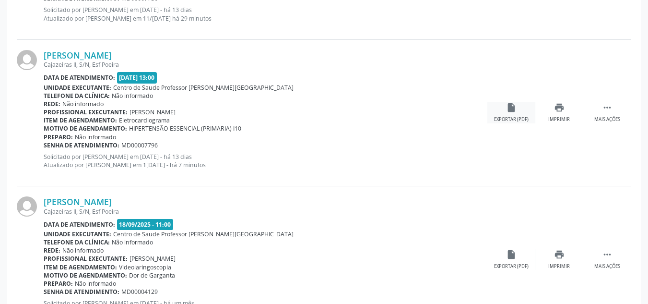
click at [502, 116] on div "insert_drive_file Exportar (PDF)" at bounding box center [512, 112] width 48 height 21
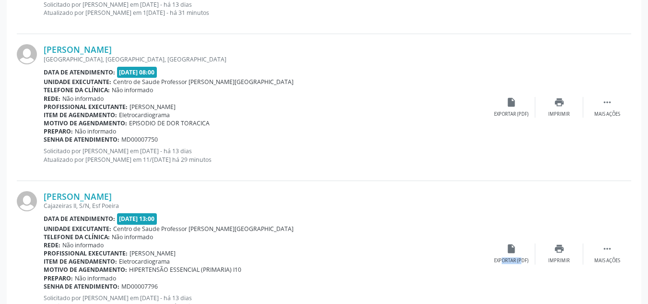
scroll to position [1721, 0]
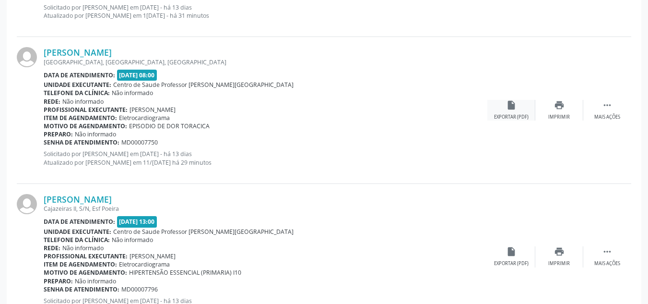
click at [503, 111] on div "insert_drive_file Exportar (PDF)" at bounding box center [512, 110] width 48 height 21
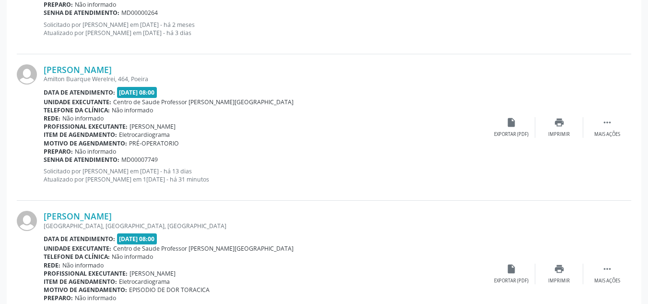
scroll to position [1529, 0]
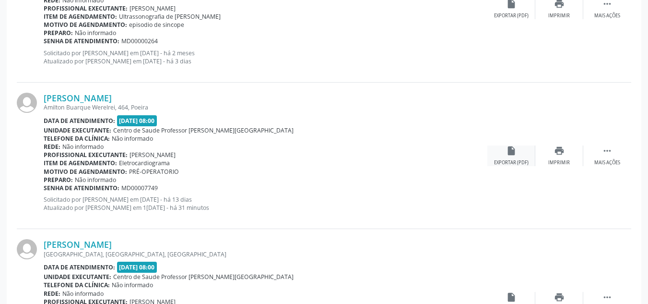
click at [508, 158] on div "insert_drive_file Exportar (PDF)" at bounding box center [512, 155] width 48 height 21
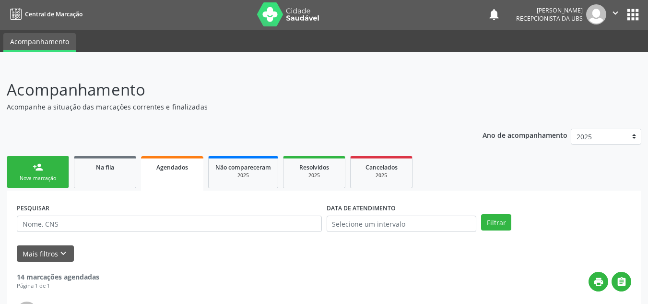
scroll to position [0, 0]
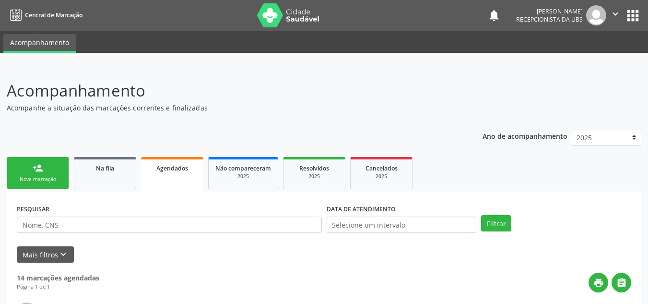
click at [49, 169] on link "person_add Nova marcação" at bounding box center [38, 173] width 62 height 32
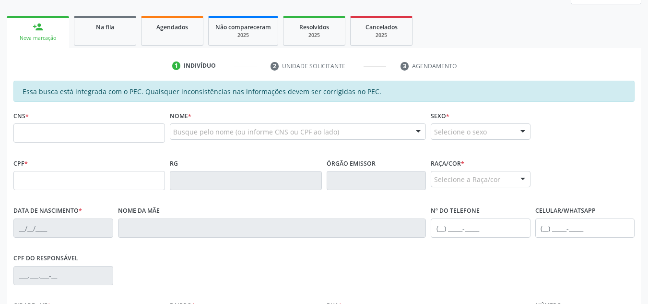
scroll to position [144, 0]
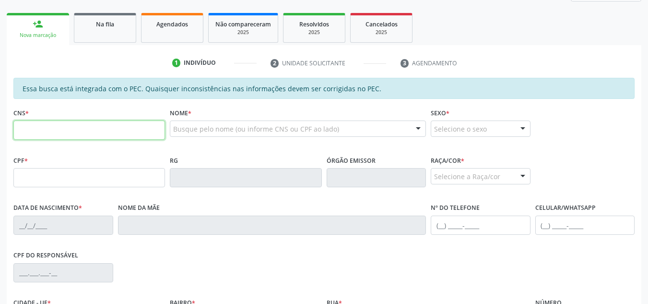
click at [66, 136] on input "text" at bounding box center [89, 129] width 152 height 19
type input "700 4099 4852 7640"
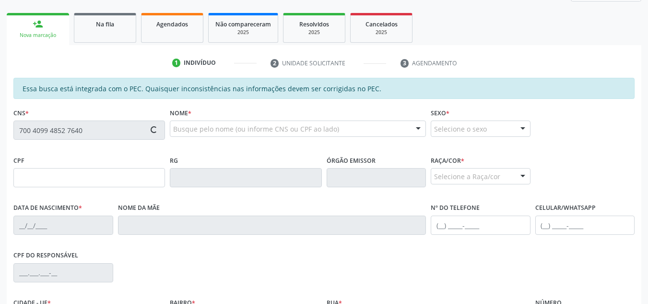
type input "209.921.814-53"
type input "13[DATE]"
type input "Elizete Belo do Nascimento"
type input "[PHONE_NUMBER]"
type input "7037"
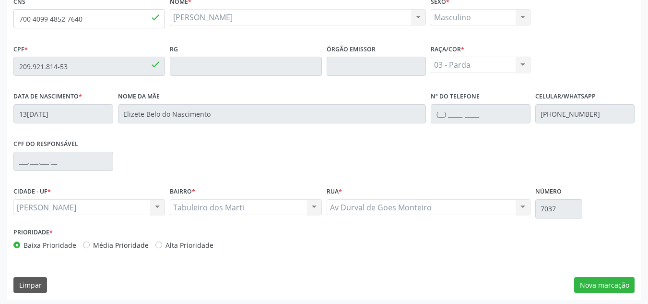
scroll to position [258, 0]
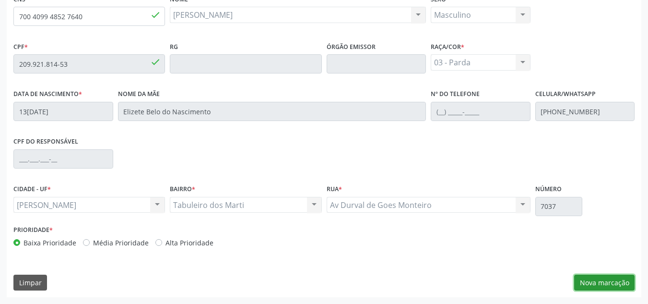
click at [598, 277] on button "Nova marcação" at bounding box center [604, 283] width 60 height 16
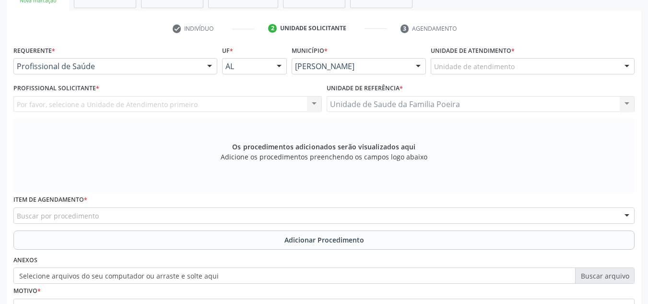
scroll to position [162, 0]
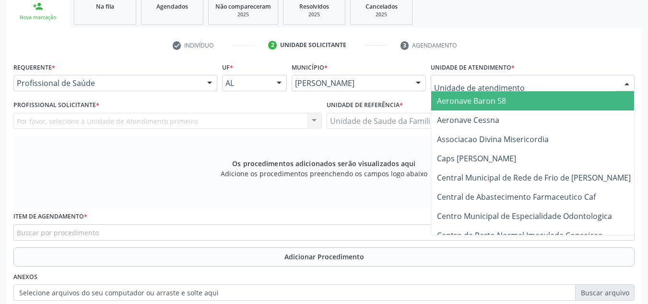
click at [517, 80] on div at bounding box center [533, 83] width 204 height 16
click at [517, 80] on input "text" at bounding box center [524, 87] width 181 height 19
type input "PO"
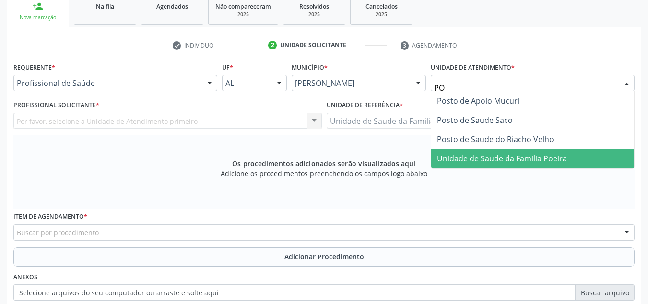
click at [525, 162] on span "Unidade de Saude da Familia Poeira" at bounding box center [502, 158] width 130 height 11
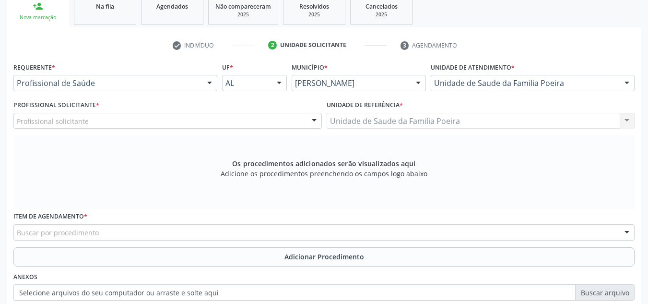
click at [203, 86] on div at bounding box center [210, 83] width 14 height 16
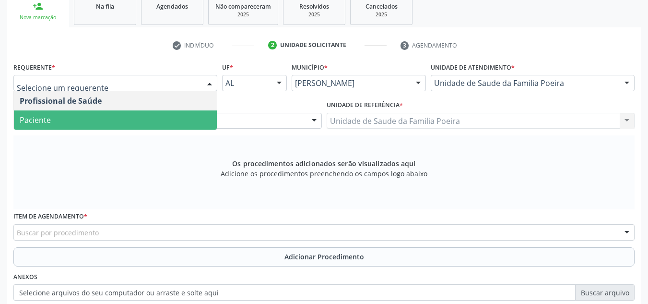
click at [135, 122] on span "Paciente" at bounding box center [115, 119] width 203 height 19
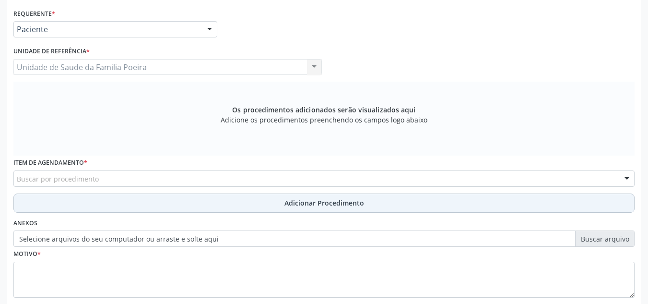
scroll to position [273, 0]
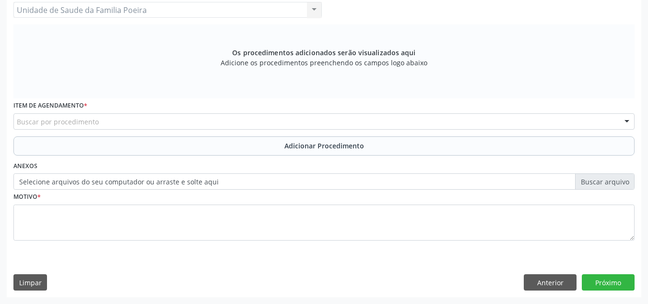
click at [122, 122] on div "Buscar por procedimento" at bounding box center [323, 121] width 621 height 16
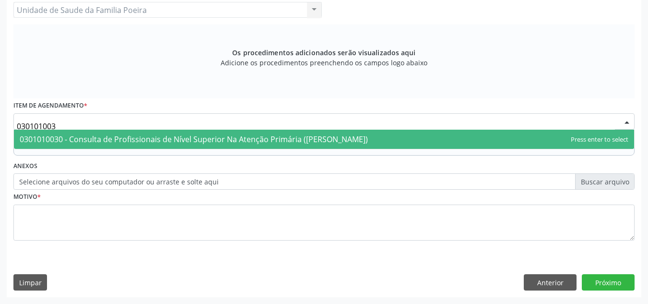
type input "0301010030"
click at [185, 145] on span "0301010030 - Consulta de Profissionais de Nível Superior Na Atenção Primária ([…" at bounding box center [324, 139] width 621 height 19
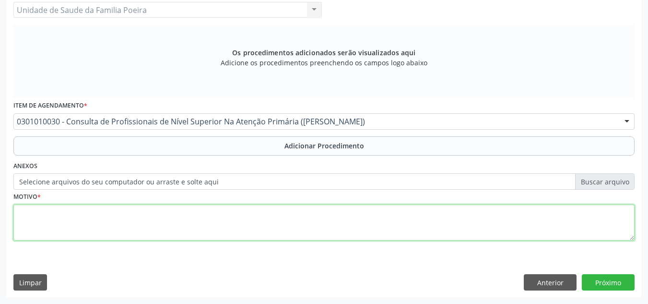
click at [177, 218] on textarea at bounding box center [323, 222] width 621 height 36
click at [177, 219] on textarea at bounding box center [323, 222] width 621 height 36
type textarea "FISIOTERAPIA OMBRO D FRATURA DE UMERO PROXIMAL D"
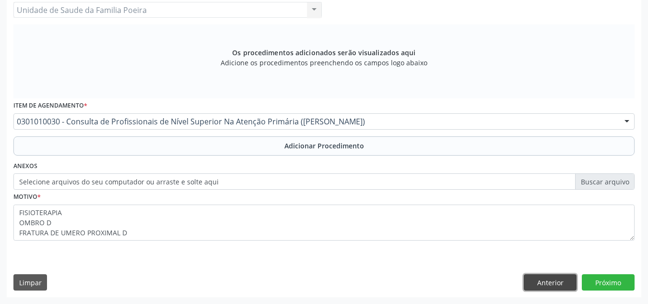
click at [556, 280] on button "Anterior" at bounding box center [550, 282] width 53 height 16
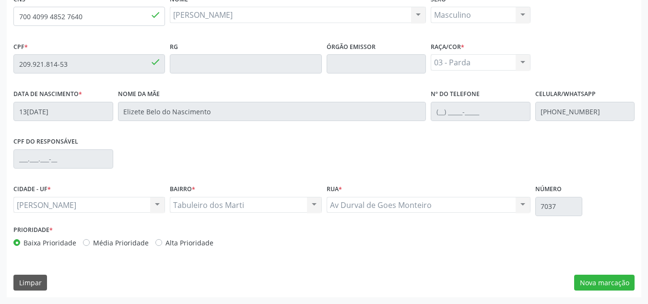
scroll to position [258, 0]
click at [590, 286] on button "Nova marcação" at bounding box center [604, 283] width 60 height 16
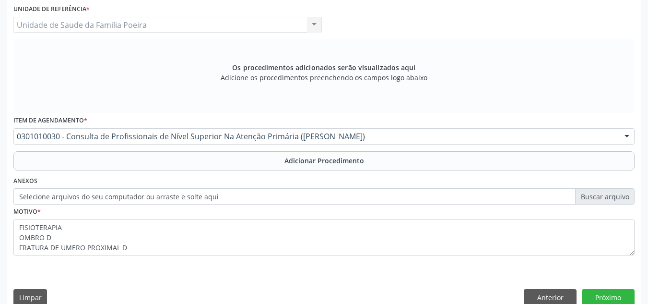
click at [319, 165] on span "Adicionar Procedimento" at bounding box center [325, 160] width 80 height 10
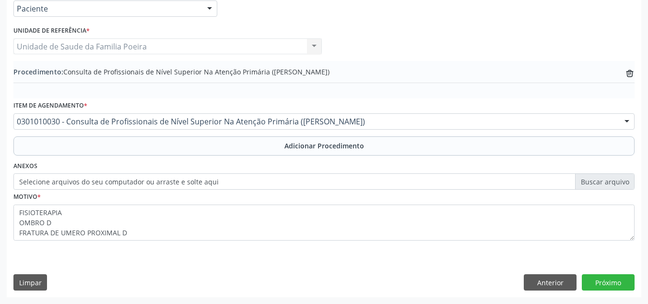
scroll to position [236, 0]
click at [597, 281] on button "Próximo" at bounding box center [608, 282] width 53 height 16
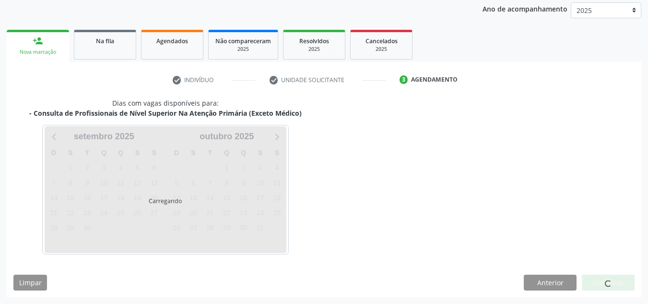
scroll to position [155, 0]
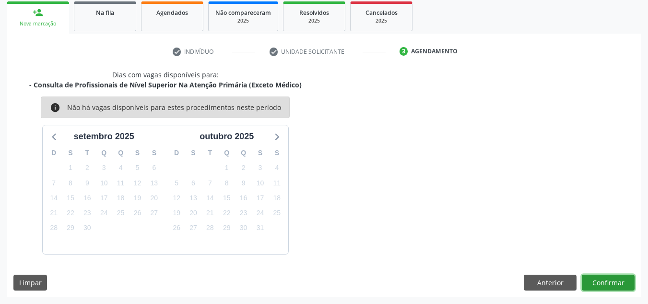
click at [607, 281] on button "Confirmar" at bounding box center [608, 283] width 53 height 16
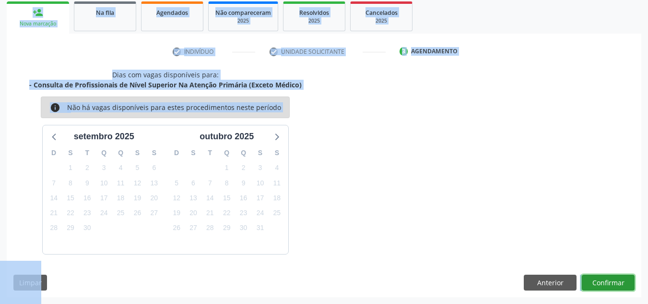
click at [597, 284] on button "Confirmar" at bounding box center [608, 283] width 53 height 16
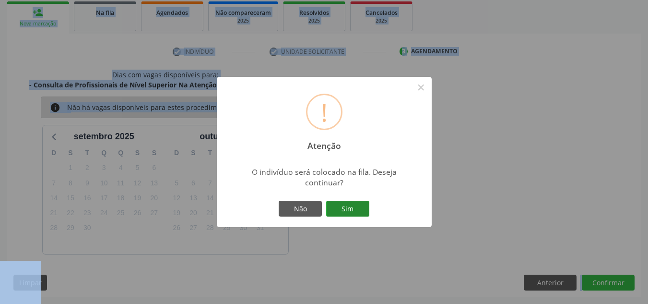
click at [358, 213] on button "Sim" at bounding box center [347, 209] width 43 height 16
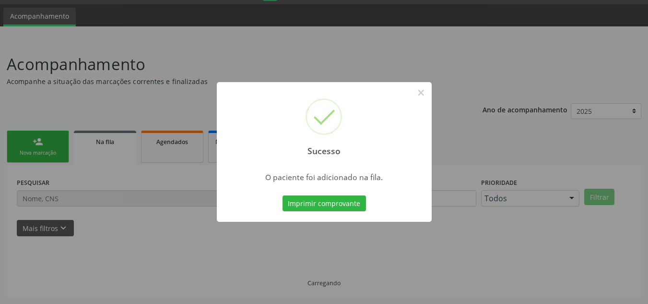
scroll to position [26, 0]
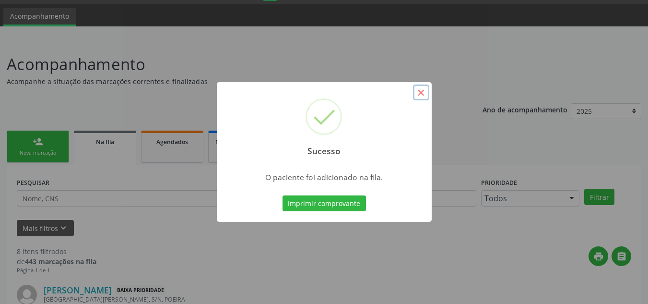
click at [423, 92] on button "×" at bounding box center [421, 92] width 16 height 16
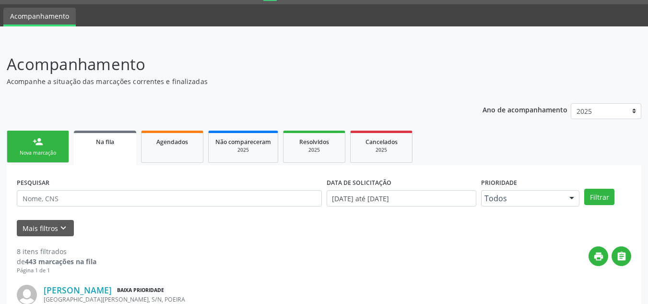
click at [42, 155] on div "Nova marcação" at bounding box center [38, 152] width 48 height 7
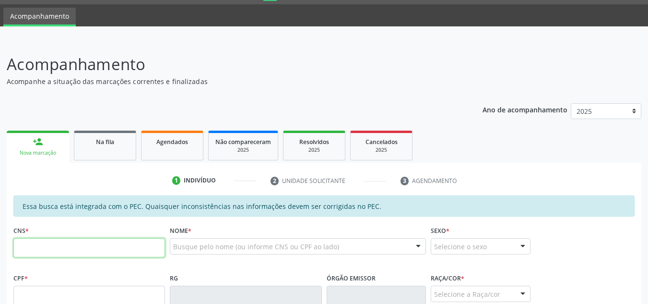
click at [75, 245] on input "text" at bounding box center [89, 247] width 152 height 19
type input "702 1007 1260 4596"
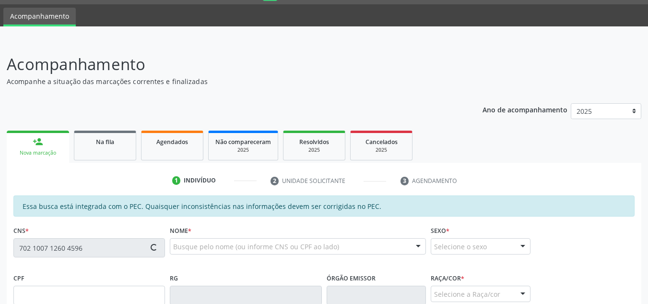
type input "069.037.594-84"
type input "29/[DATE]"
type input "[PERSON_NAME]"
type input "[PHONE_NUMBER]"
type input "S/N"
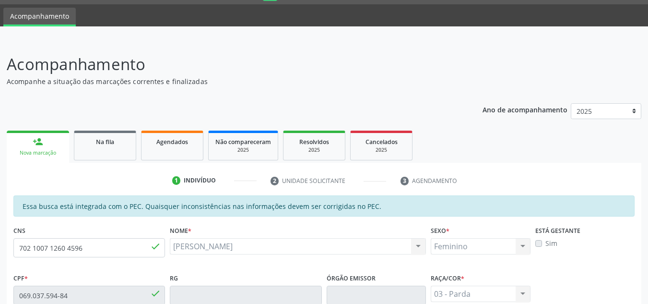
scroll to position [258, 0]
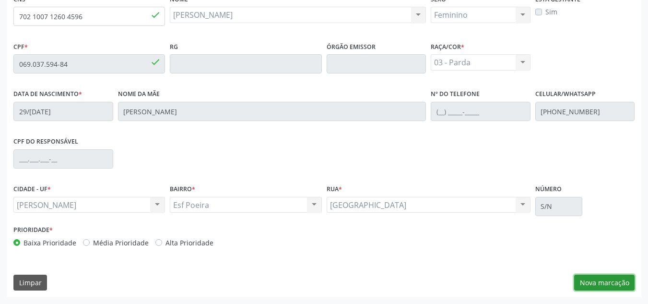
click at [613, 281] on button "Nova marcação" at bounding box center [604, 283] width 60 height 16
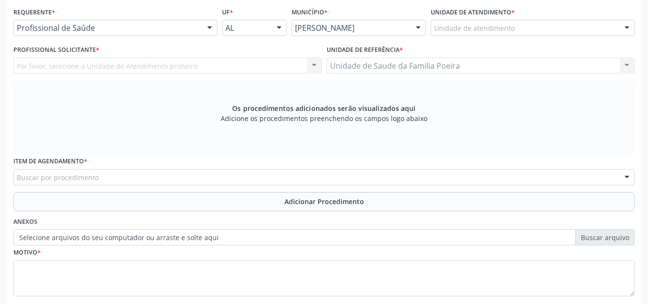
scroll to position [162, 0]
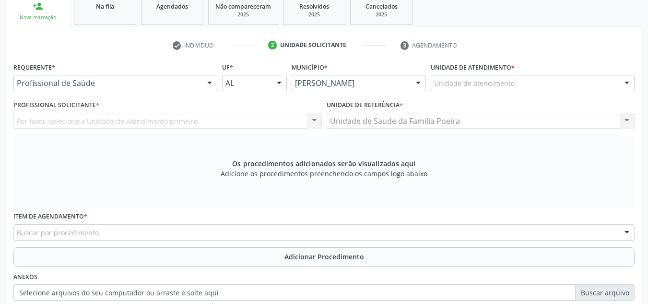
click at [547, 84] on div "Unidade de atendimento" at bounding box center [533, 83] width 204 height 16
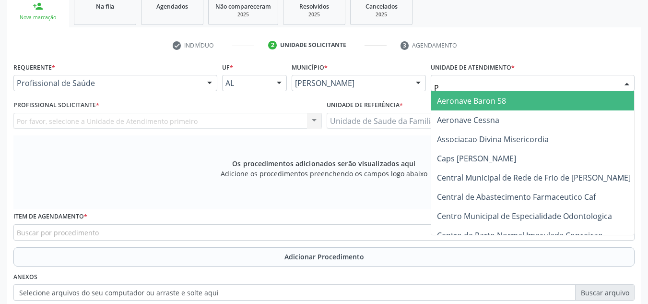
type input "PO"
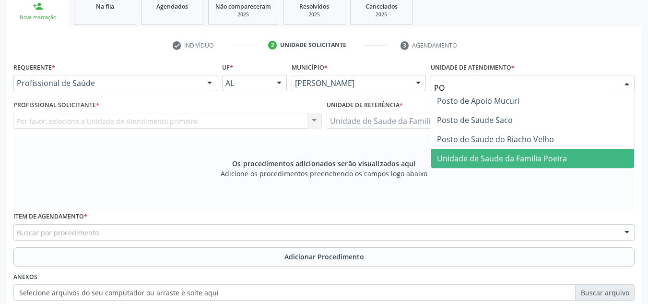
click at [550, 160] on span "Unidade de Saude da Familia Poeira" at bounding box center [502, 158] width 130 height 11
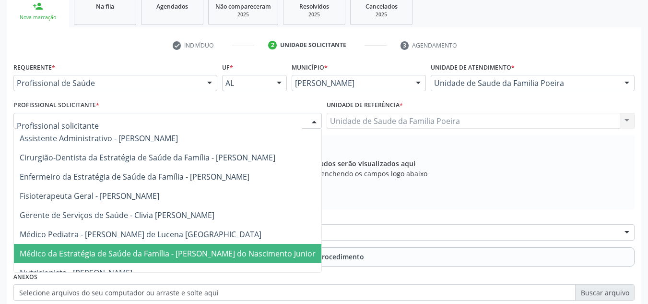
click at [111, 252] on span "Médico da Estratégia de Saúde da Família - [PERSON_NAME] do Nascimento Junior" at bounding box center [168, 253] width 296 height 11
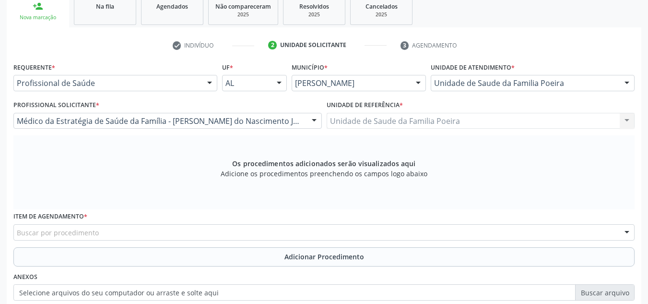
click at [108, 235] on div "Buscar por procedimento" at bounding box center [323, 232] width 621 height 16
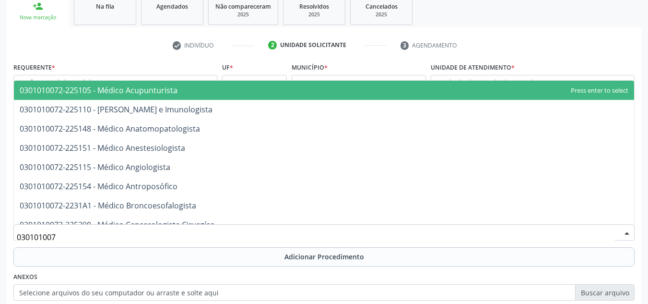
type input "0301010072"
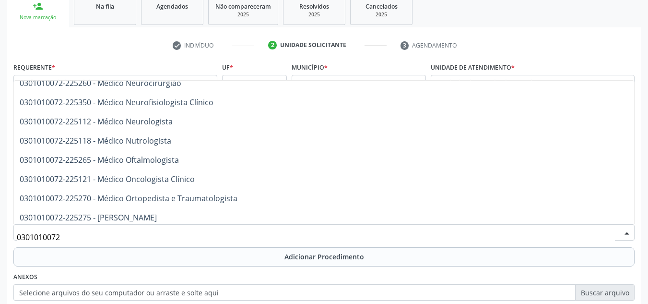
scroll to position [768, 0]
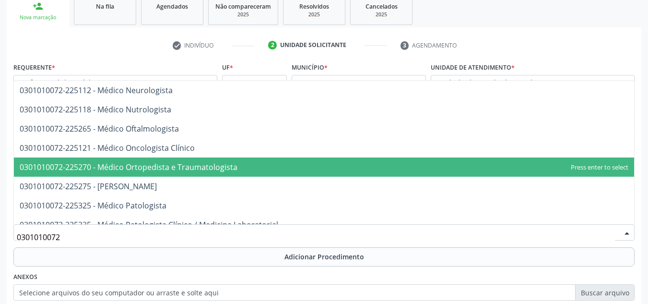
click at [124, 173] on span "0301010072-225270 - Médico Ortopedista e Traumatologista" at bounding box center [324, 166] width 621 height 19
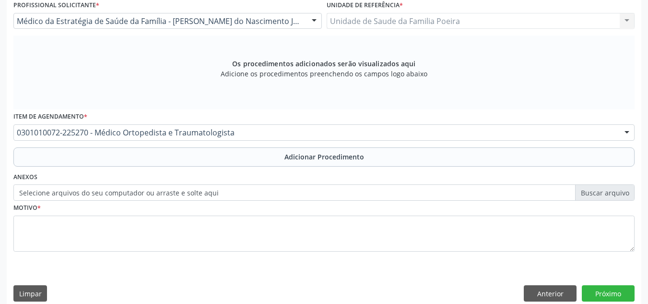
scroll to position [273, 0]
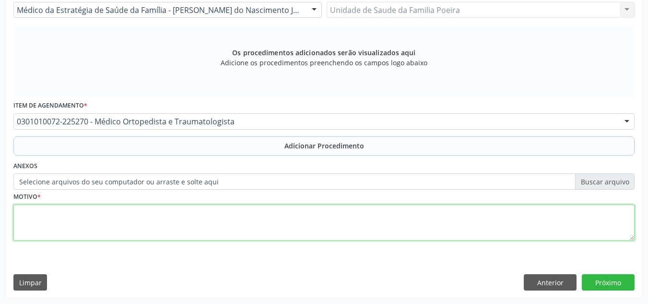
click at [110, 216] on textarea at bounding box center [323, 222] width 621 height 36
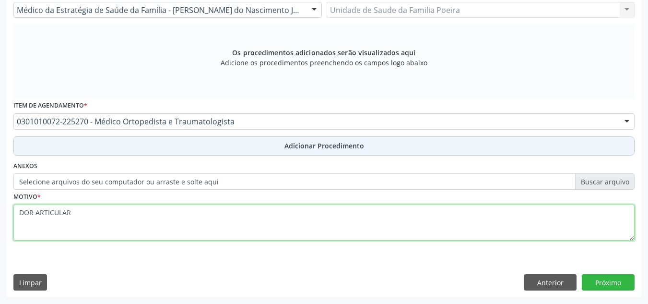
type textarea "DOR ARTICULAR"
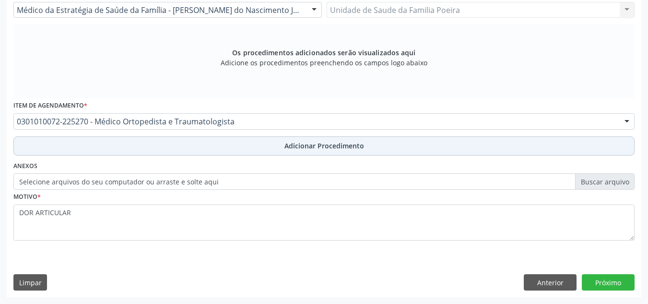
click at [221, 150] on button "Adicionar Procedimento" at bounding box center [323, 145] width 621 height 19
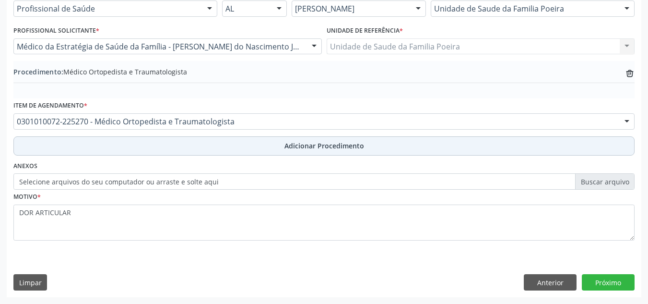
scroll to position [236, 0]
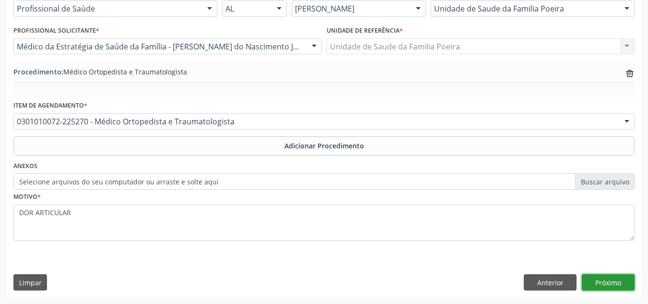
click at [611, 281] on button "Próximo" at bounding box center [608, 282] width 53 height 16
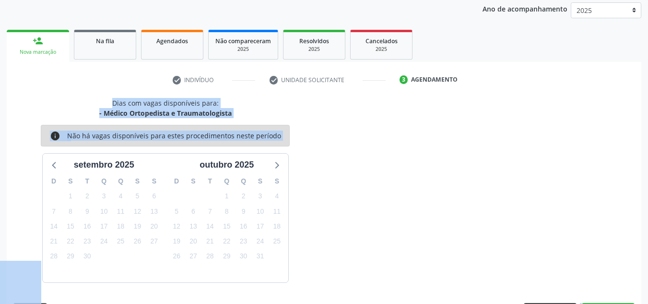
scroll to position [155, 0]
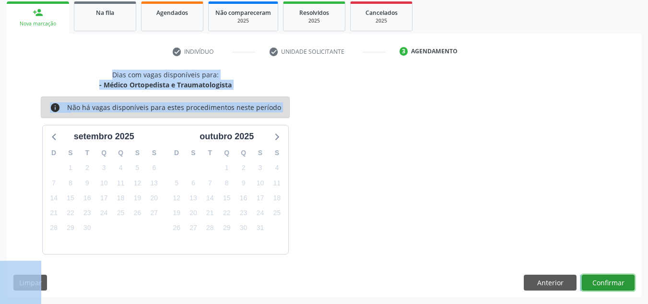
click at [611, 281] on button "Confirmar" at bounding box center [608, 283] width 53 height 16
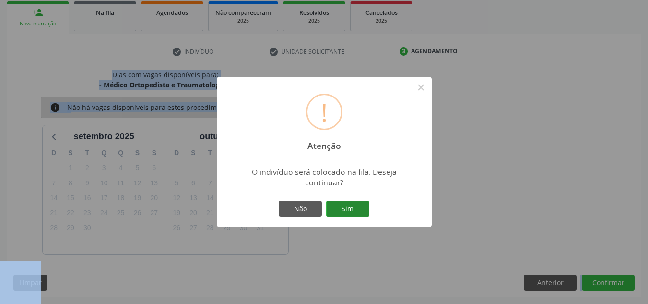
click at [356, 210] on button "Sim" at bounding box center [347, 209] width 43 height 16
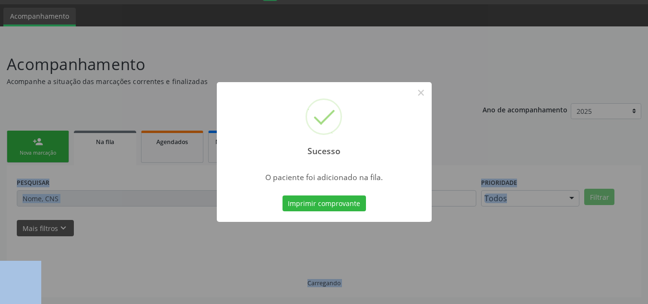
scroll to position [26, 0]
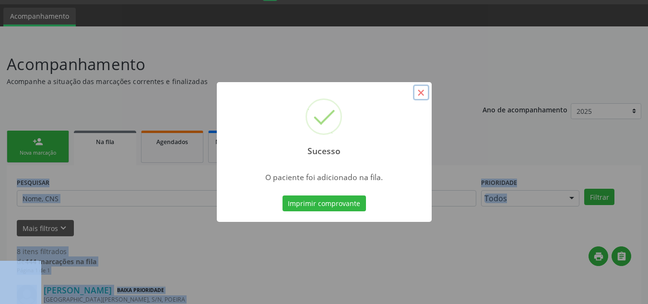
click at [418, 93] on button "×" at bounding box center [421, 92] width 16 height 16
